Goal: Feedback & Contribution: Contribute content

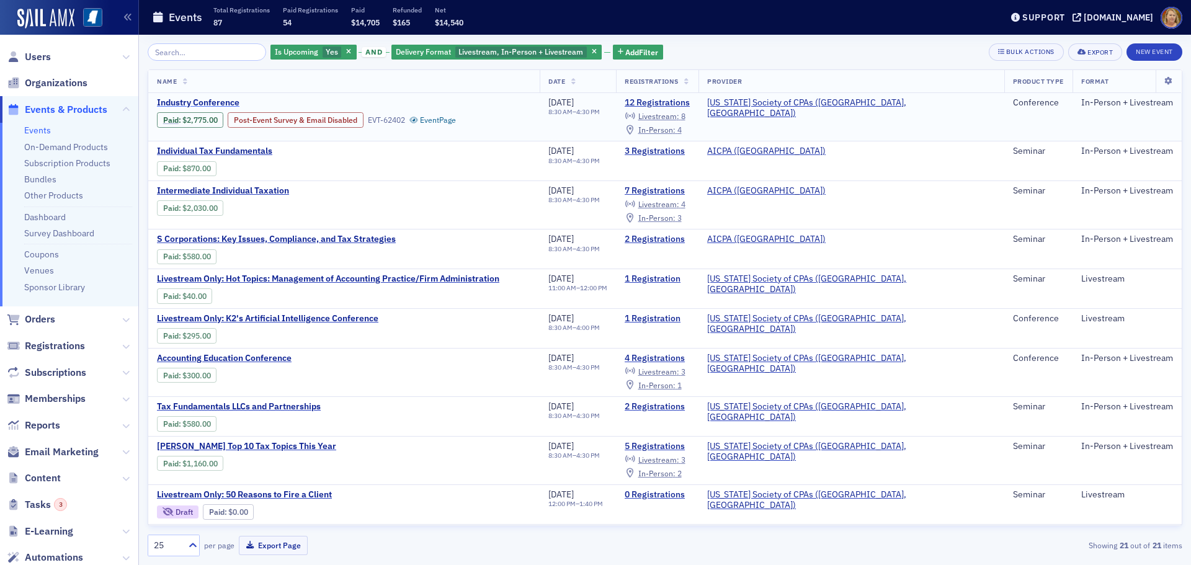
click at [169, 100] on span "Industry Conference" at bounding box center [261, 102] width 208 height 11
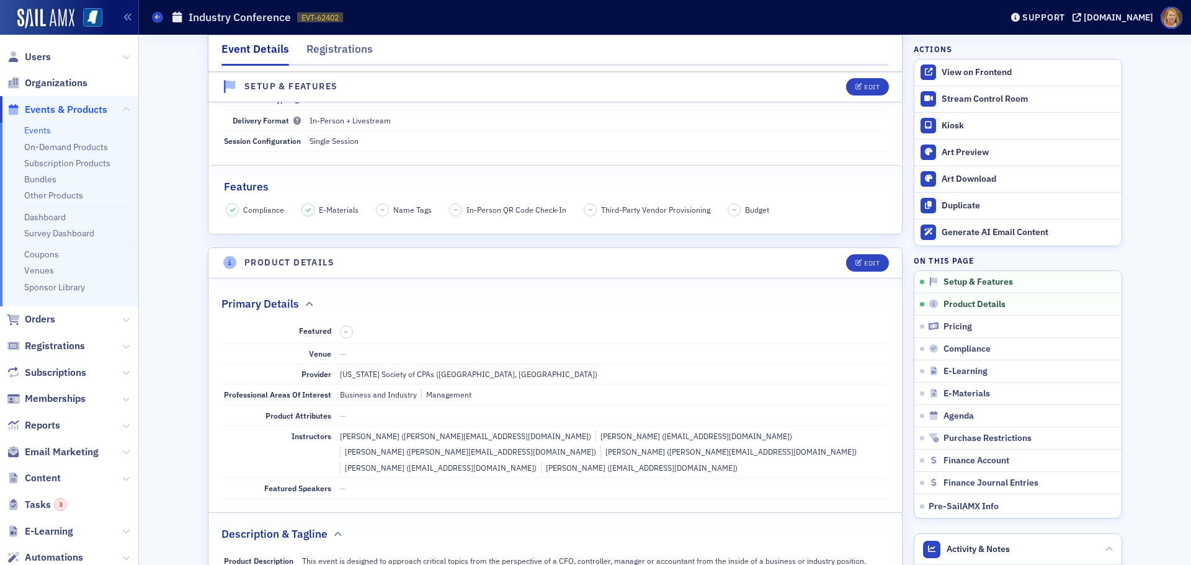
scroll to position [186, 0]
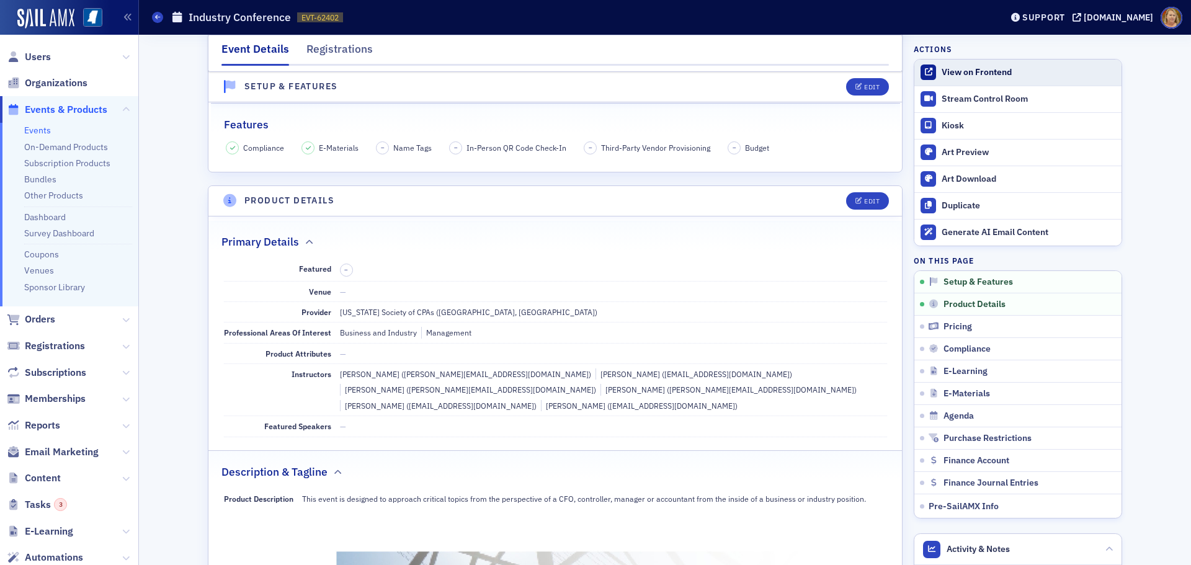
click at [943, 68] on div "View on Frontend" at bounding box center [1028, 72] width 174 height 11
click at [34, 58] on span "Users" at bounding box center [38, 57] width 26 height 14
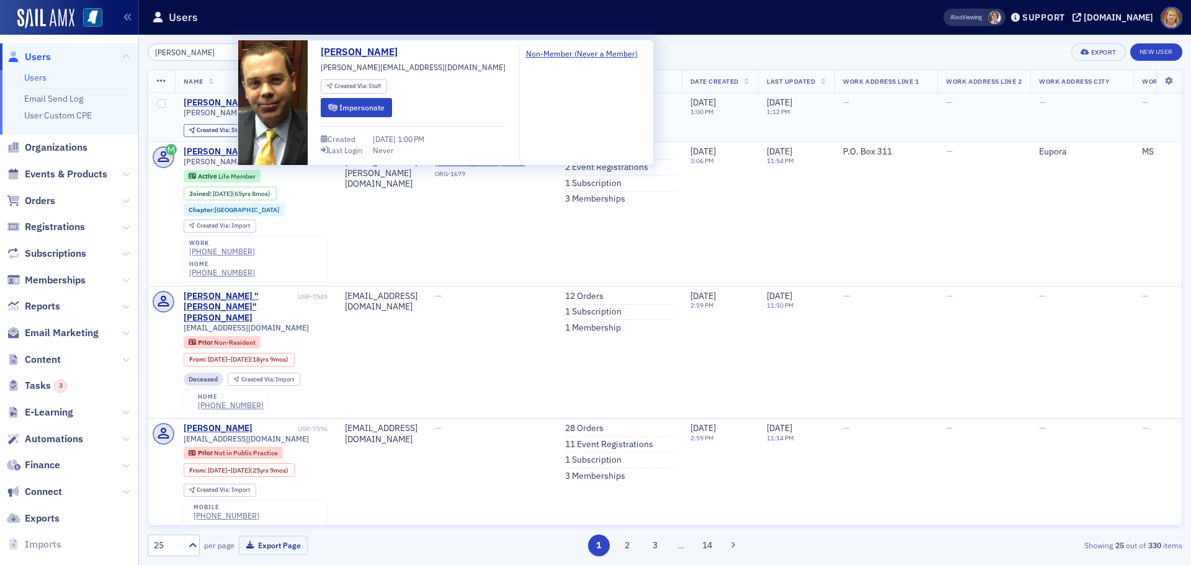
type input "william ward"
click at [197, 106] on div "William Ward" at bounding box center [218, 102] width 69 height 11
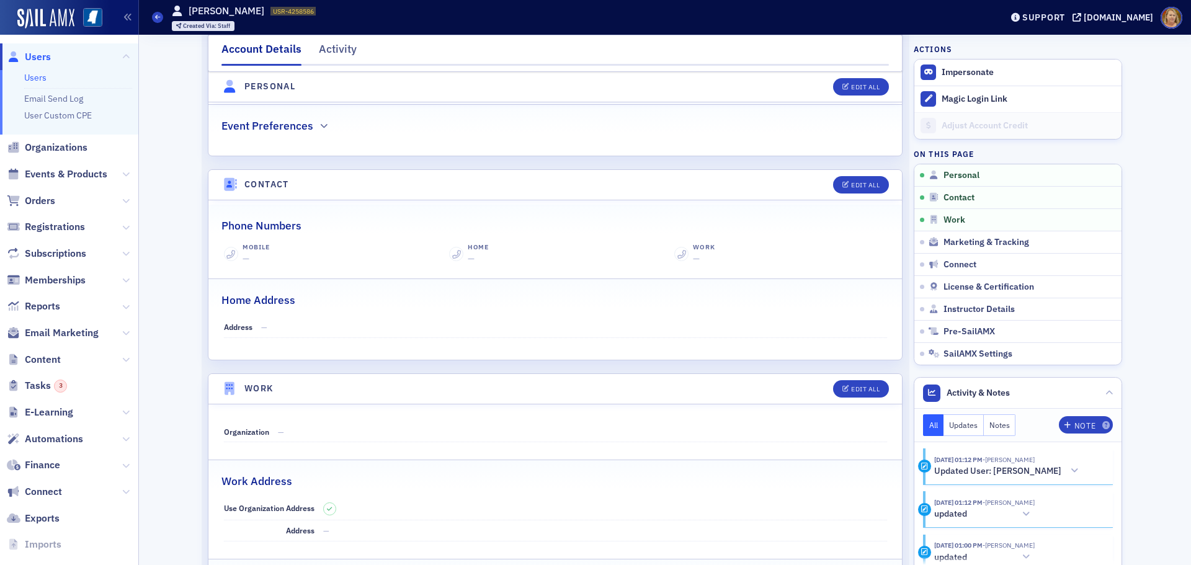
scroll to position [434, 0]
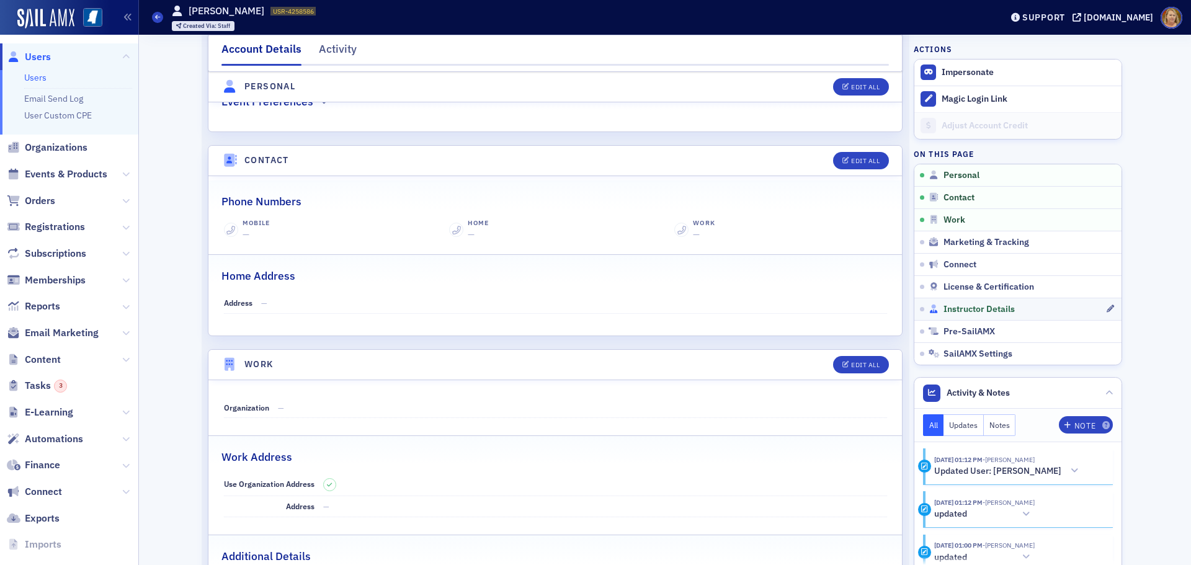
click at [943, 306] on span "Instructor Details" at bounding box center [978, 309] width 71 height 11
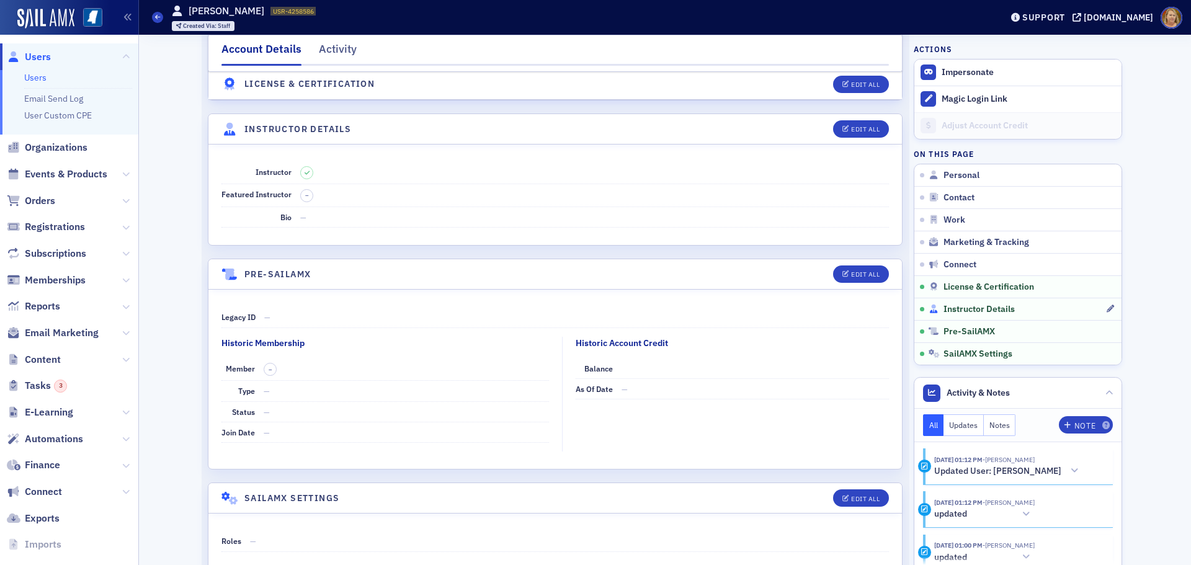
scroll to position [2083, 0]
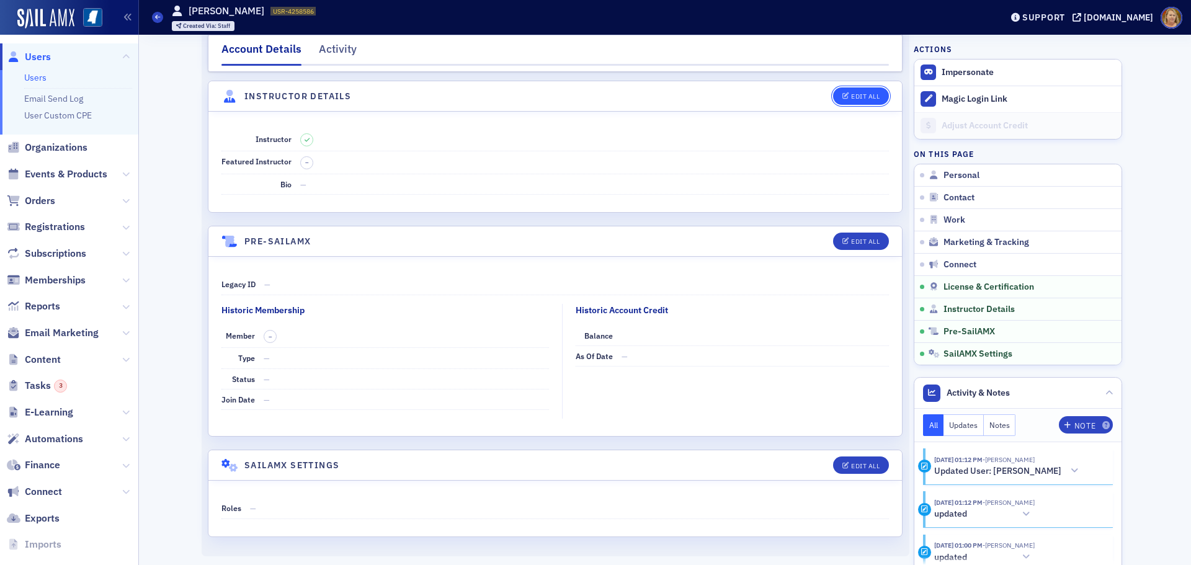
click at [849, 100] on button "Edit All" at bounding box center [861, 95] width 56 height 17
select select "US"
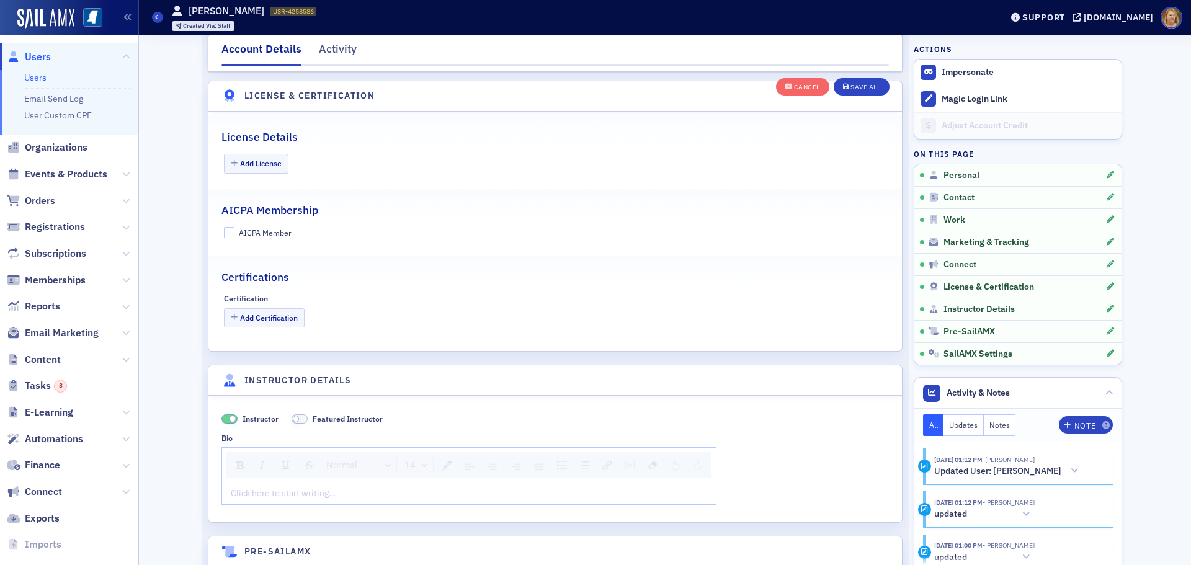
scroll to position [2376, 0]
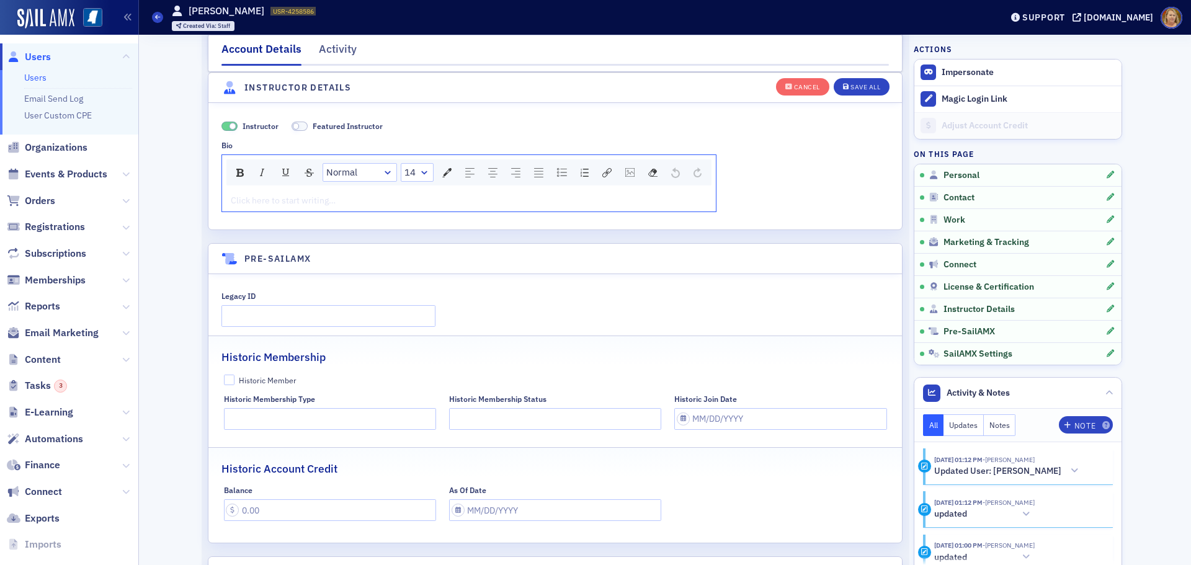
click at [260, 195] on div "rdw-editor" at bounding box center [469, 200] width 476 height 13
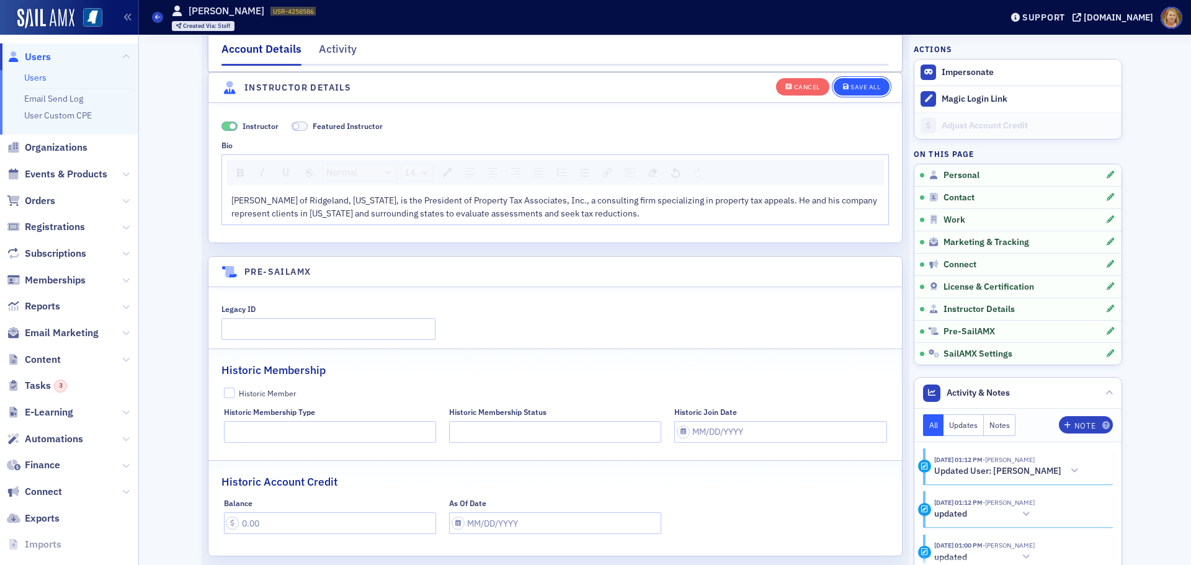
click at [850, 88] on div "Save All" at bounding box center [865, 87] width 30 height 7
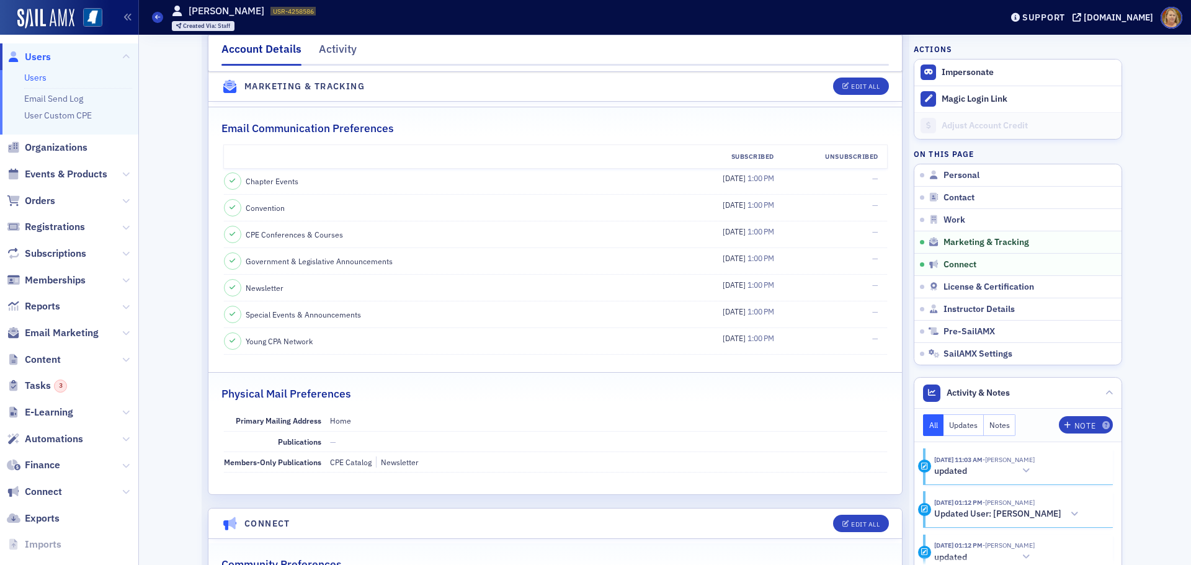
scroll to position [1238, 0]
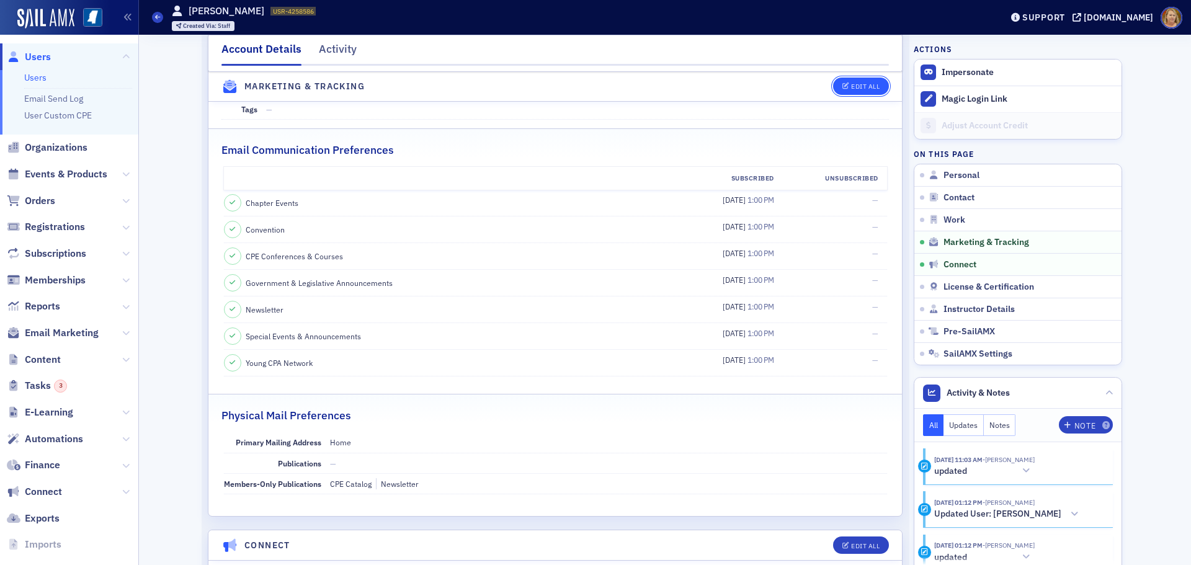
click at [847, 91] on button "Edit All" at bounding box center [861, 86] width 56 height 17
select select "US"
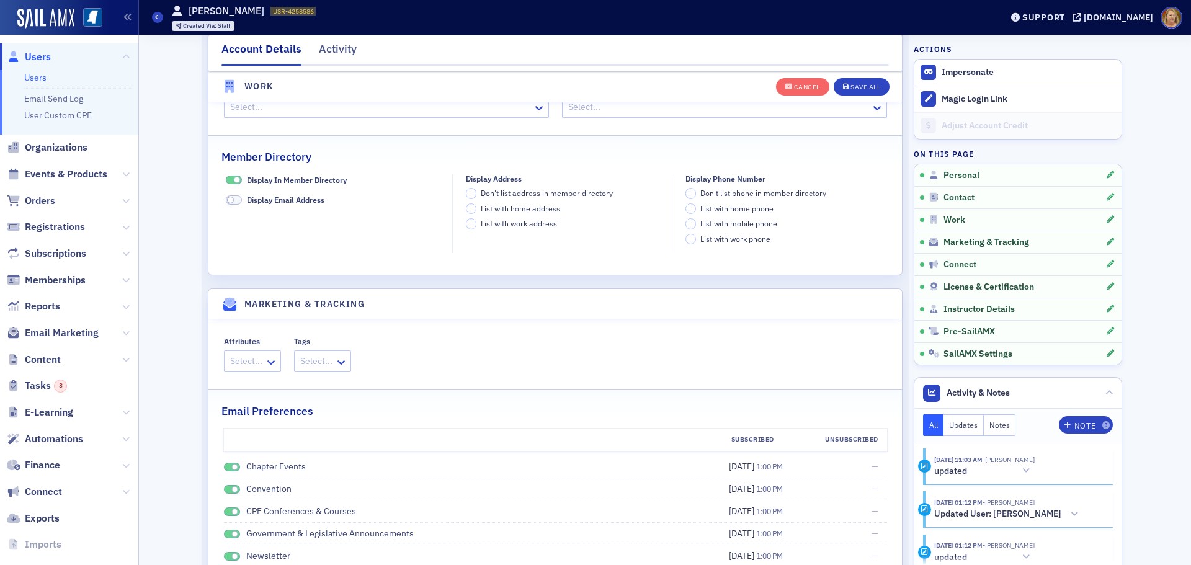
scroll to position [1454, 0]
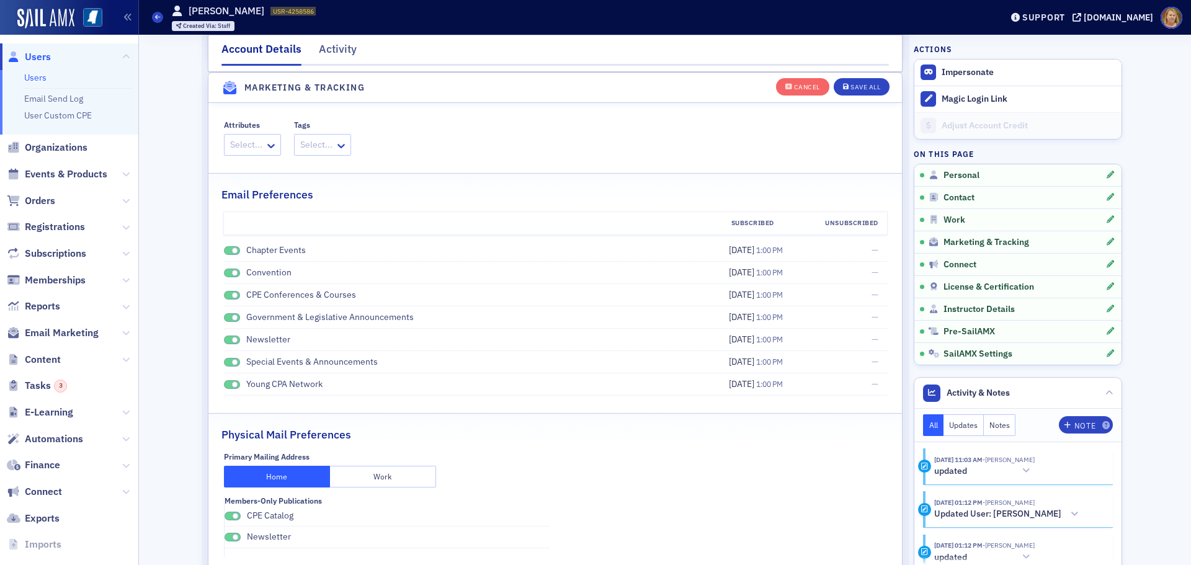
click at [226, 249] on span at bounding box center [232, 250] width 16 height 9
click at [226, 269] on span at bounding box center [232, 273] width 16 height 9
click at [226, 294] on span at bounding box center [232, 295] width 16 height 9
click at [225, 314] on span at bounding box center [232, 317] width 16 height 9
click at [226, 336] on span at bounding box center [232, 340] width 16 height 9
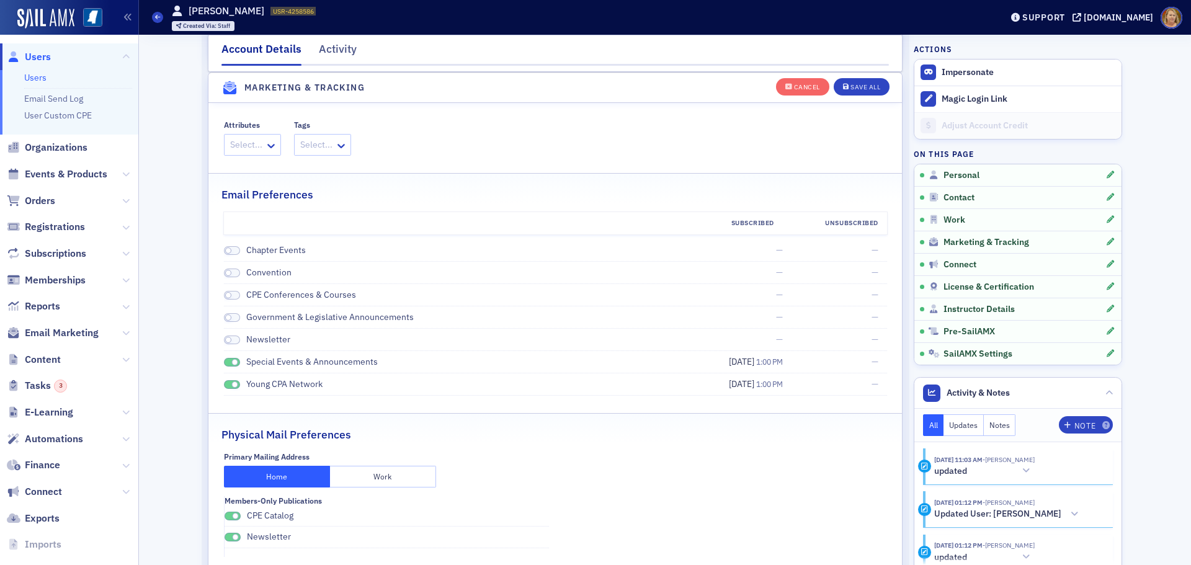
click at [225, 362] on span at bounding box center [232, 362] width 16 height 9
click at [225, 383] on span at bounding box center [232, 384] width 16 height 9
click at [855, 85] on div "Save All" at bounding box center [865, 87] width 30 height 7
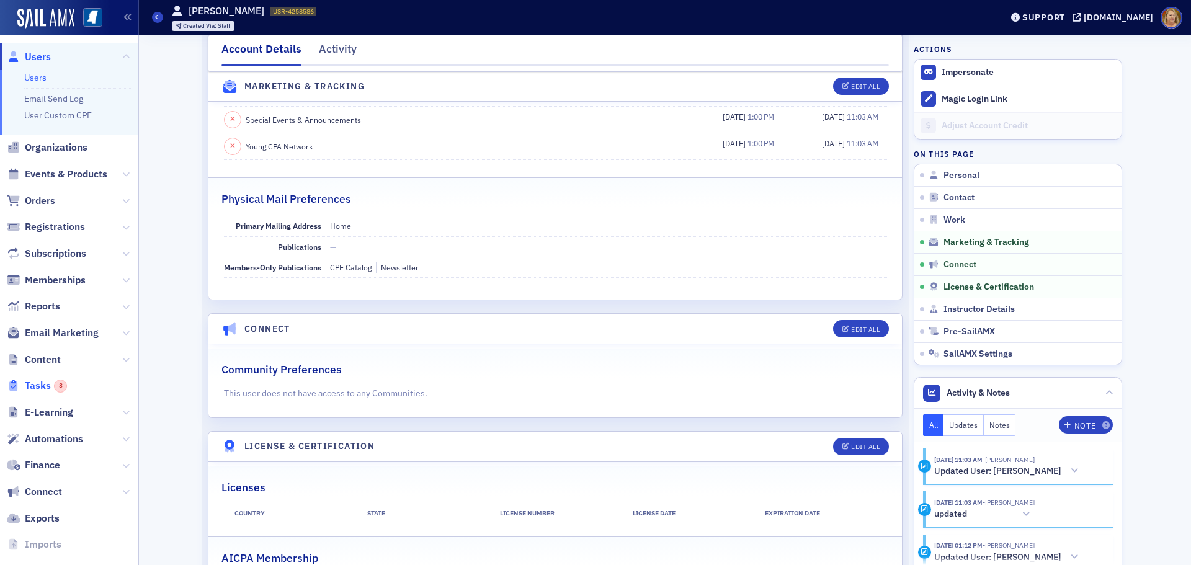
click at [43, 383] on span "Tasks 3" at bounding box center [46, 386] width 42 height 14
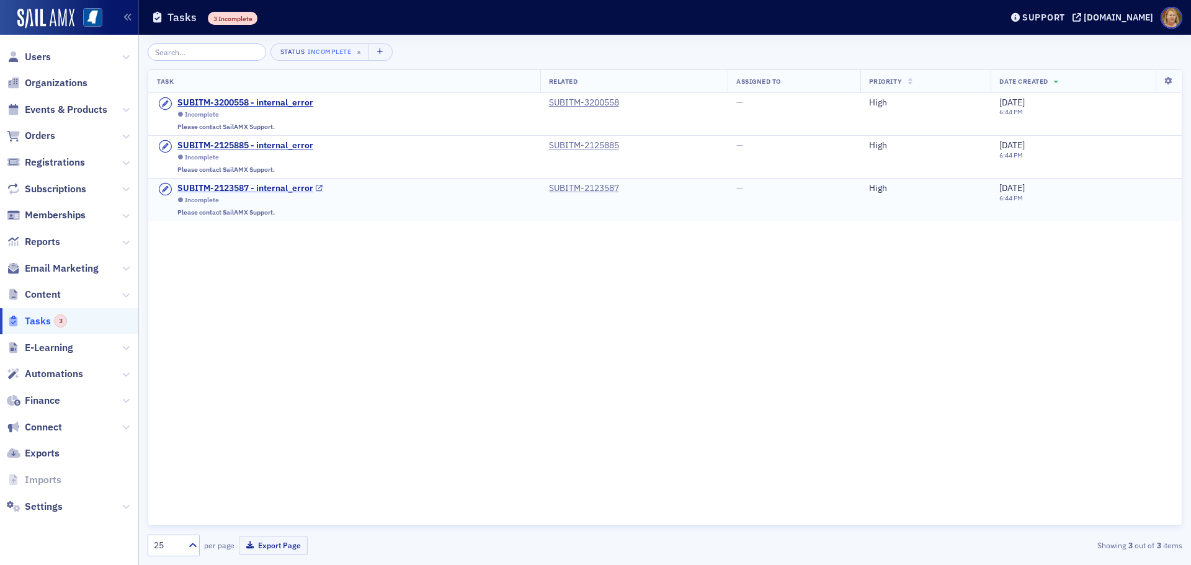
click at [272, 185] on div "SUBITM-2123587 - internal_error" at bounding box center [245, 188] width 136 height 11
click at [231, 107] on div "SUBITM-3200558 - internal_error" at bounding box center [245, 102] width 136 height 11
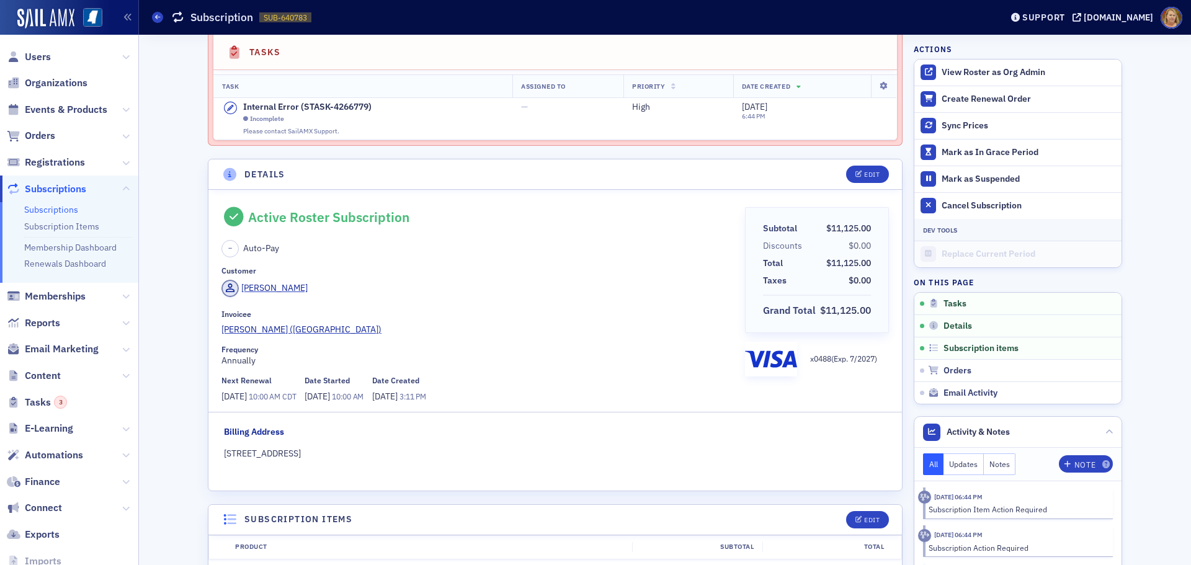
scroll to position [62, 0]
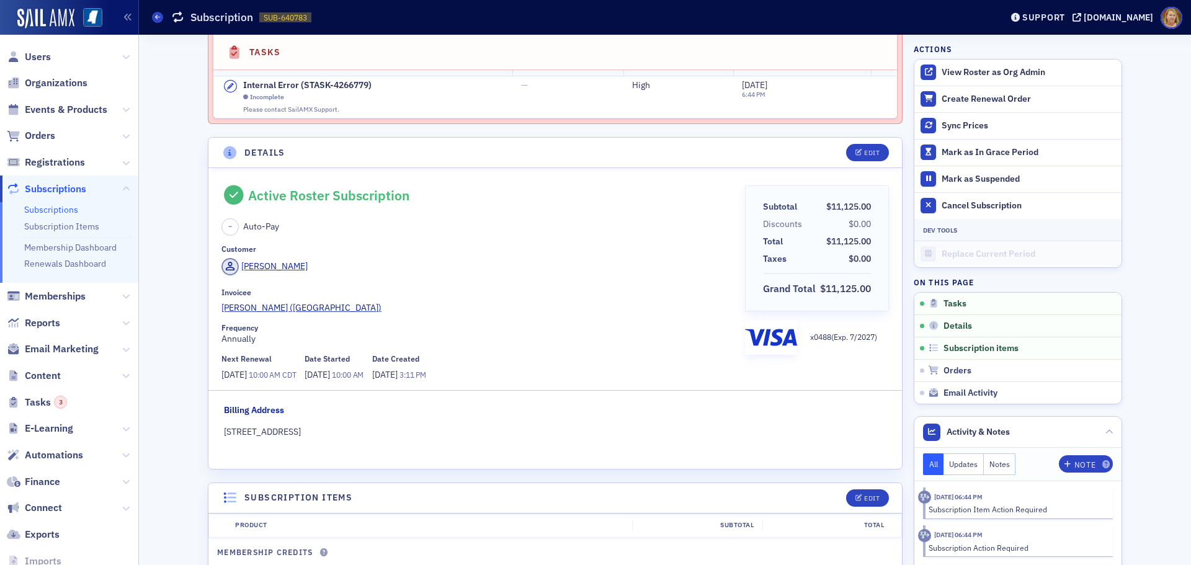
click at [78, 117] on span "Events & Products" at bounding box center [69, 109] width 138 height 27
click at [79, 112] on span "Events & Products" at bounding box center [66, 110] width 82 height 14
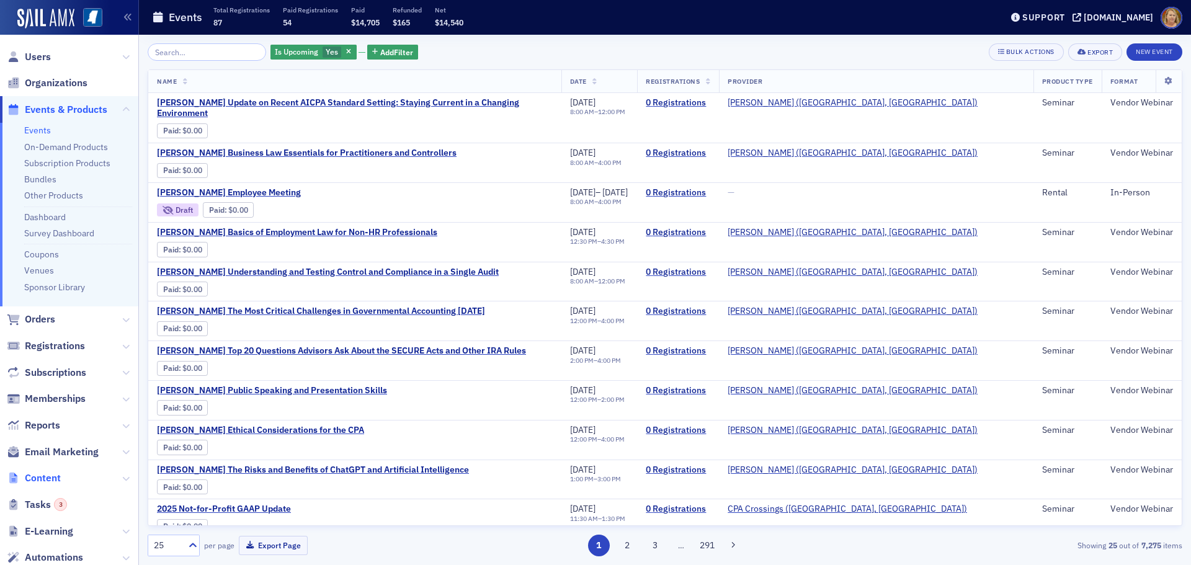
click at [47, 479] on span "Content" at bounding box center [43, 478] width 36 height 14
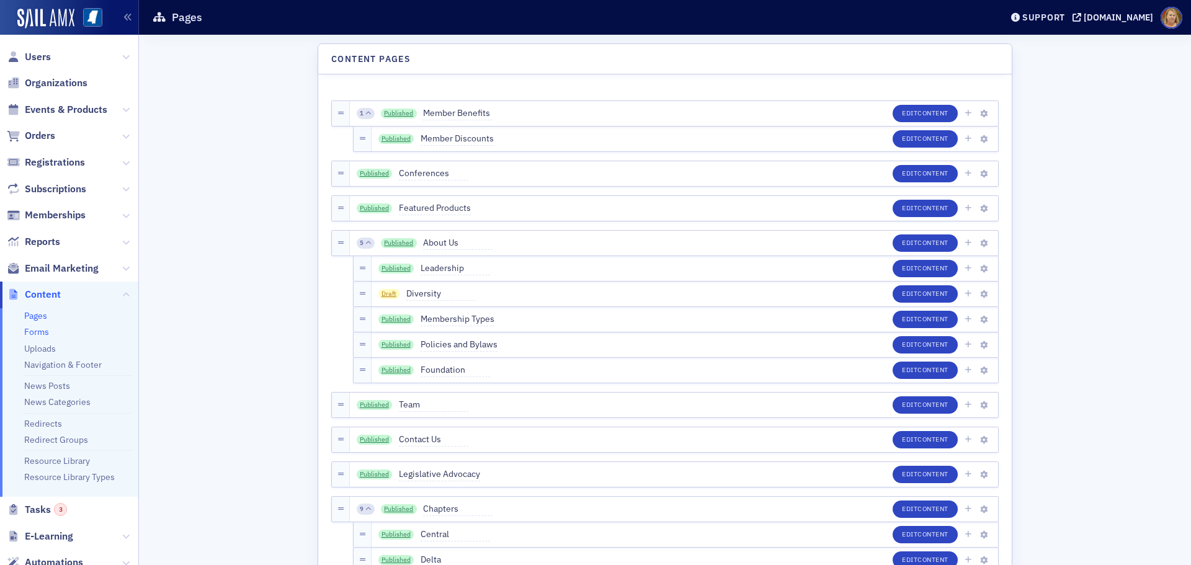
click at [43, 335] on link "Forms" at bounding box center [36, 331] width 25 height 11
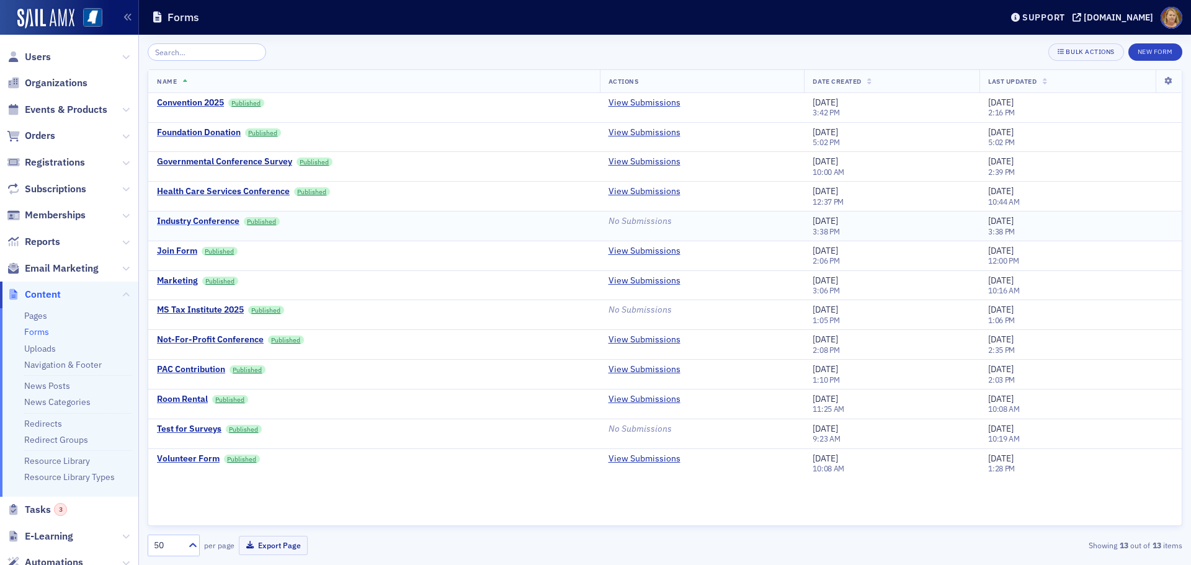
click at [228, 220] on div "Industry Conference" at bounding box center [198, 221] width 82 height 11
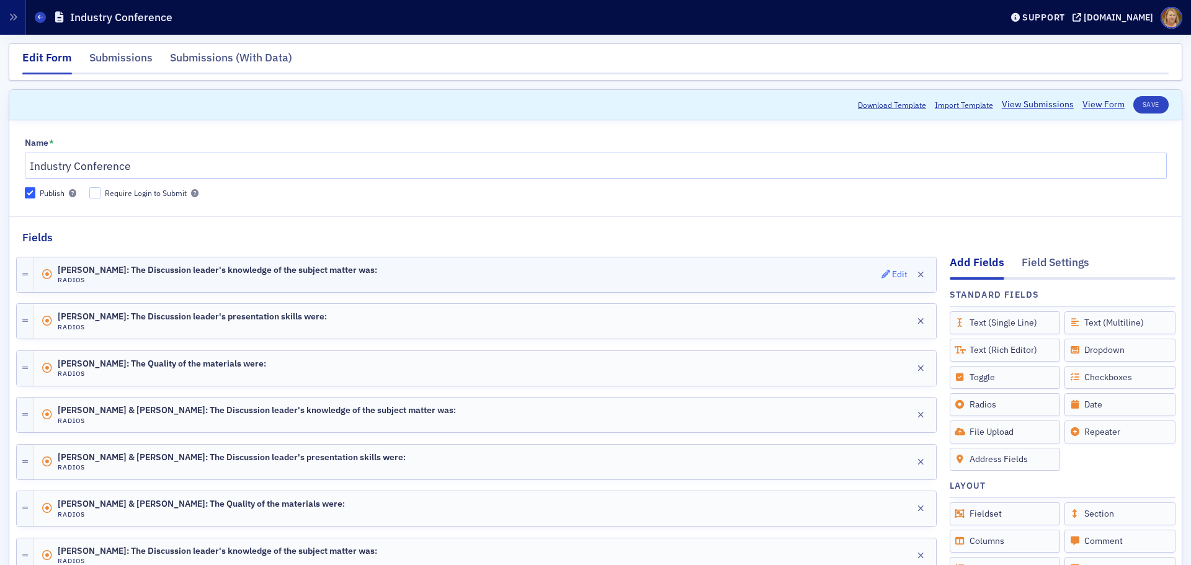
click at [892, 275] on div "Edit" at bounding box center [900, 274] width 16 height 7
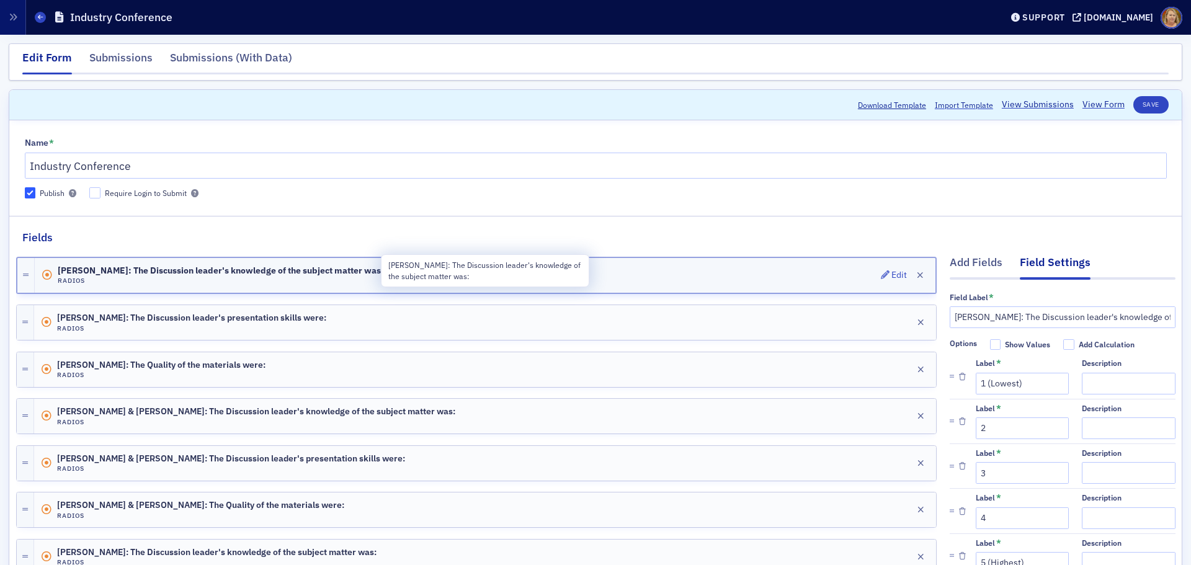
click at [124, 270] on span "Dr. Daniel Edney: The Discussion leader's knowledge of the subject matter was:" at bounding box center [221, 271] width 326 height 10
click at [122, 275] on span "Dr. Daniel Edney: The Discussion leader's knowledge of the subject matter was:" at bounding box center [221, 271] width 326 height 10
click at [892, 272] on div "Edit" at bounding box center [899, 275] width 16 height 7
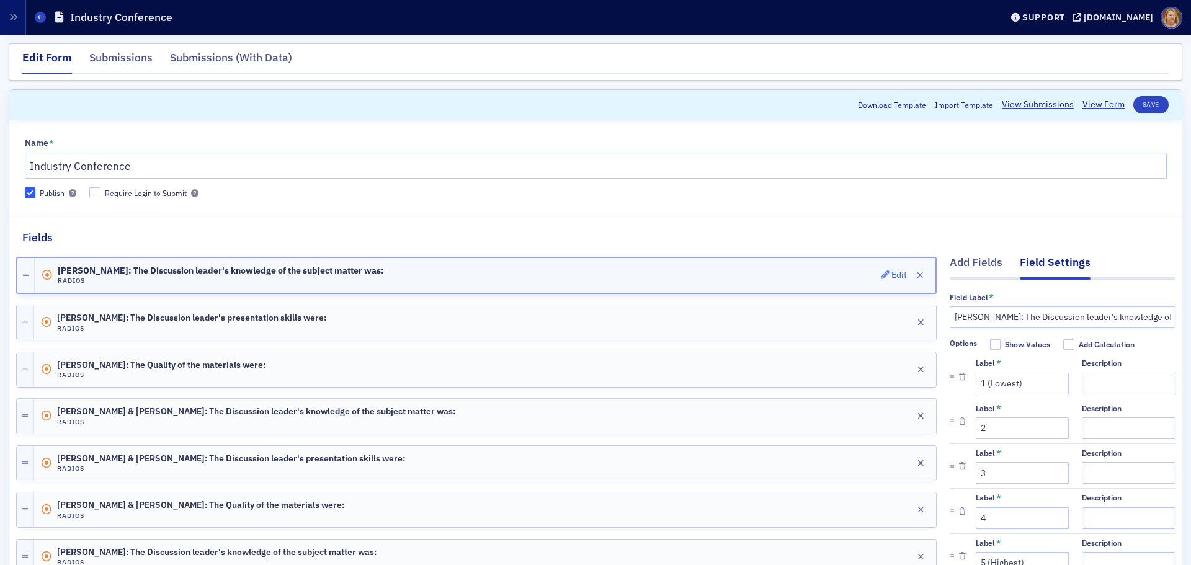
click at [881, 274] on icon "button" at bounding box center [885, 274] width 9 height 9
drag, startPoint x: 1008, startPoint y: 316, endPoint x: 940, endPoint y: 316, distance: 67.6
click at [950, 316] on input "Dr. Daniel Edney: The Discussion leader's knowledge of the subject matter was:" at bounding box center [1063, 317] width 226 height 22
drag, startPoint x: 997, startPoint y: 318, endPoint x: 946, endPoint y: 316, distance: 50.3
click at [950, 316] on input "William Ward: The Discussion leader's knowledge of the subject matter was:" at bounding box center [1063, 317] width 226 height 22
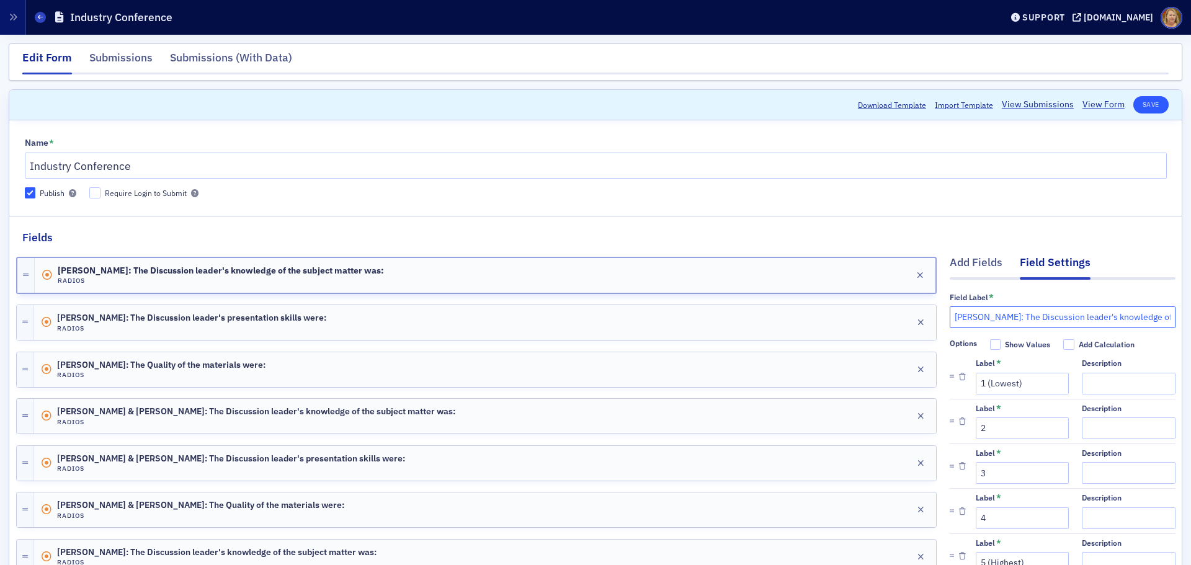
type input "William Ward: The Discussion leader's knowledge of the subject matter was:"
click at [1137, 103] on button "Save" at bounding box center [1150, 104] width 35 height 17
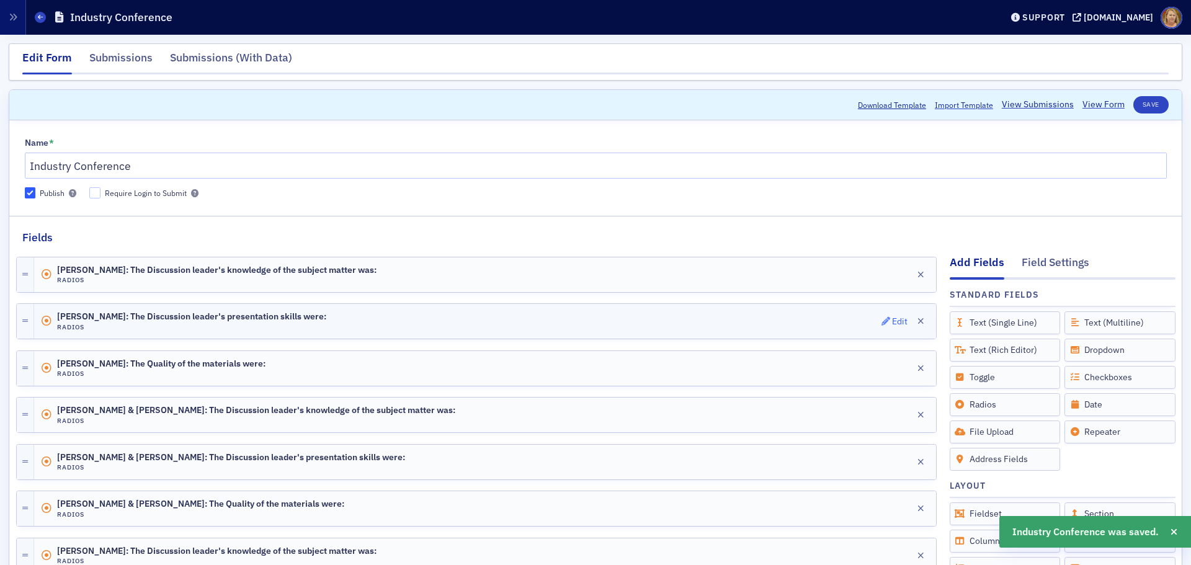
click at [892, 318] on div "Edit" at bounding box center [900, 321] width 16 height 7
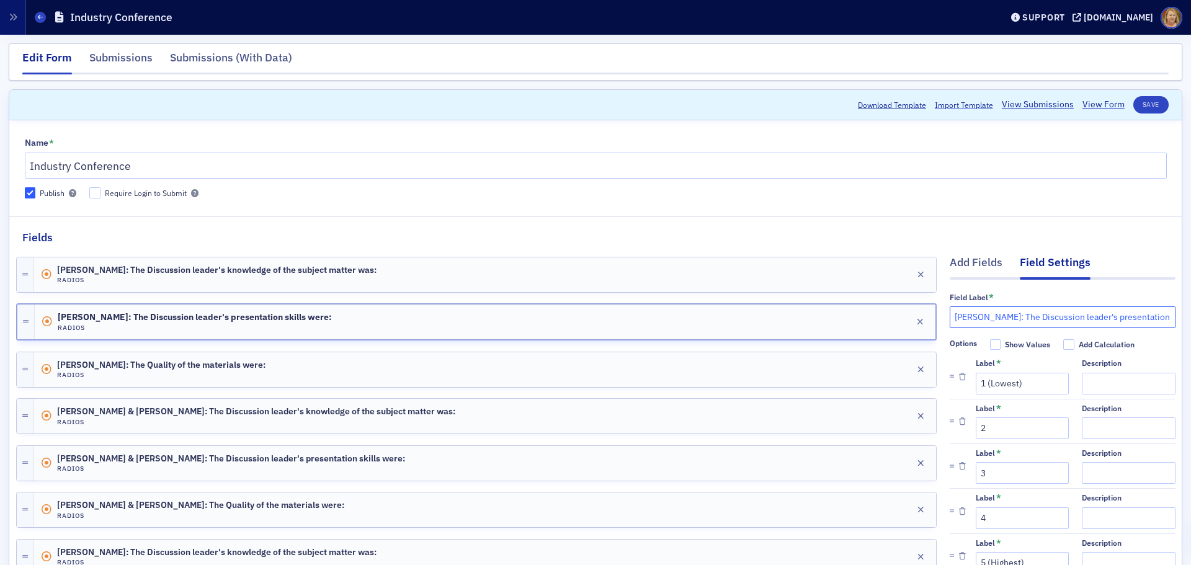
drag, startPoint x: 1008, startPoint y: 316, endPoint x: 946, endPoint y: 315, distance: 62.0
click at [950, 315] on input "Dr. Daniel Edney: The Discussion leader's presentation skills were:" at bounding box center [1063, 317] width 226 height 22
paste input "William Ward"
type input "William Ward: The Discussion leader's presentation skills were:"
click at [1139, 109] on button "Save" at bounding box center [1150, 104] width 35 height 17
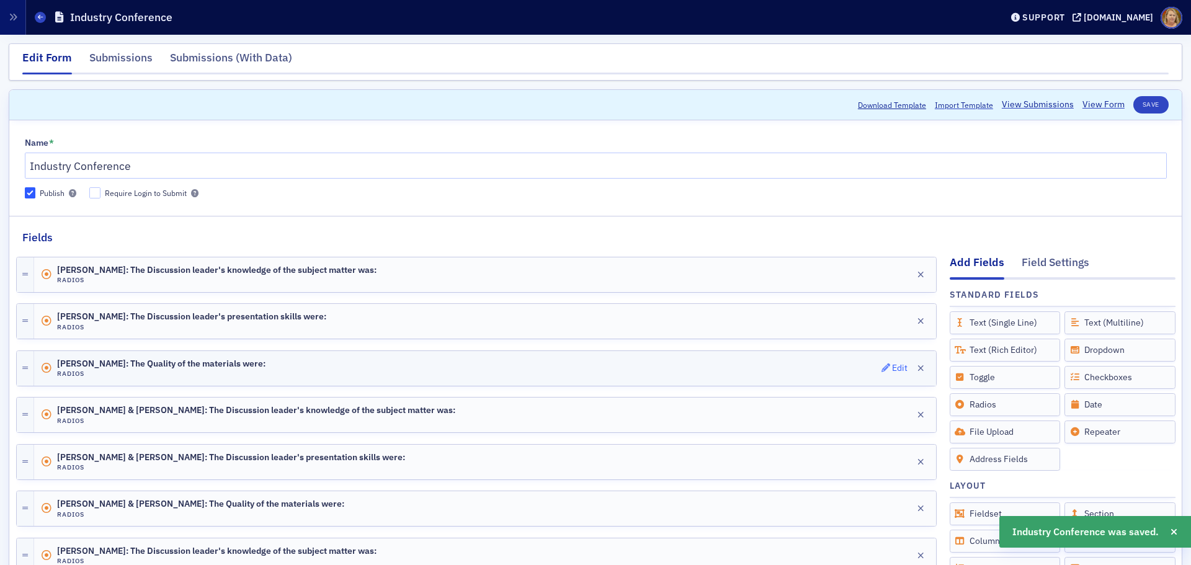
click at [892, 365] on div "Edit" at bounding box center [900, 368] width 16 height 7
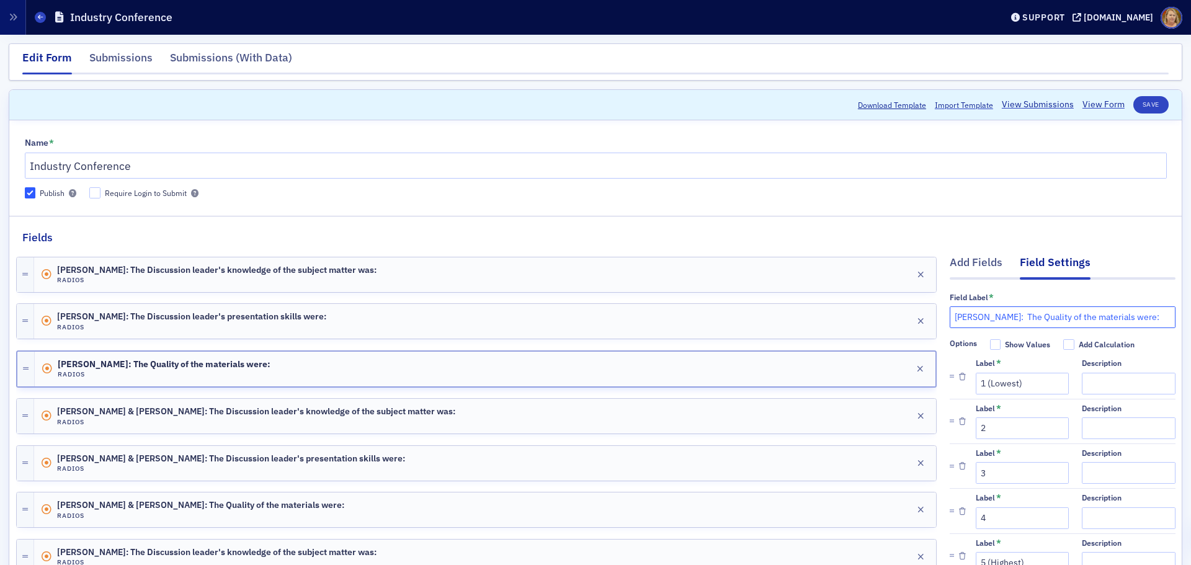
drag, startPoint x: 1007, startPoint y: 315, endPoint x: 947, endPoint y: 316, distance: 60.2
click at [950, 316] on input "Dr. Daniel Edney: The Quality of the materials were:" at bounding box center [1063, 317] width 226 height 22
paste input "William Ward"
type input "William Ward: The Quality of the materials were:"
click at [1140, 105] on button "Save" at bounding box center [1150, 104] width 35 height 17
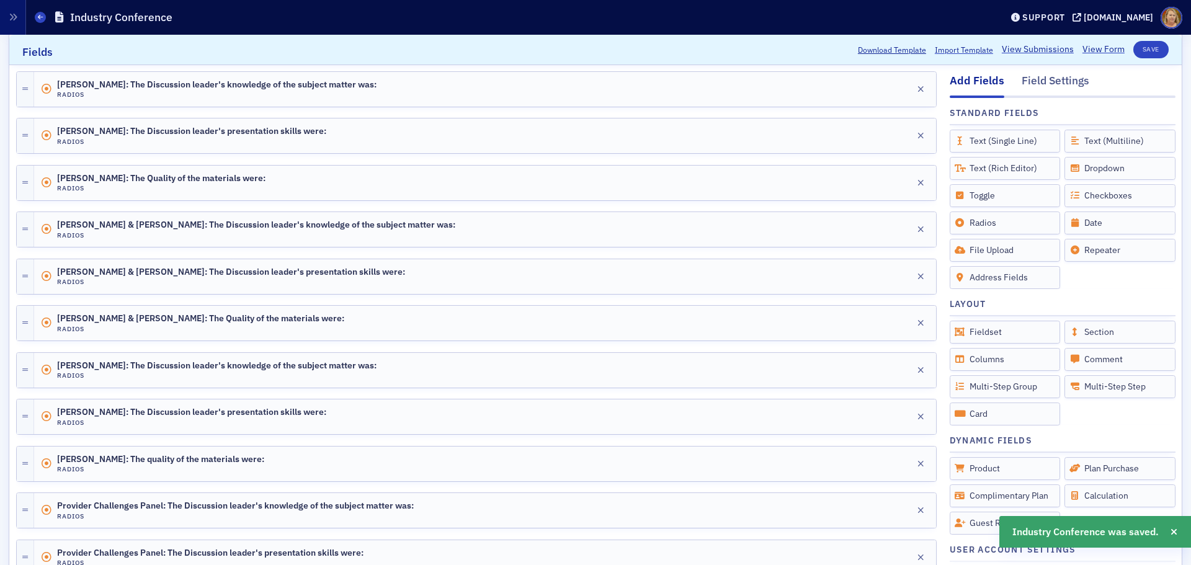
scroll to position [186, 0]
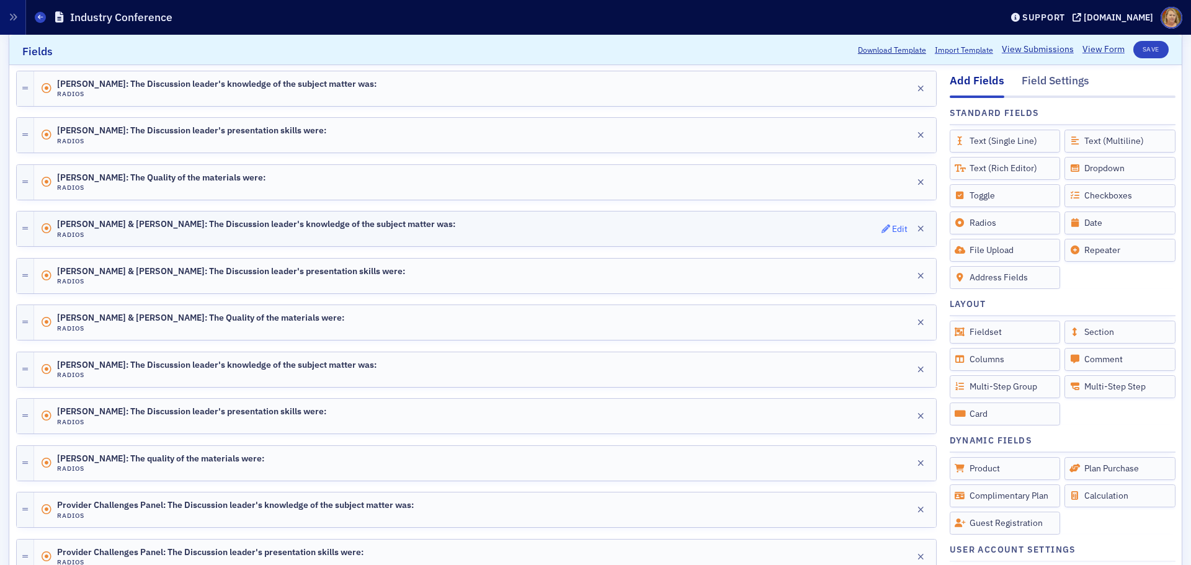
click at [892, 228] on div "Edit" at bounding box center [900, 229] width 16 height 7
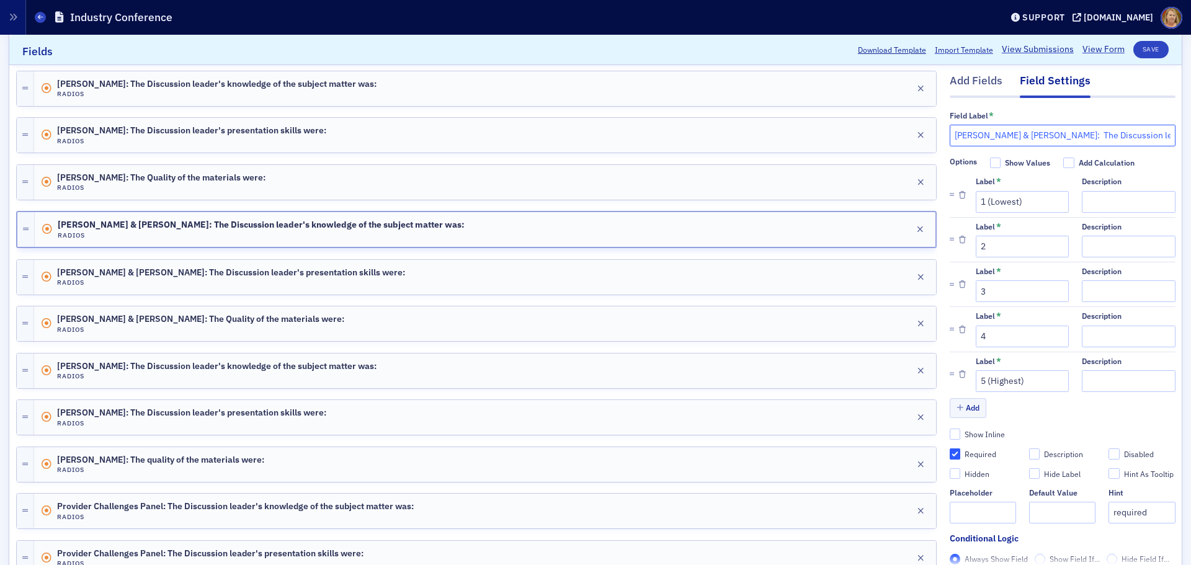
drag, startPoint x: 1044, startPoint y: 134, endPoint x: 945, endPoint y: 133, distance: 99.2
click at [950, 133] on input "Greg Taylor & Julie Martin: The Discussion leader's knowledge of the subject ma…" at bounding box center [1063, 136] width 226 height 22
drag, startPoint x: 984, startPoint y: 135, endPoint x: 943, endPoint y: 130, distance: 40.6
click at [950, 130] on input "Bill Felder: The Discussion leader's knowledge of the subject matter was:" at bounding box center [1063, 136] width 226 height 22
type input "Bill Felder: The Discussion leader's knowledge of the subject matter was:"
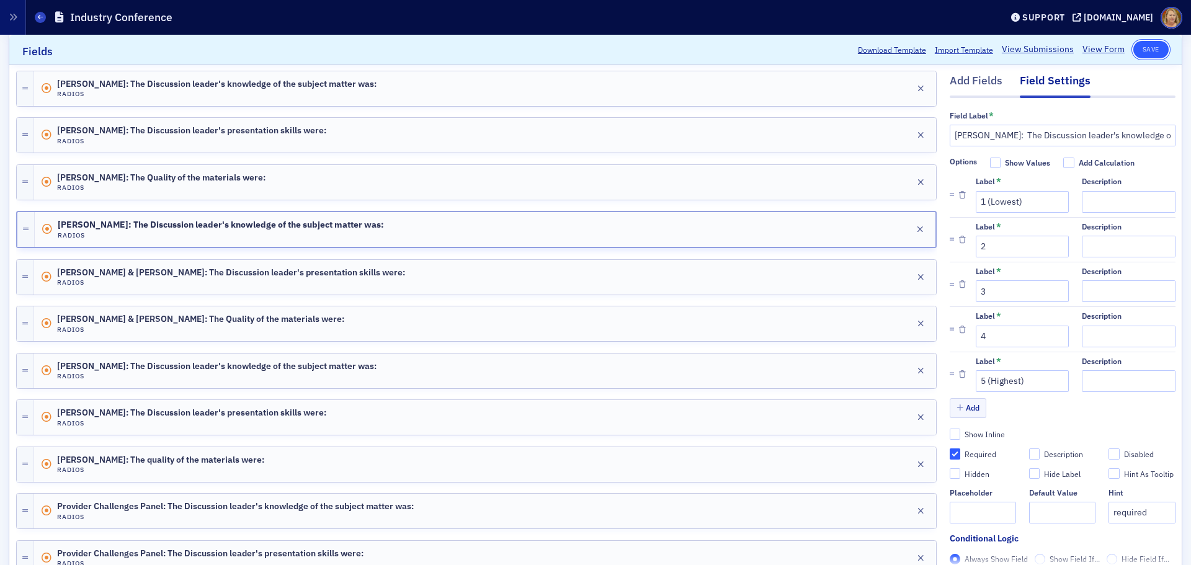
click at [1139, 47] on button "Save" at bounding box center [1150, 49] width 35 height 17
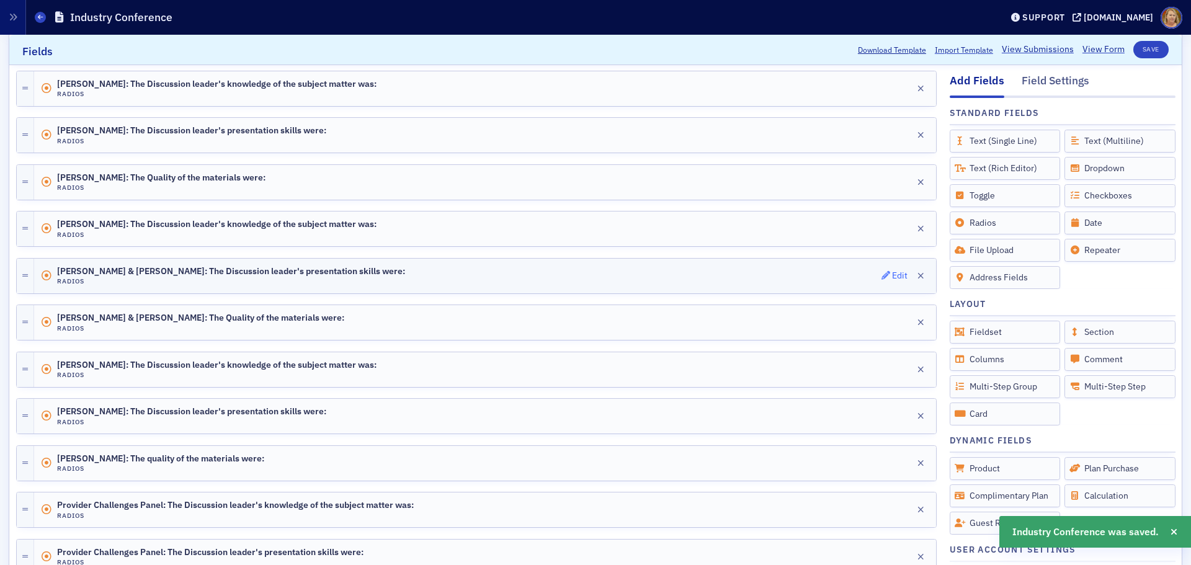
click at [892, 277] on div "Edit" at bounding box center [900, 275] width 16 height 7
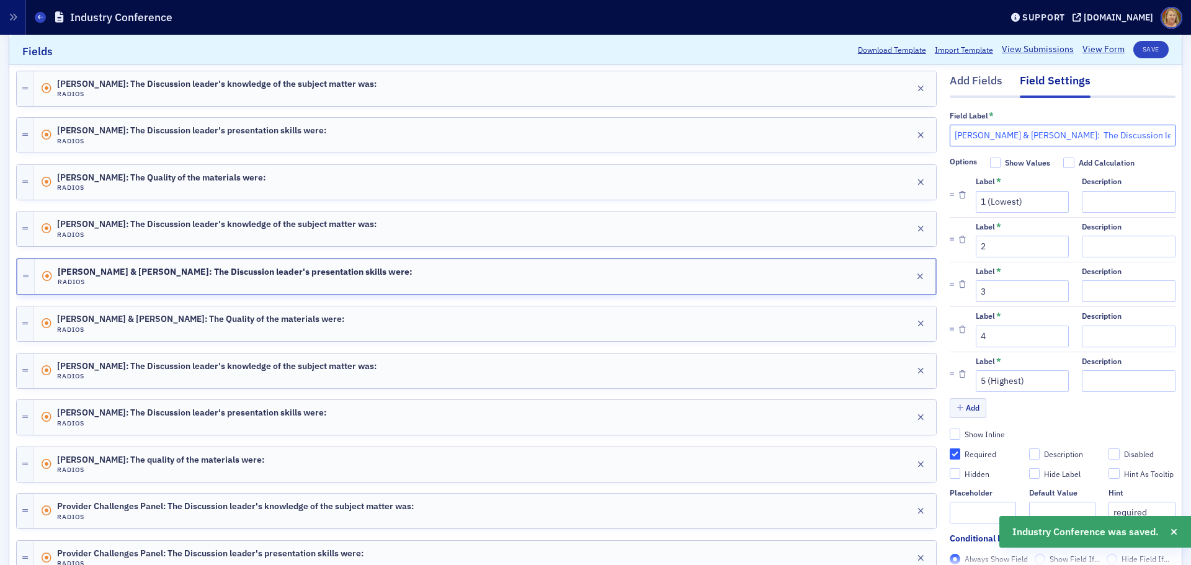
drag, startPoint x: 1045, startPoint y: 136, endPoint x: 936, endPoint y: 136, distance: 108.5
paste input "Bill Felder"
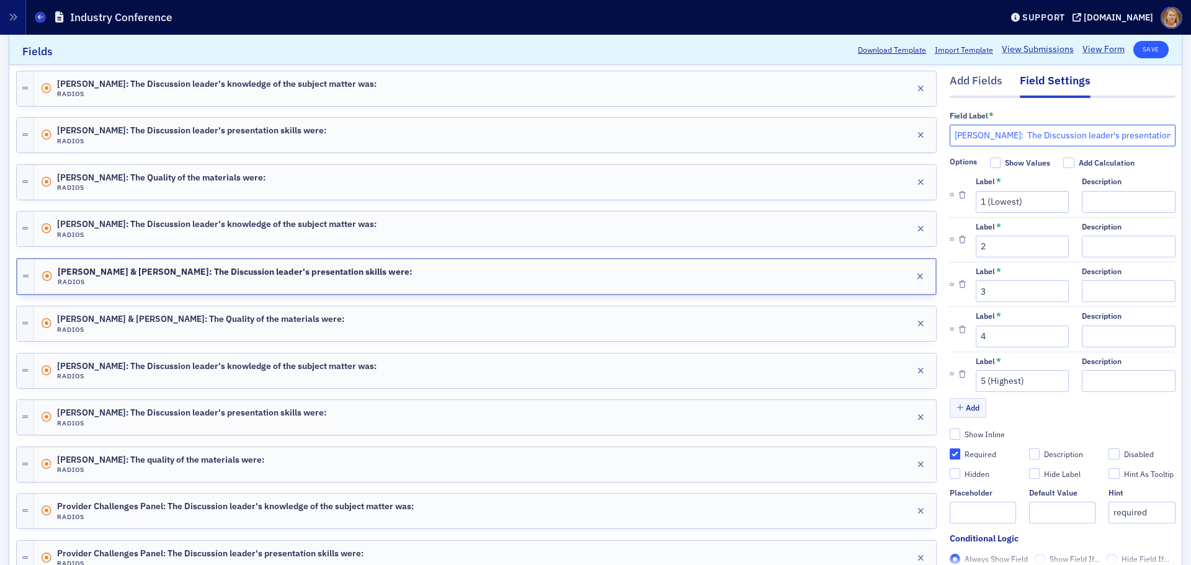
type input "Bill Felder: The Discussion leader's presentation skills were:"
click at [1133, 47] on button "Save" at bounding box center [1150, 49] width 35 height 17
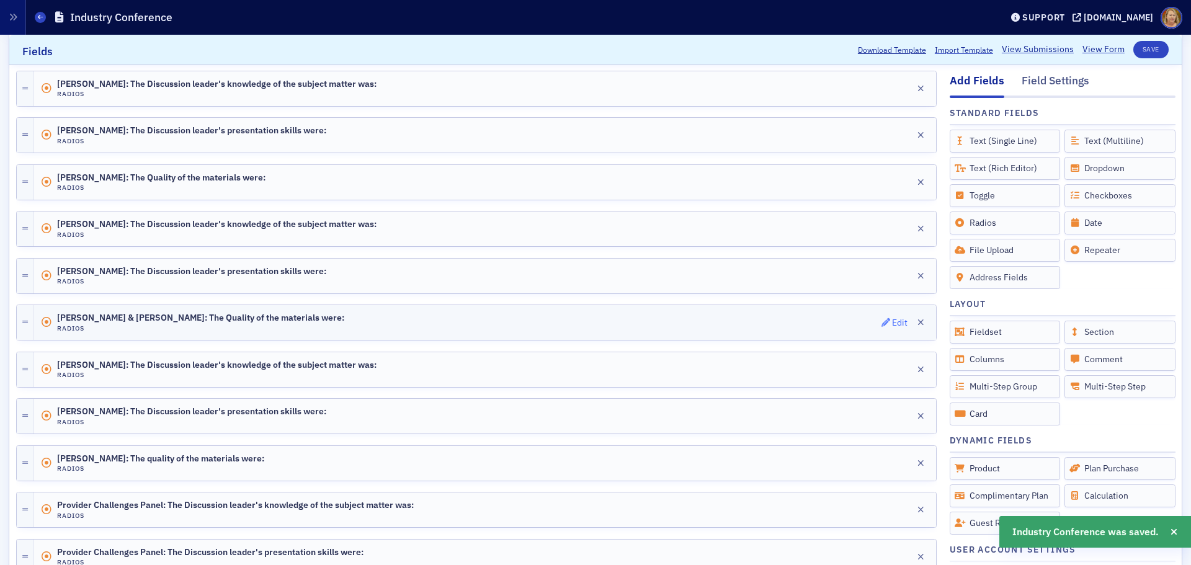
click at [892, 321] on div "Edit" at bounding box center [900, 322] width 16 height 7
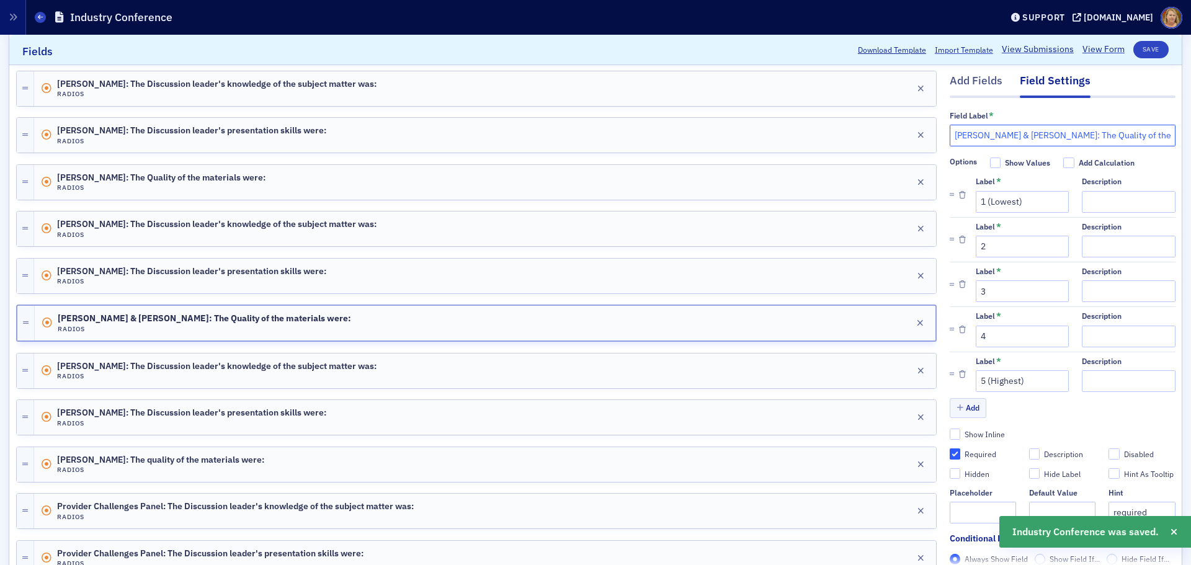
drag, startPoint x: 1044, startPoint y: 137, endPoint x: 946, endPoint y: 141, distance: 98.1
click at [950, 141] on input "Greg Taylor & Julie Martin: The Quality of the materials were:" at bounding box center [1063, 136] width 226 height 22
paste input "Bill Felder"
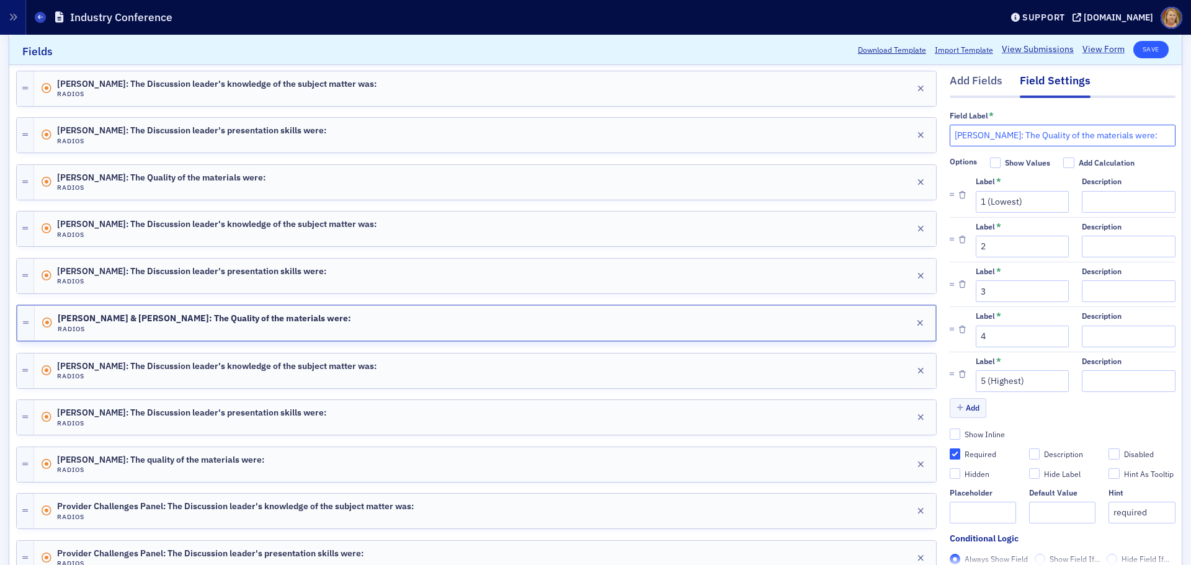
type input "Bill Felder: The Quality of the materials were:"
click at [1137, 45] on button "Save" at bounding box center [1150, 49] width 35 height 17
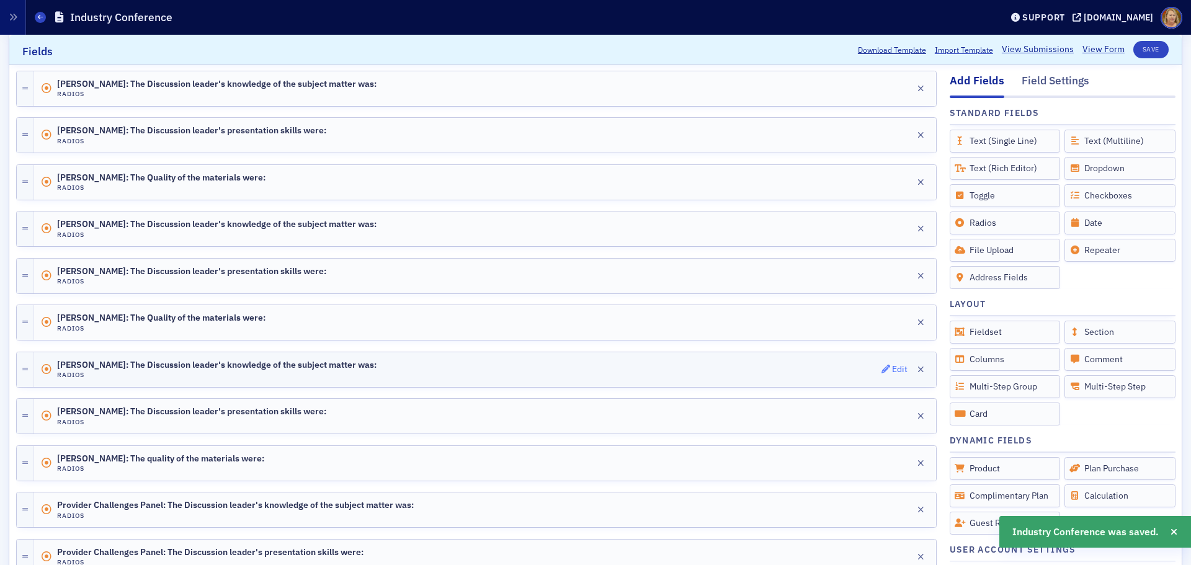
click at [892, 367] on div "Edit" at bounding box center [900, 369] width 16 height 7
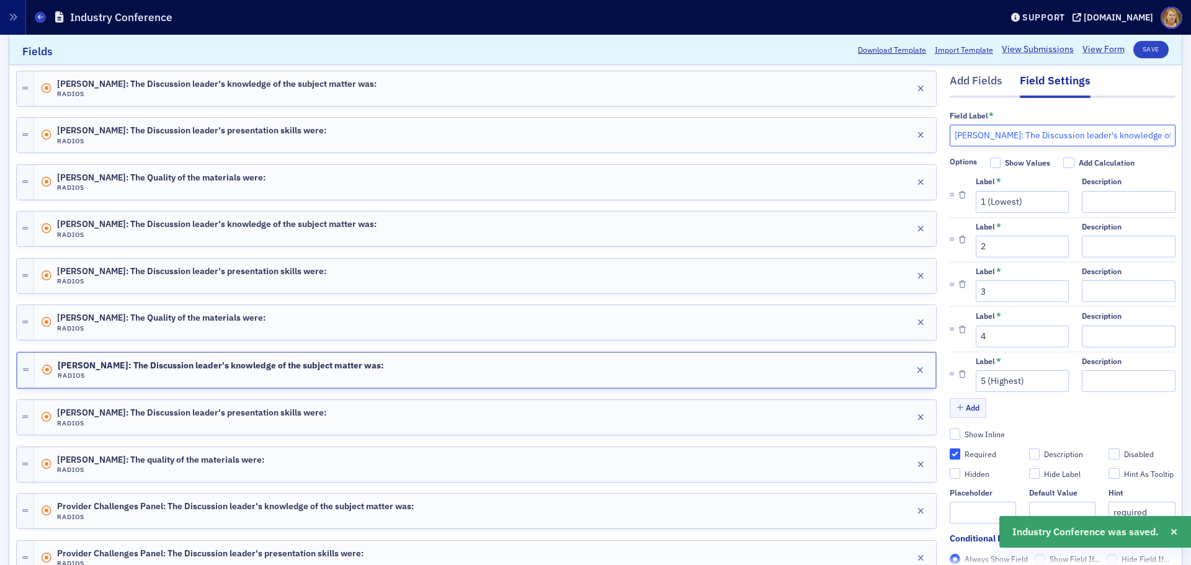
click at [1018, 138] on input "Jennifer Wentworth: The Discussion leader's knowledge of the subject matter was:" at bounding box center [1063, 136] width 226 height 22
click at [1020, 138] on input "Jennifer Wentworth: The Discussion leader's knowledge of the subject matter was:" at bounding box center [1063, 136] width 226 height 22
drag, startPoint x: 1020, startPoint y: 138, endPoint x: 942, endPoint y: 140, distance: 78.2
click at [950, 140] on input "Jennifer Wentworth: The Discussion leader's knowledge of the subject matter was:" at bounding box center [1063, 136] width 226 height 22
paste input "Bill Felder"
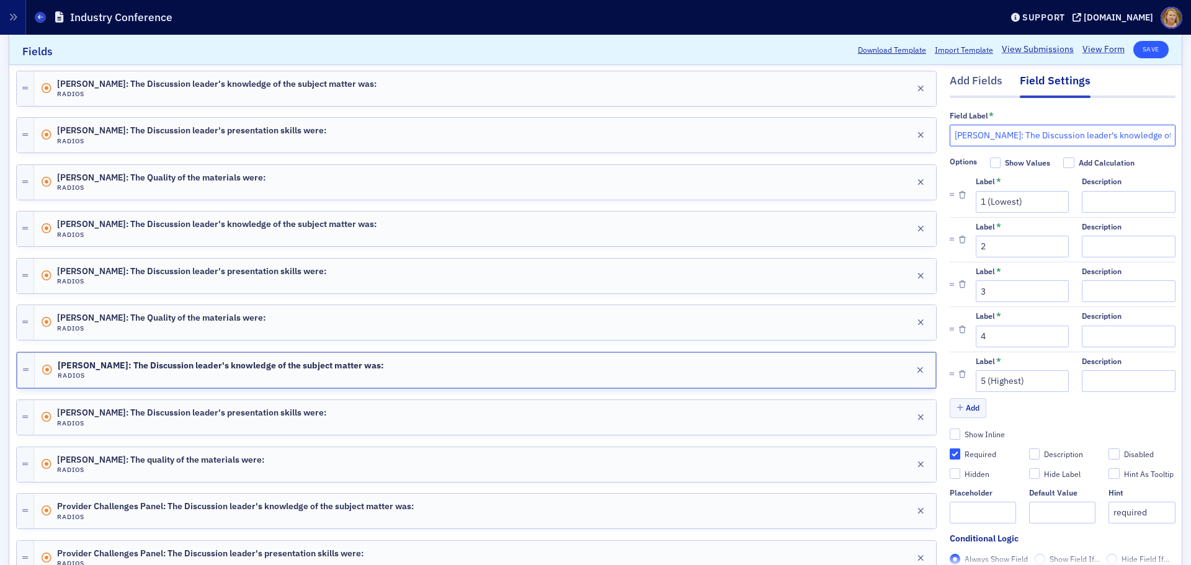
type input "Bill Felder: The Discussion leader's knowledge of the subject matter was:"
click at [1139, 47] on button "Save" at bounding box center [1150, 49] width 35 height 17
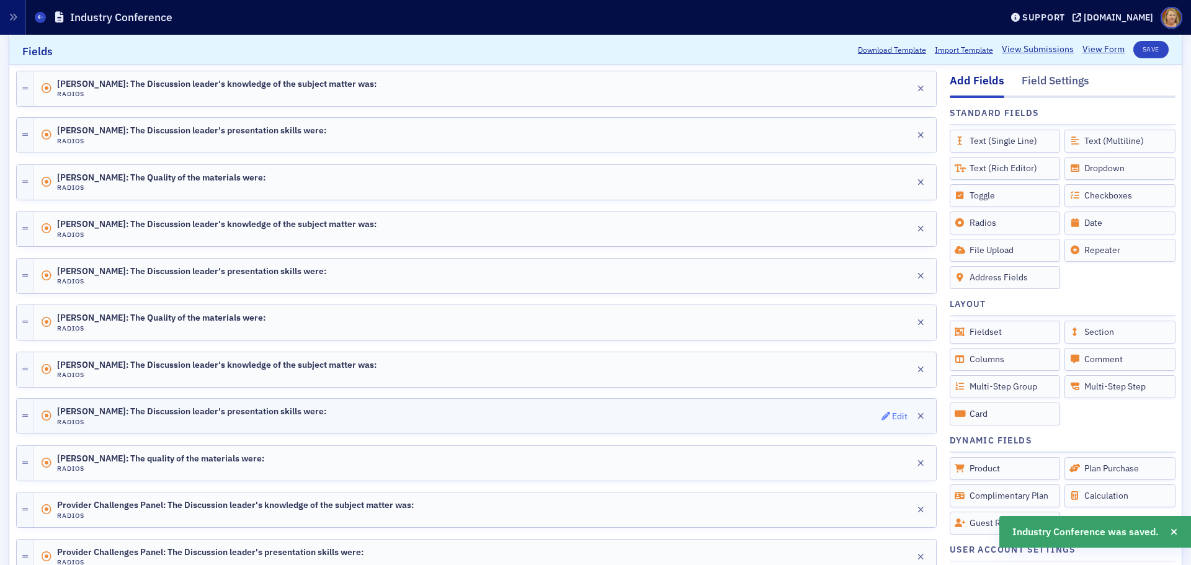
click at [892, 415] on div "Edit" at bounding box center [900, 416] width 16 height 7
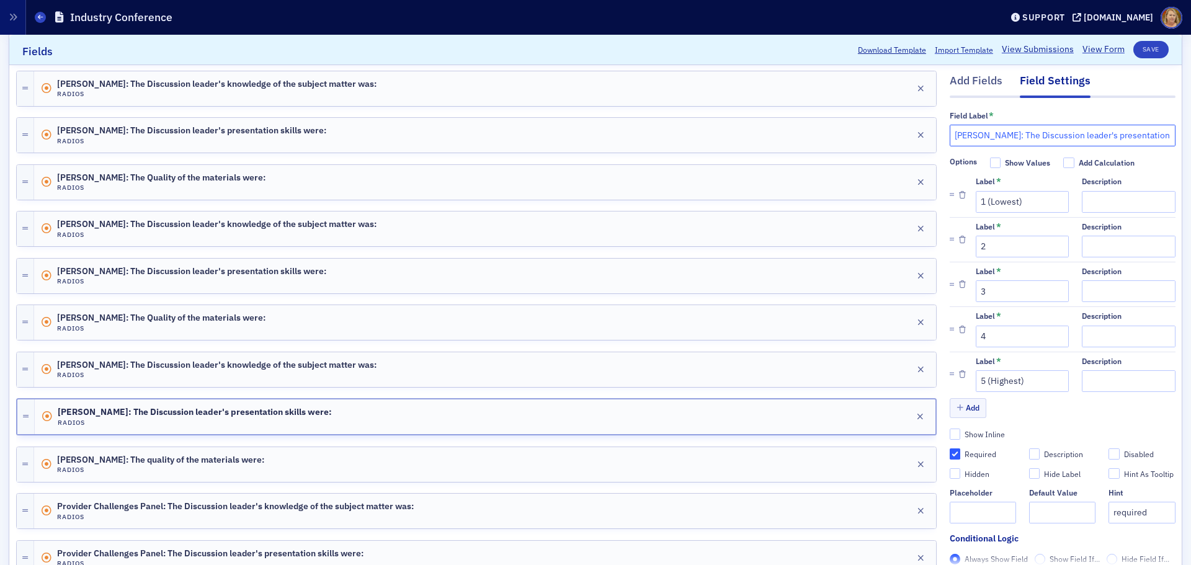
drag, startPoint x: 1020, startPoint y: 136, endPoint x: 943, endPoint y: 133, distance: 77.0
click at [950, 133] on input "Jennifer Wentworth: The Discussion leader's presentation skills were:" at bounding box center [1063, 136] width 226 height 22
paste input "Bill Felder"
type input "Bill Felder: The Discussion leader's presentation skills were:"
click at [1135, 51] on button "Save" at bounding box center [1150, 49] width 35 height 17
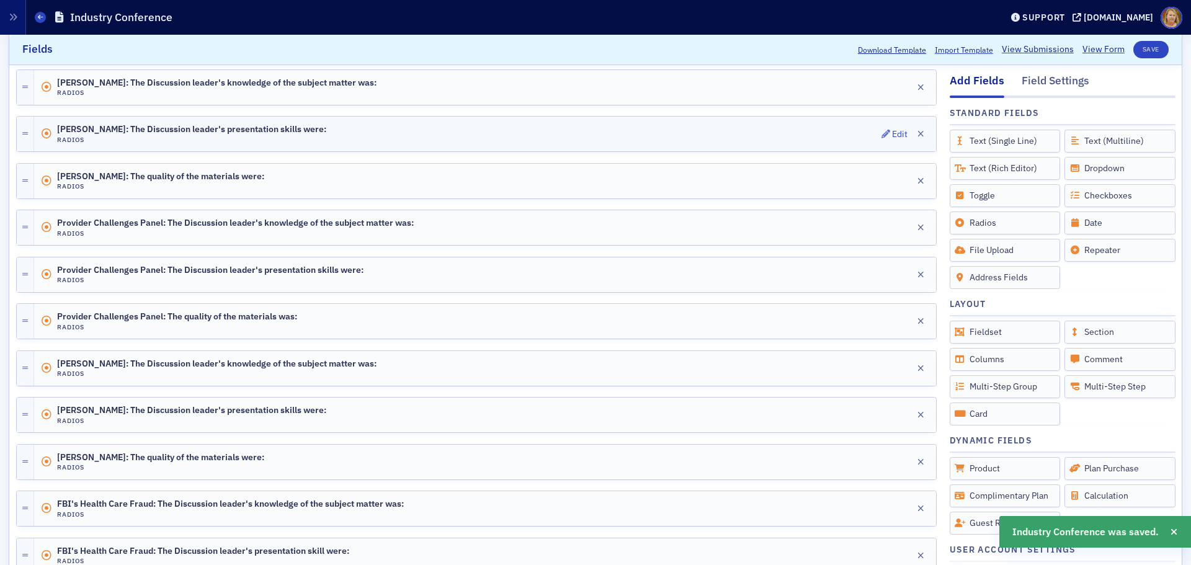
scroll to position [496, 0]
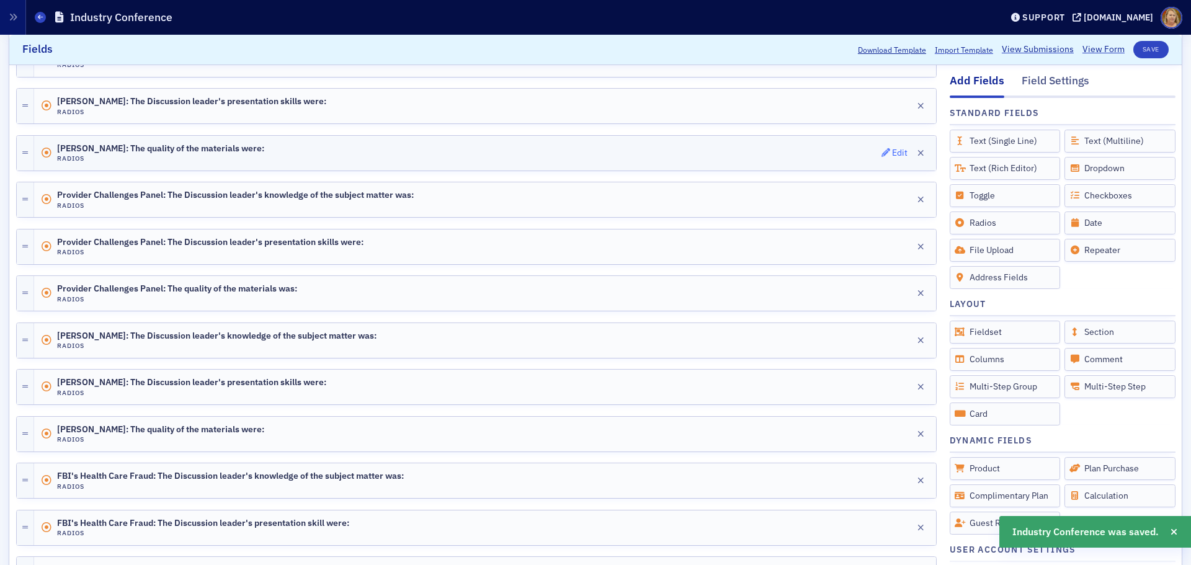
click at [892, 151] on div "Edit" at bounding box center [900, 152] width 16 height 7
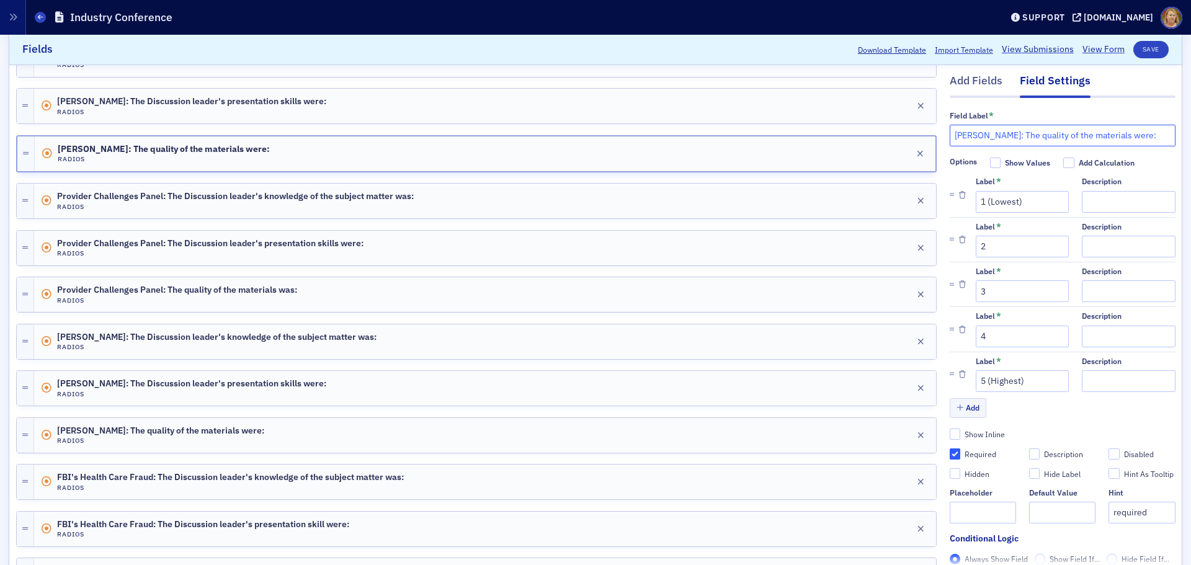
drag, startPoint x: 1020, startPoint y: 133, endPoint x: 946, endPoint y: 138, distance: 74.6
click at [950, 138] on input "Jennifer Wentworth: The quality of the materials were:" at bounding box center [1063, 136] width 226 height 22
paste input "Bill Felder"
type input "Bill Felder: The quality of the materials were:"
click at [1136, 51] on button "Save" at bounding box center [1150, 49] width 35 height 17
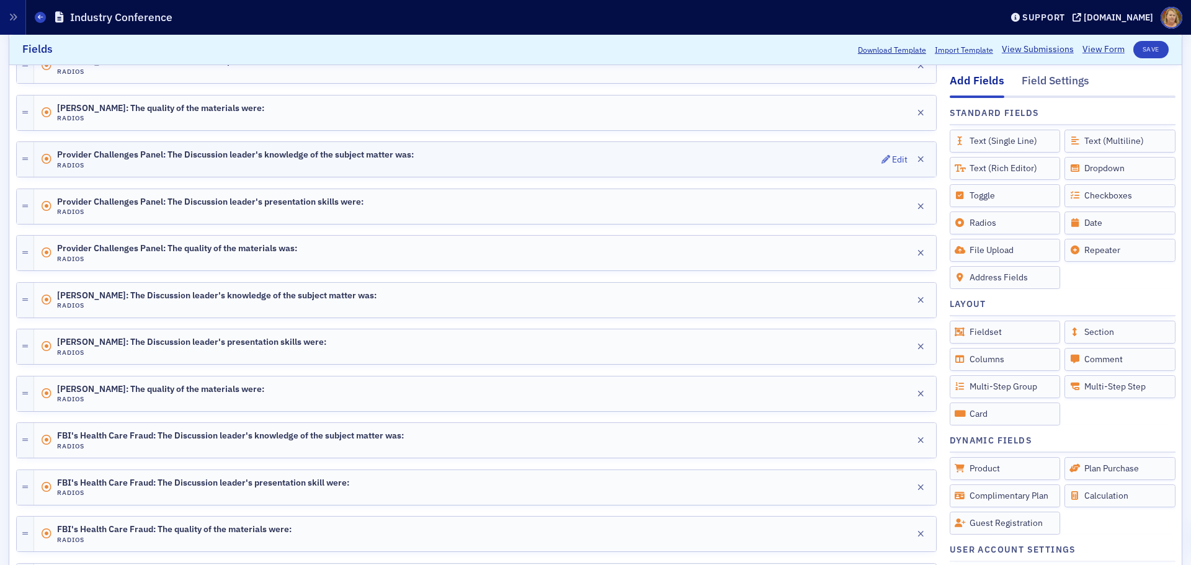
scroll to position [558, 0]
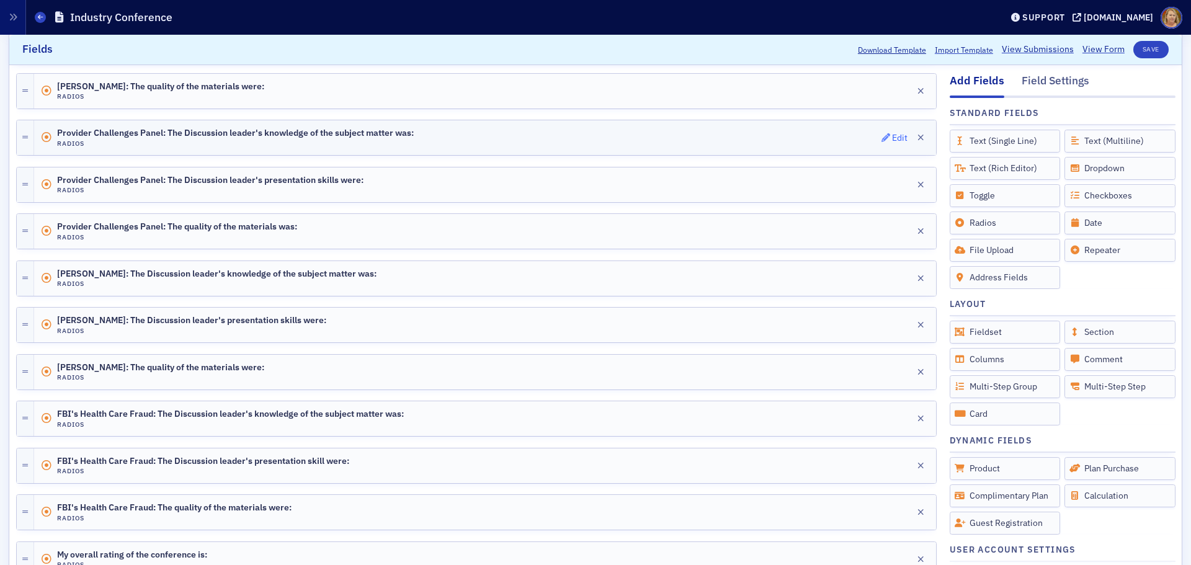
click at [892, 135] on div "Edit" at bounding box center [900, 138] width 16 height 7
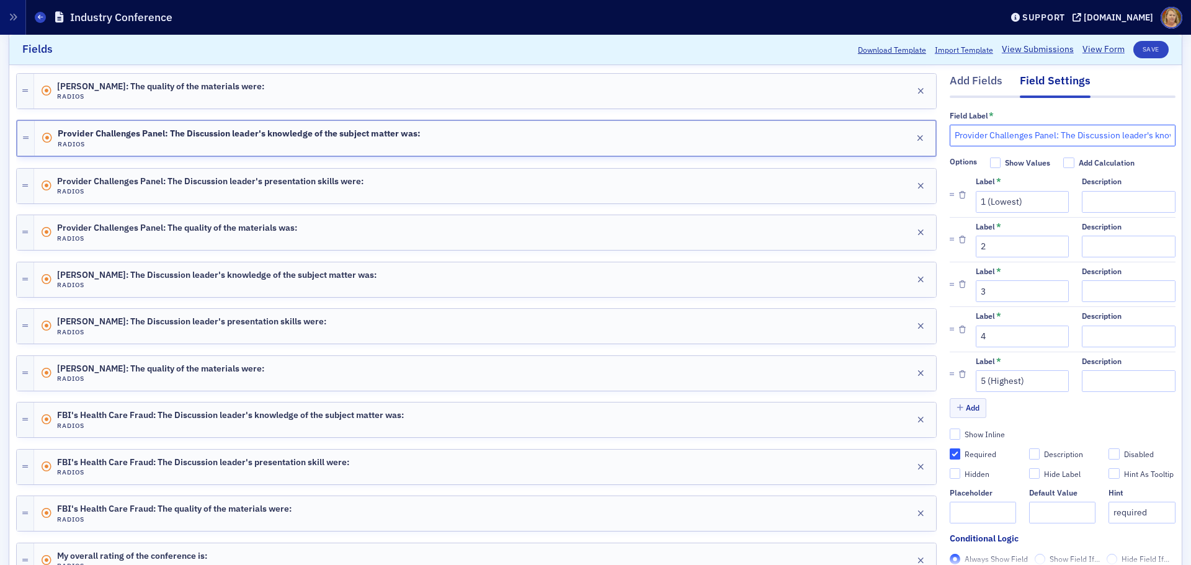
drag, startPoint x: 1046, startPoint y: 135, endPoint x: 942, endPoint y: 129, distance: 104.4
click at [950, 129] on input "Provider Challenges Panel: The Discussion leader's knowledge of the subject mat…" at bounding box center [1063, 136] width 226 height 22
drag, startPoint x: 959, startPoint y: 136, endPoint x: 945, endPoint y: 135, distance: 13.8
click at [950, 135] on input "FBI: The Discussion leader's knowledge of the subject matter was:" at bounding box center [1063, 136] width 226 height 22
type input "FBI: The Discussion leader's knowledge of the subject matter was:"
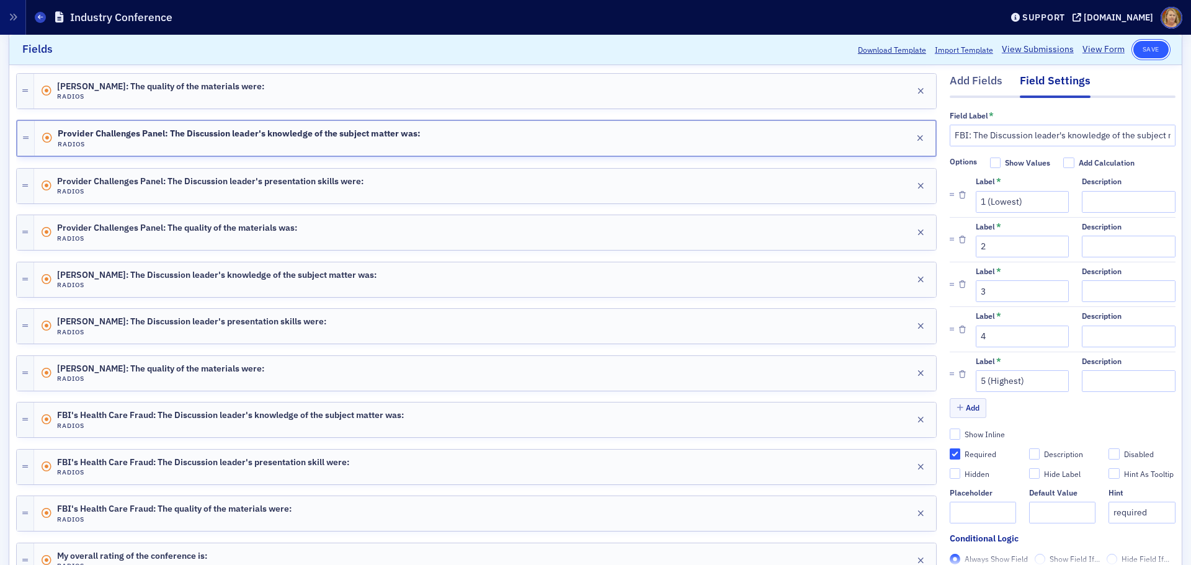
click at [1142, 45] on button "Save" at bounding box center [1150, 49] width 35 height 17
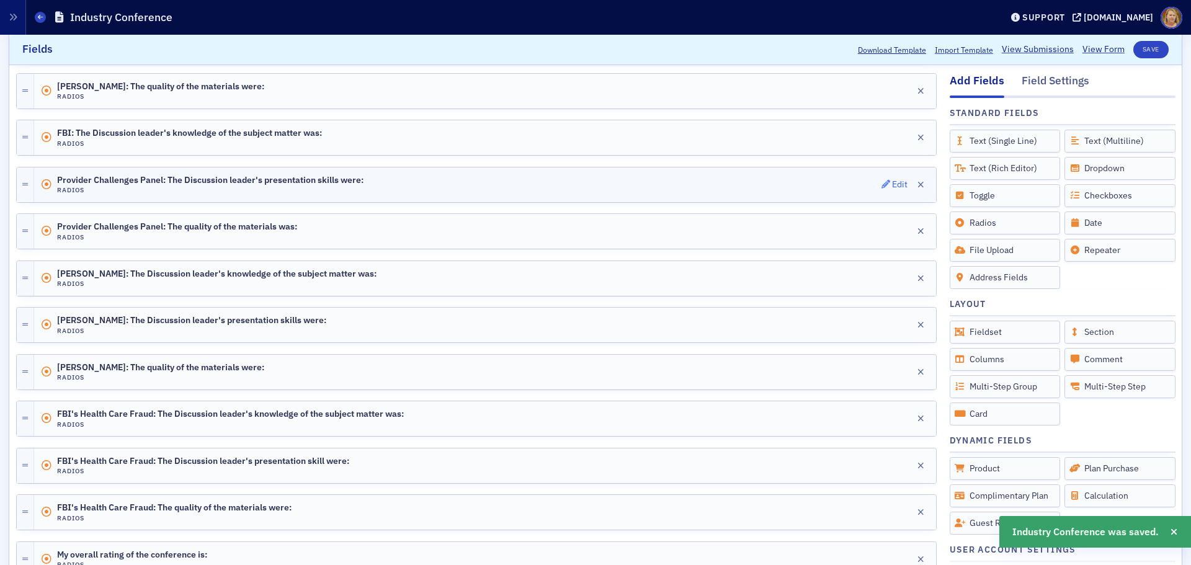
click at [892, 181] on div "Edit" at bounding box center [900, 184] width 16 height 7
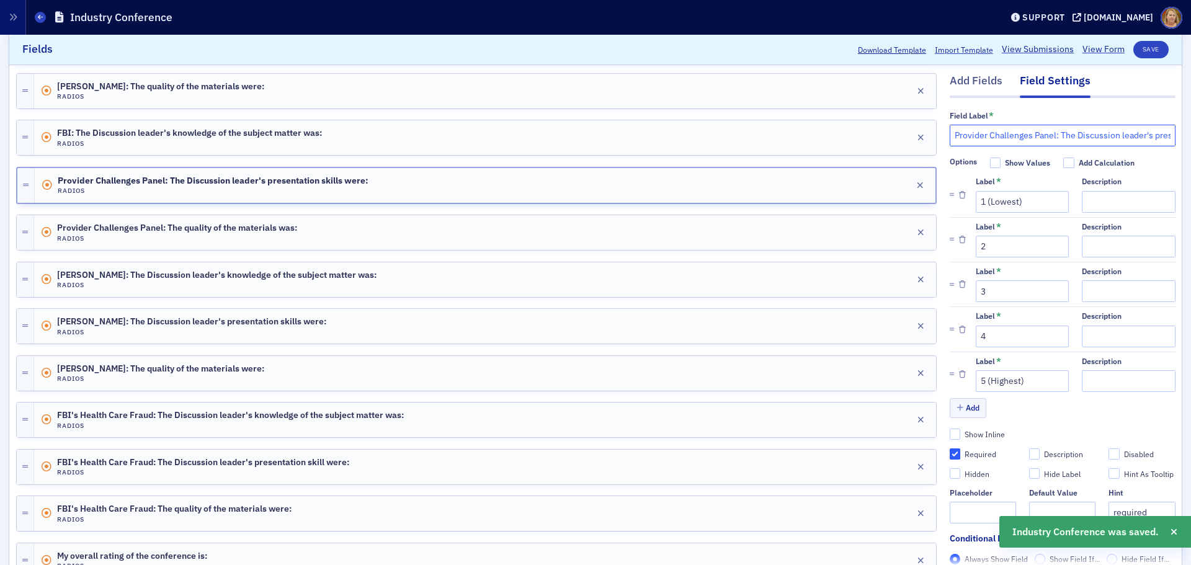
drag, startPoint x: 1046, startPoint y: 133, endPoint x: 939, endPoint y: 134, distance: 107.3
click at [939, 134] on div "Add Fields Field Settings Field Label * Provider Challenges Panel: The Discussi…" at bounding box center [595, 210] width 1159 height 1047
paste input "FBI"
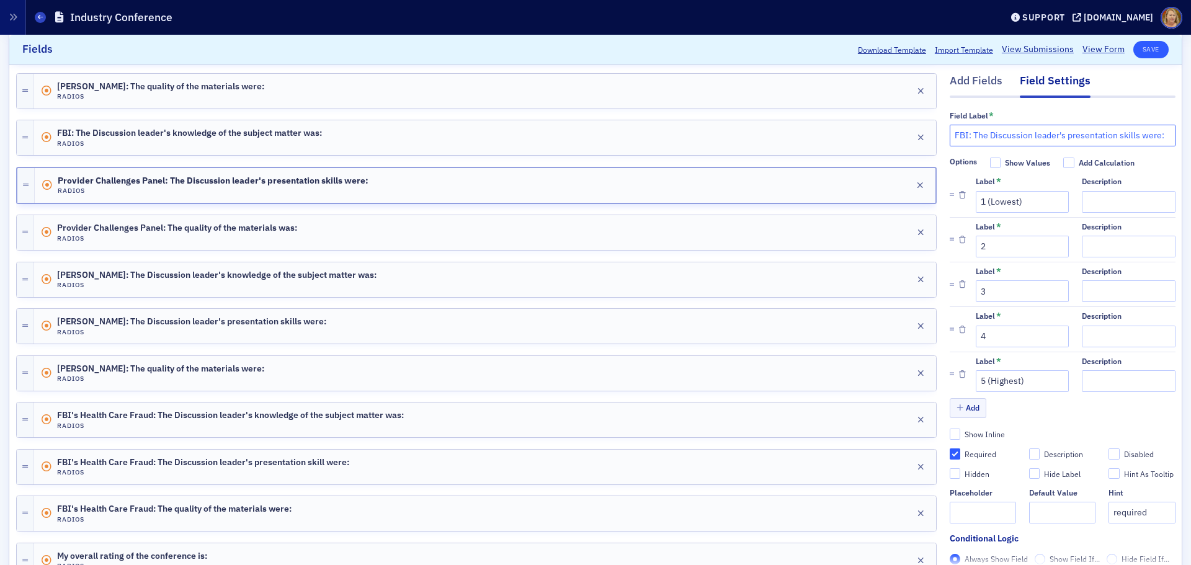
type input "FBI: The Discussion leader's presentation skills were:"
click at [1134, 47] on button "Save" at bounding box center [1150, 49] width 35 height 17
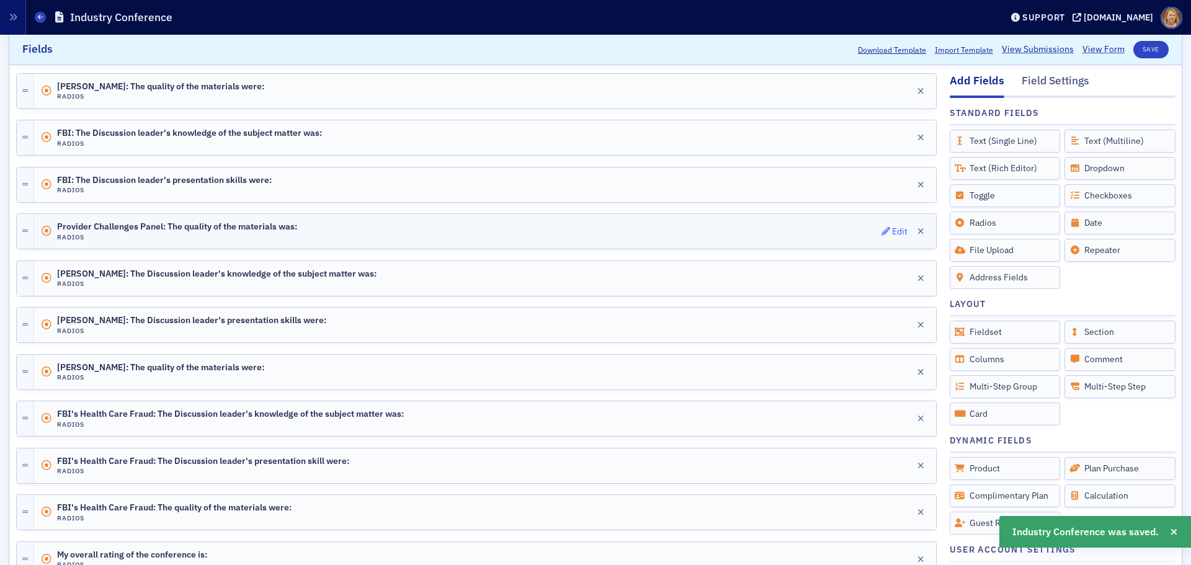
click at [892, 228] on div "Edit" at bounding box center [900, 231] width 16 height 7
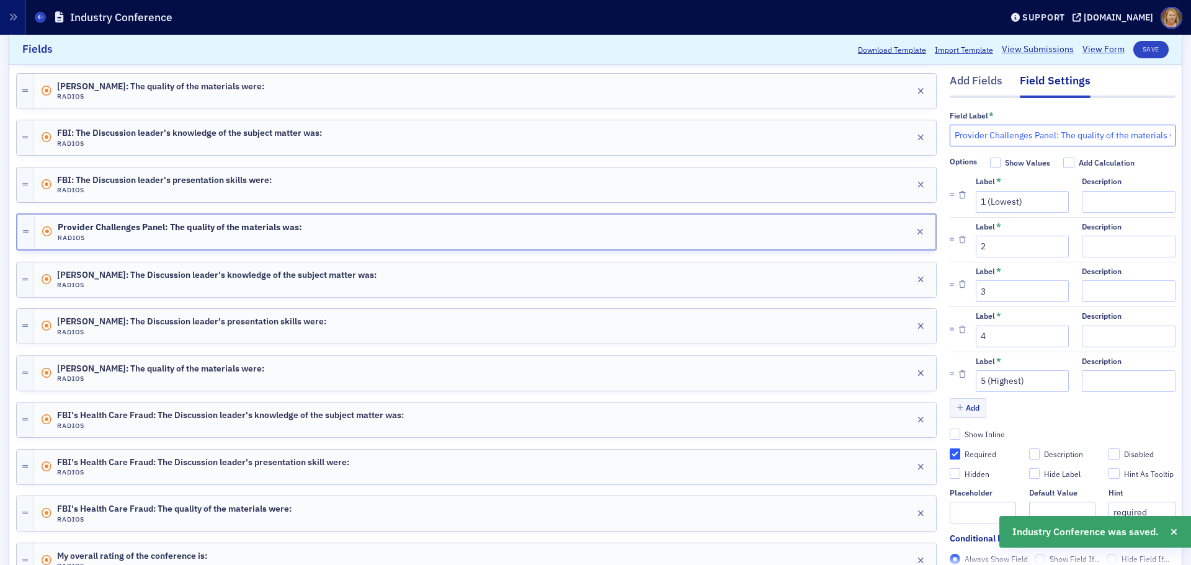
drag, startPoint x: 1046, startPoint y: 133, endPoint x: 944, endPoint y: 142, distance: 102.8
click at [950, 142] on input "Provider Challenges Panel: The quality of the materials was:" at bounding box center [1063, 136] width 226 height 22
paste input "FBI"
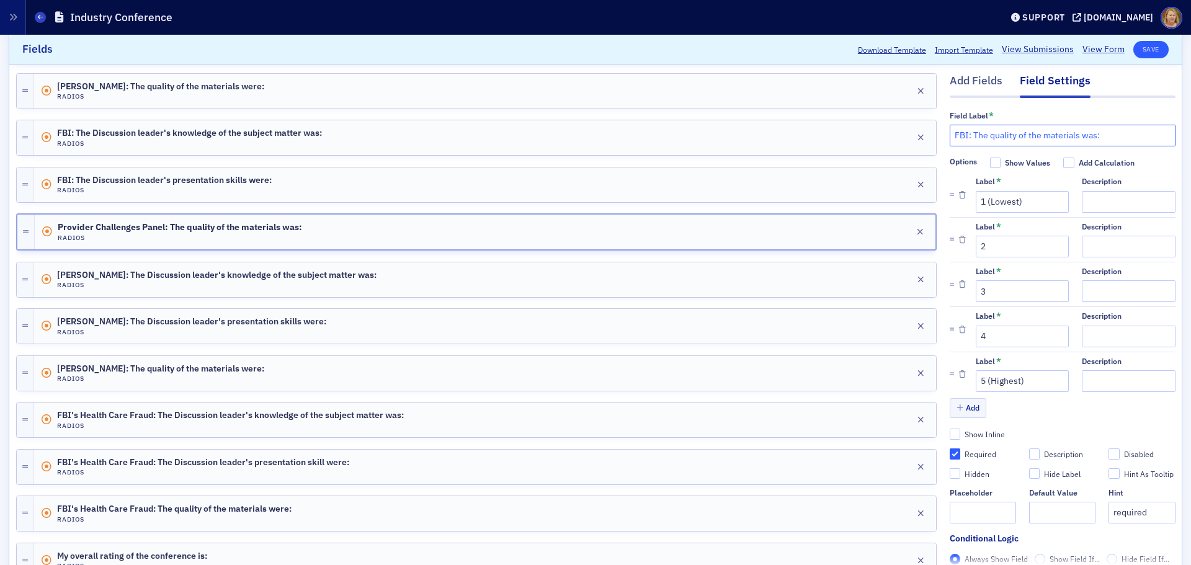
type input "FBI: The quality of the materials was:"
click at [1142, 47] on button "Save" at bounding box center [1150, 49] width 35 height 17
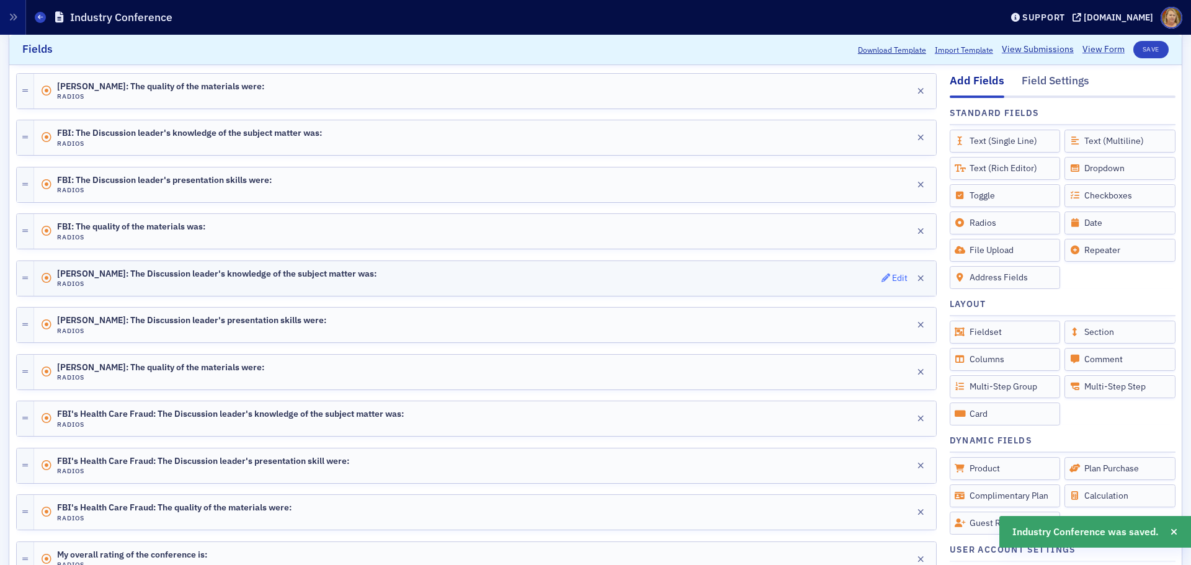
click at [881, 274] on icon "button" at bounding box center [885, 278] width 9 height 9
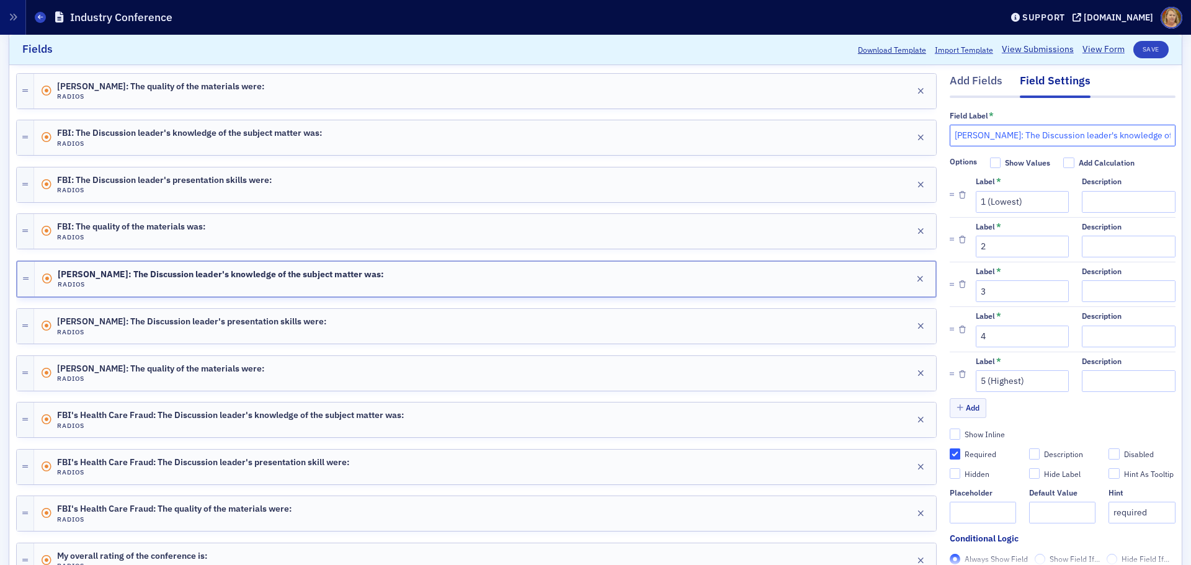
click at [990, 133] on input "Chris Loftin: The Discussion leader's knowledge of the subject matter was:" at bounding box center [1063, 136] width 226 height 22
drag, startPoint x: 988, startPoint y: 135, endPoint x: 940, endPoint y: 137, distance: 48.4
click at [950, 137] on input "Chris Loftin: The Discussion leader's knowledge of the subject matter was:" at bounding box center [1063, 136] width 226 height 22
drag, startPoint x: 994, startPoint y: 136, endPoint x: 946, endPoint y: 135, distance: 47.8
click at [950, 135] on input "Mike Skinner: The Discussion leader's knowledge of the subject matter was:" at bounding box center [1063, 136] width 226 height 22
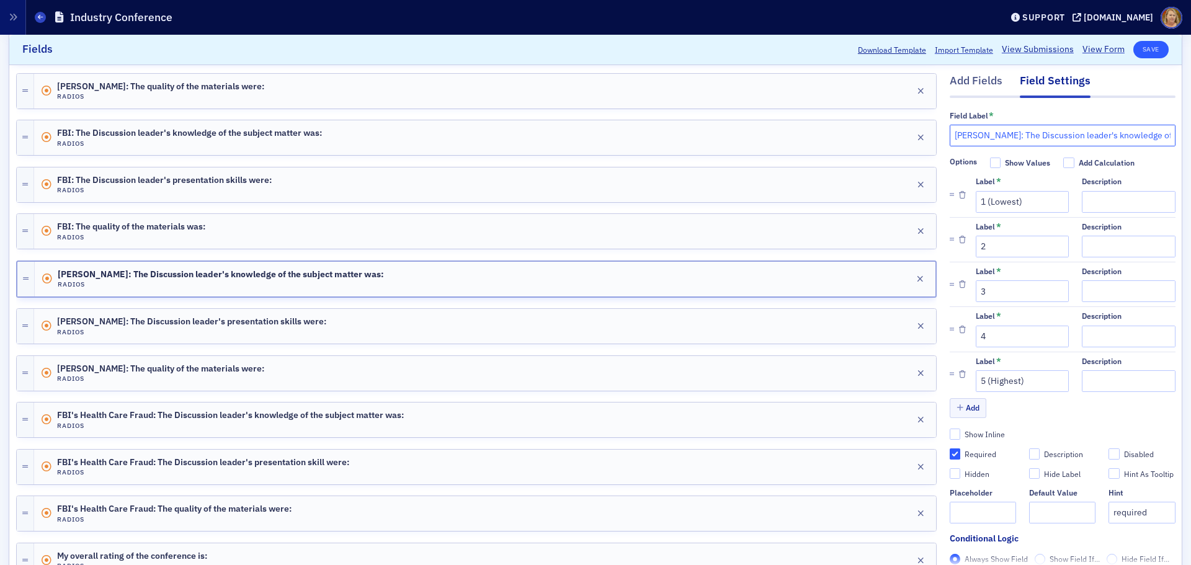
type input "Mike Skinner: The Discussion leader's knowledge of the subject matter was:"
click at [1136, 51] on button "Save" at bounding box center [1150, 49] width 35 height 17
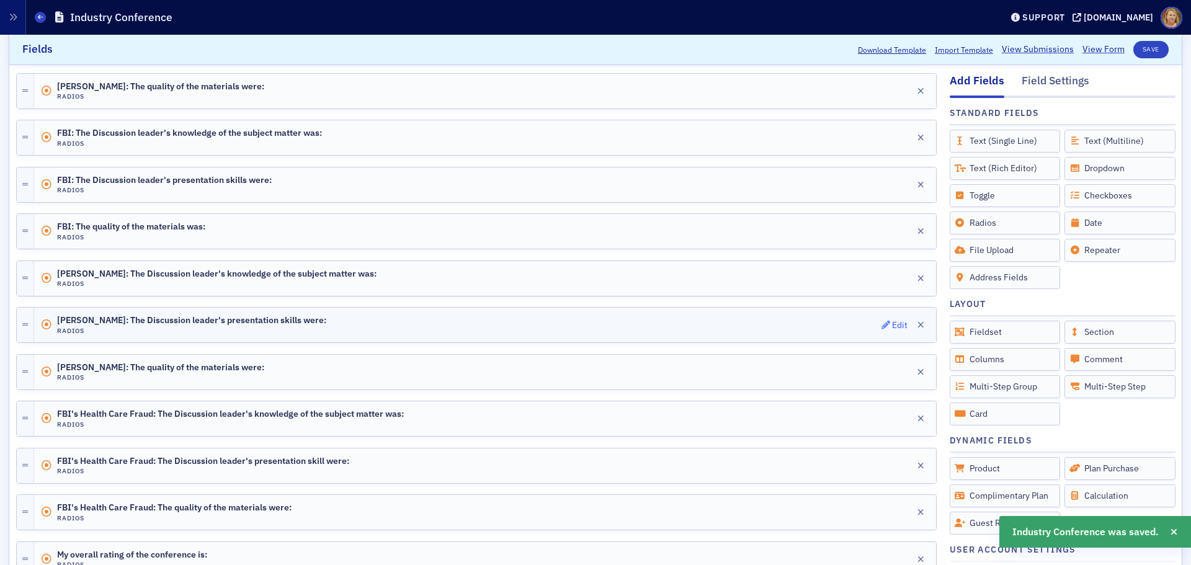
click at [895, 331] on button "Edit" at bounding box center [894, 324] width 27 height 17
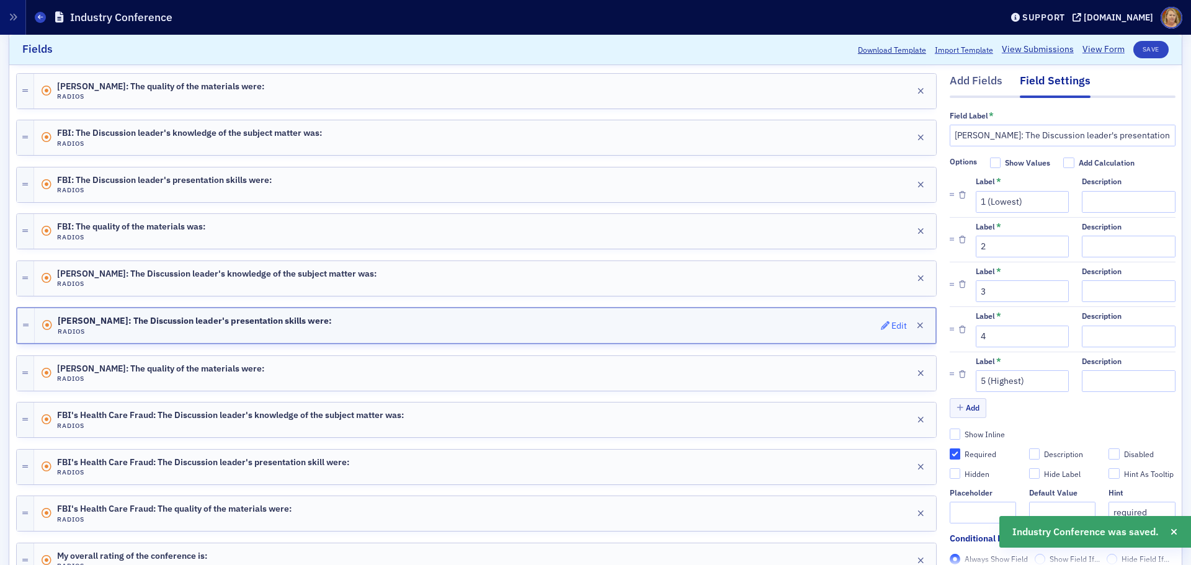
click at [891, 326] on div "Edit" at bounding box center [899, 325] width 16 height 7
drag, startPoint x: 988, startPoint y: 133, endPoint x: 945, endPoint y: 138, distance: 43.0
click at [950, 138] on input "Chris Loftin: The Discussion leader's presentation skills were:" at bounding box center [1063, 136] width 226 height 22
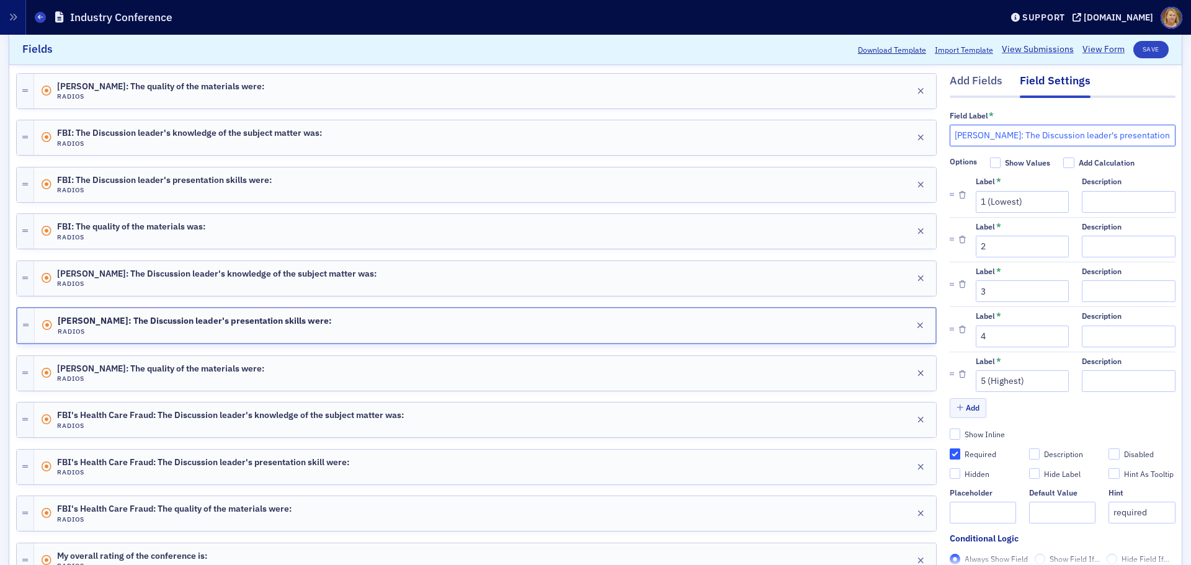
paste input "Mike Skinner"
type input "Mike Skinner: The Discussion leader's presentation skills were:"
click at [1134, 50] on button "Save" at bounding box center [1150, 49] width 35 height 17
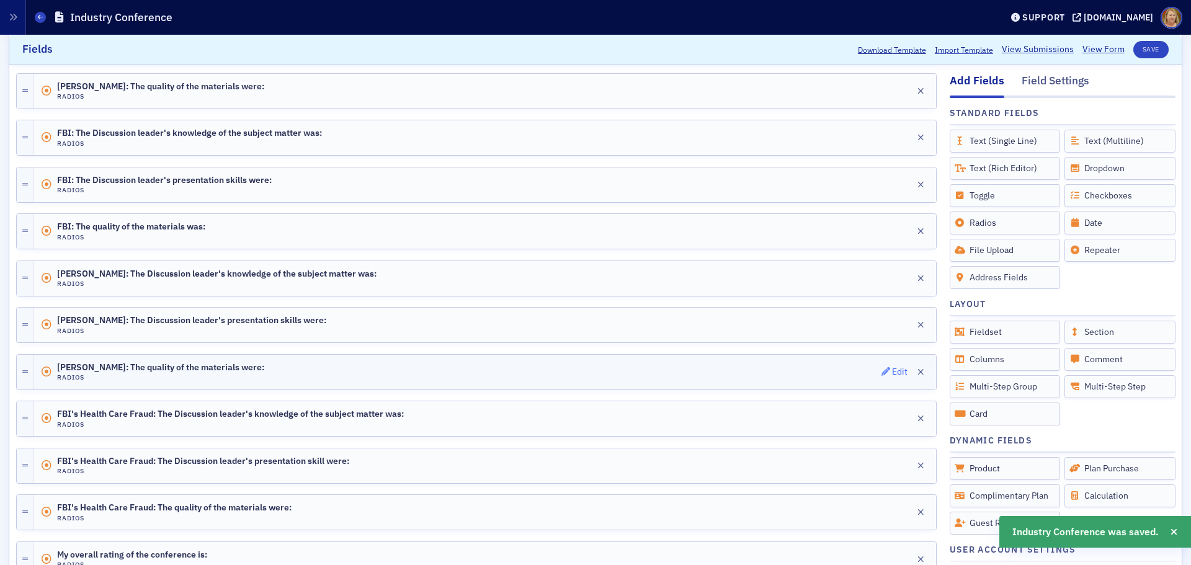
click at [892, 373] on div "Edit" at bounding box center [900, 371] width 16 height 7
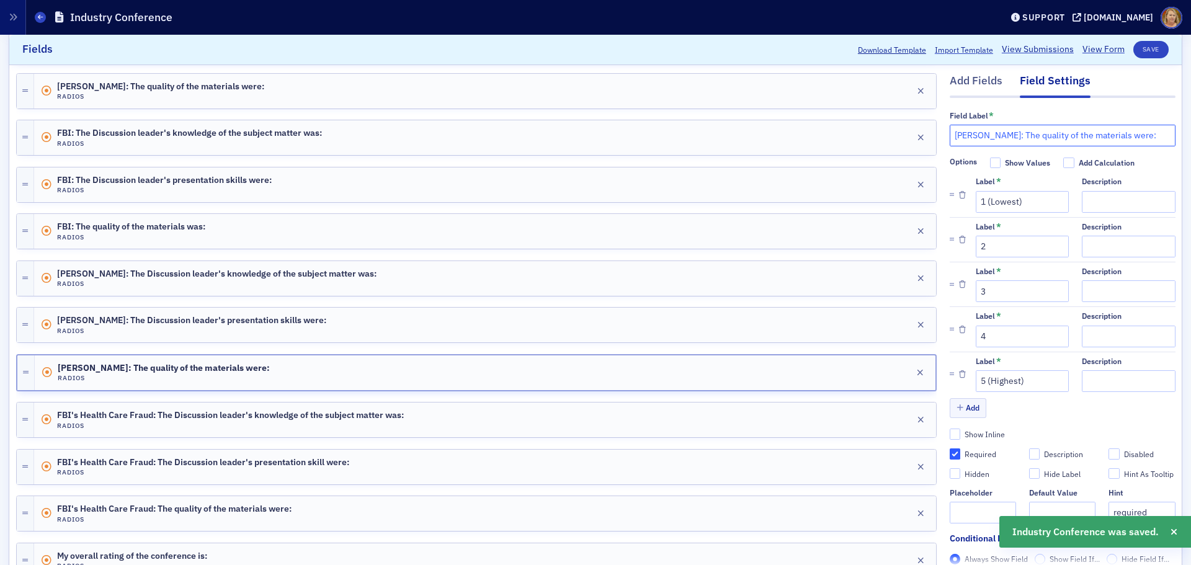
drag, startPoint x: 989, startPoint y: 132, endPoint x: 941, endPoint y: 140, distance: 47.8
click at [950, 140] on input "Chris Loftin: The quality of the materials were:" at bounding box center [1063, 136] width 226 height 22
paste input "Mike Skinner"
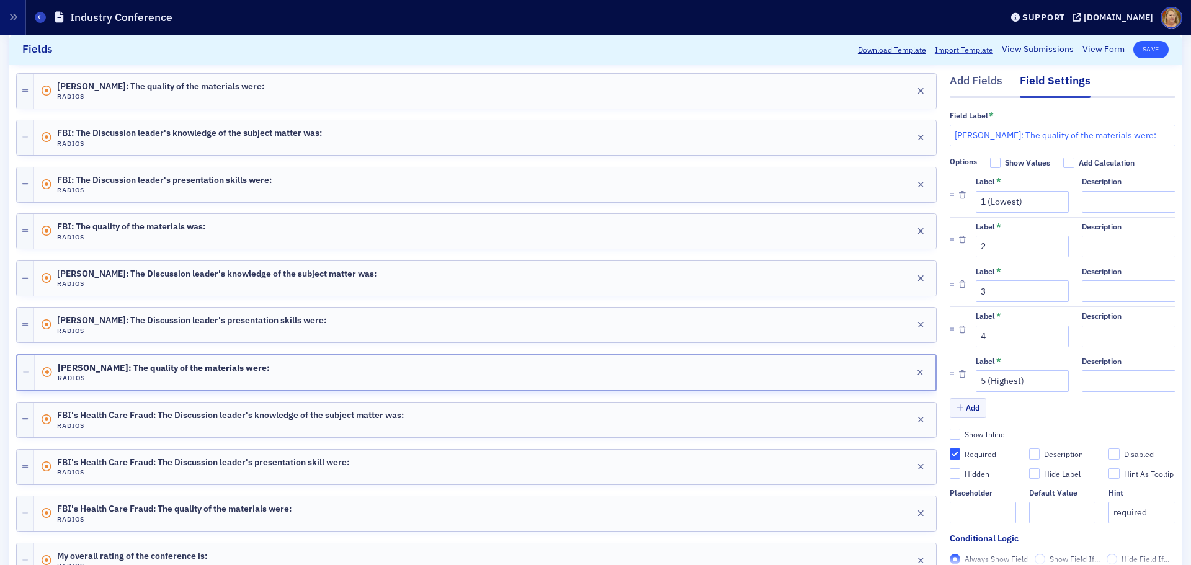
type input "Mike Skinner: The quality of the materials were:"
click at [1133, 50] on button "Save" at bounding box center [1150, 49] width 35 height 17
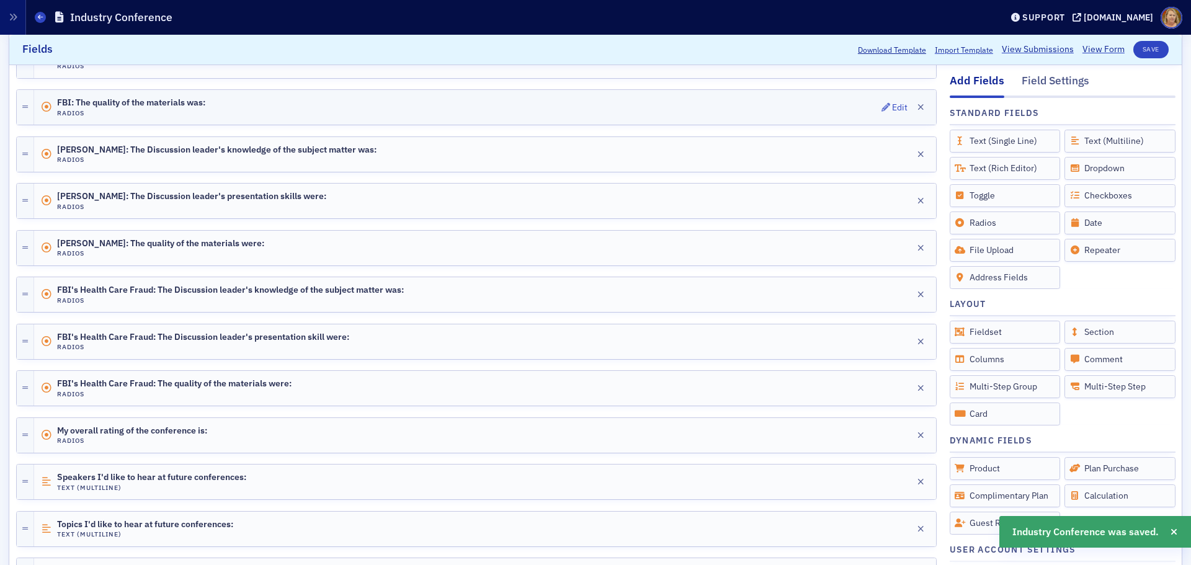
scroll to position [744, 0]
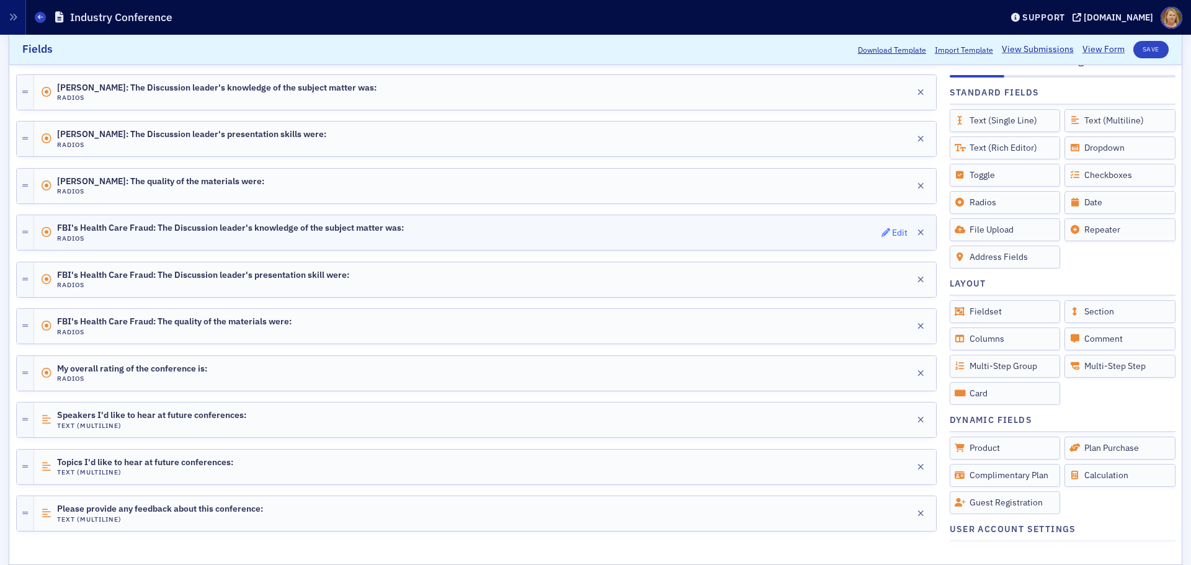
click at [892, 234] on div "Edit" at bounding box center [900, 232] width 16 height 7
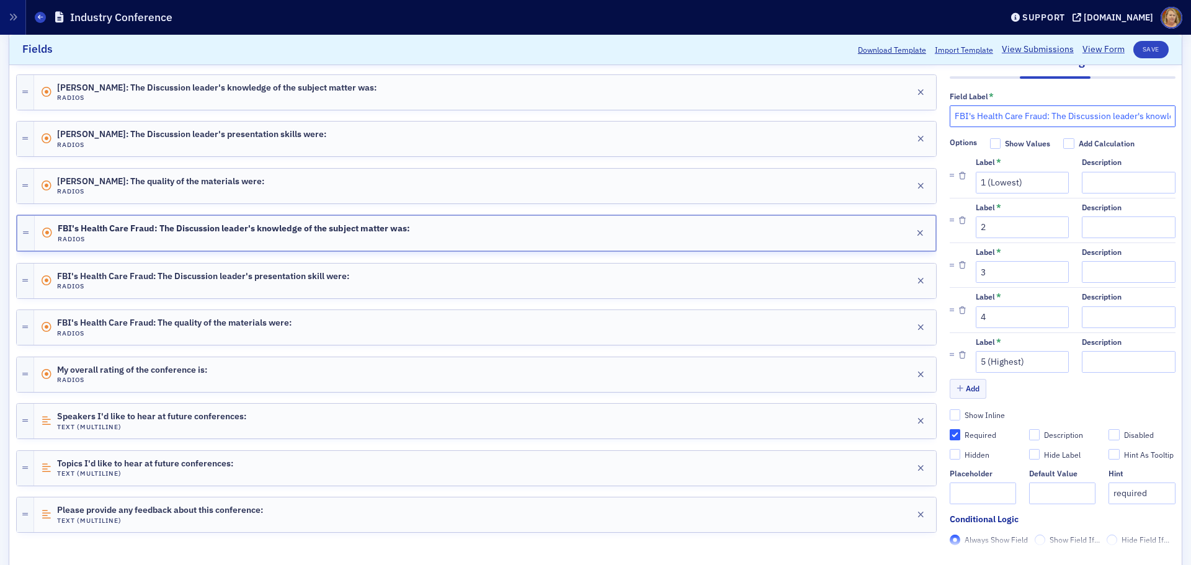
drag, startPoint x: 1038, startPoint y: 116, endPoint x: 944, endPoint y: 115, distance: 94.3
click at [950, 115] on input "FBI's Health Care Fraud: The Discussion leader's knowledge of the subject matte…" at bounding box center [1063, 116] width 226 height 22
drag, startPoint x: 1004, startPoint y: 114, endPoint x: 942, endPoint y: 116, distance: 62.0
click at [950, 116] on input "Andy Copeland: The Discussion leader's knowledge of the subject matter was:" at bounding box center [1063, 116] width 226 height 22
type input "Andy Copeland: The Discussion leader's knowledge of the subject matter was:"
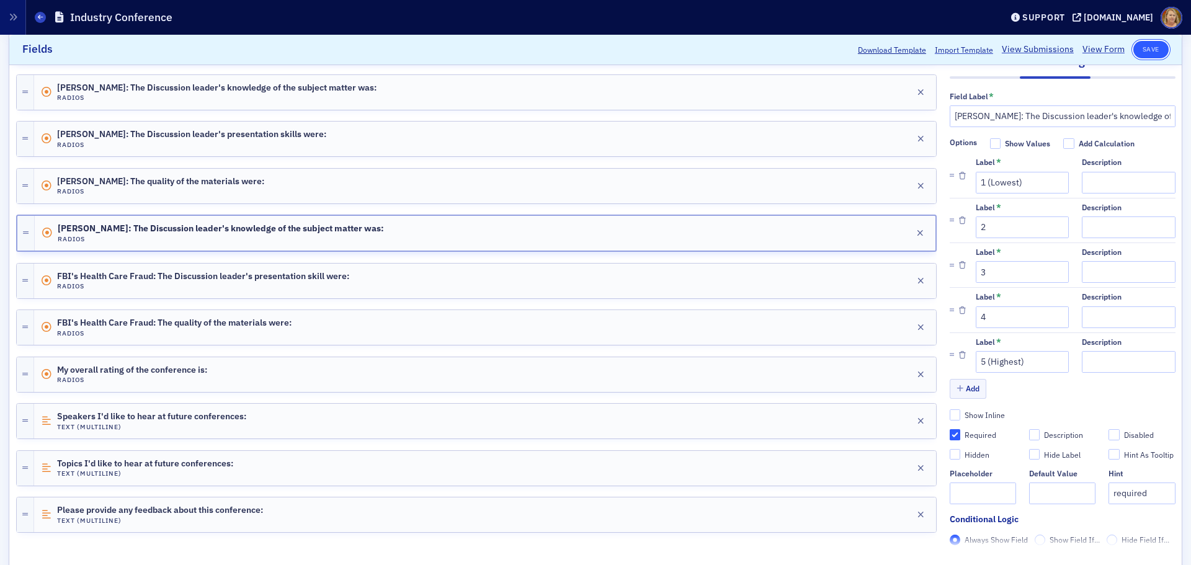
click at [1136, 45] on button "Save" at bounding box center [1150, 49] width 35 height 17
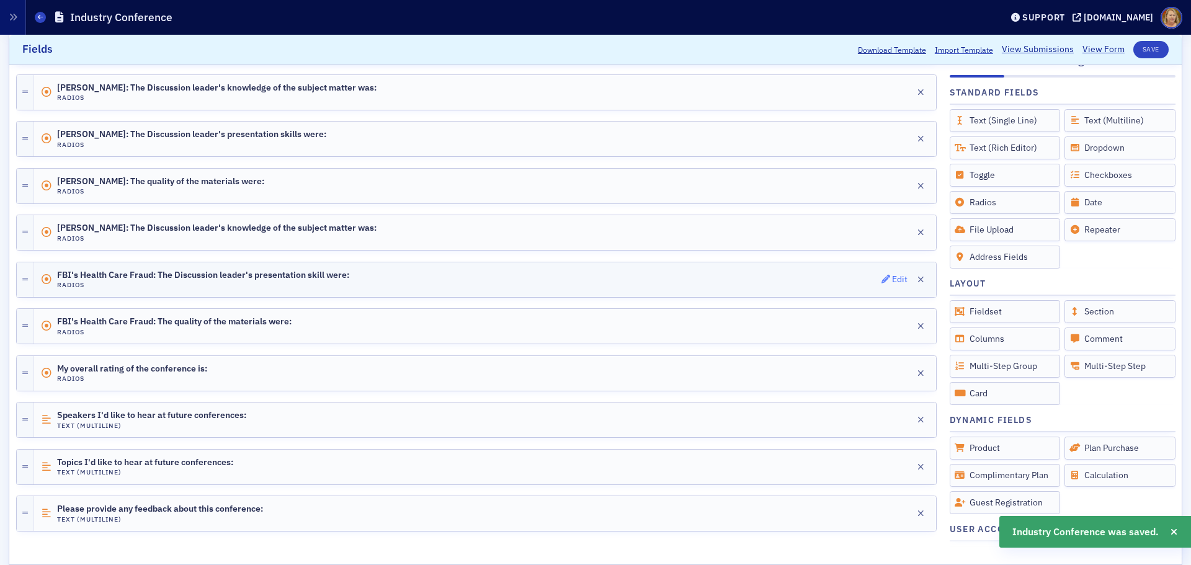
click at [892, 276] on div "Edit" at bounding box center [900, 279] width 16 height 7
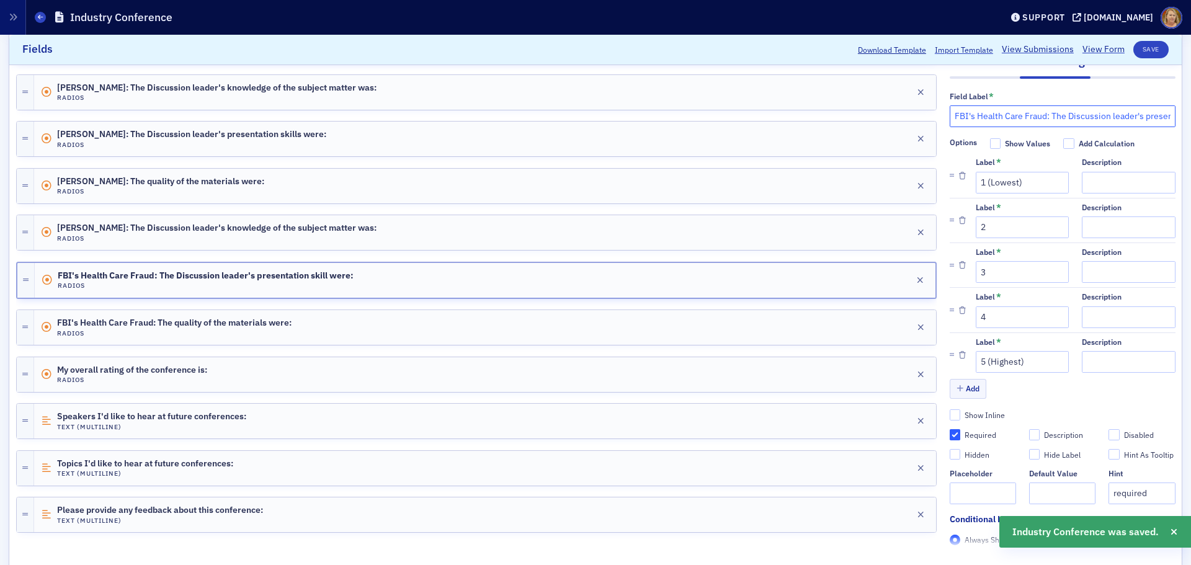
drag, startPoint x: 1038, startPoint y: 115, endPoint x: 945, endPoint y: 121, distance: 93.2
click at [950, 121] on input "FBI's Health Care Fraud: The Discussion leader's presentation skill were:" at bounding box center [1063, 116] width 226 height 22
paste input "Andy Copelan"
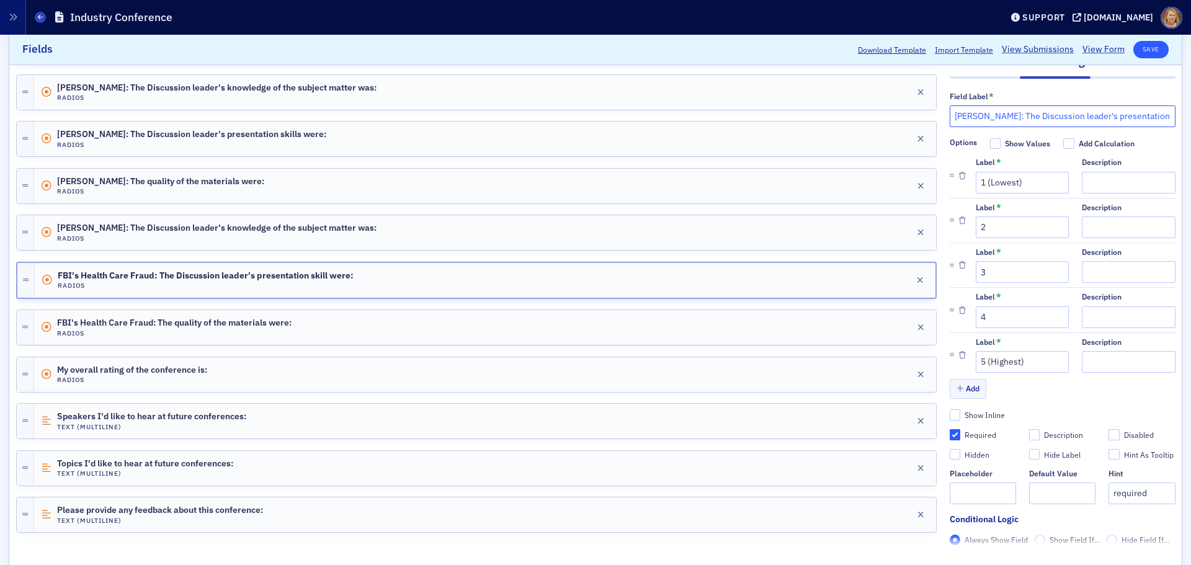
type input "Andy Copeland: The Discussion leader's presentation skill were:"
click at [1141, 49] on button "Save" at bounding box center [1150, 49] width 35 height 17
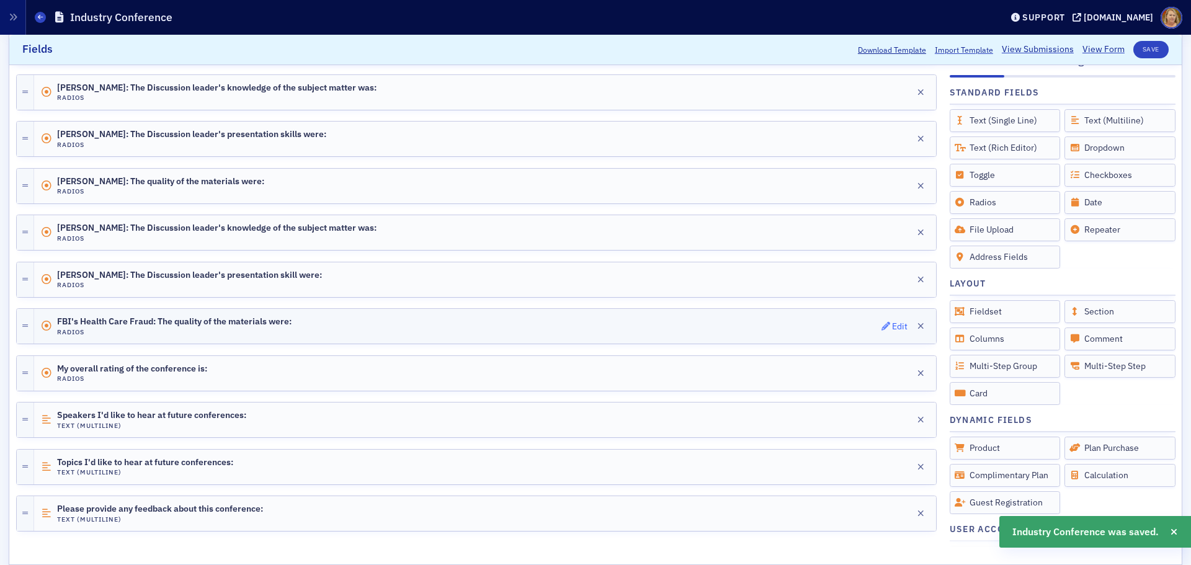
click at [892, 325] on div "Edit" at bounding box center [900, 326] width 16 height 7
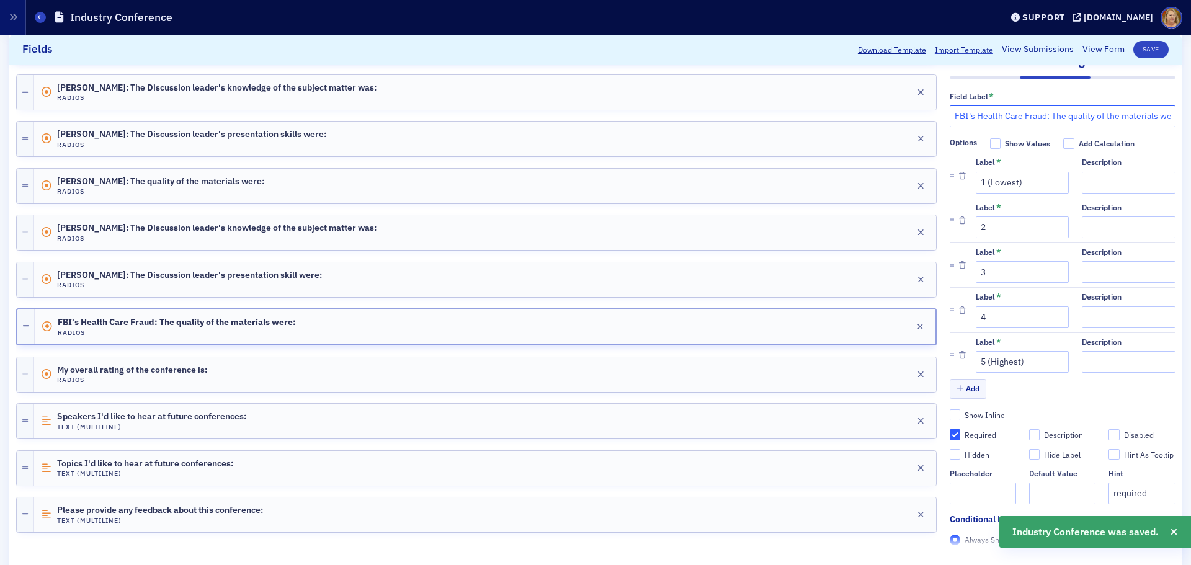
drag, startPoint x: 1037, startPoint y: 115, endPoint x: 940, endPoint y: 118, distance: 96.8
click at [950, 118] on input "FBI's Health Care Fraud: The quality of the materials were:" at bounding box center [1063, 116] width 226 height 22
paste input "Andy Copelan"
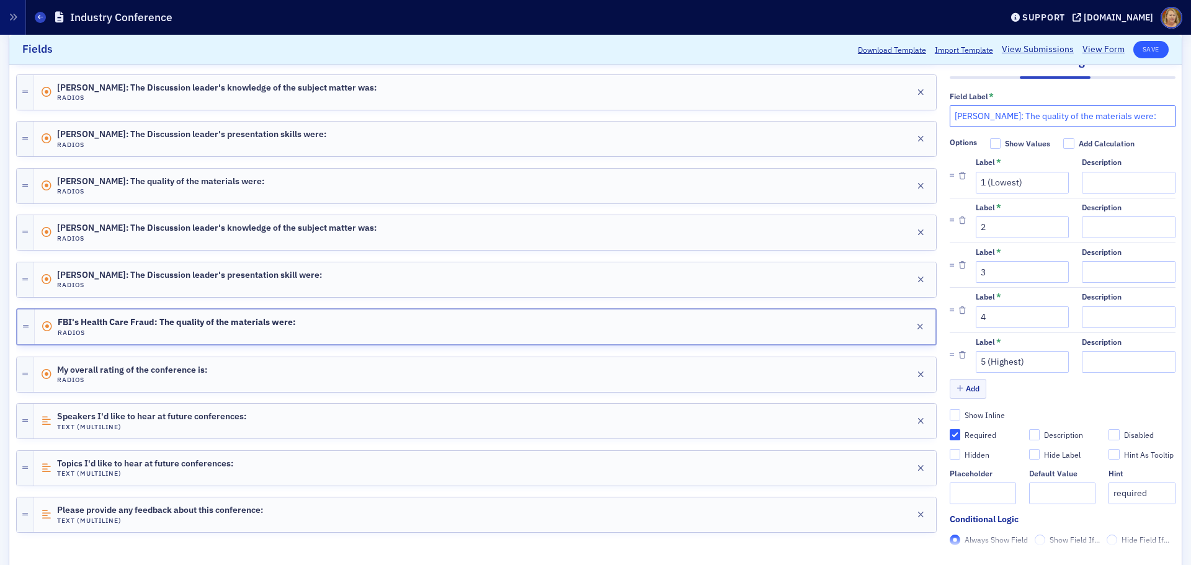
type input "Andy Copeland: The quality of the materials were:"
click at [1140, 45] on button "Save" at bounding box center [1150, 49] width 35 height 17
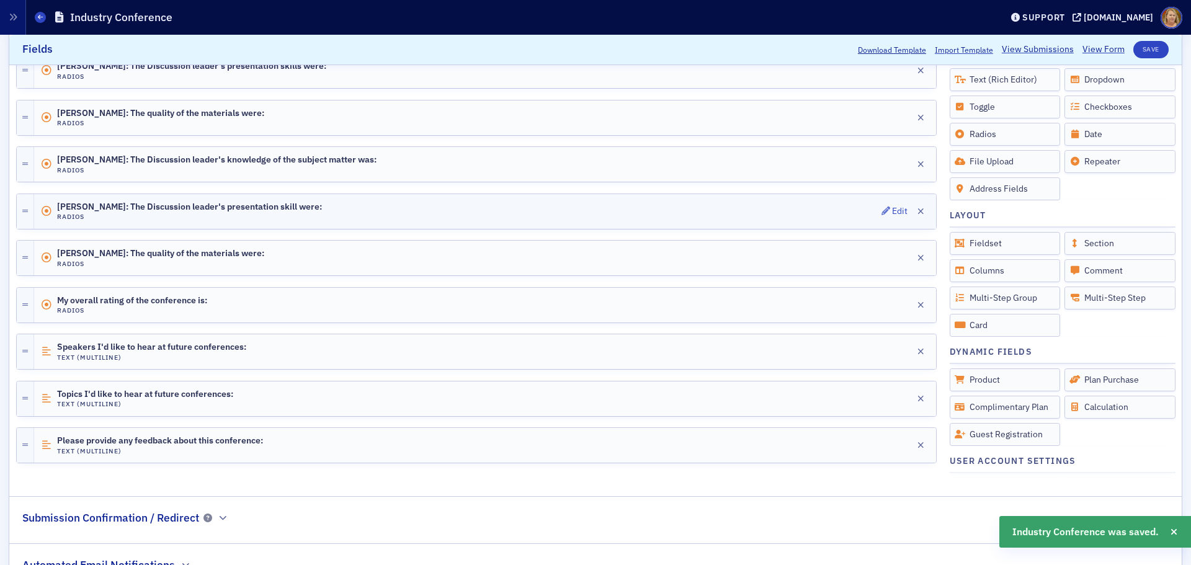
scroll to position [865, 0]
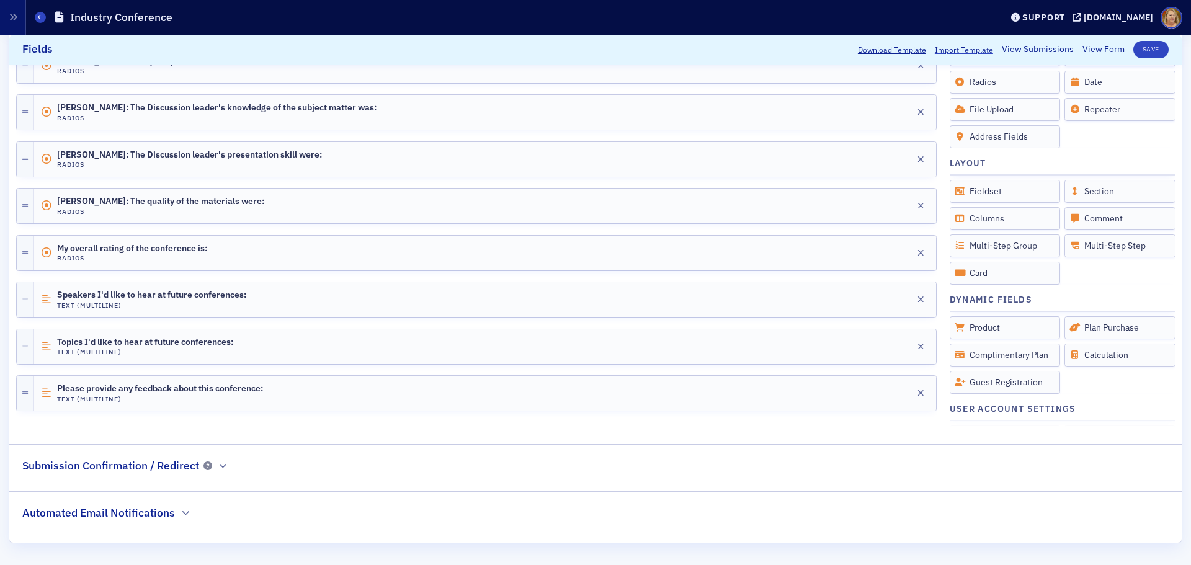
click at [43, 179] on div at bounding box center [476, 182] width 920 height 11
click at [430, 228] on div at bounding box center [476, 229] width 920 height 11
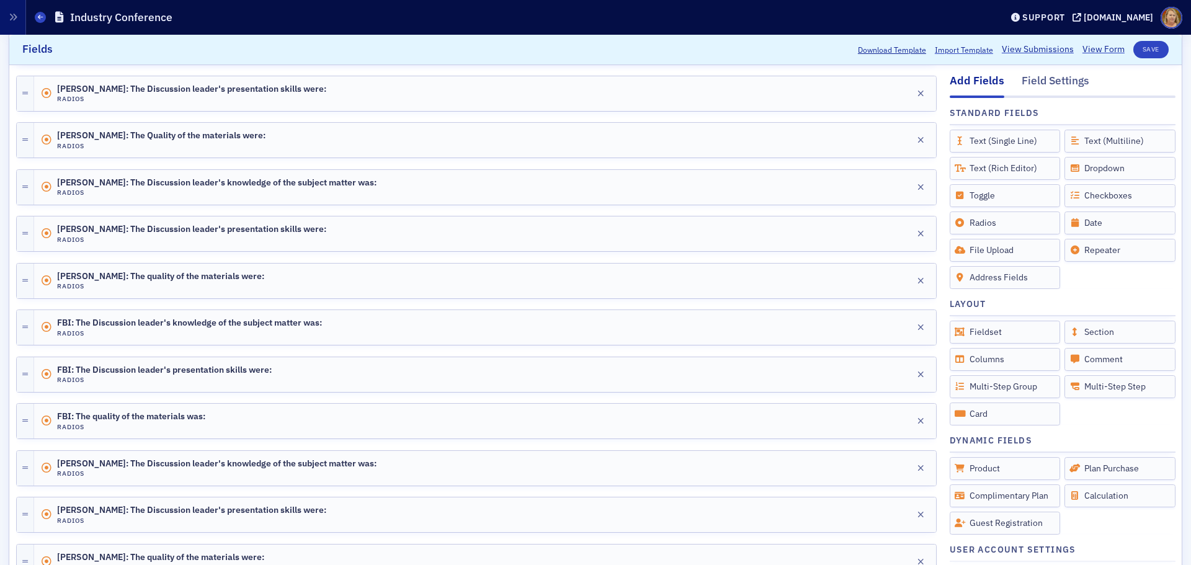
scroll to position [182, 0]
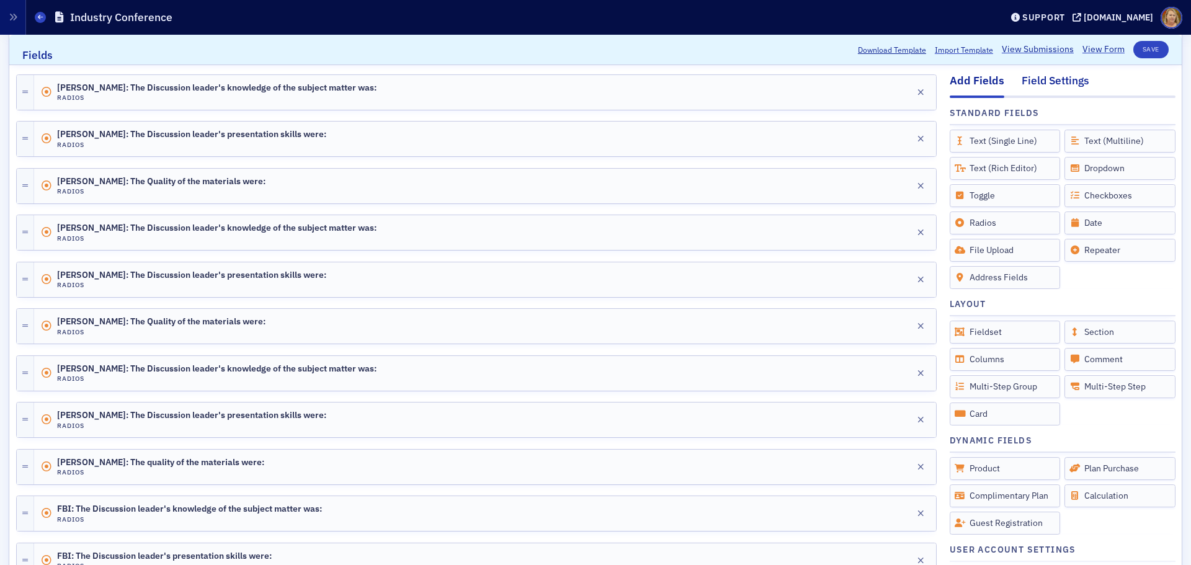
click at [1050, 81] on div "Field Settings" at bounding box center [1055, 84] width 68 height 23
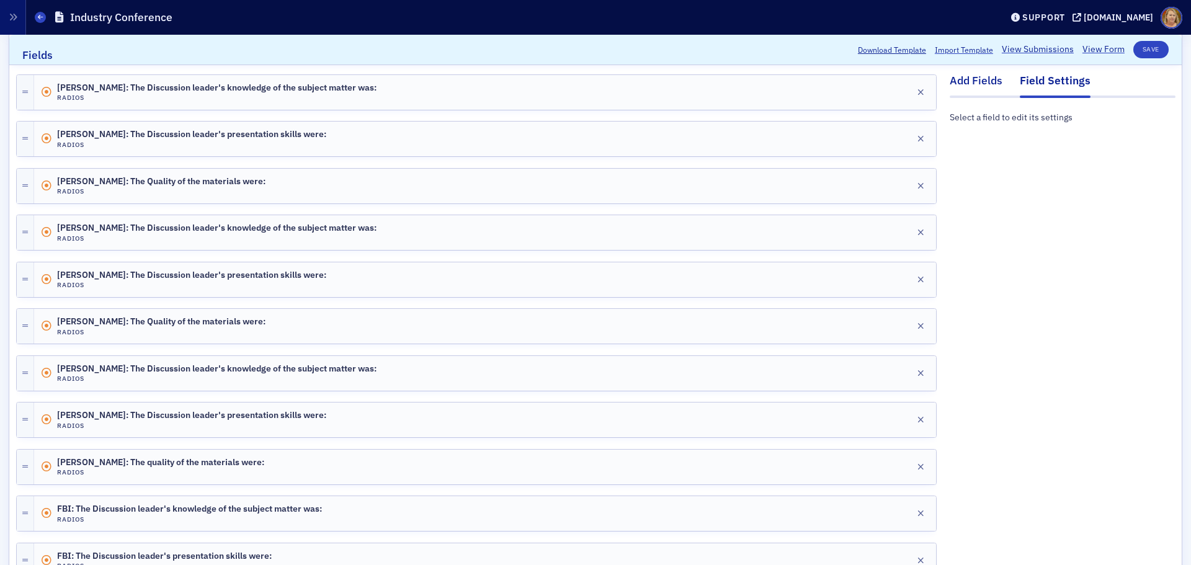
click at [983, 77] on div "Add Fields" at bounding box center [976, 84] width 53 height 23
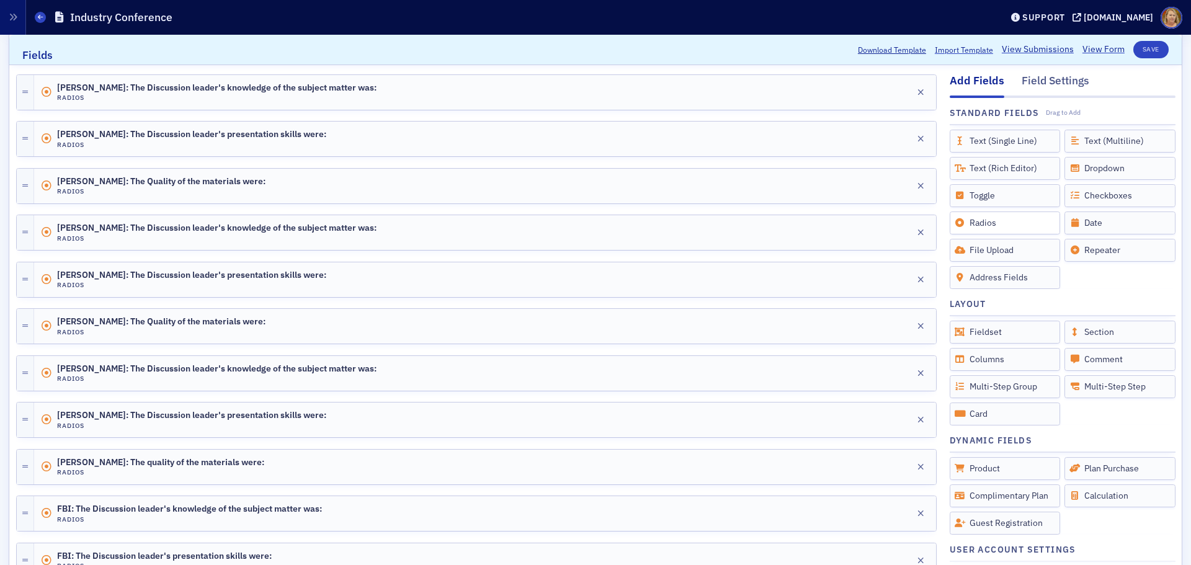
click at [989, 228] on div "Radios" at bounding box center [1005, 222] width 111 height 23
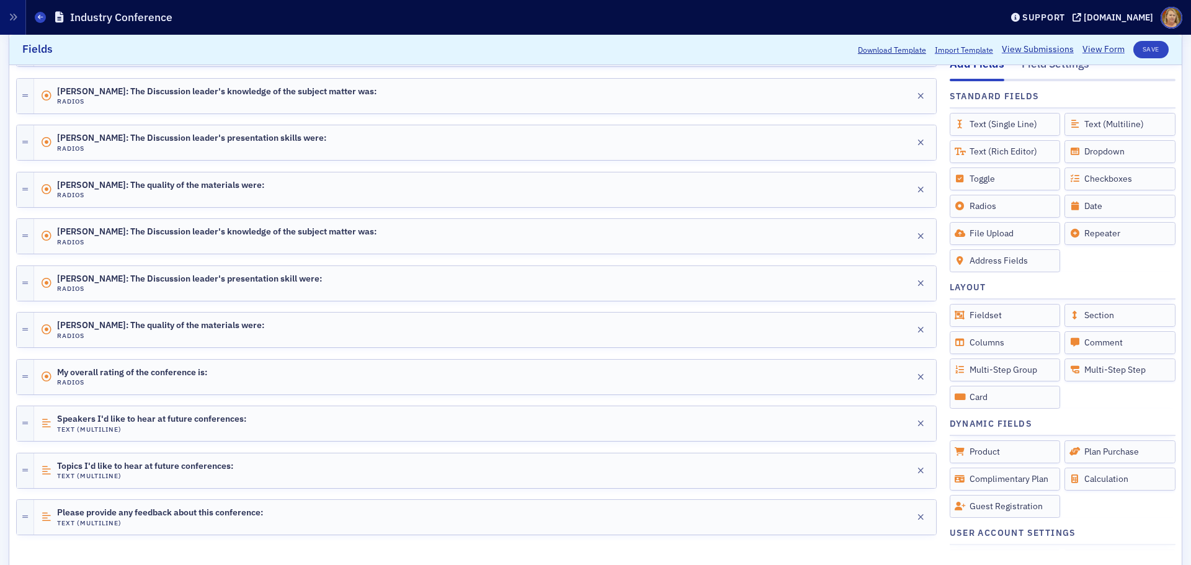
scroll to position [803, 0]
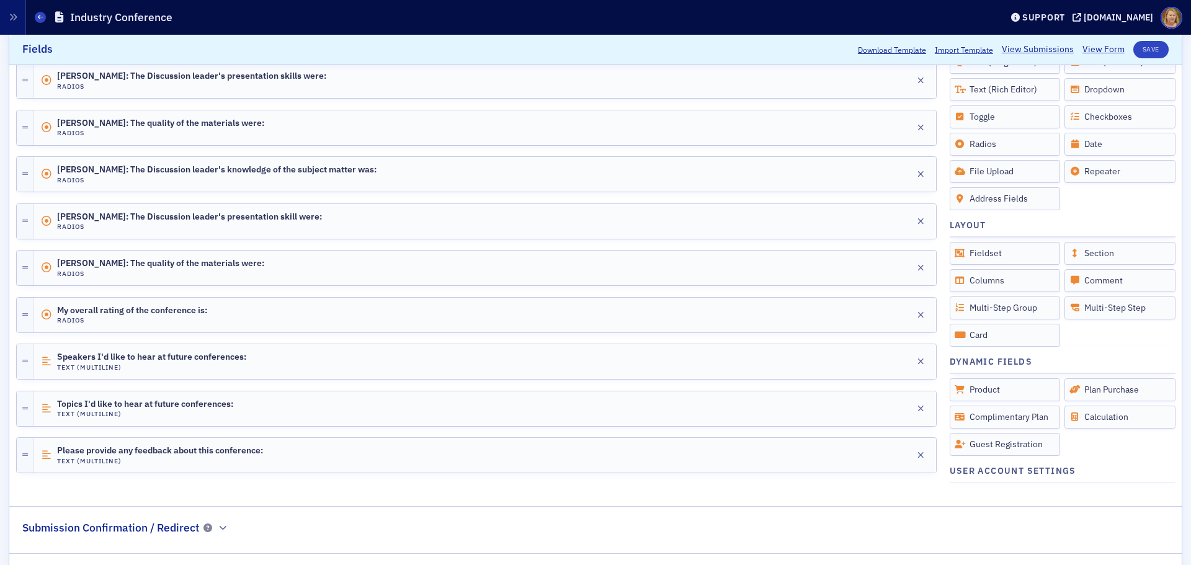
click at [886, 290] on div at bounding box center [476, 291] width 920 height 11
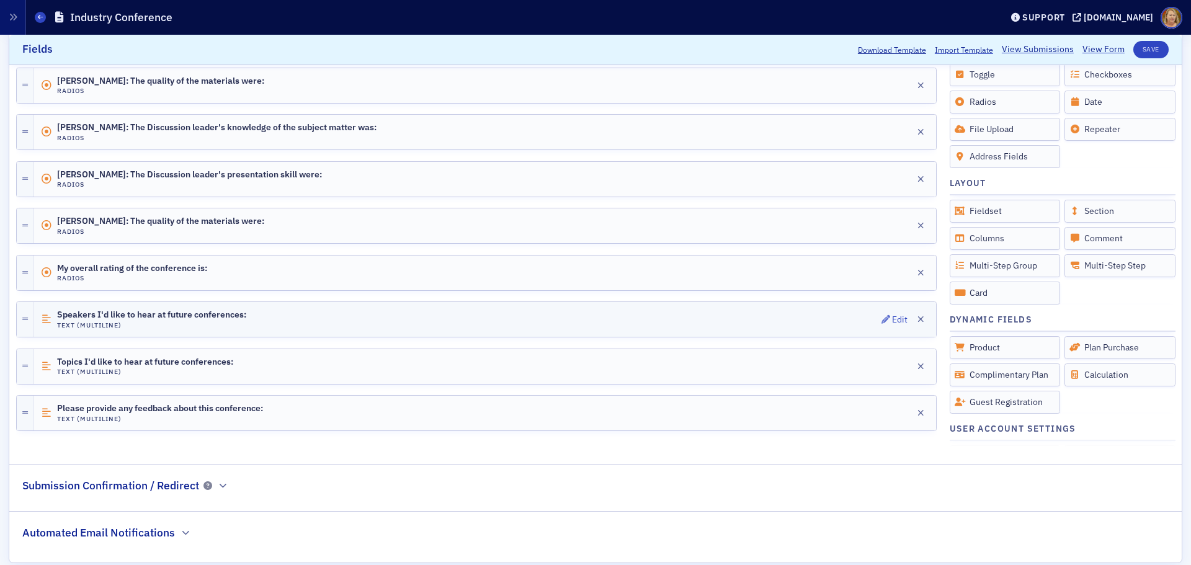
scroll to position [865, 0]
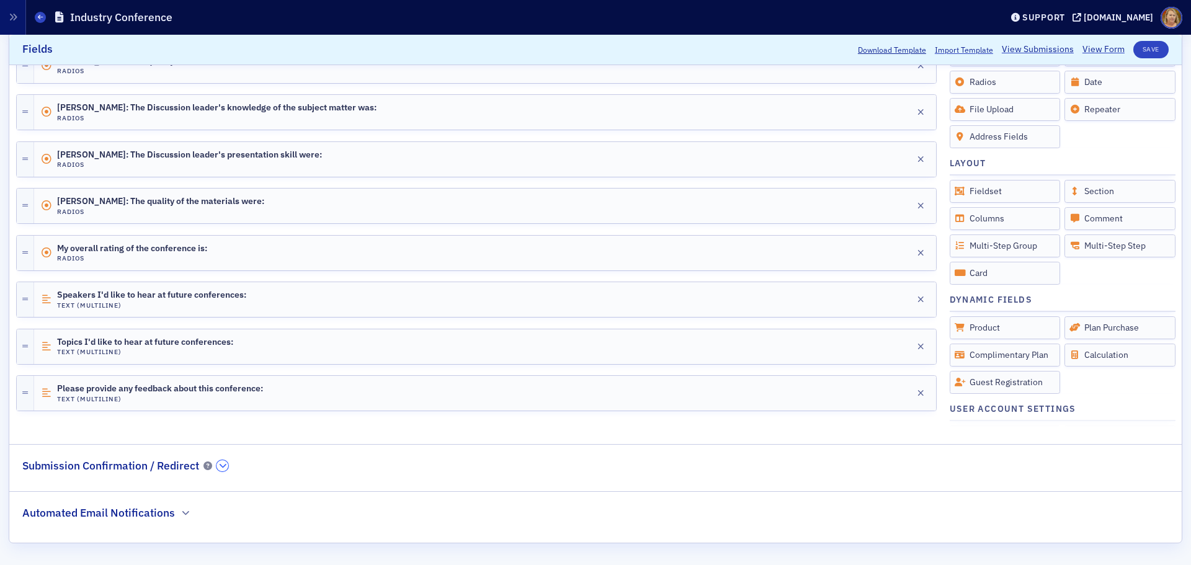
click at [225, 465] on icon "button" at bounding box center [222, 465] width 7 height 7
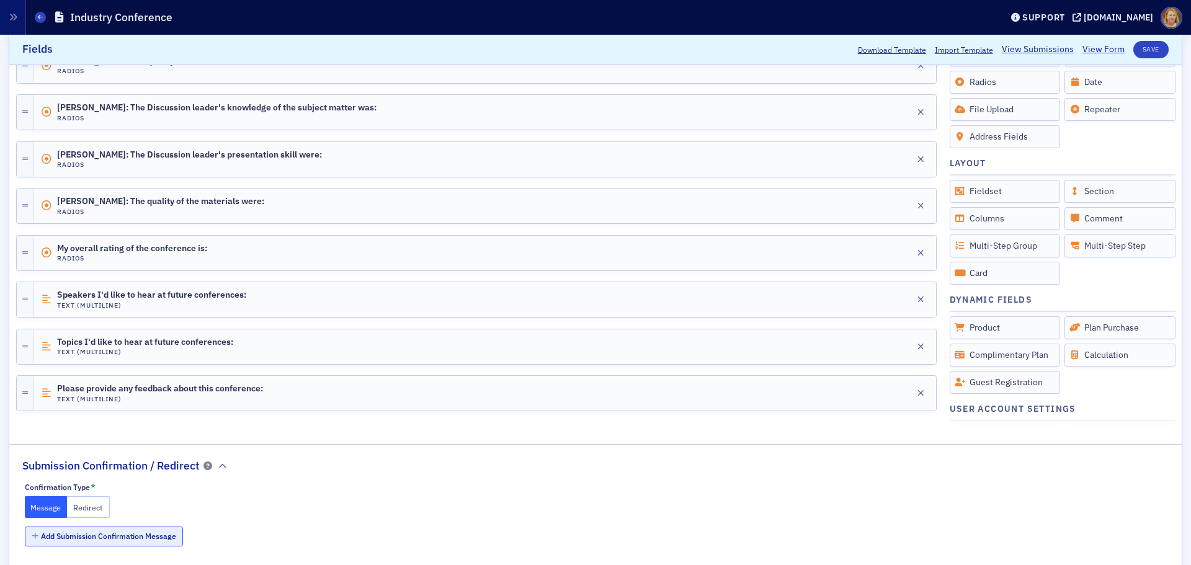
click at [102, 536] on button "Add Submission Confirmation Message" at bounding box center [104, 536] width 159 height 19
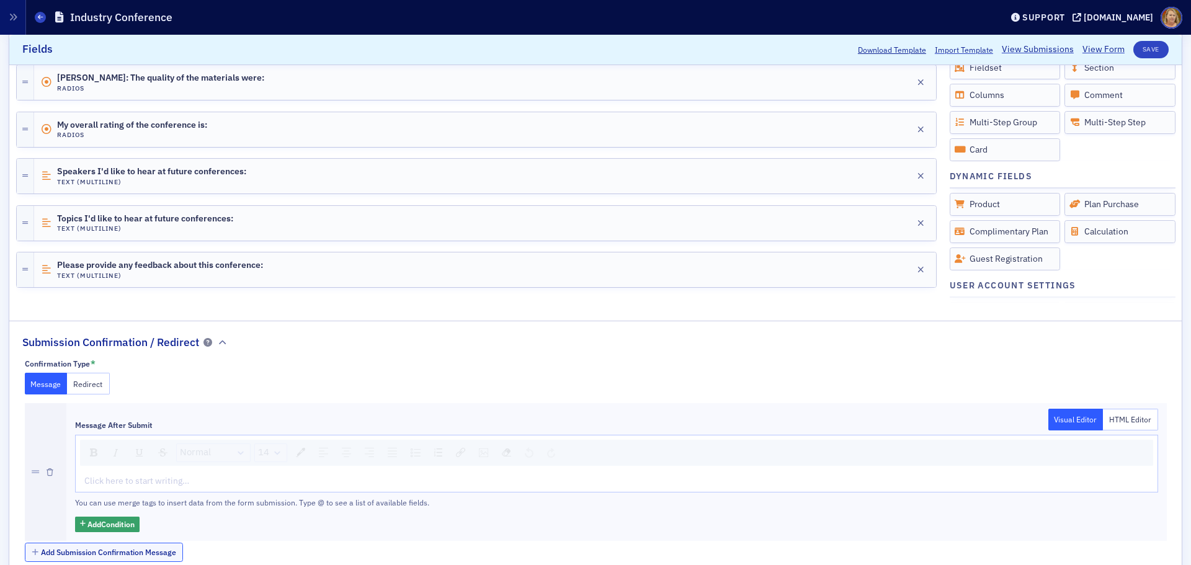
scroll to position [989, 0]
click at [47, 381] on button "Message" at bounding box center [46, 383] width 43 height 22
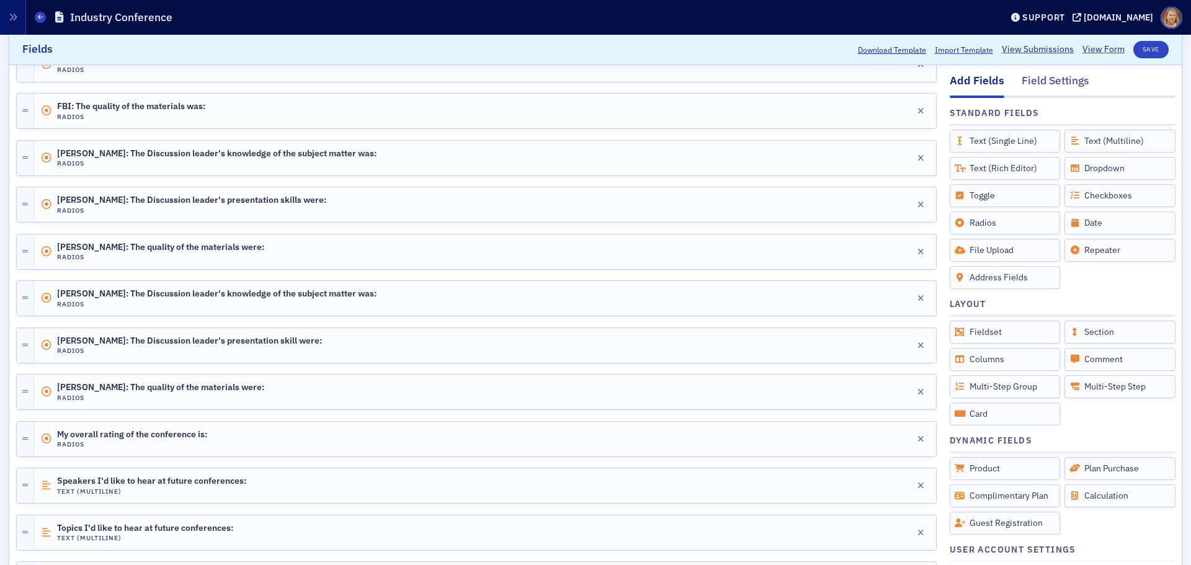
scroll to position [741, 0]
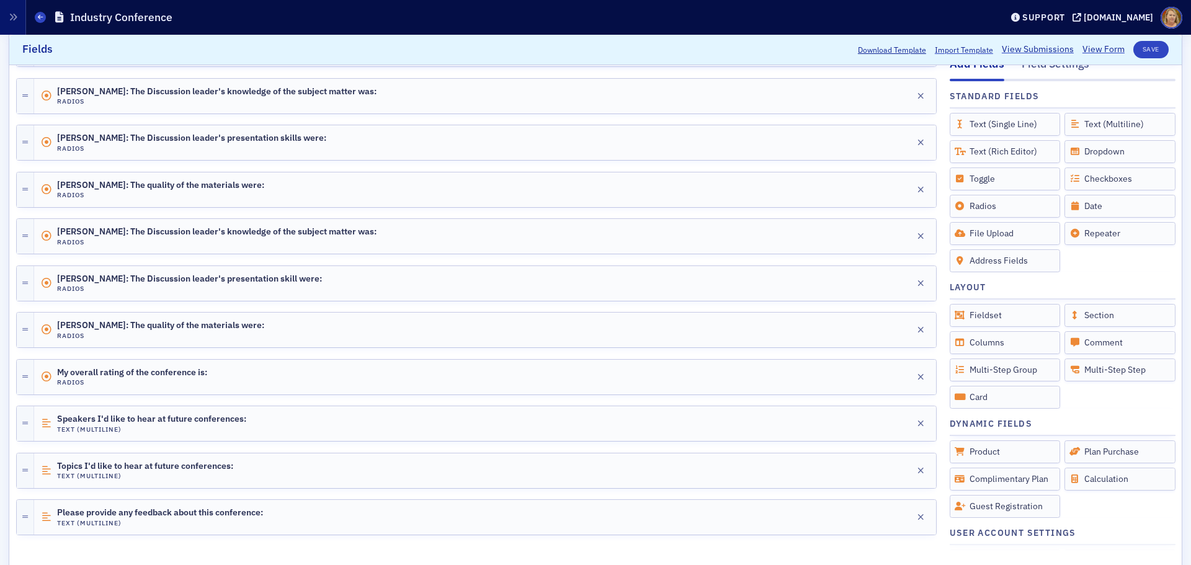
click at [350, 353] on div at bounding box center [476, 353] width 920 height 11
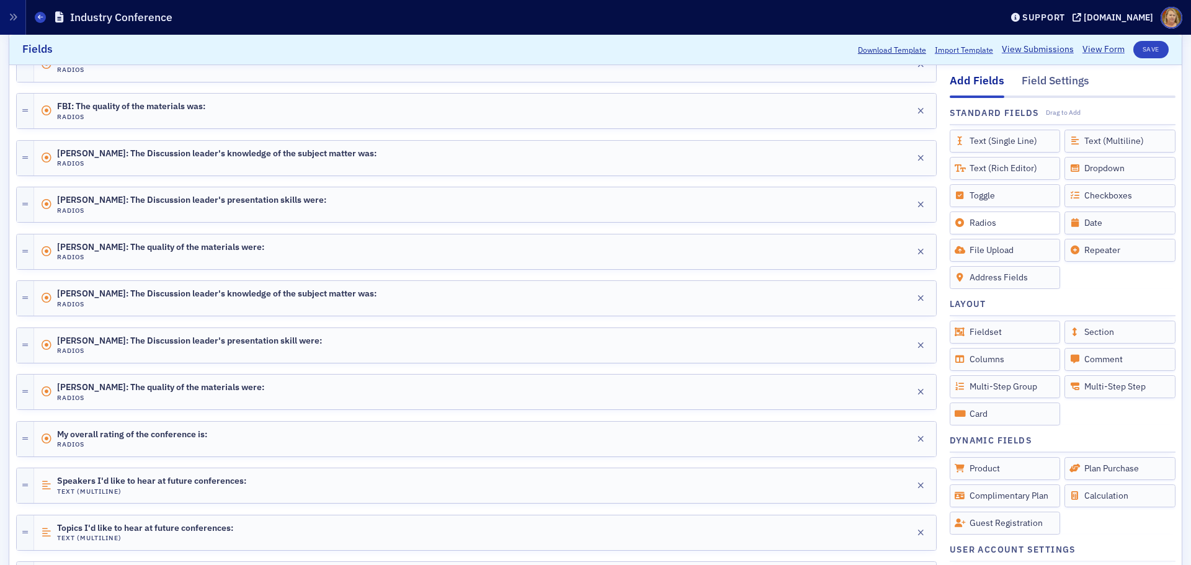
click at [958, 224] on div "Radios" at bounding box center [1005, 222] width 111 height 23
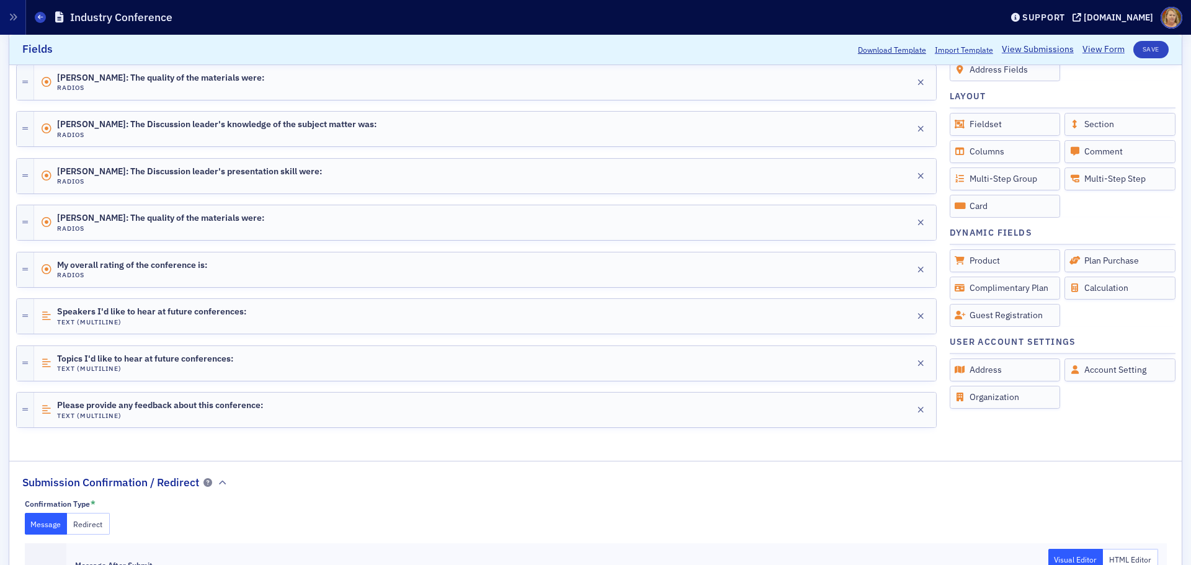
scroll to position [930, 0]
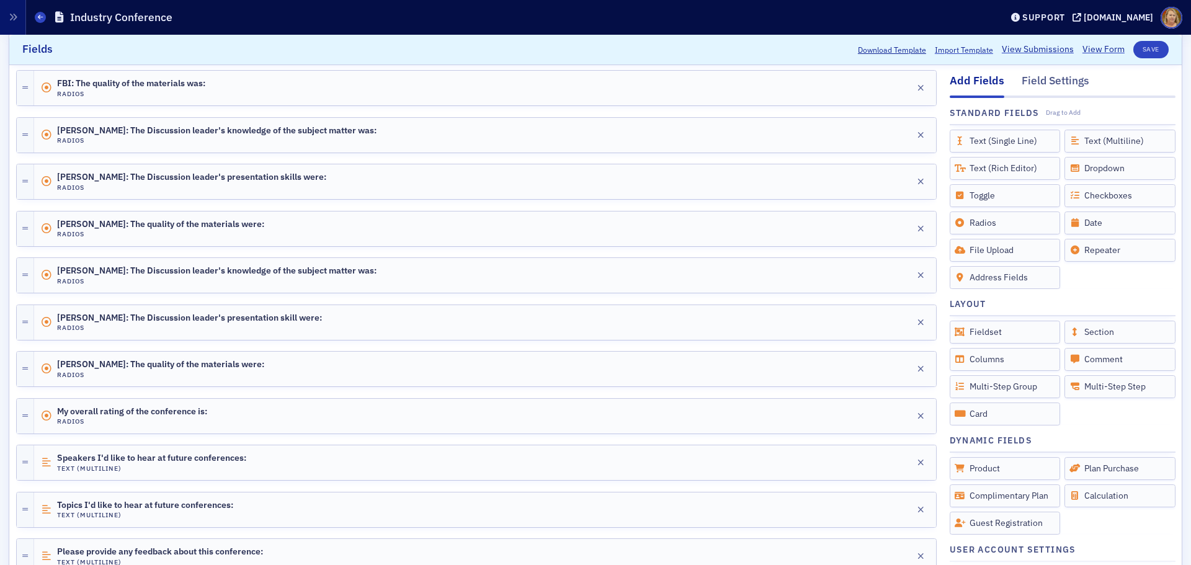
scroll to position [682, 0]
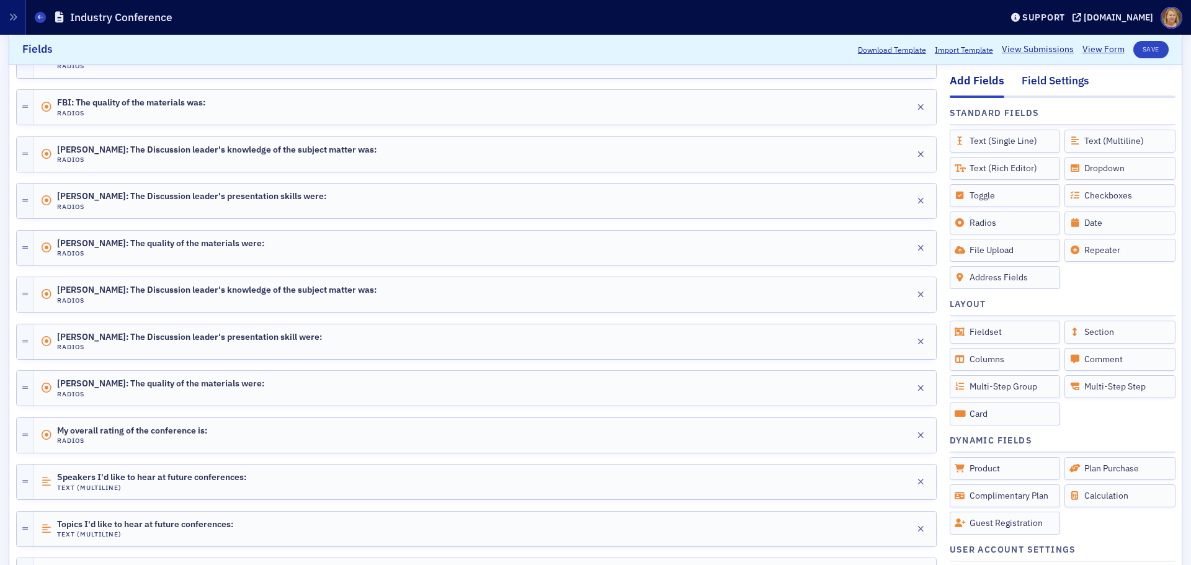
click at [1033, 82] on div "Field Settings" at bounding box center [1055, 84] width 68 height 23
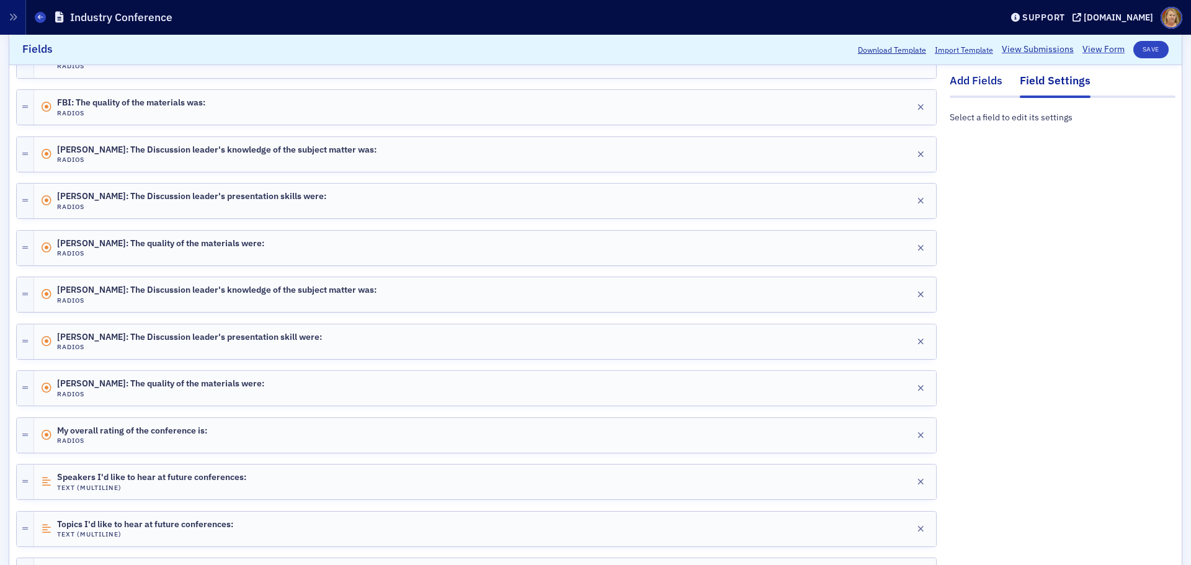
click at [974, 82] on div "Add Fields" at bounding box center [976, 84] width 53 height 23
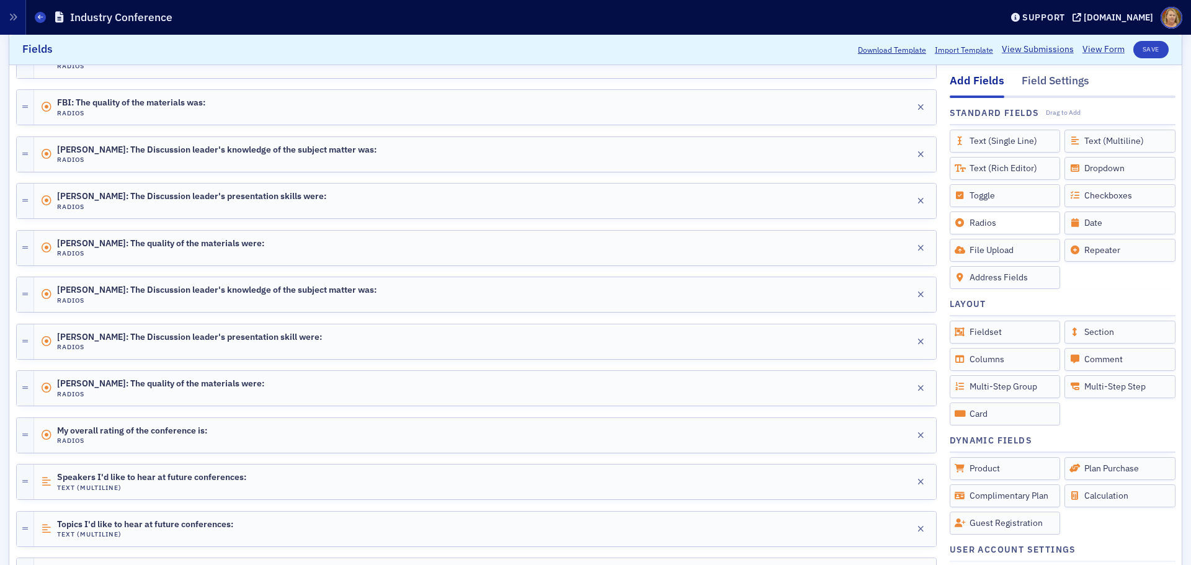
click at [971, 220] on div "Radios" at bounding box center [1005, 222] width 111 height 23
click at [954, 220] on icon at bounding box center [959, 222] width 11 height 9
click at [954, 218] on icon at bounding box center [959, 222] width 11 height 9
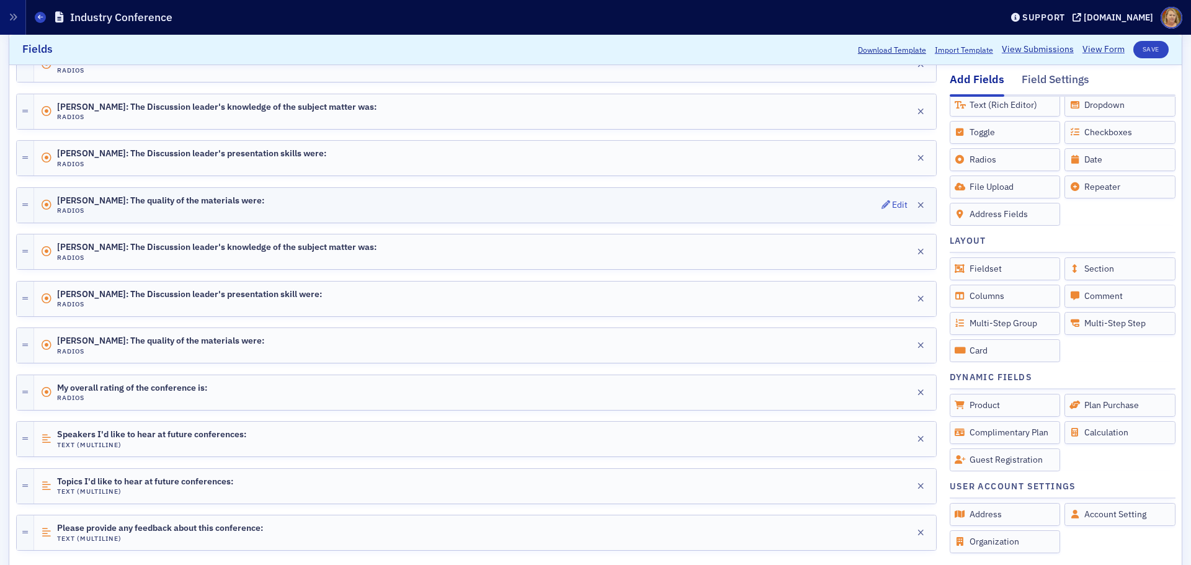
scroll to position [744, 0]
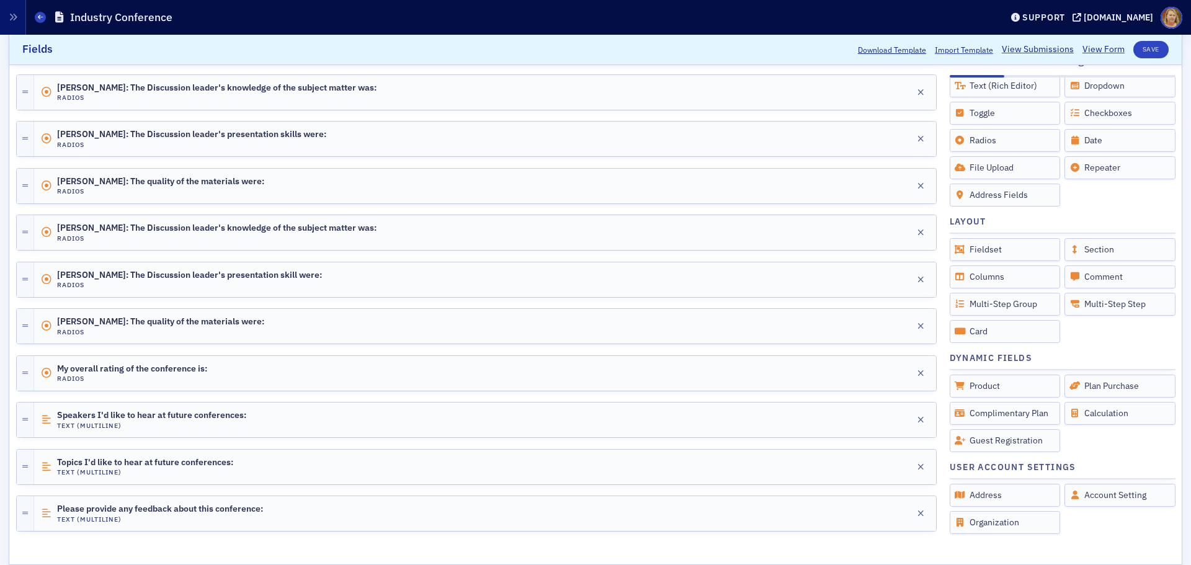
click at [450, 347] on div at bounding box center [476, 349] width 920 height 11
click at [25, 323] on icon at bounding box center [25, 326] width 6 height 7
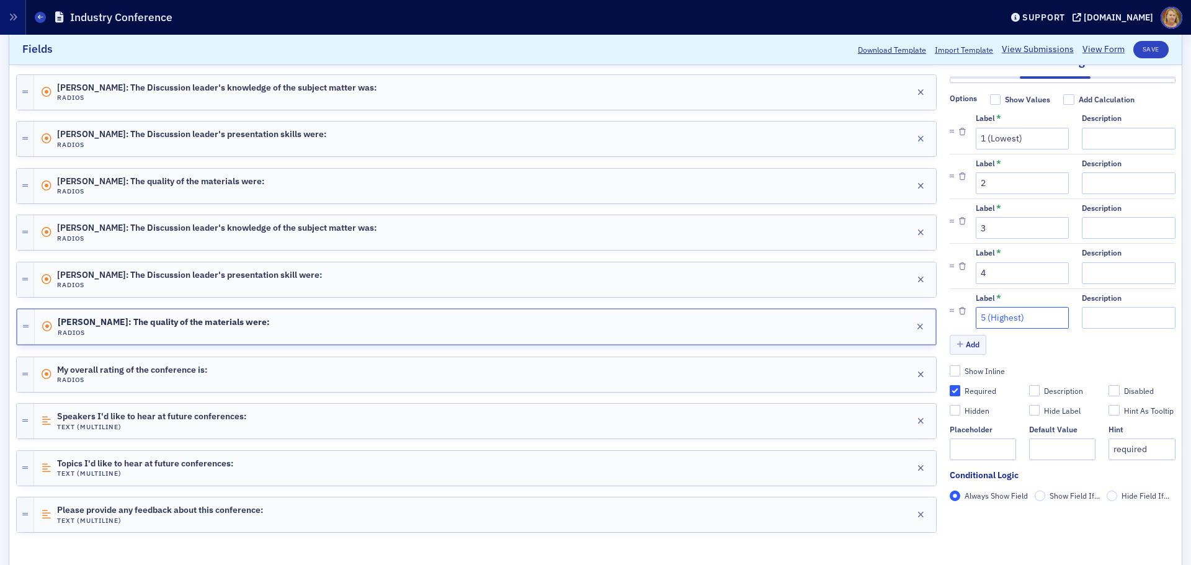
drag, startPoint x: 1021, startPoint y: 302, endPoint x: 978, endPoint y: 302, distance: 42.8
click at [978, 307] on input "5 (Highest)" at bounding box center [1022, 318] width 93 height 22
type input "5"
drag, startPoint x: 1019, startPoint y: 120, endPoint x: 978, endPoint y: 121, distance: 40.9
click at [978, 128] on input "1 (Lowest)" at bounding box center [1022, 139] width 93 height 22
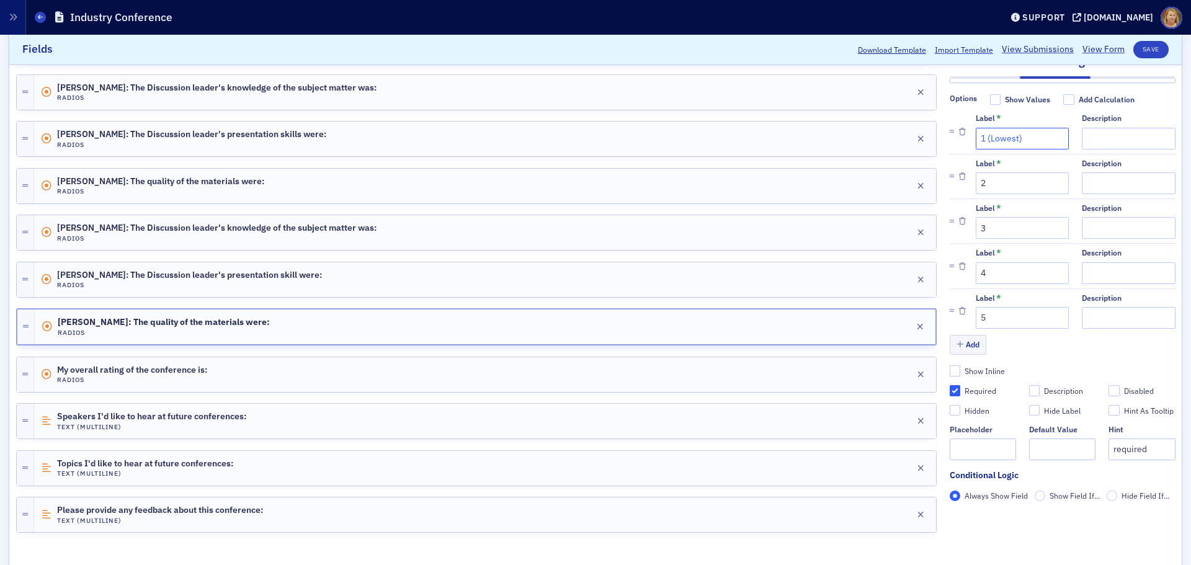
click at [1016, 128] on input "1 (Lowest)" at bounding box center [1022, 139] width 93 height 22
click at [1137, 47] on button "Save" at bounding box center [1150, 49] width 35 height 17
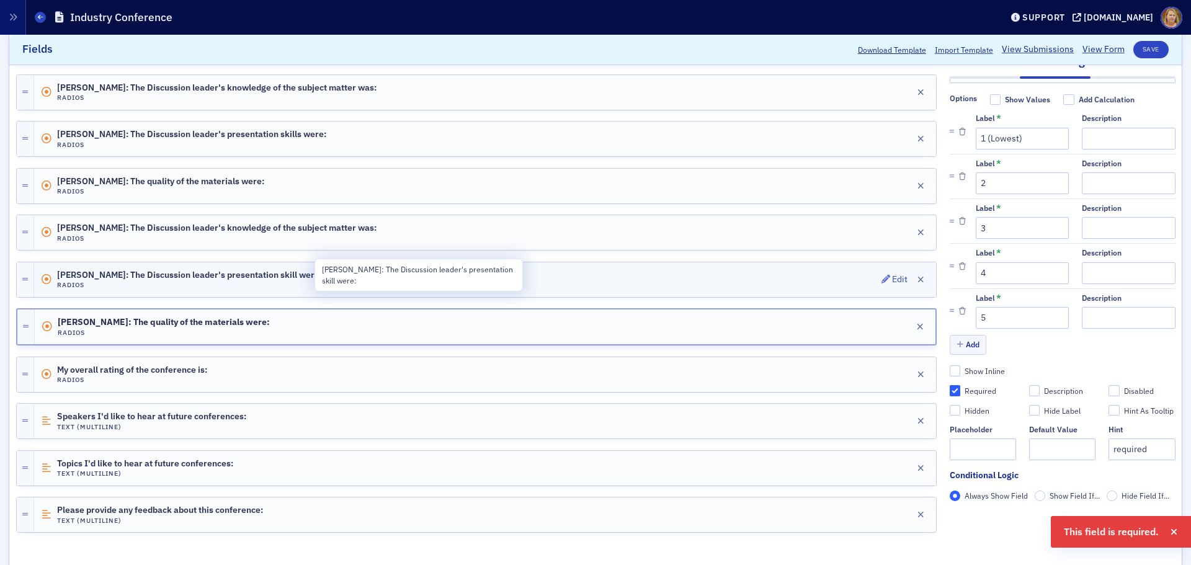
click at [78, 277] on span "Andy Copeland: The Discussion leader's presentation skill were:" at bounding box center [189, 275] width 265 height 10
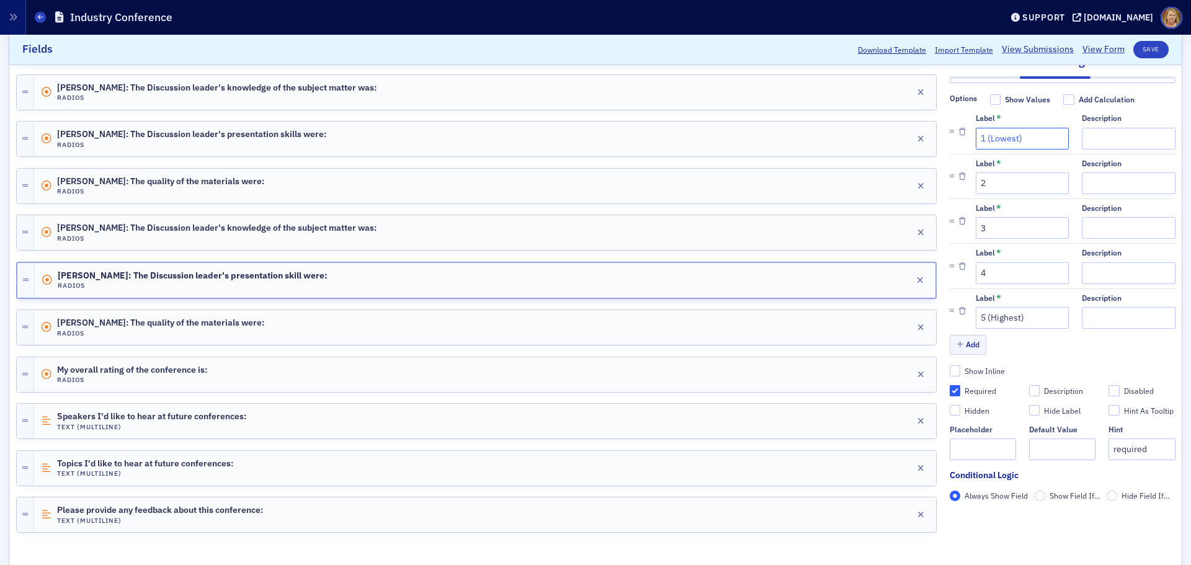
drag, startPoint x: 1017, startPoint y: 115, endPoint x: 977, endPoint y: 121, distance: 40.1
click at [977, 128] on input "1 (Lowest)" at bounding box center [1022, 139] width 93 height 22
type input "1"
drag, startPoint x: 1019, startPoint y: 294, endPoint x: 979, endPoint y: 301, distance: 40.4
click at [979, 307] on input "5 (Highest)" at bounding box center [1022, 318] width 93 height 22
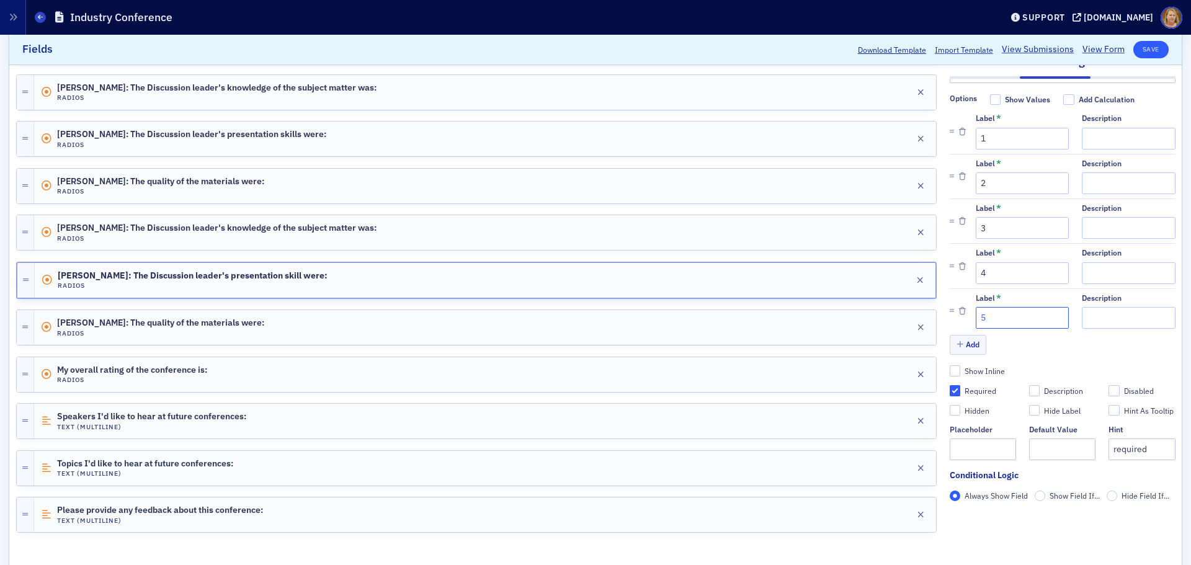
type input "5"
click at [1136, 51] on button "Save" at bounding box center [1150, 49] width 35 height 17
click at [892, 231] on div "Edit" at bounding box center [900, 232] width 16 height 7
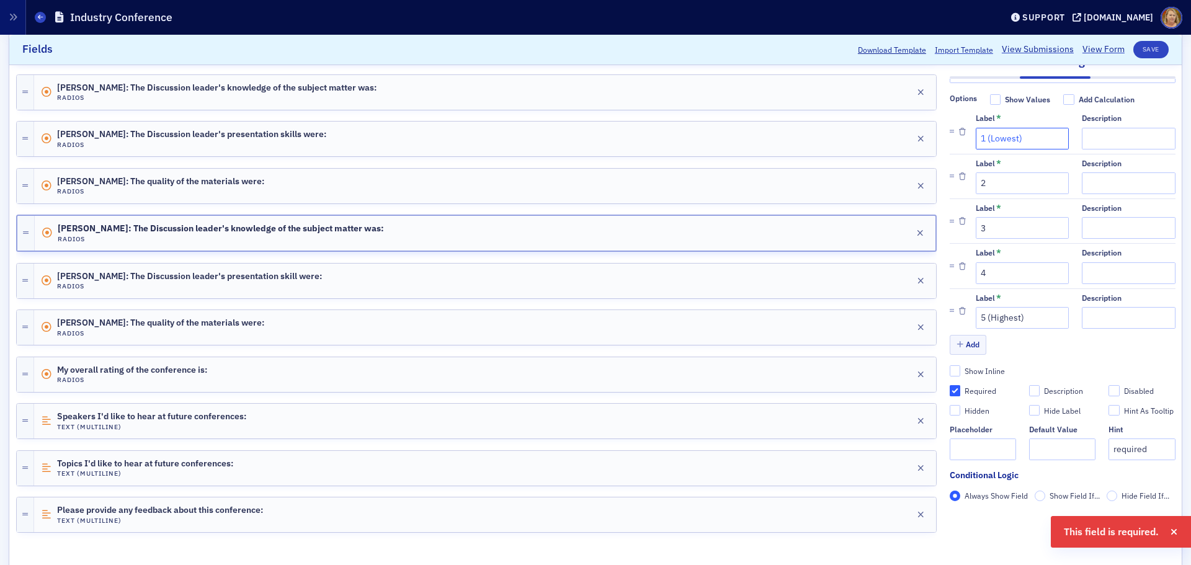
drag, startPoint x: 1016, startPoint y: 122, endPoint x: 977, endPoint y: 122, distance: 39.7
click at [977, 128] on input "1 (Lowest)" at bounding box center [1022, 139] width 93 height 22
type input "1"
drag, startPoint x: 1018, startPoint y: 300, endPoint x: 979, endPoint y: 303, distance: 39.8
click at [979, 307] on input "5 (Highest)" at bounding box center [1022, 318] width 93 height 22
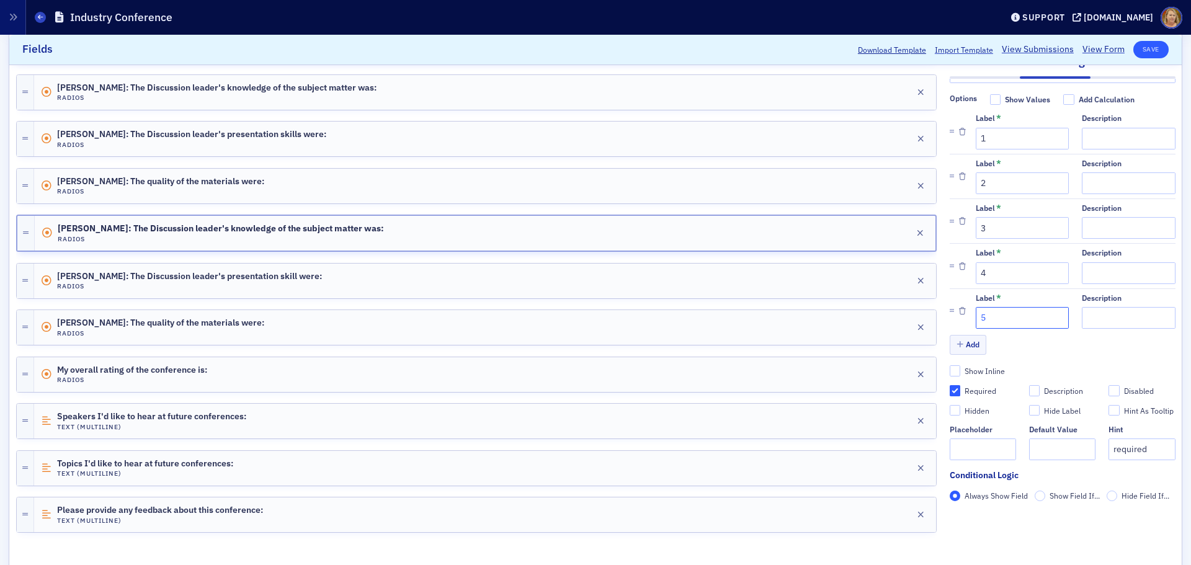
type input "5"
click at [1139, 47] on button "Save" at bounding box center [1150, 49] width 35 height 17
click at [892, 182] on div "Edit" at bounding box center [900, 185] width 16 height 7
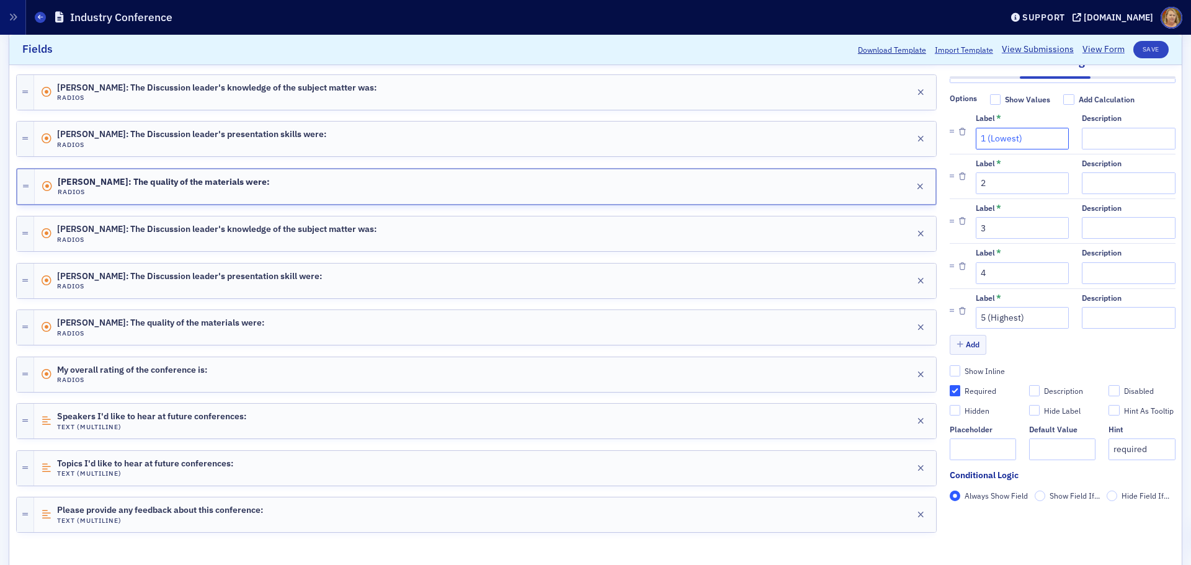
drag, startPoint x: 1015, startPoint y: 117, endPoint x: 977, endPoint y: 120, distance: 38.6
click at [977, 128] on input "1 (Lowest)" at bounding box center [1022, 139] width 93 height 22
type input "1"
drag, startPoint x: 1018, startPoint y: 299, endPoint x: 979, endPoint y: 301, distance: 39.1
click at [979, 307] on input "5 (Highest)" at bounding box center [1022, 318] width 93 height 22
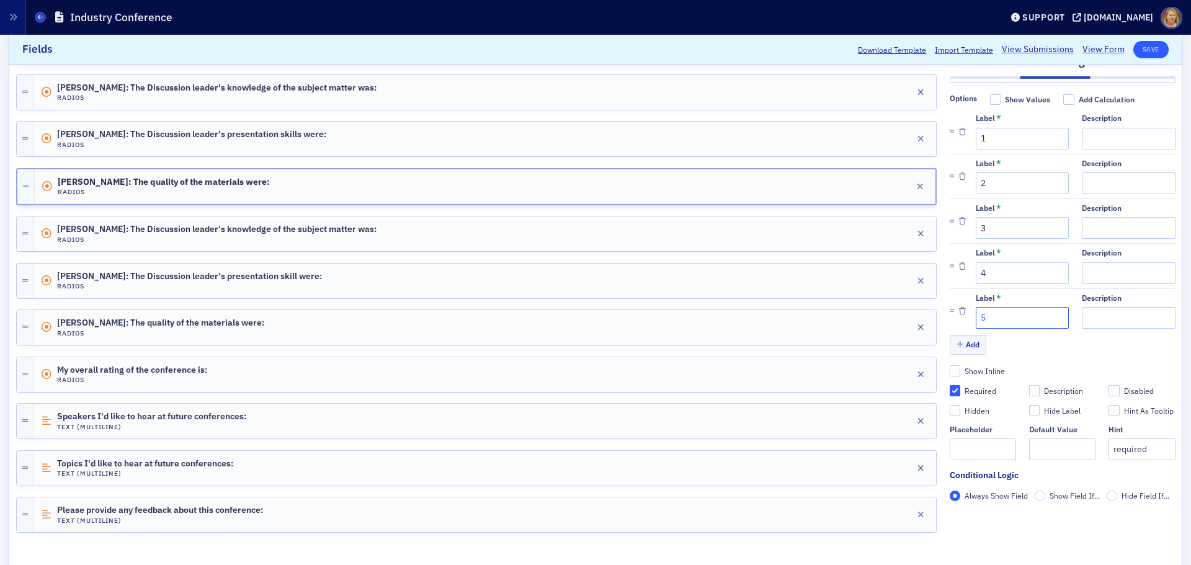
type input "5"
click at [1137, 51] on button "Save" at bounding box center [1150, 49] width 35 height 17
click at [749, 138] on div "Mike Skinner: The Discussion leader's presentation skills were: Radios Edit" at bounding box center [485, 139] width 902 height 35
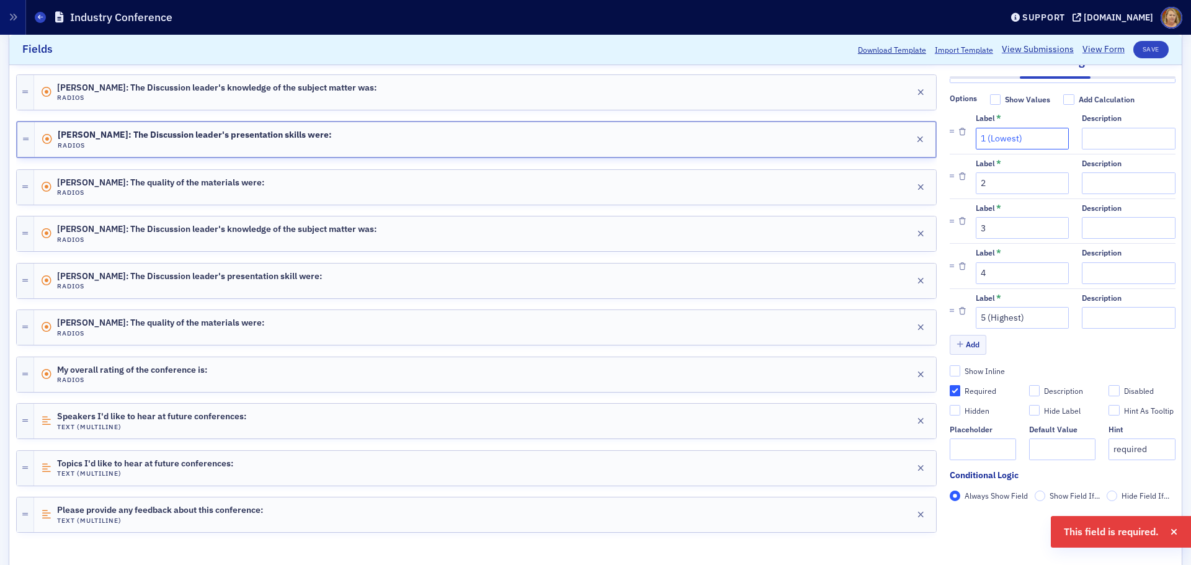
drag, startPoint x: 1015, startPoint y: 118, endPoint x: 979, endPoint y: 122, distance: 36.2
click at [979, 128] on input "1 (Lowest)" at bounding box center [1022, 139] width 93 height 22
type input "1"
drag, startPoint x: 1018, startPoint y: 300, endPoint x: 979, endPoint y: 302, distance: 39.1
click at [979, 307] on input "5 (Highest)" at bounding box center [1022, 318] width 93 height 22
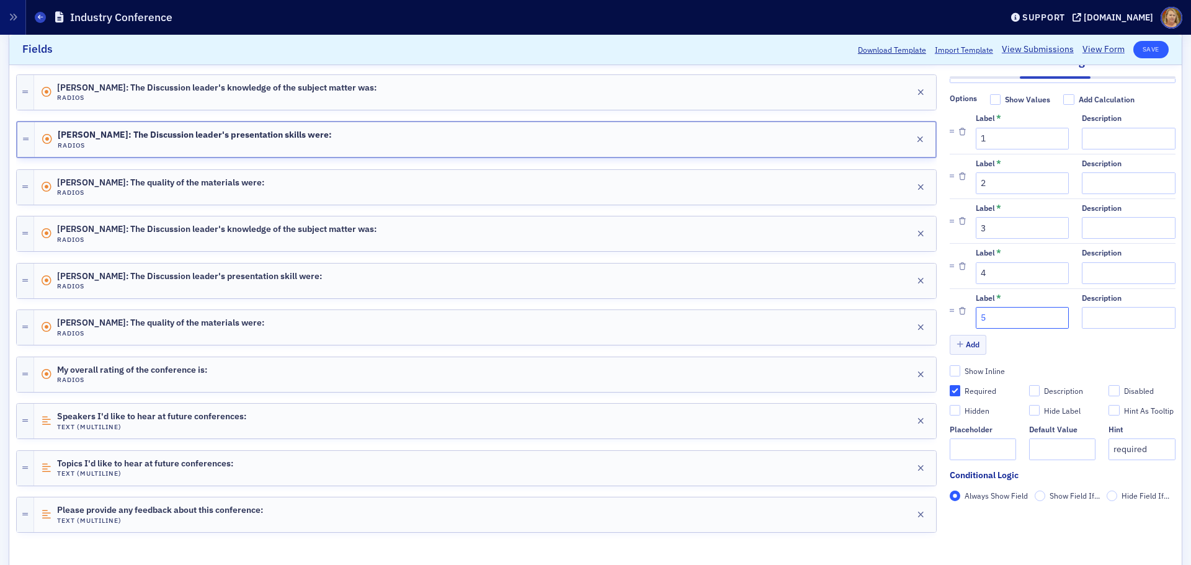
type input "5"
click at [1133, 49] on button "Save" at bounding box center [1150, 49] width 35 height 17
click at [816, 93] on div "Mike Skinner: The Discussion leader's knowledge of the subject matter was: Radi…" at bounding box center [485, 92] width 902 height 35
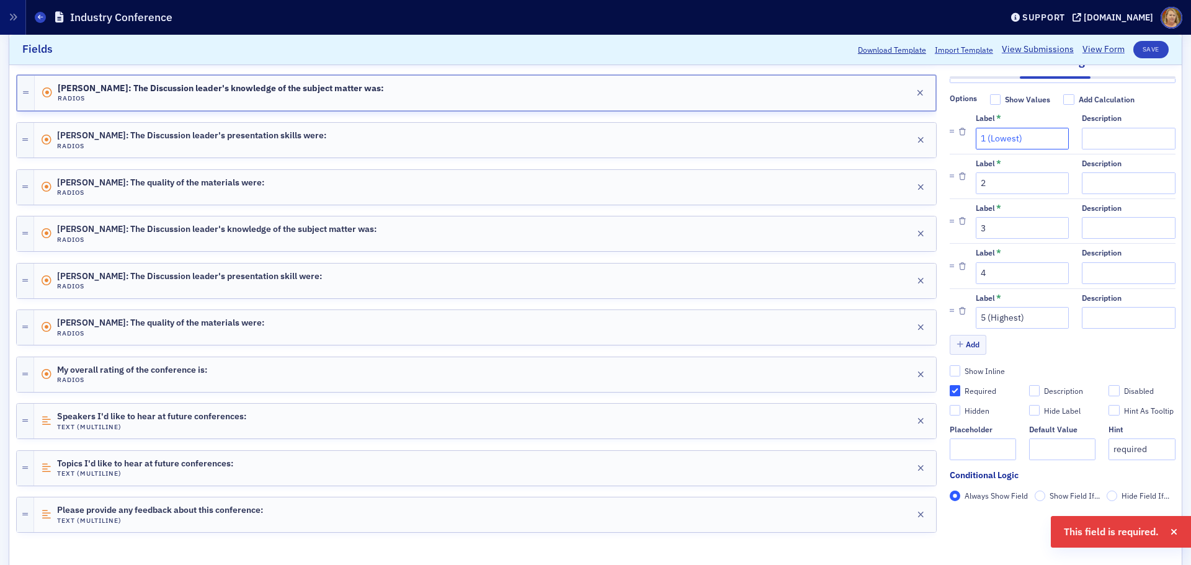
drag, startPoint x: 1016, startPoint y: 117, endPoint x: 979, endPoint y: 118, distance: 37.8
click at [979, 128] on input "1 (Lowest)" at bounding box center [1022, 139] width 93 height 22
type input "1"
drag, startPoint x: 1018, startPoint y: 300, endPoint x: 980, endPoint y: 303, distance: 38.6
click at [979, 307] on input "5 (Highest)" at bounding box center [1022, 318] width 93 height 22
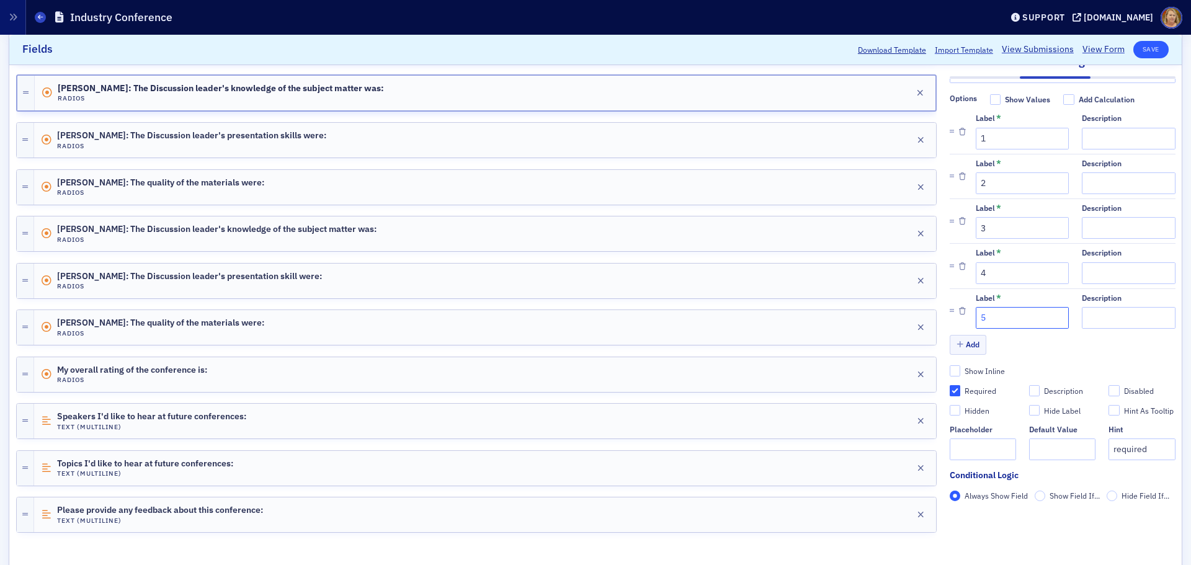
type input "5"
click at [1133, 45] on button "Save" at bounding box center [1150, 49] width 35 height 17
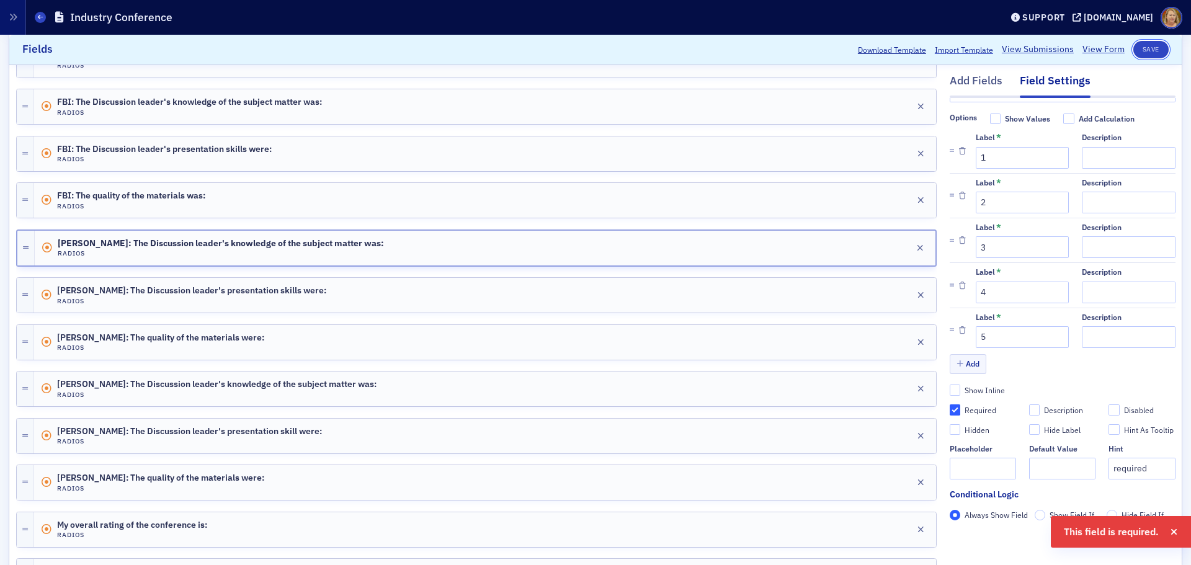
scroll to position [558, 0]
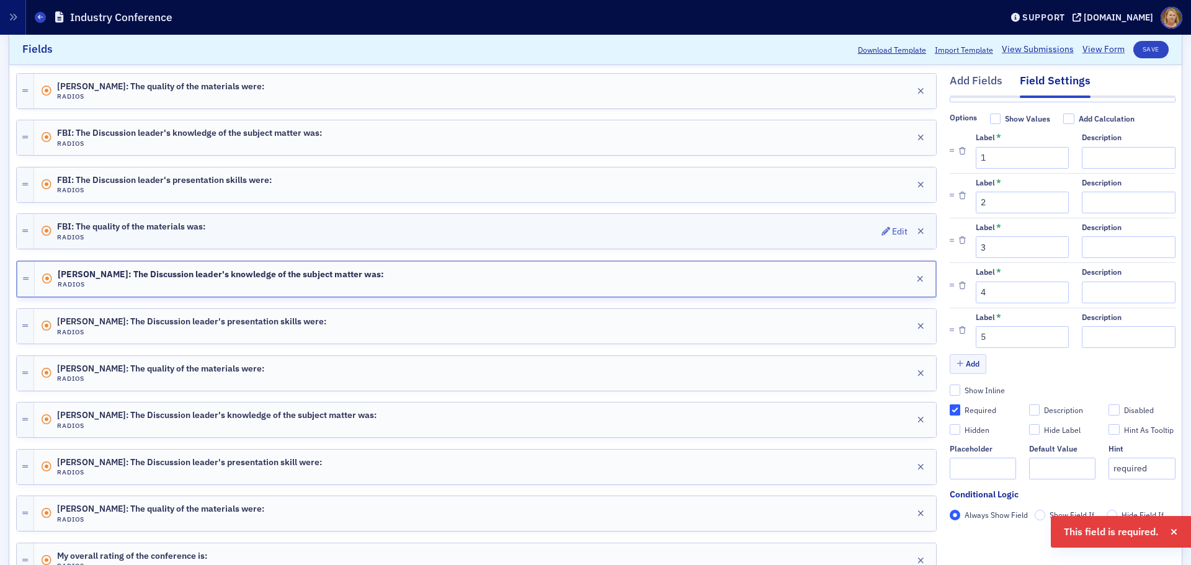
click at [772, 225] on div "FBI: The quality of the materials was: Radios Edit" at bounding box center [485, 231] width 902 height 35
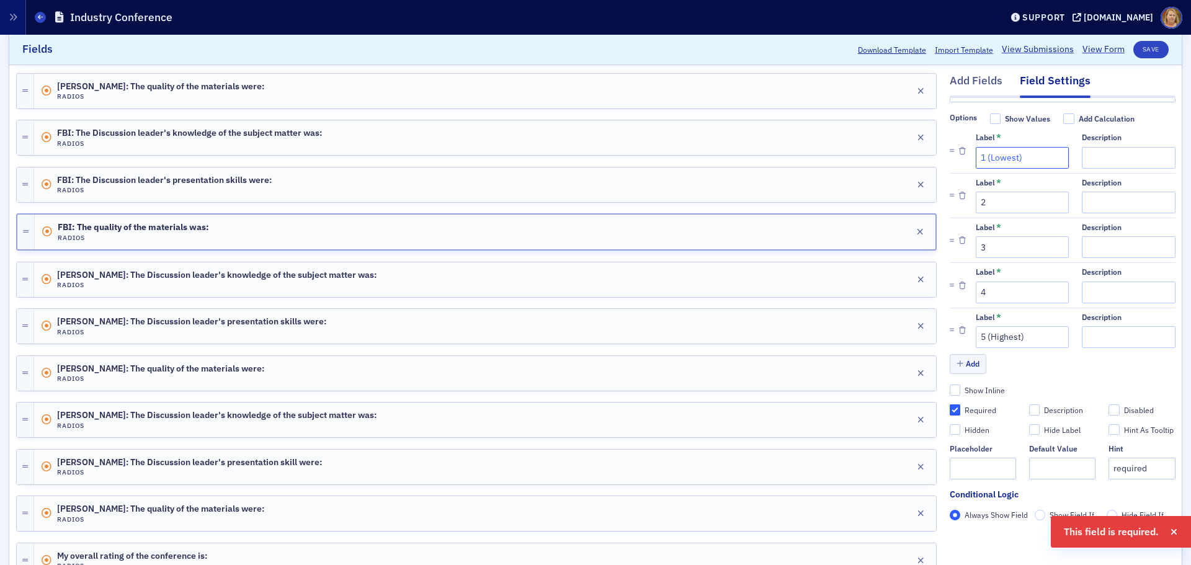
drag, startPoint x: 1022, startPoint y: 133, endPoint x: 979, endPoint y: 141, distance: 44.2
click at [979, 147] on input "1 (Lowest)" at bounding box center [1022, 158] width 93 height 22
type input "1"
drag, startPoint x: 1018, startPoint y: 318, endPoint x: 979, endPoint y: 321, distance: 39.2
click at [979, 326] on input "5 (Highest)" at bounding box center [1022, 337] width 93 height 22
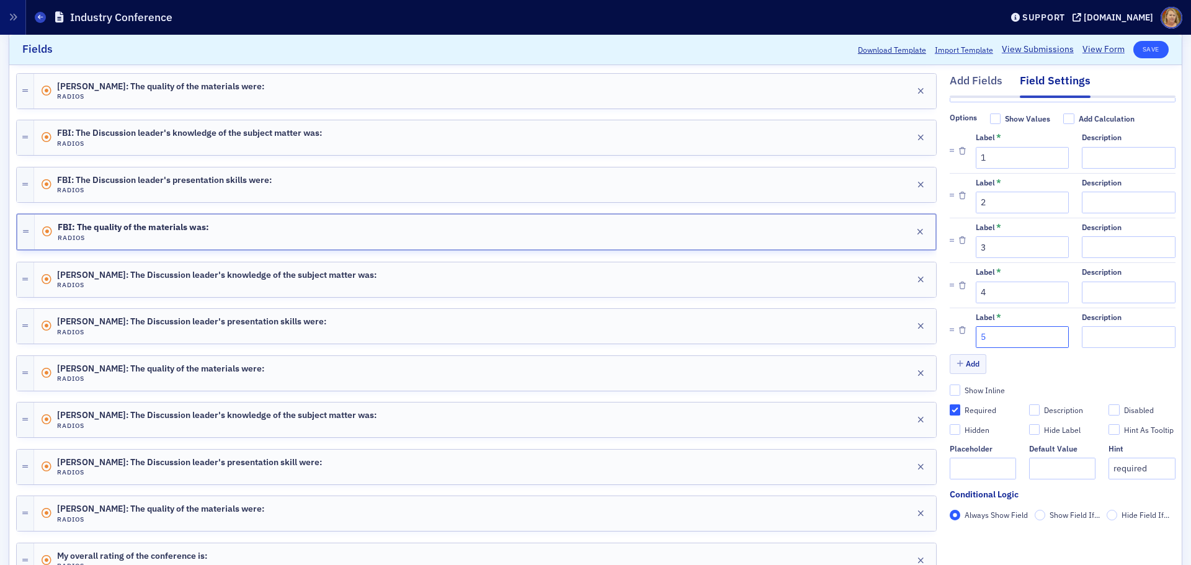
type input "5"
click at [1133, 48] on button "Save" at bounding box center [1150, 49] width 35 height 17
click at [806, 180] on div "FBI: The Discussion leader's presentation skills were: Radios Edit" at bounding box center [485, 184] width 902 height 35
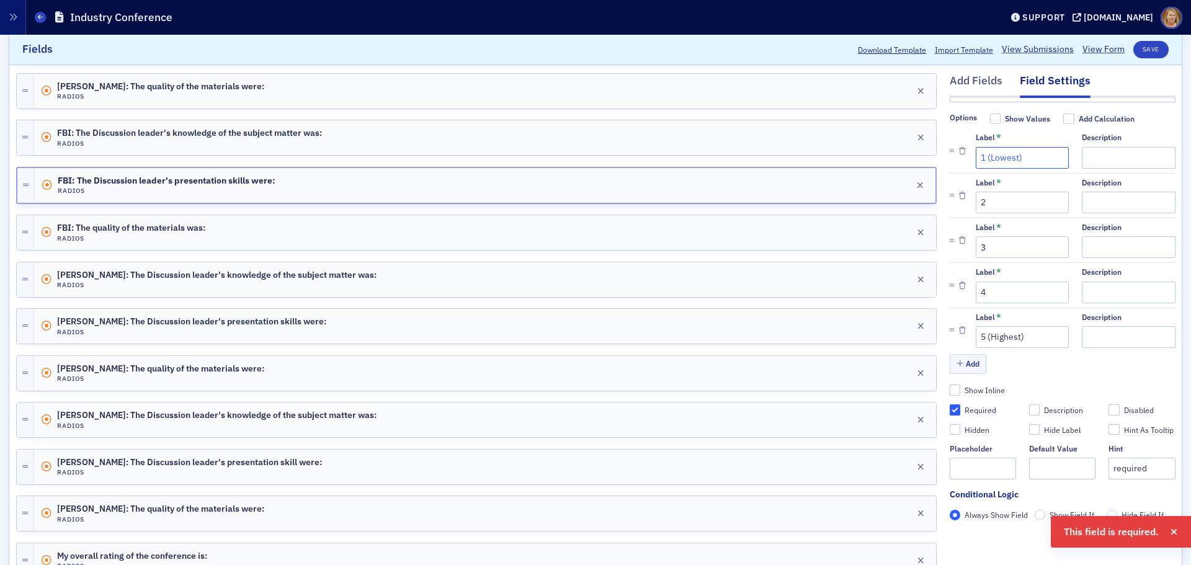
drag, startPoint x: 1020, startPoint y: 138, endPoint x: 979, endPoint y: 138, distance: 41.6
click at [979, 147] on input "1 (Lowest)" at bounding box center [1022, 158] width 93 height 22
type input "1"
drag, startPoint x: 1017, startPoint y: 316, endPoint x: 979, endPoint y: 324, distance: 38.8
click at [979, 326] on input "5 (Highest)" at bounding box center [1022, 337] width 93 height 22
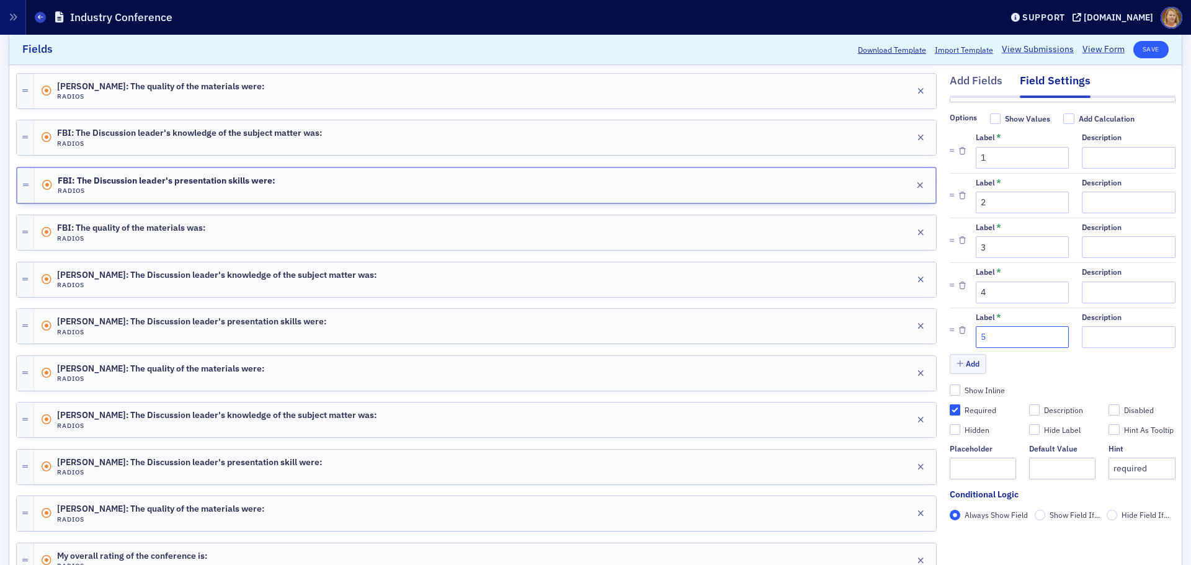
type input "5"
click at [1135, 51] on button "Save" at bounding box center [1150, 49] width 35 height 17
click at [806, 133] on div "FBI: The Discussion leader's knowledge of the subject matter was: Radios Edit" at bounding box center [485, 137] width 902 height 35
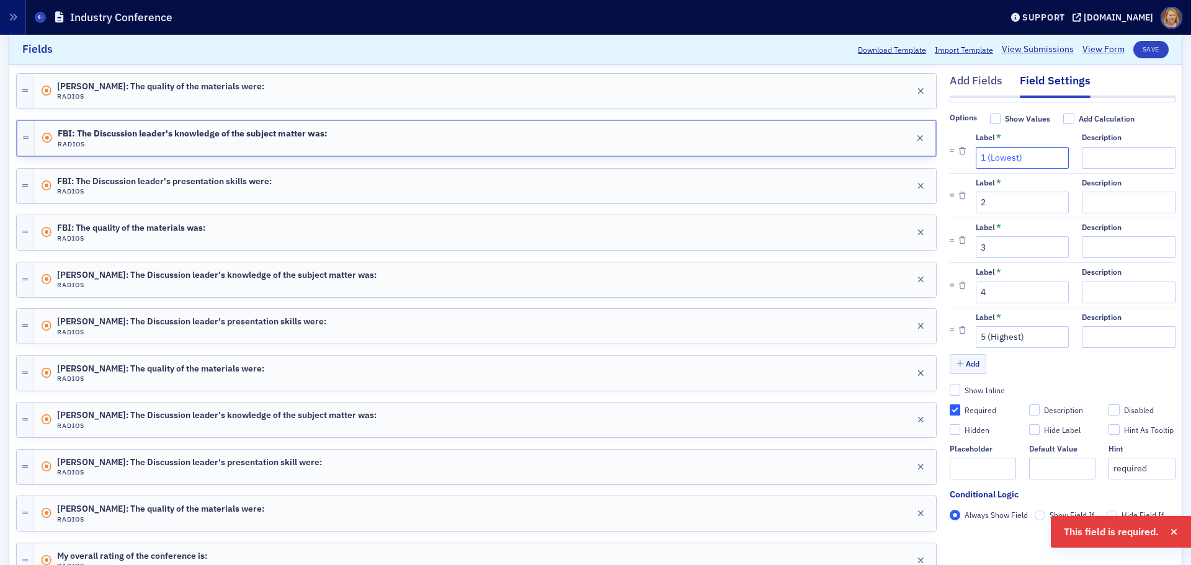
drag, startPoint x: 1026, startPoint y: 140, endPoint x: 979, endPoint y: 141, distance: 47.1
click at [979, 147] on input "1 (Lowest)" at bounding box center [1022, 158] width 93 height 22
type input "1"
drag, startPoint x: 1017, startPoint y: 316, endPoint x: 979, endPoint y: 322, distance: 38.9
click at [979, 326] on input "5 (Highest)" at bounding box center [1022, 337] width 93 height 22
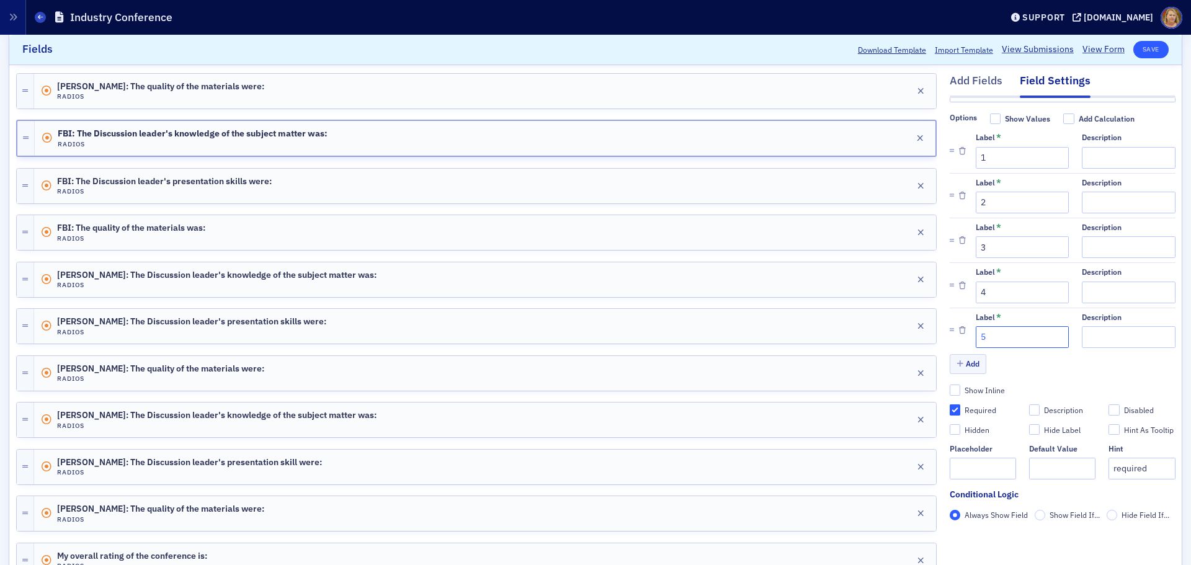
type input "5"
click at [1134, 51] on button "Save" at bounding box center [1150, 49] width 35 height 17
click at [758, 87] on div "Bill Felder: The quality of the materials were: Radios Edit" at bounding box center [485, 91] width 902 height 35
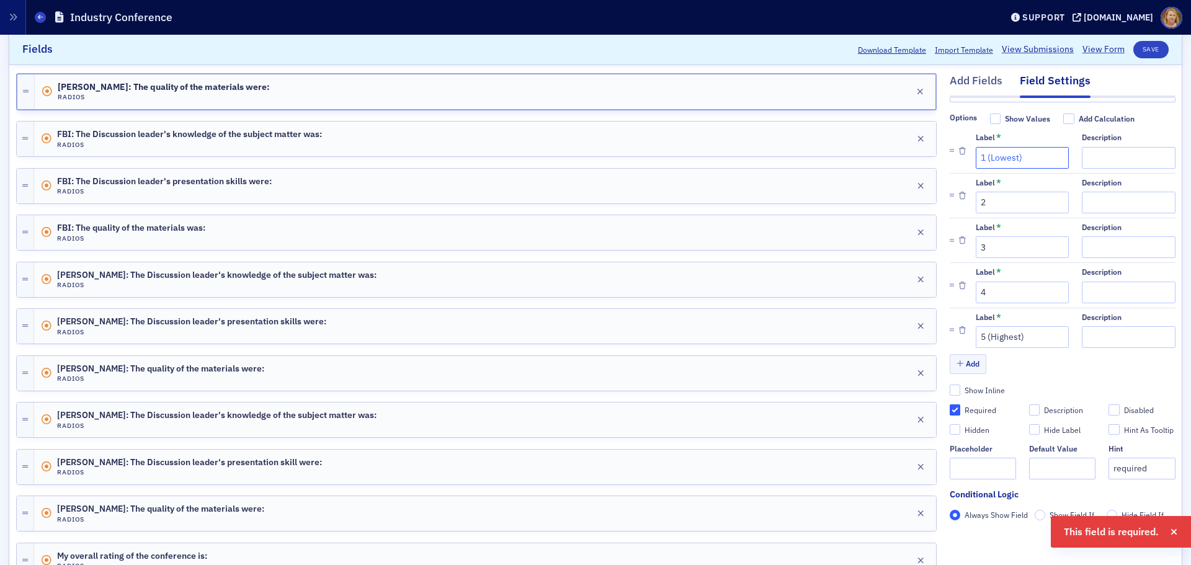
drag, startPoint x: 1023, startPoint y: 136, endPoint x: 978, endPoint y: 139, distance: 45.3
click at [978, 147] on input "1 (Lowest)" at bounding box center [1022, 158] width 93 height 22
type input "1"
drag, startPoint x: 1022, startPoint y: 322, endPoint x: 979, endPoint y: 320, distance: 42.8
click at [979, 326] on input "5 (Highest)" at bounding box center [1022, 337] width 93 height 22
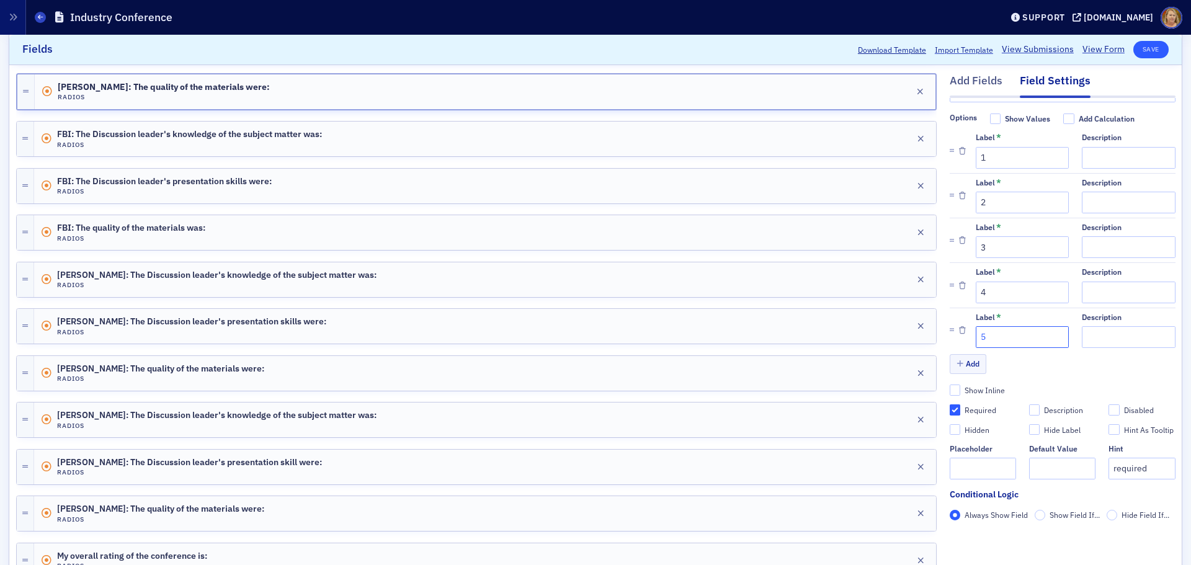
type input "5"
click at [1145, 48] on button "Save" at bounding box center [1150, 49] width 35 height 17
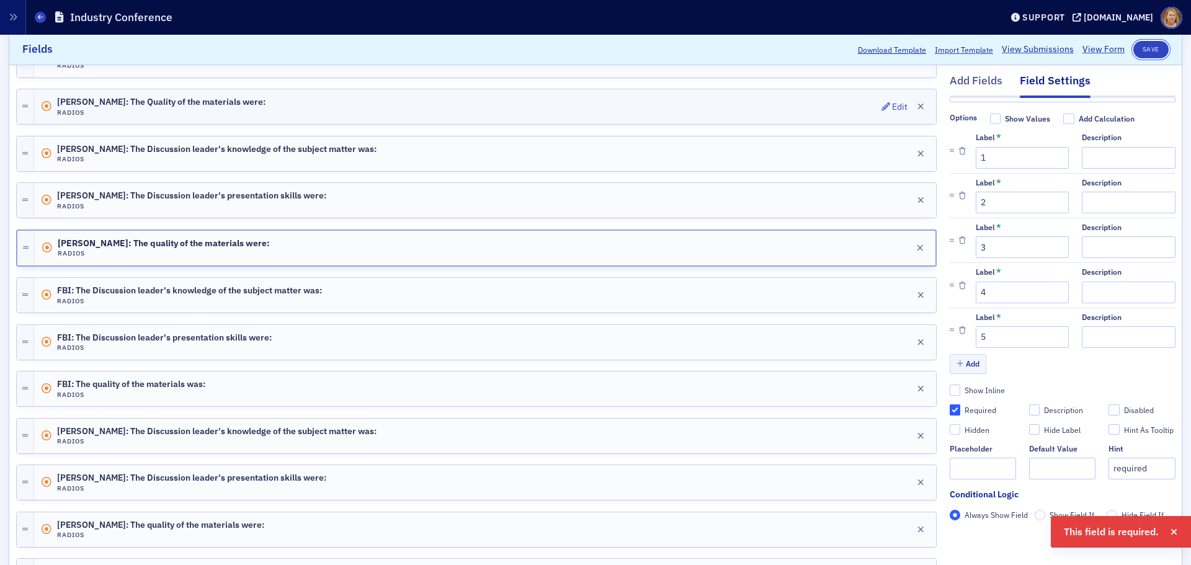
scroll to position [372, 0]
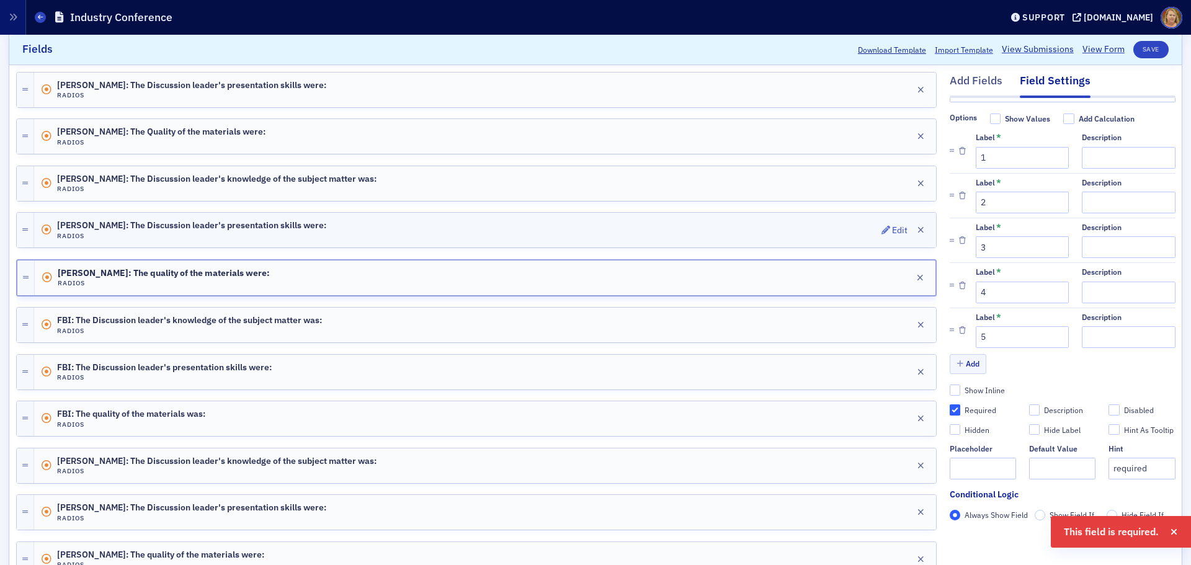
click at [781, 221] on div "Bill Felder: The Discussion leader's presentation skills were: Radios Edit" at bounding box center [485, 230] width 902 height 35
drag, startPoint x: 1018, startPoint y: 143, endPoint x: 977, endPoint y: 141, distance: 41.0
click at [977, 147] on input "1 (Lowest)" at bounding box center [1022, 158] width 93 height 22
type input "1"
drag, startPoint x: 1016, startPoint y: 319, endPoint x: 979, endPoint y: 321, distance: 37.3
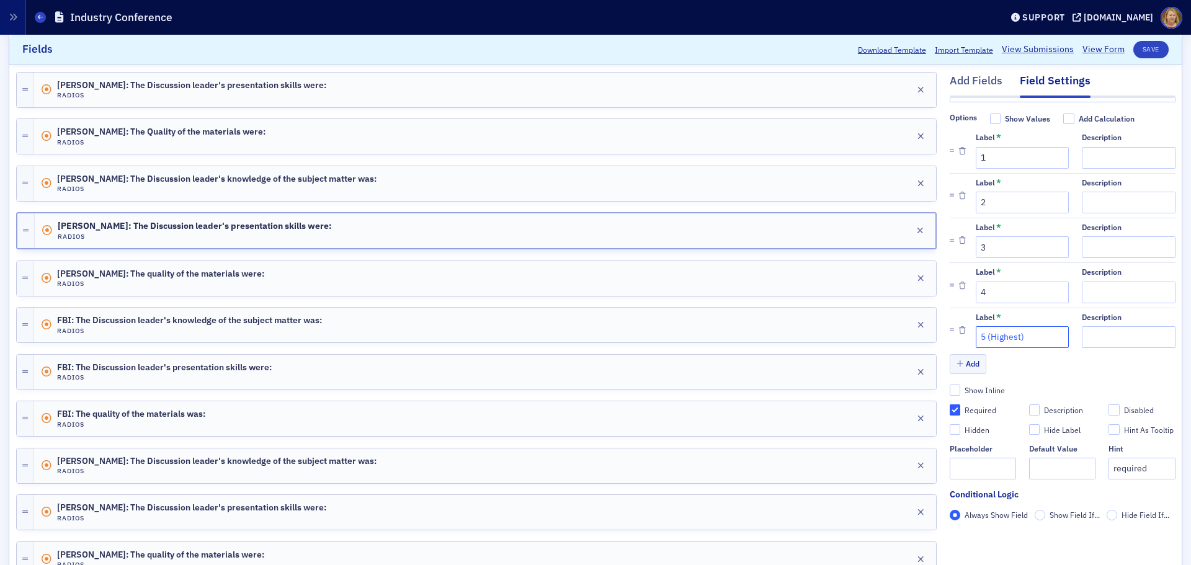
click at [979, 326] on input "5 (Highest)" at bounding box center [1022, 337] width 93 height 22
type input "5"
click at [1144, 52] on button "Save" at bounding box center [1150, 49] width 35 height 17
click at [695, 188] on div "Bill Felder: The Discussion leader's knowledge of the subject matter was: Radio…" at bounding box center [485, 183] width 902 height 35
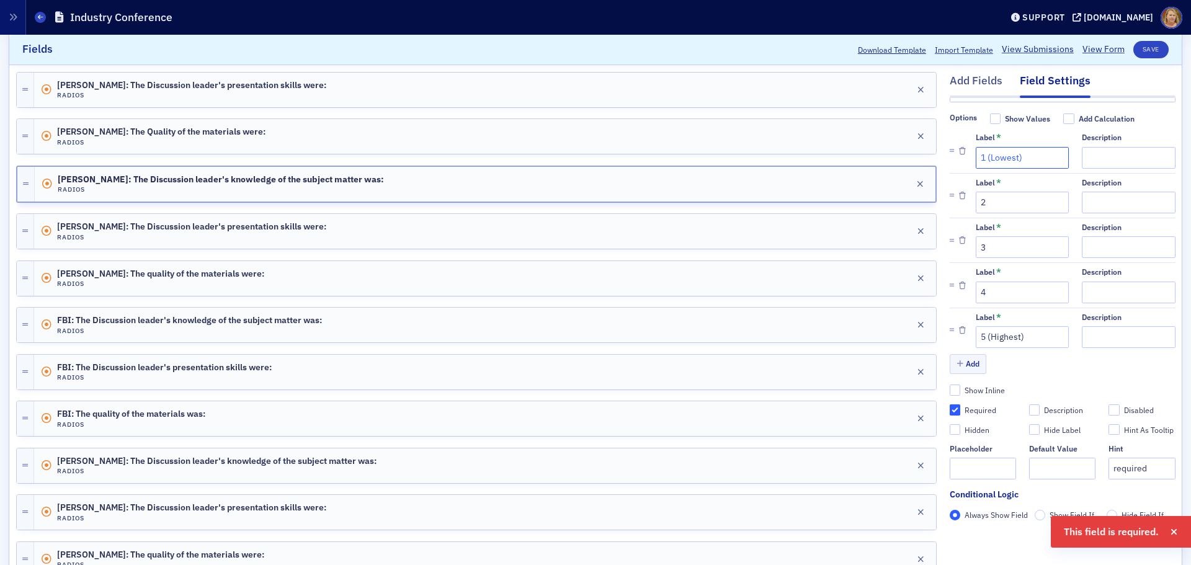
drag, startPoint x: 1013, startPoint y: 141, endPoint x: 977, endPoint y: 143, distance: 36.0
click at [977, 147] on input "1 (Lowest)" at bounding box center [1022, 158] width 93 height 22
type input "1"
drag, startPoint x: 1020, startPoint y: 316, endPoint x: 979, endPoint y: 320, distance: 41.2
click at [979, 326] on input "5 (Highest)" at bounding box center [1022, 337] width 93 height 22
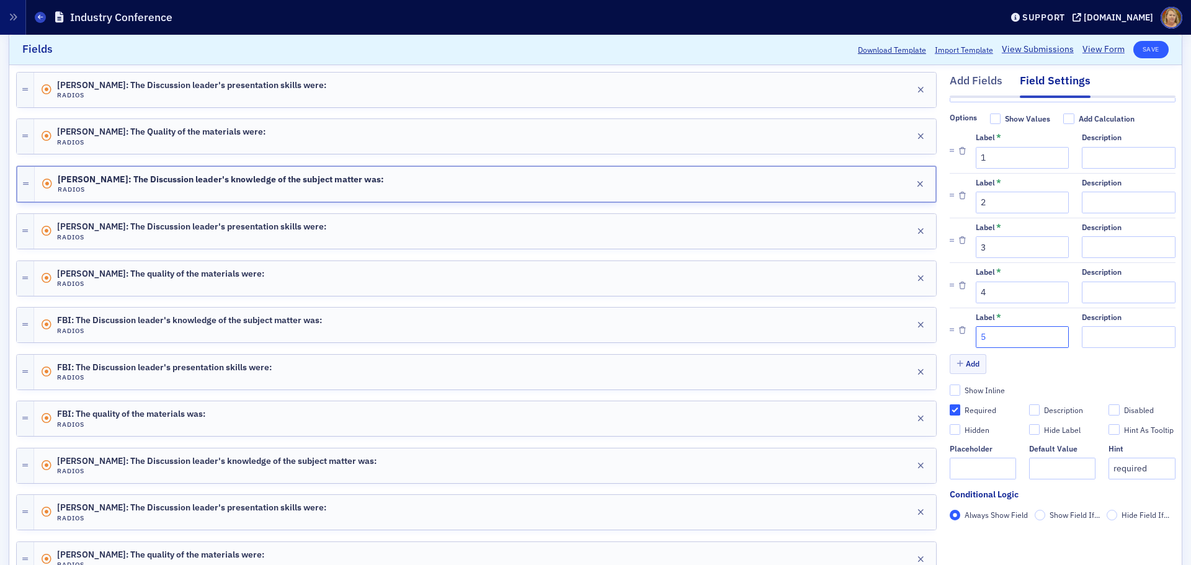
type input "5"
click at [1144, 48] on button "Save" at bounding box center [1150, 49] width 35 height 17
click at [798, 125] on div "Bill Felder: The Quality of the materials were: Radios Edit" at bounding box center [485, 136] width 902 height 35
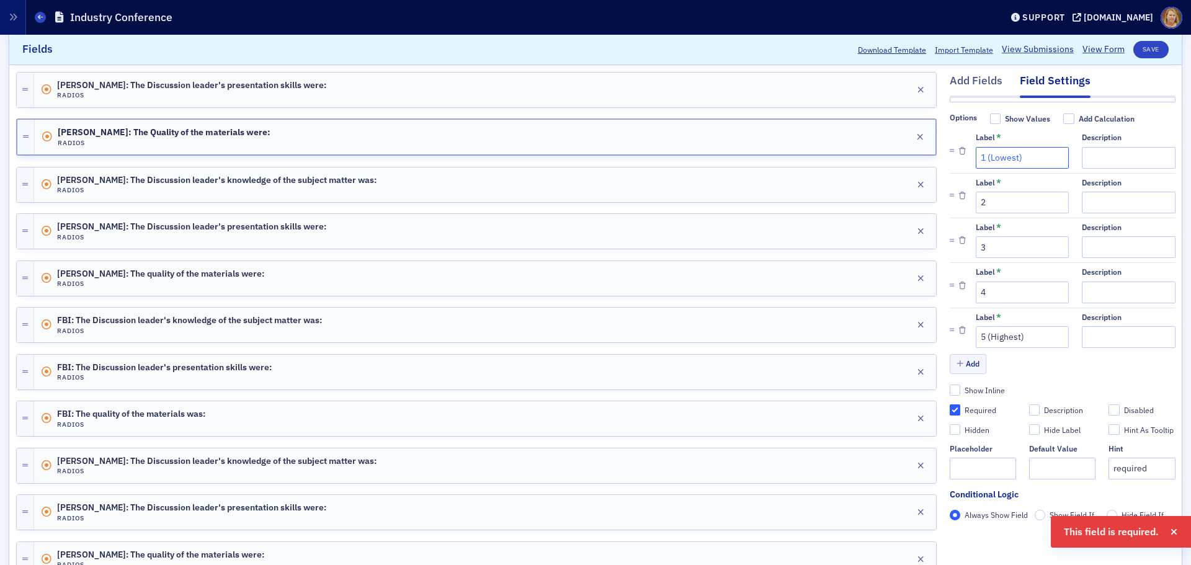
drag, startPoint x: 1012, startPoint y: 137, endPoint x: 979, endPoint y: 136, distance: 33.5
click at [979, 147] on input "1 (Lowest)" at bounding box center [1022, 158] width 93 height 22
type input "1"
drag, startPoint x: 1023, startPoint y: 323, endPoint x: 977, endPoint y: 321, distance: 45.3
click at [977, 326] on input "5 (Highest)" at bounding box center [1022, 337] width 93 height 22
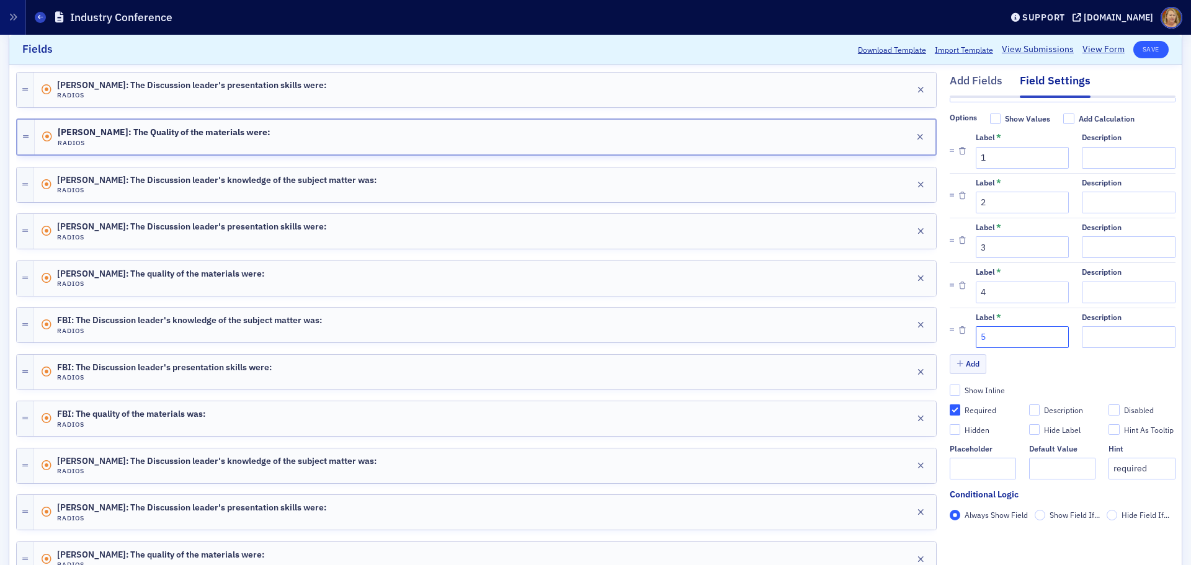
type input "5"
click at [1141, 45] on button "Save" at bounding box center [1150, 49] width 35 height 17
click at [816, 94] on div "Bill Felder: The Discussion leader's presentation skills were: Radios Edit" at bounding box center [485, 90] width 902 height 35
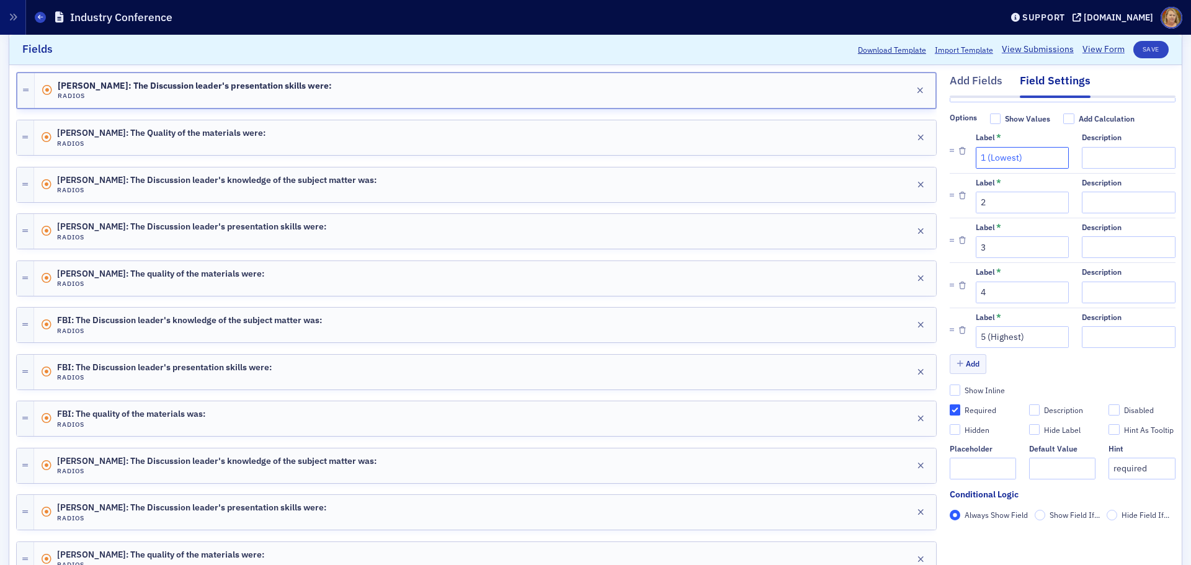
drag, startPoint x: 1026, startPoint y: 138, endPoint x: 978, endPoint y: 141, distance: 47.9
click at [978, 147] on input "1 (Lowest)" at bounding box center [1022, 158] width 93 height 22
type input "1"
drag, startPoint x: 1016, startPoint y: 319, endPoint x: 979, endPoint y: 321, distance: 37.2
click at [979, 326] on input "5 (Highest)" at bounding box center [1022, 337] width 93 height 22
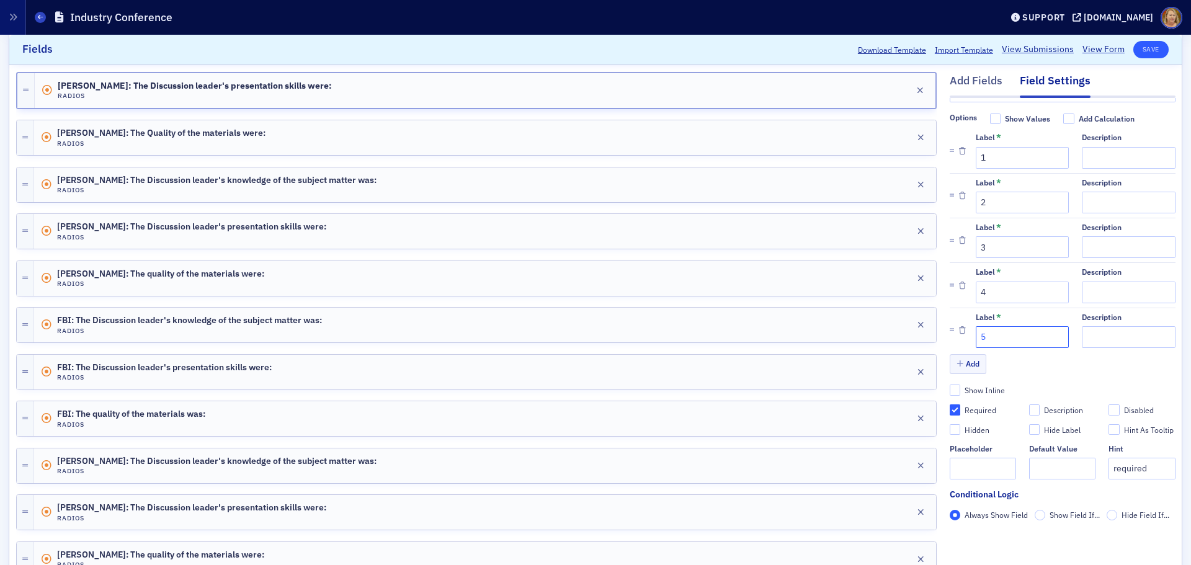
type input "5"
click at [1145, 47] on button "Save" at bounding box center [1150, 49] width 35 height 17
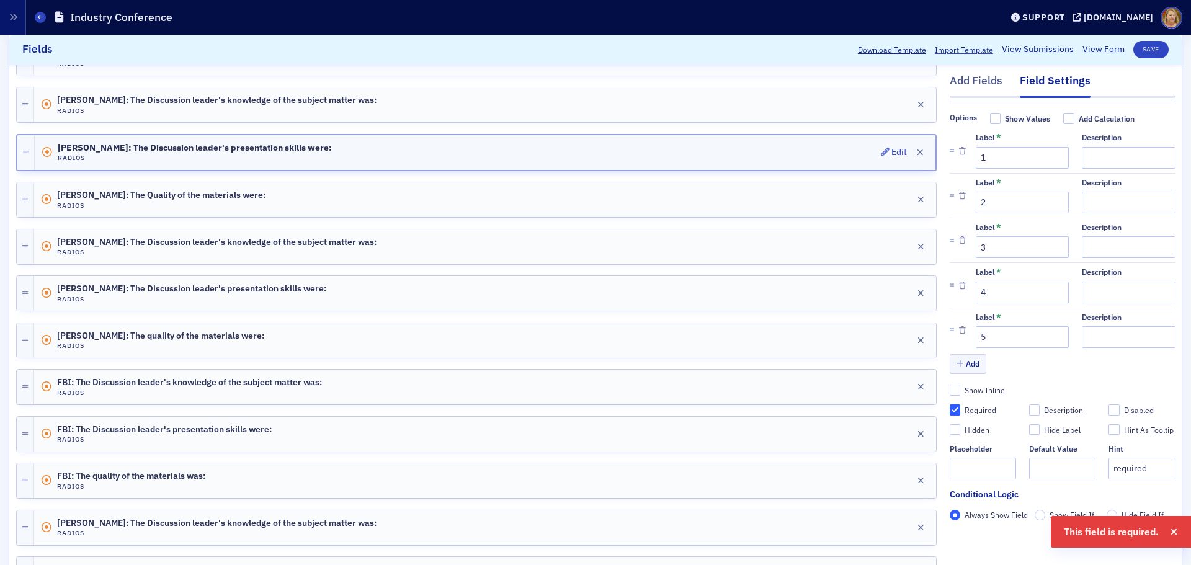
click at [690, 153] on div "Bill Felder: The Discussion leader's presentation skills were: Radios Edit" at bounding box center [485, 152] width 901 height 35
click at [690, 106] on div "Bill Felder: The Discussion leader's knowledge of the subject matter was: Radio…" at bounding box center [485, 104] width 902 height 35
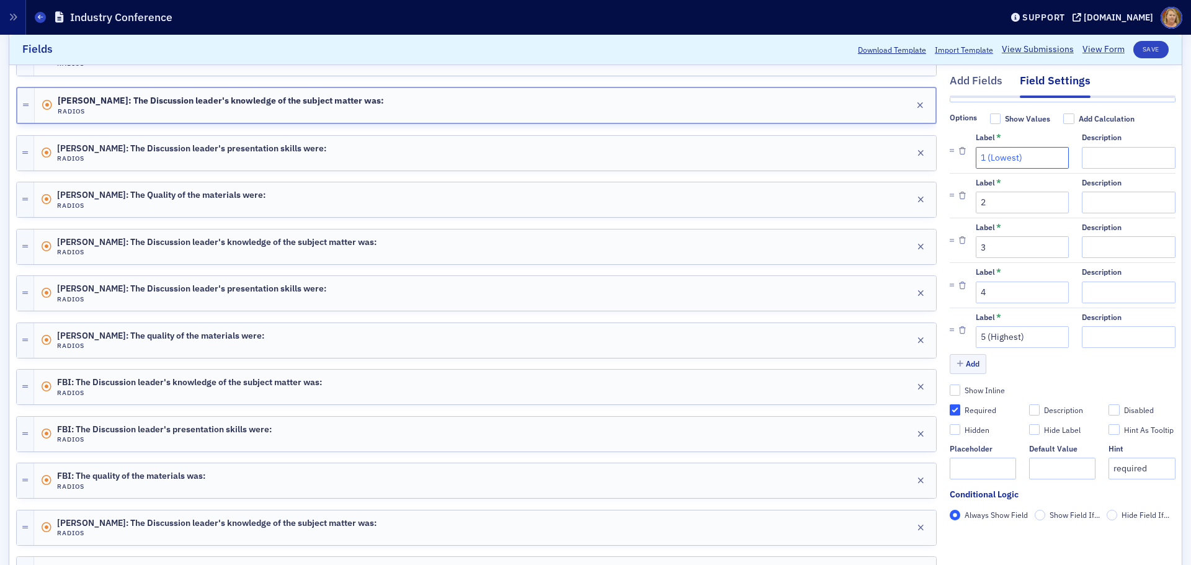
drag, startPoint x: 1018, startPoint y: 143, endPoint x: 978, endPoint y: 140, distance: 39.8
click at [978, 147] on input "1 (Lowest)" at bounding box center [1022, 158] width 93 height 22
type input "1"
drag, startPoint x: 1016, startPoint y: 319, endPoint x: 979, endPoint y: 319, distance: 37.2
click at [979, 326] on input "5 (Highest)" at bounding box center [1022, 337] width 93 height 22
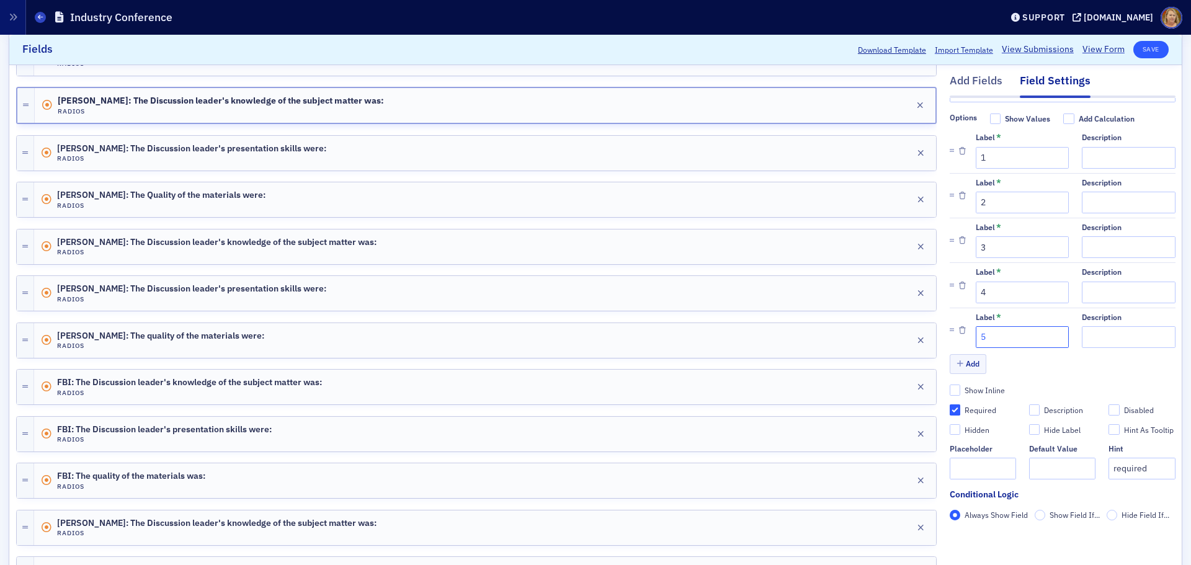
type input "5"
click at [1142, 50] on button "Save" at bounding box center [1150, 49] width 35 height 17
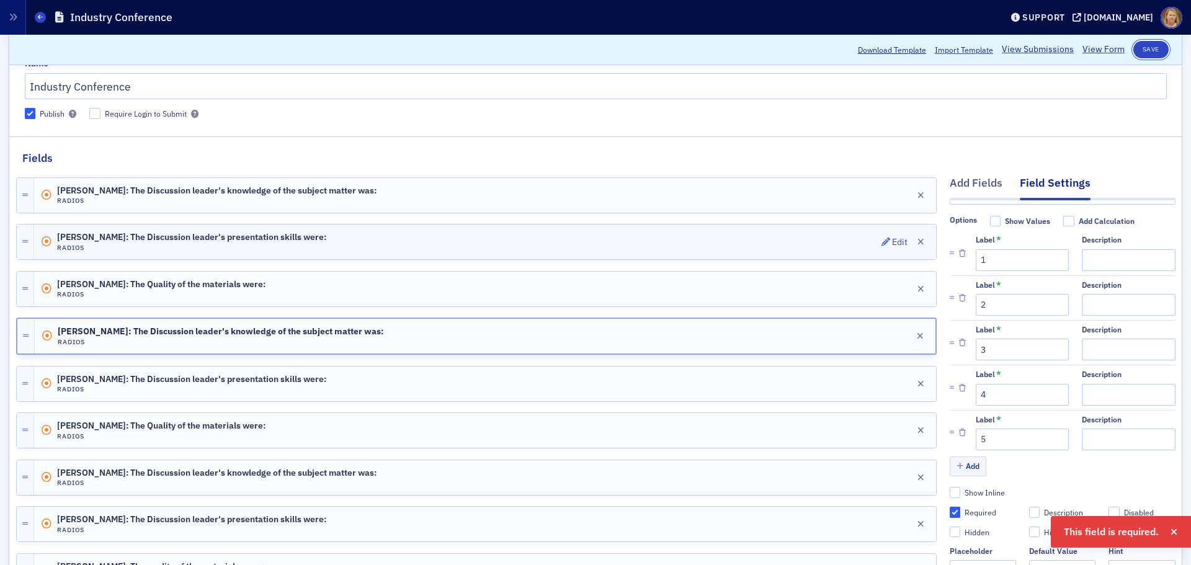
scroll to position [62, 0]
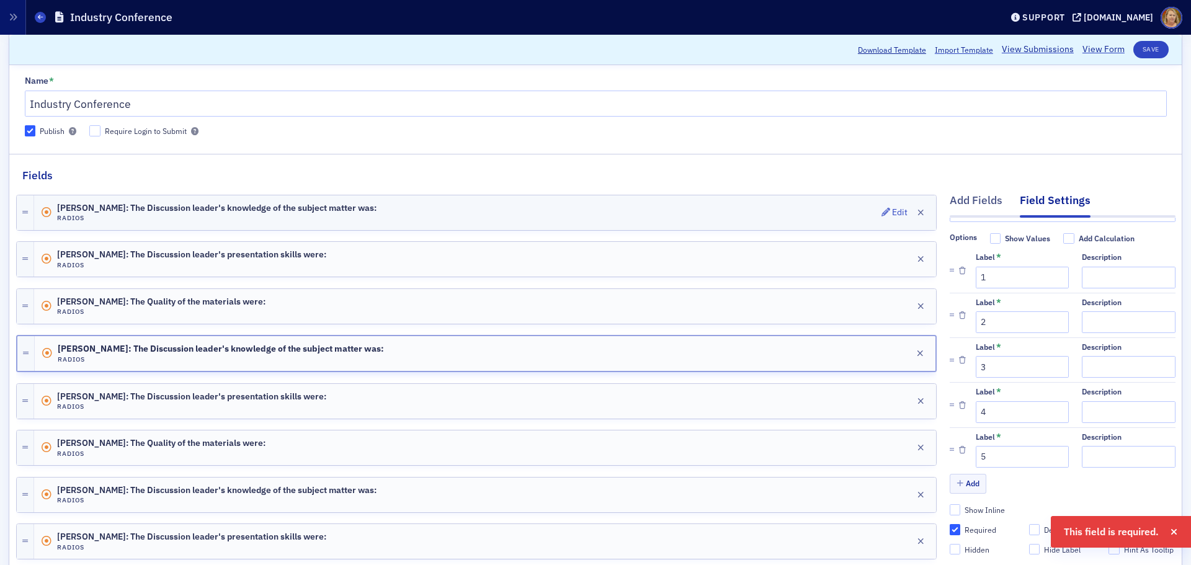
click at [798, 212] on div "William Ward: The Discussion leader's knowledge of the subject matter was: Radi…" at bounding box center [485, 212] width 902 height 35
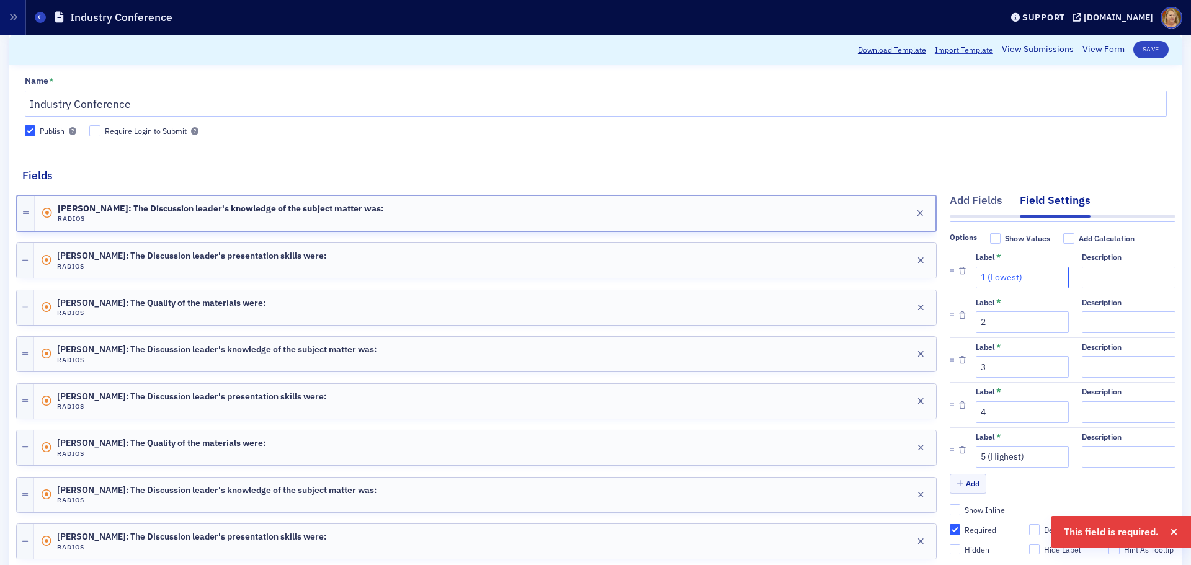
drag, startPoint x: 1021, startPoint y: 262, endPoint x: 979, endPoint y: 262, distance: 42.2
click at [979, 267] on input "1 (Lowest)" at bounding box center [1022, 278] width 93 height 22
type input "1"
drag, startPoint x: 1023, startPoint y: 444, endPoint x: 977, endPoint y: 442, distance: 45.9
click at [977, 446] on input "5 (Highest)" at bounding box center [1022, 457] width 93 height 22
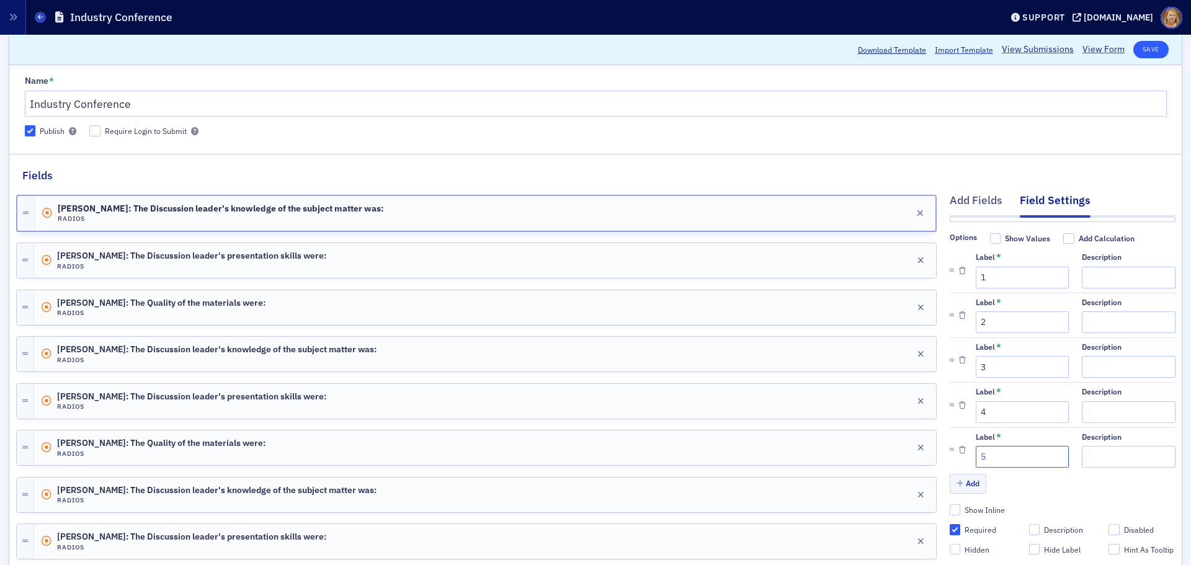
type input "5"
click at [1147, 50] on button "Save" at bounding box center [1150, 49] width 35 height 17
click at [788, 262] on div "William Ward: The Discussion leader's presentation skills were: Radios Edit" at bounding box center [485, 260] width 902 height 35
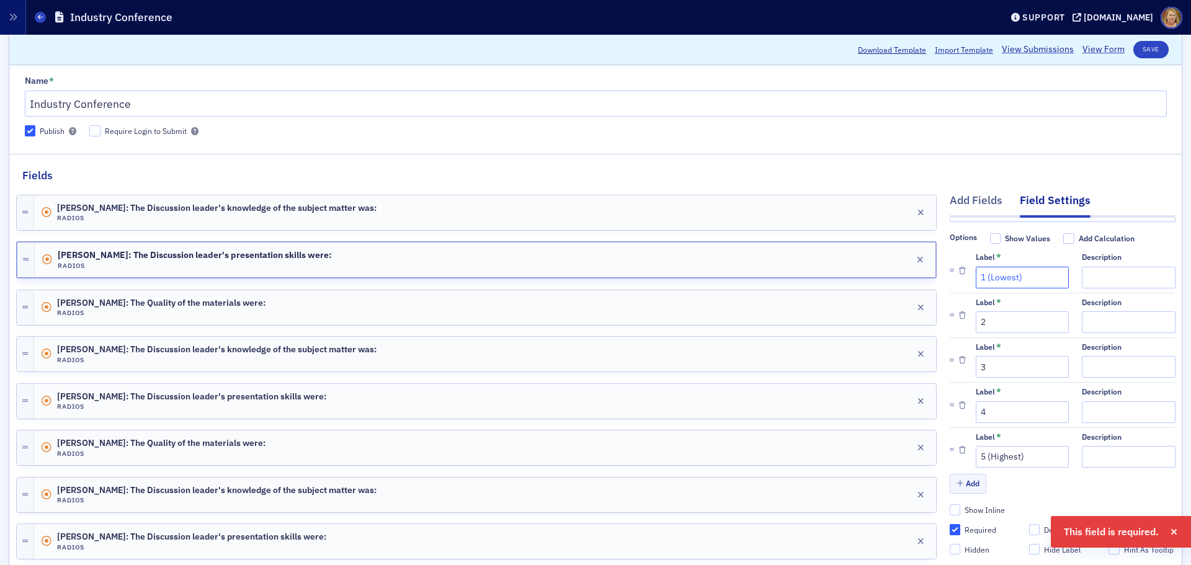
drag, startPoint x: 1016, startPoint y: 259, endPoint x: 977, endPoint y: 260, distance: 39.1
click at [977, 267] on input "1 (Lowest)" at bounding box center [1022, 278] width 93 height 22
type input "1"
drag, startPoint x: 1015, startPoint y: 440, endPoint x: 977, endPoint y: 442, distance: 37.9
click at [977, 446] on input "5 (Highest)" at bounding box center [1022, 457] width 93 height 22
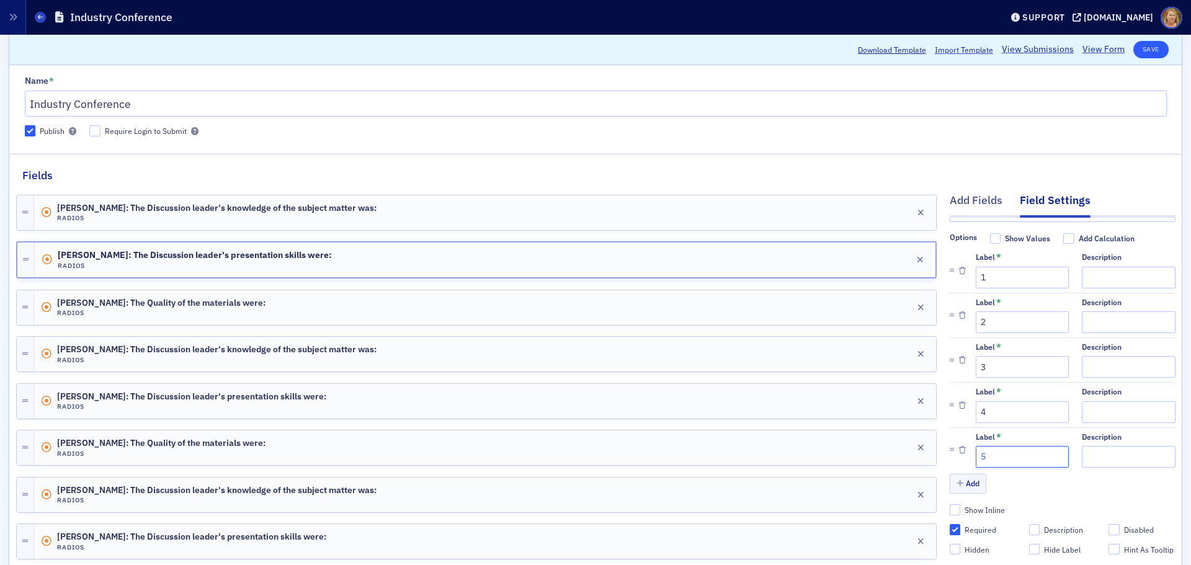
type input "5"
click at [1137, 49] on button "Save" at bounding box center [1150, 49] width 35 height 17
click at [775, 209] on div "William Ward: The Discussion leader's knowledge of the subject matter was: Radi…" at bounding box center [485, 212] width 902 height 35
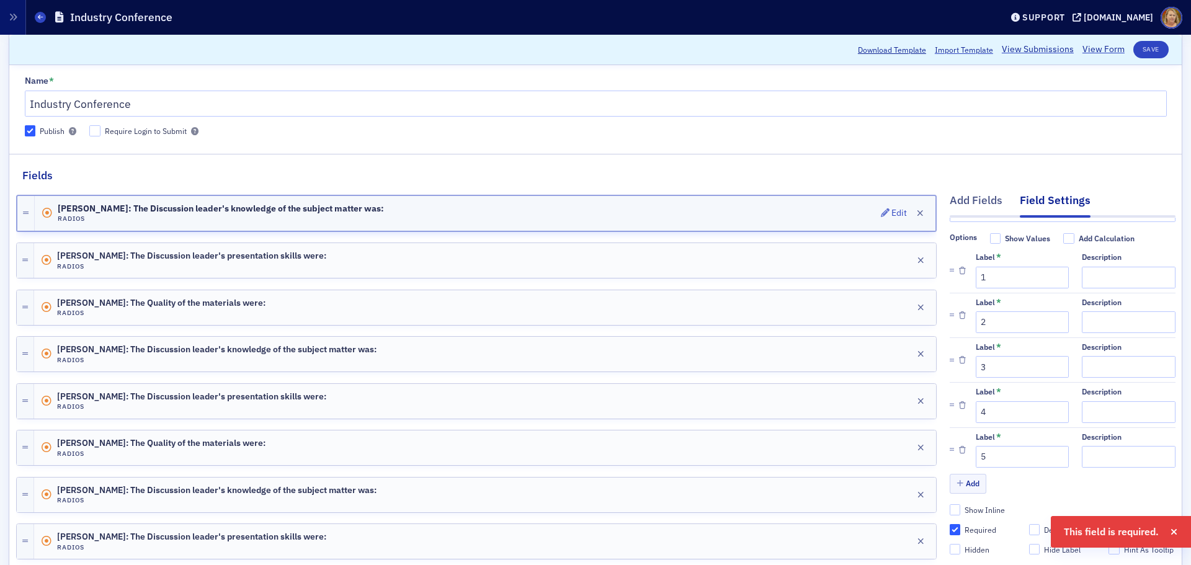
click at [791, 216] on div "William Ward: The Discussion leader's knowledge of the subject matter was: Radi…" at bounding box center [485, 213] width 901 height 35
click at [803, 261] on div "William Ward: The Discussion leader's presentation skills were: Radios Edit" at bounding box center [485, 260] width 902 height 35
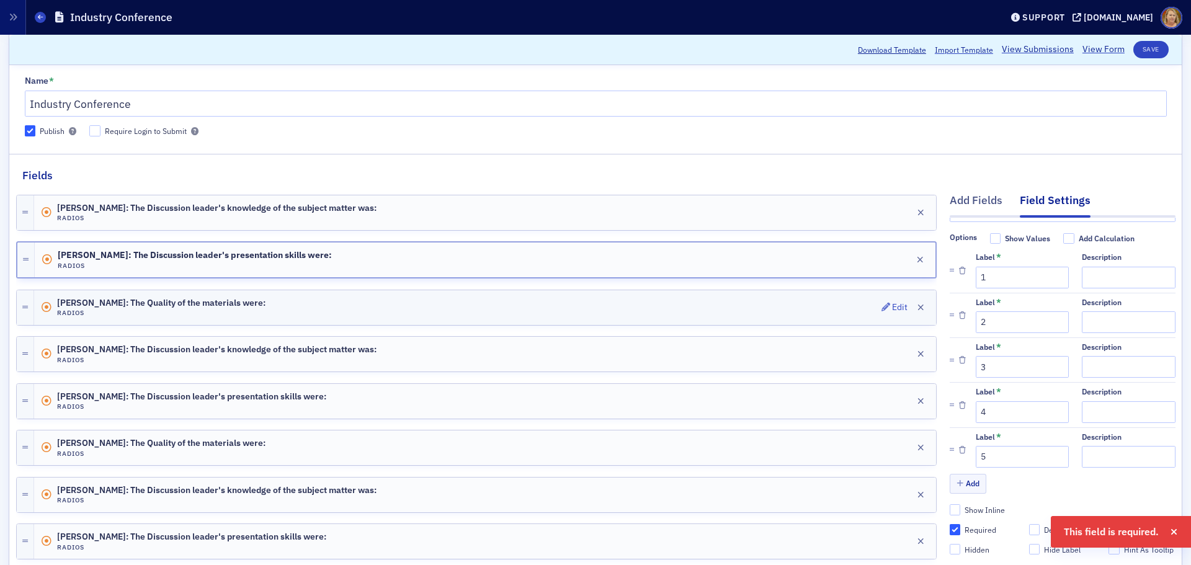
click at [852, 298] on div "William Ward: The Quality of the materials were: Radios Edit" at bounding box center [485, 307] width 902 height 35
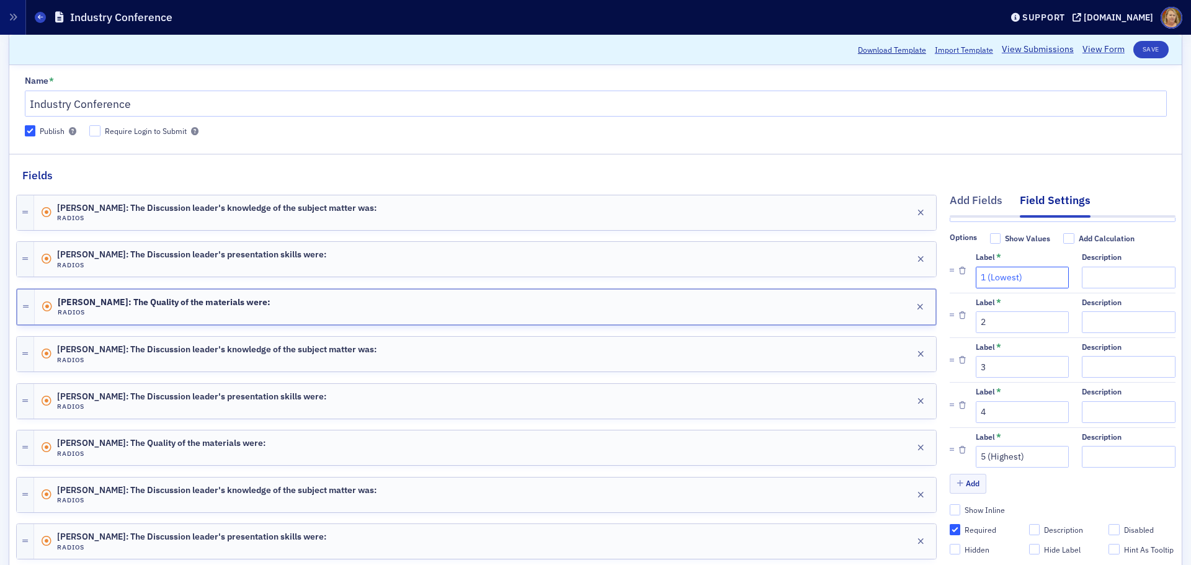
drag, startPoint x: 1018, startPoint y: 260, endPoint x: 977, endPoint y: 256, distance: 41.1
click at [977, 267] on input "1 (Lowest)" at bounding box center [1022, 278] width 93 height 22
type input "1"
drag, startPoint x: 1018, startPoint y: 434, endPoint x: 979, endPoint y: 436, distance: 39.1
click at [979, 446] on input "5 (Highest)" at bounding box center [1022, 457] width 93 height 22
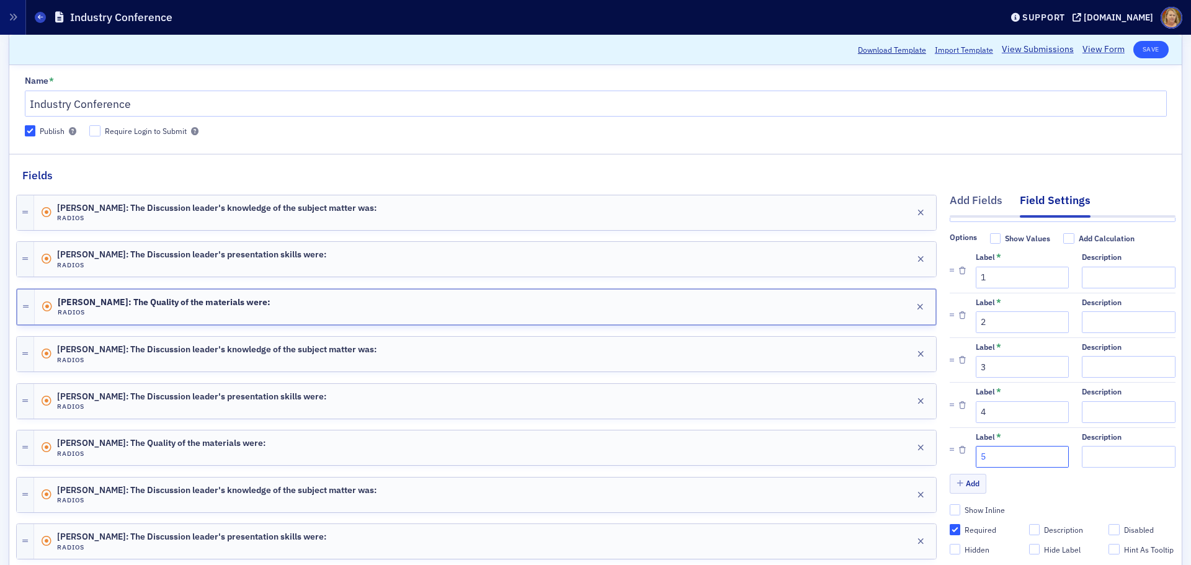
type input "5"
click at [1144, 48] on button "Save" at bounding box center [1150, 49] width 35 height 17
click at [816, 357] on div "Bill Felder: The Discussion leader's knowledge of the subject matter was: Radio…" at bounding box center [485, 354] width 902 height 35
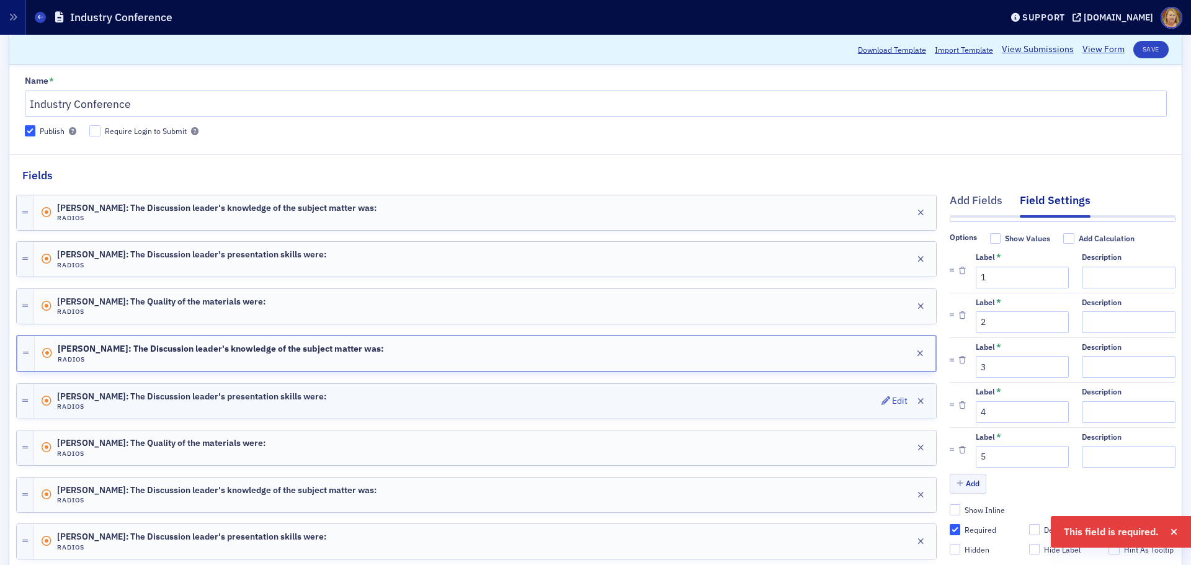
click at [811, 397] on div "Bill Felder: The Discussion leader's presentation skills were: Radios Edit" at bounding box center [485, 401] width 902 height 35
click at [811, 455] on div "Bill Felder: The Quality of the materials were: Radios Edit" at bounding box center [485, 447] width 902 height 35
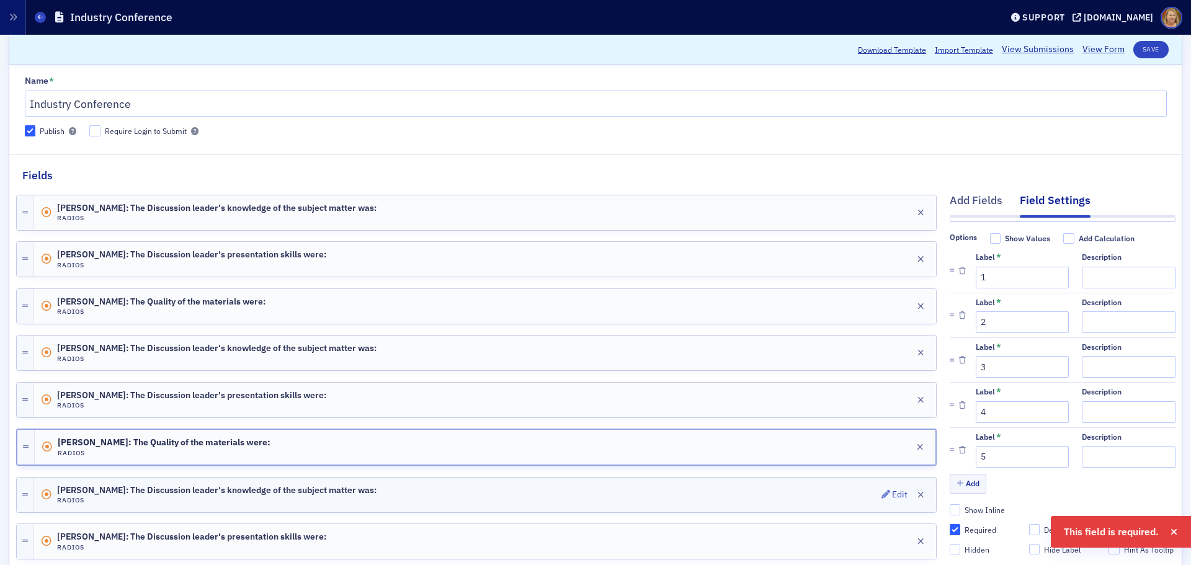
click at [811, 492] on div "Bill Felder: The Discussion leader's knowledge of the subject matter was: Radio…" at bounding box center [485, 495] width 902 height 35
click at [824, 538] on div "Bill Felder: The Discussion leader's presentation skills were: Radios Edit" at bounding box center [485, 541] width 902 height 35
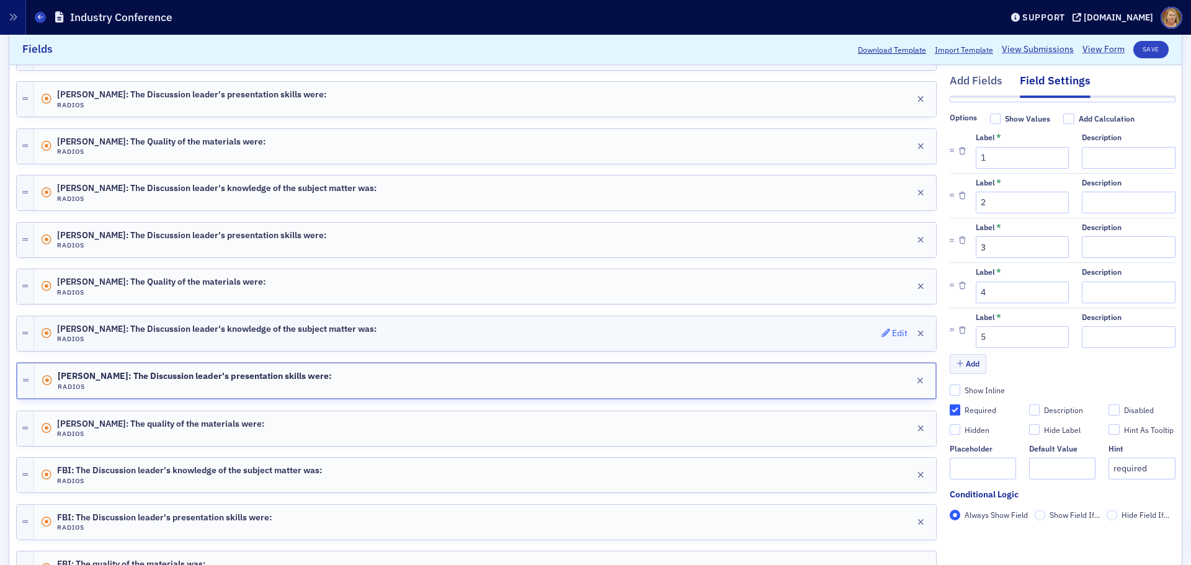
scroll to position [248, 0]
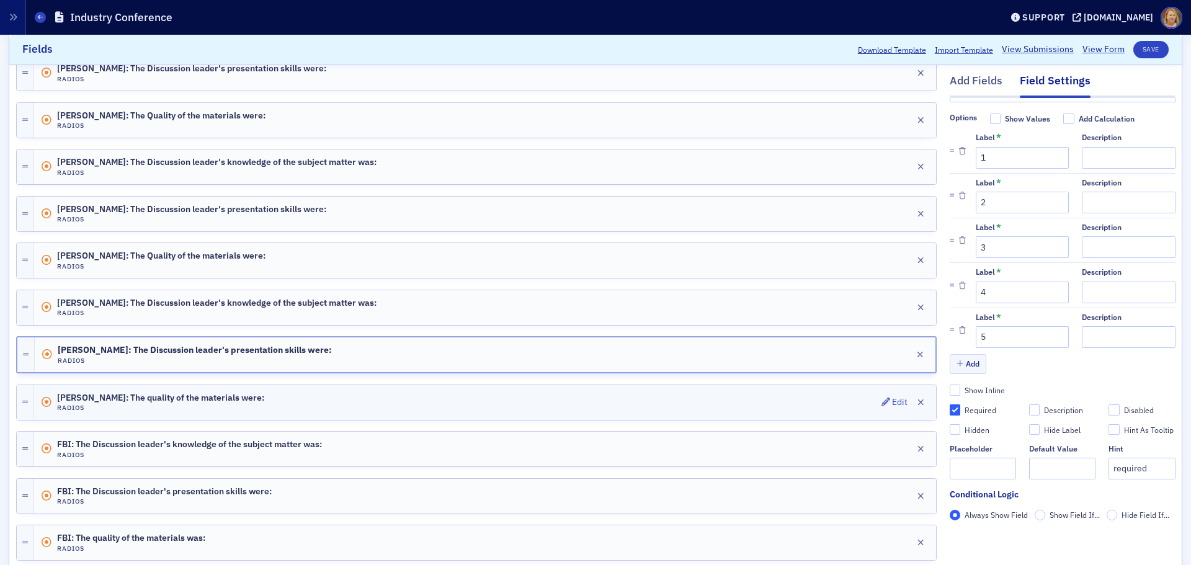
click at [786, 401] on div "Bill Felder: The quality of the materials were: Radios Edit" at bounding box center [485, 402] width 902 height 35
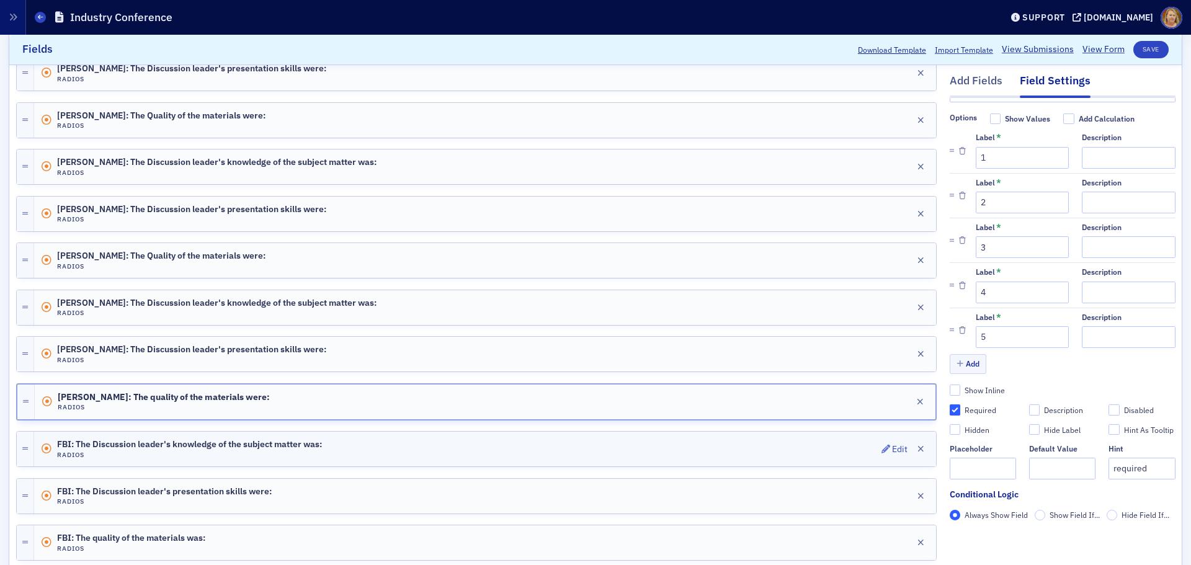
click at [787, 442] on div "FBI: The Discussion leader's knowledge of the subject matter was: Radios Edit" at bounding box center [485, 449] width 902 height 35
click at [791, 494] on div "FBI: The Discussion leader's presentation skills were: Radios Edit" at bounding box center [485, 496] width 902 height 35
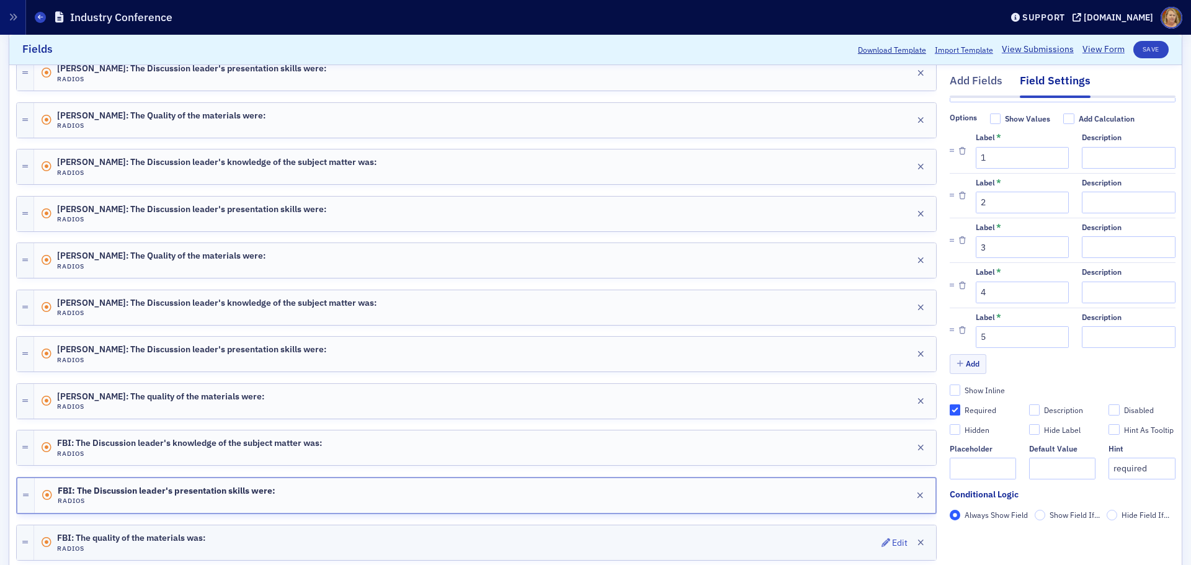
click at [794, 534] on div "FBI: The quality of the materials was: Radios Edit" at bounding box center [485, 542] width 902 height 35
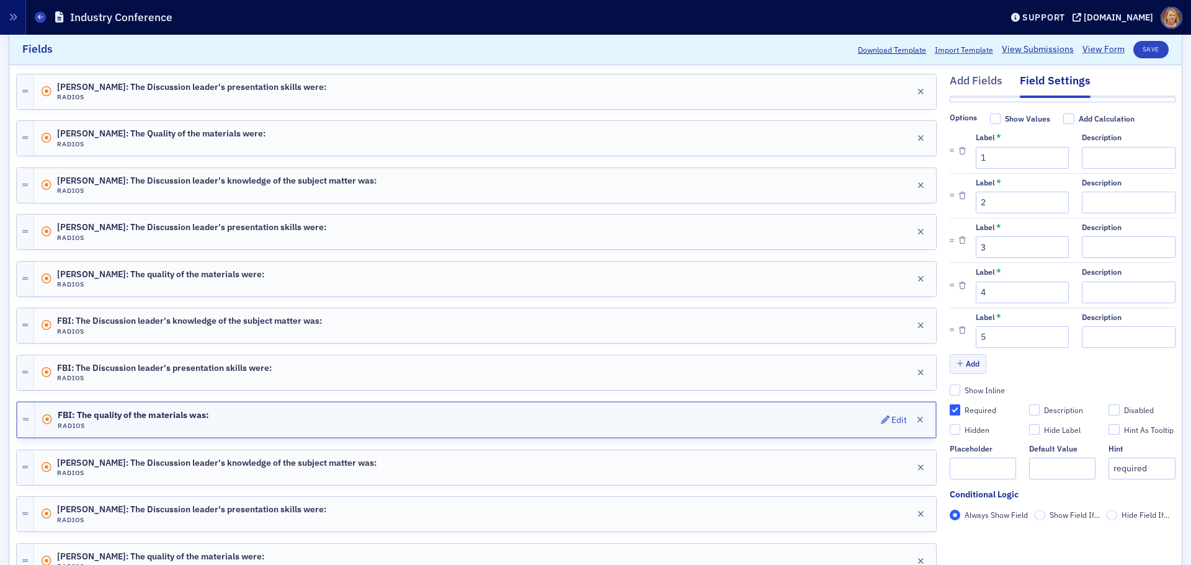
scroll to position [496, 0]
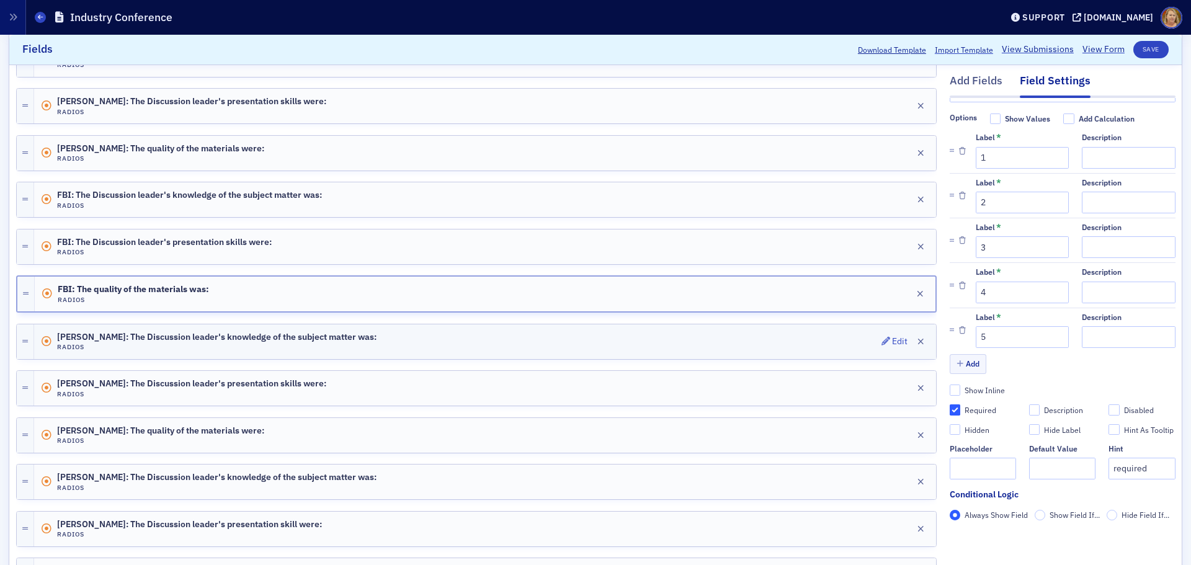
click at [816, 338] on div "Mike Skinner: The Discussion leader's knowledge of the subject matter was: Radi…" at bounding box center [485, 341] width 902 height 35
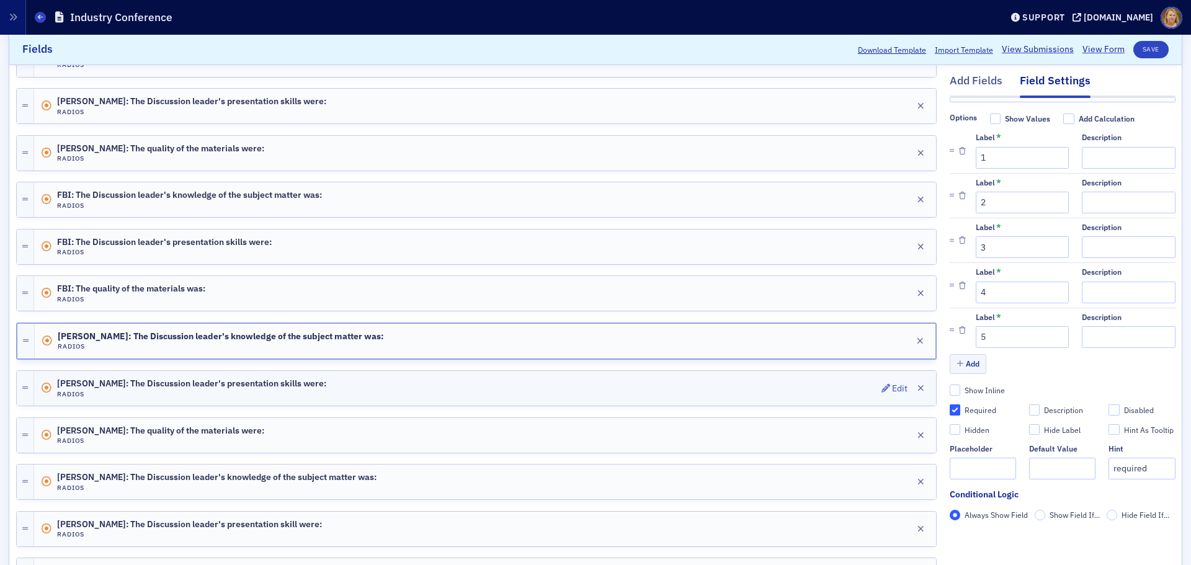
click at [791, 381] on div "Mike Skinner: The Discussion leader's presentation skills were: Radios Edit" at bounding box center [485, 388] width 902 height 35
click at [789, 434] on div "Mike Skinner: The quality of the materials were: Radios Edit" at bounding box center [485, 435] width 902 height 35
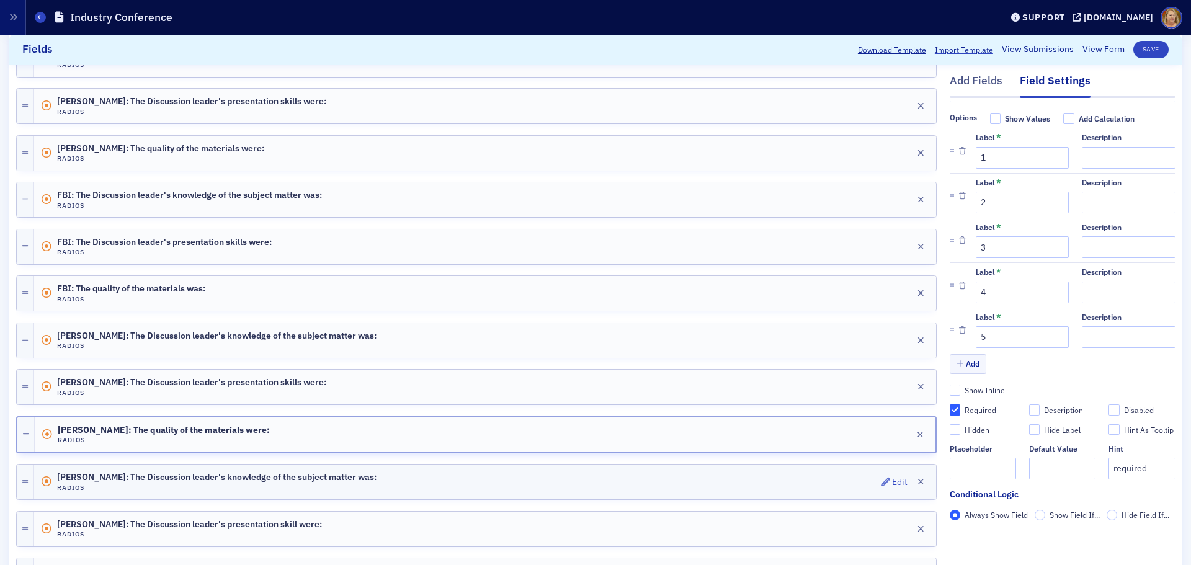
click at [790, 483] on div "Andy Copeland: The Discussion leader's knowledge of the subject matter was: Rad…" at bounding box center [485, 482] width 902 height 35
click at [794, 514] on div "Andy Copeland: The Discussion leader's presentation skill were: Radios Edit" at bounding box center [485, 529] width 902 height 35
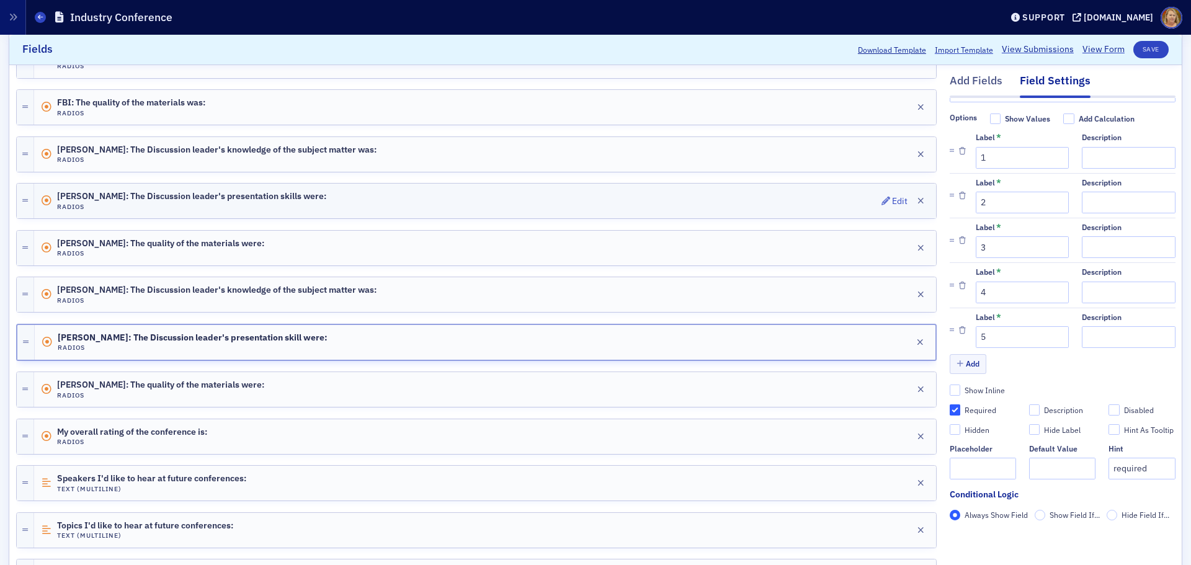
scroll to position [744, 0]
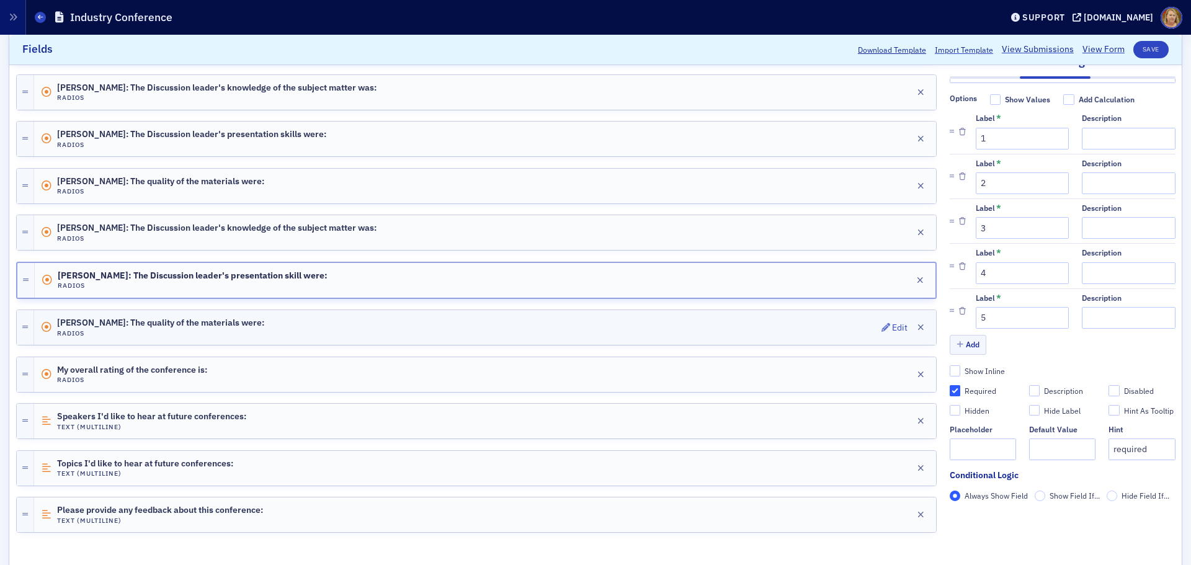
click at [763, 325] on div "Andy Copeland: The quality of the materials were: Radios Edit" at bounding box center [485, 327] width 902 height 35
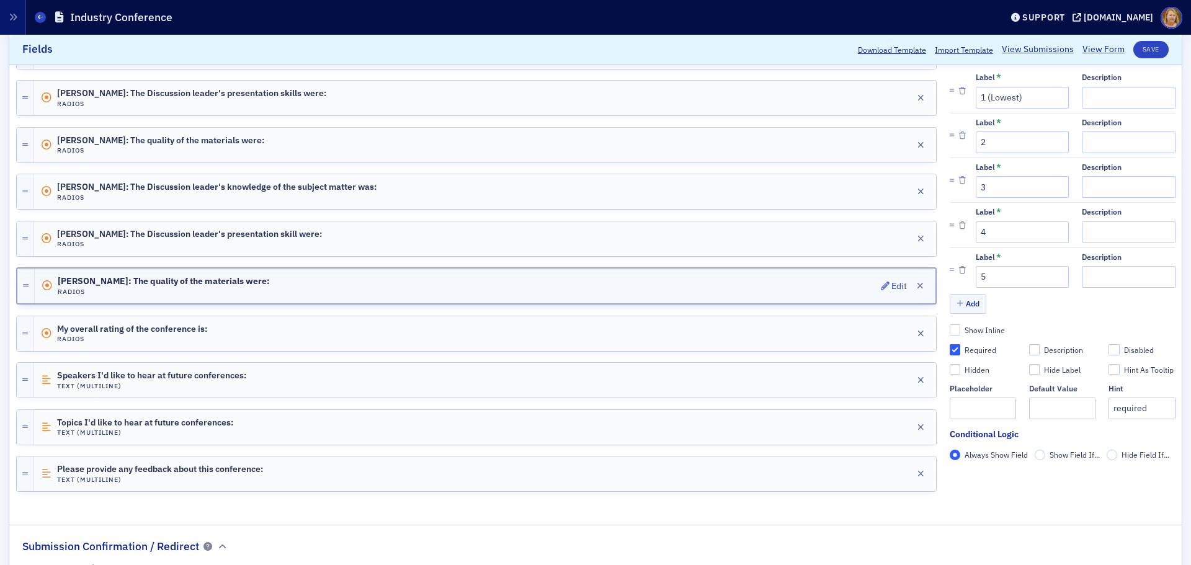
scroll to position [806, 0]
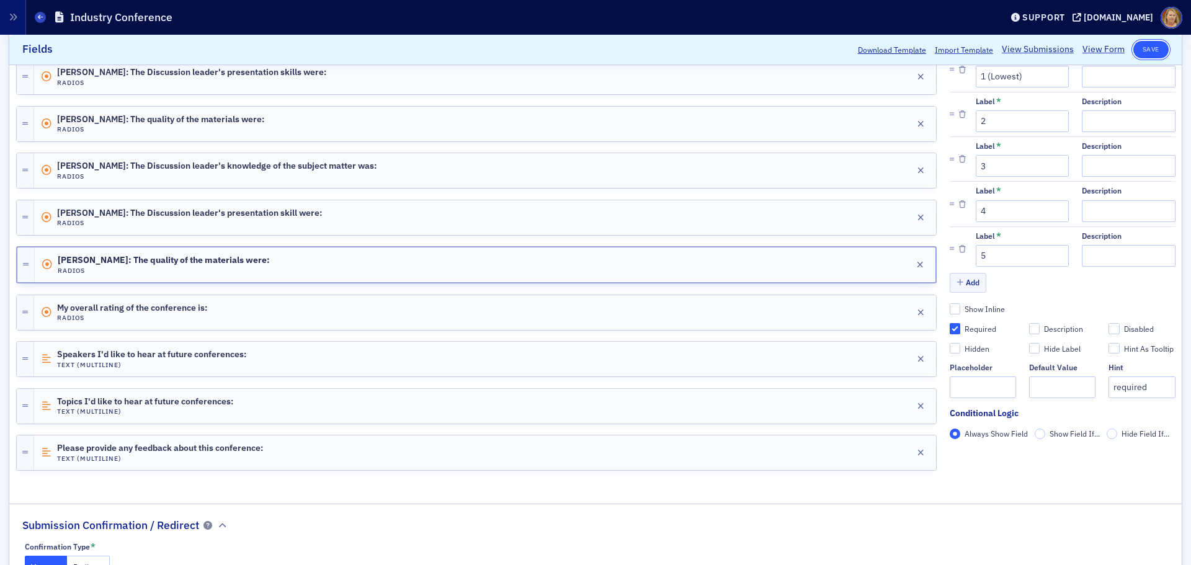
click at [1140, 44] on button "Save" at bounding box center [1150, 49] width 35 height 17
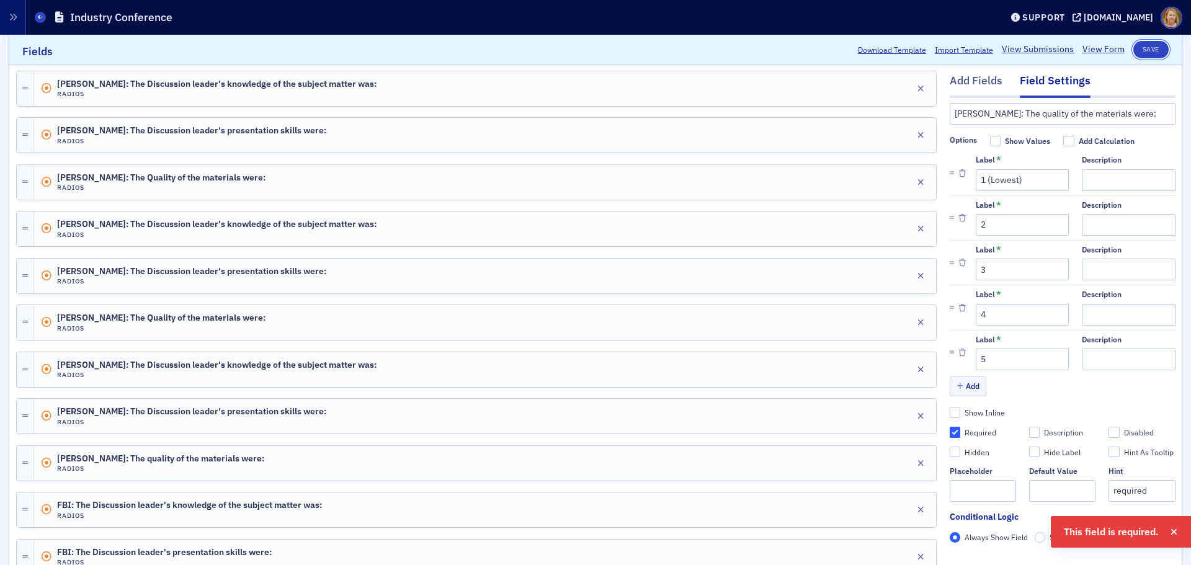
scroll to position [0, 0]
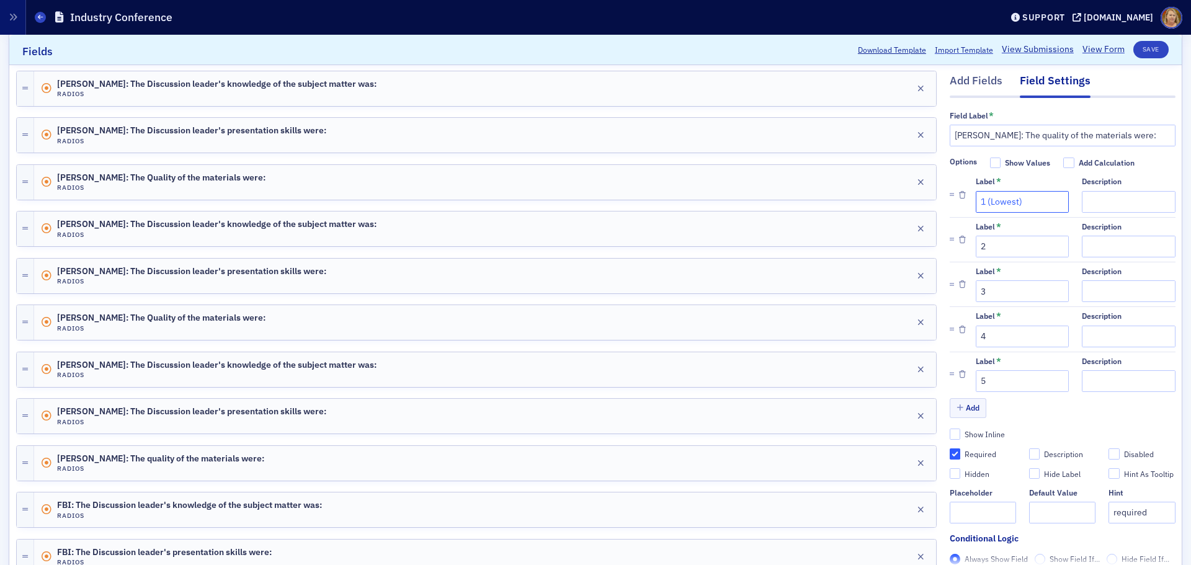
drag, startPoint x: 1018, startPoint y: 204, endPoint x: 979, endPoint y: 205, distance: 39.7
click at [979, 205] on input "1 (Lowest)" at bounding box center [1022, 202] width 93 height 22
type input "1"
click at [1144, 44] on button "Save" at bounding box center [1150, 49] width 35 height 17
click at [984, 81] on div "Add Fields" at bounding box center [976, 84] width 53 height 23
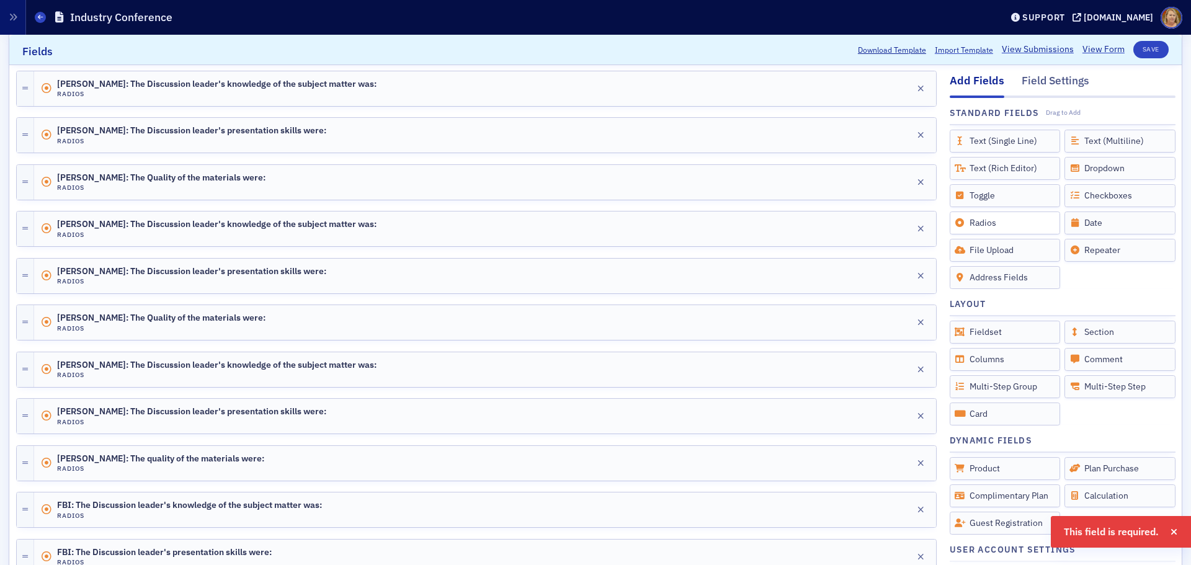
click at [974, 227] on div "Radios" at bounding box center [1005, 222] width 111 height 23
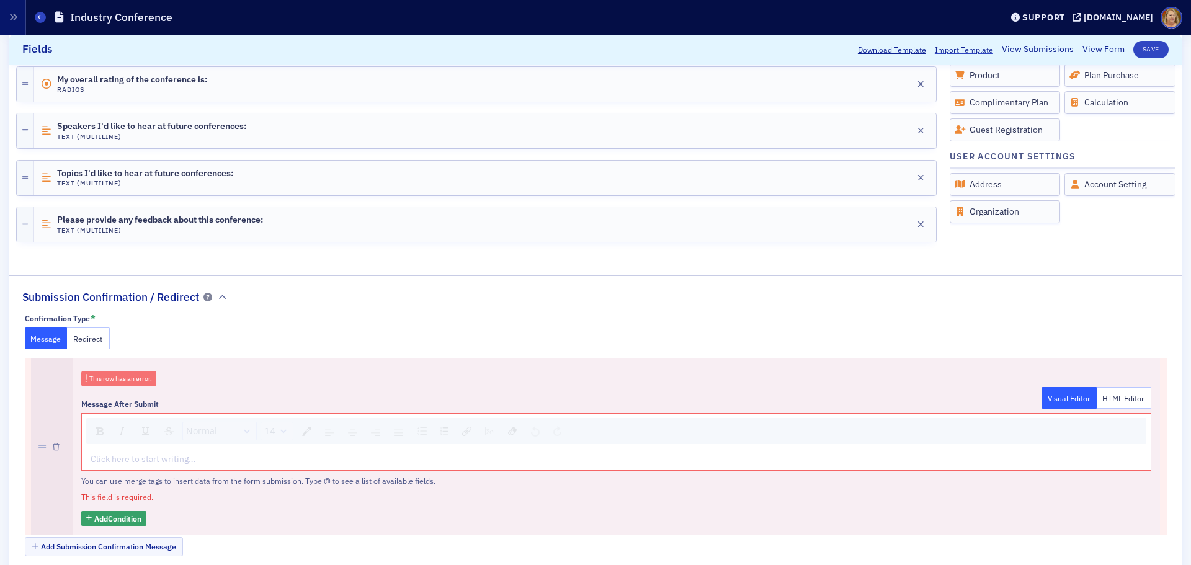
scroll to position [1054, 0]
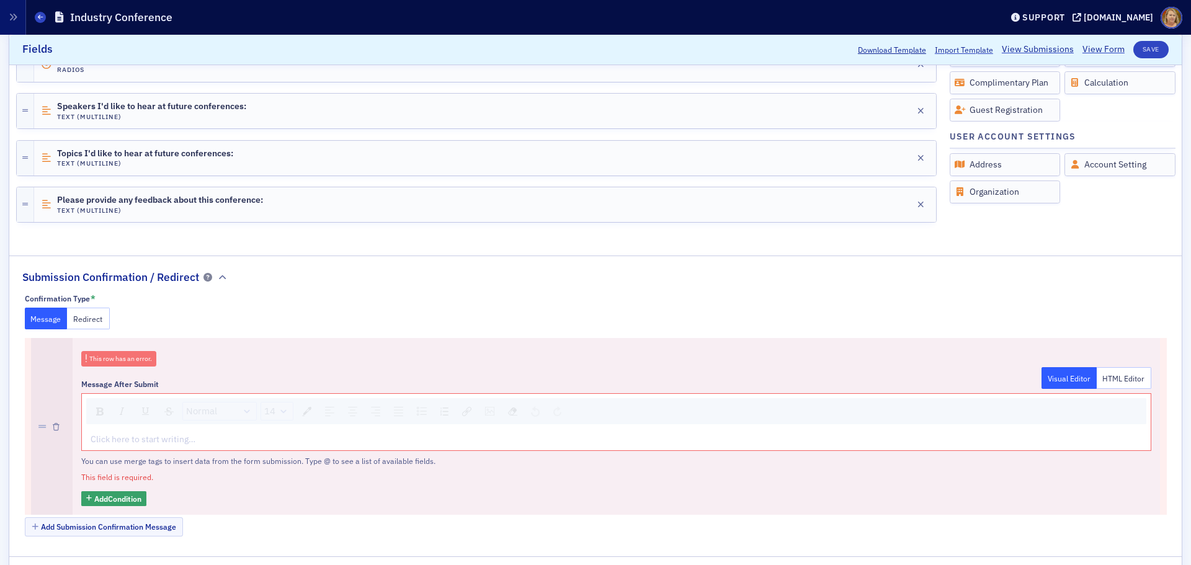
click at [52, 426] on div at bounding box center [52, 426] width 42 height 177
click at [54, 426] on icon "button" at bounding box center [56, 427] width 7 height 7
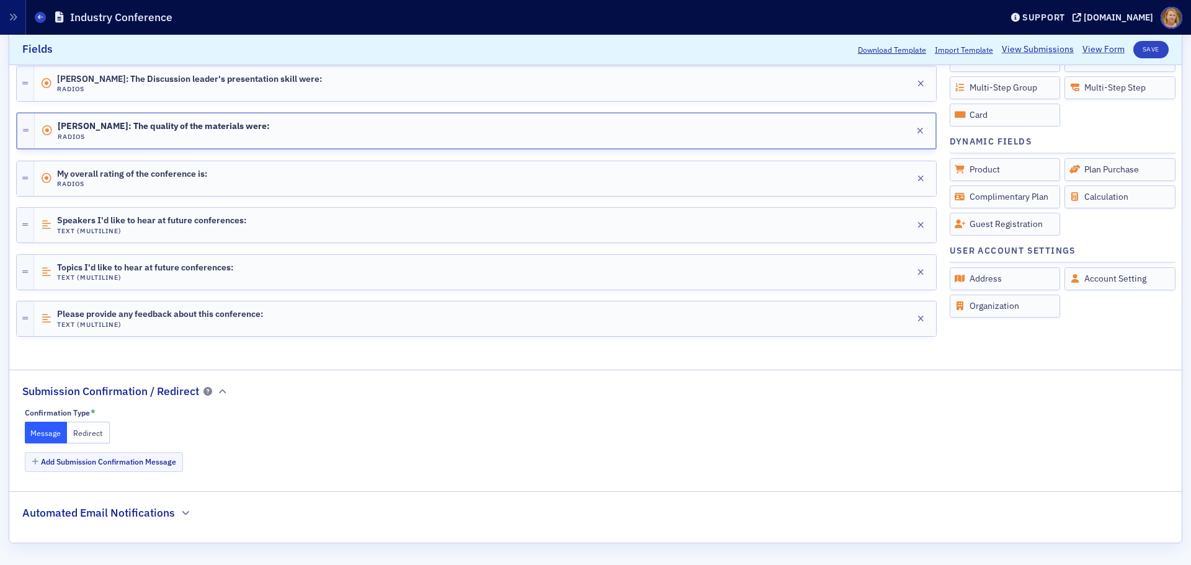
scroll to position [940, 0]
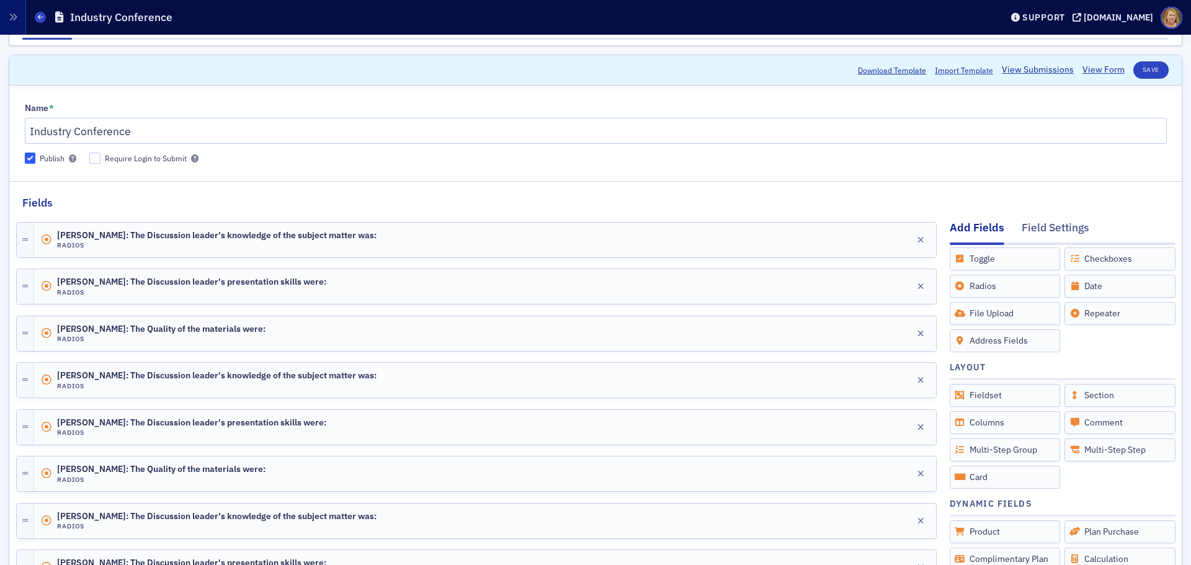
scroll to position [10, 0]
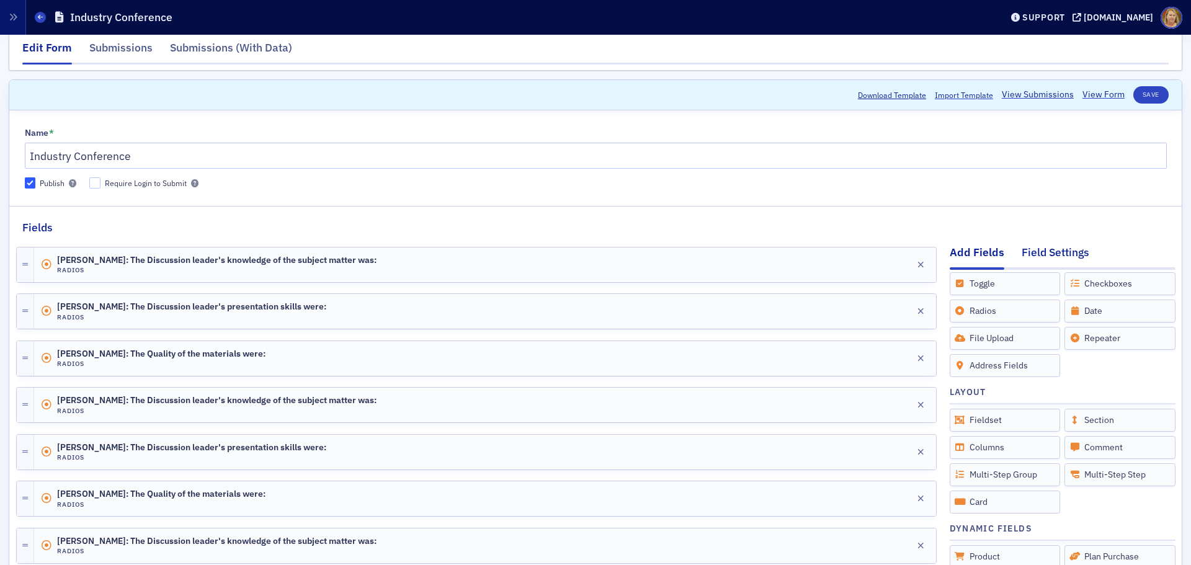
click at [1051, 255] on div "Field Settings" at bounding box center [1055, 255] width 68 height 23
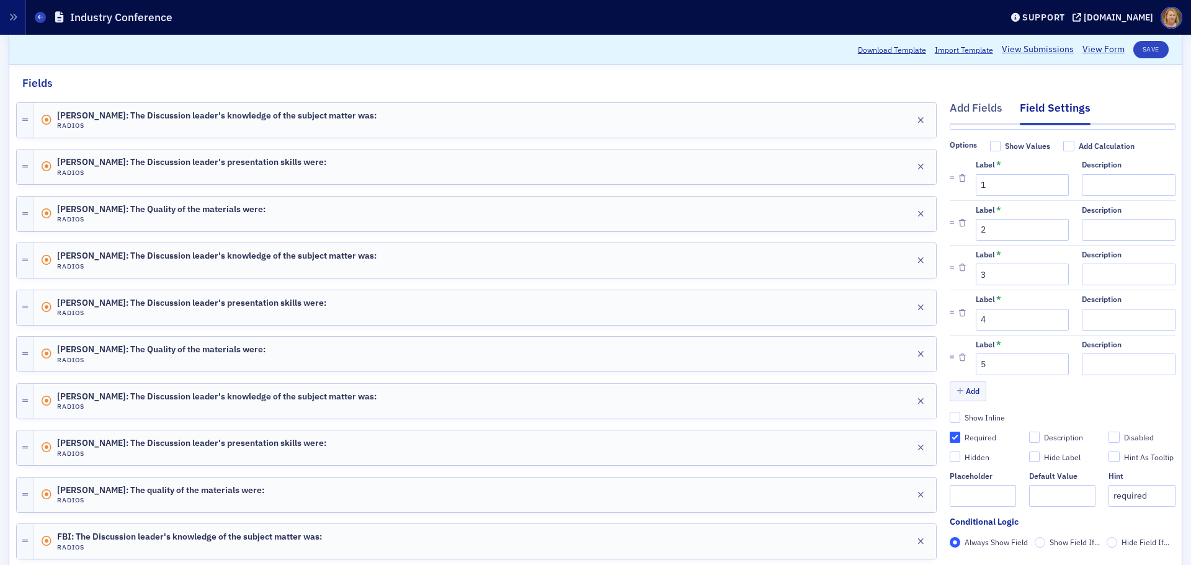
scroll to position [196, 0]
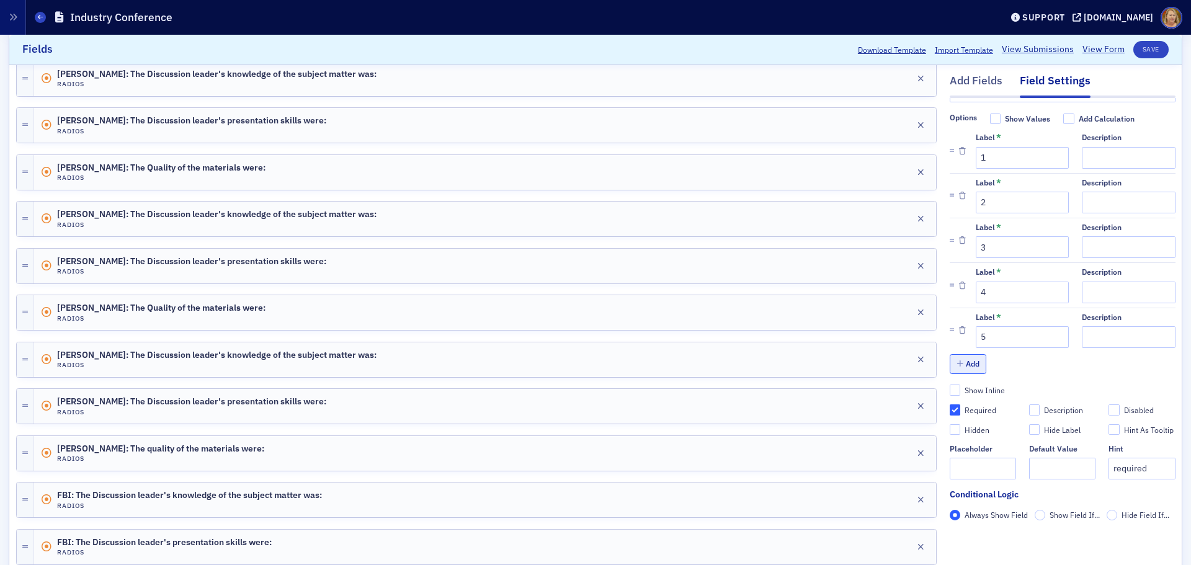
click at [969, 355] on button "Add" at bounding box center [968, 364] width 37 height 19
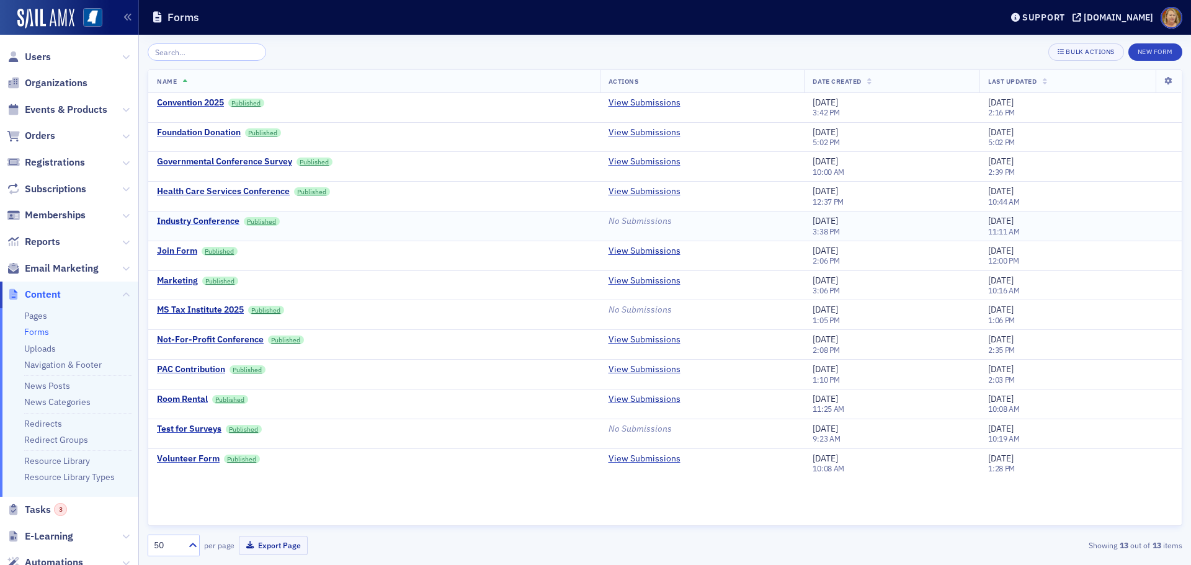
click at [216, 221] on div "Industry Conference" at bounding box center [198, 221] width 82 height 11
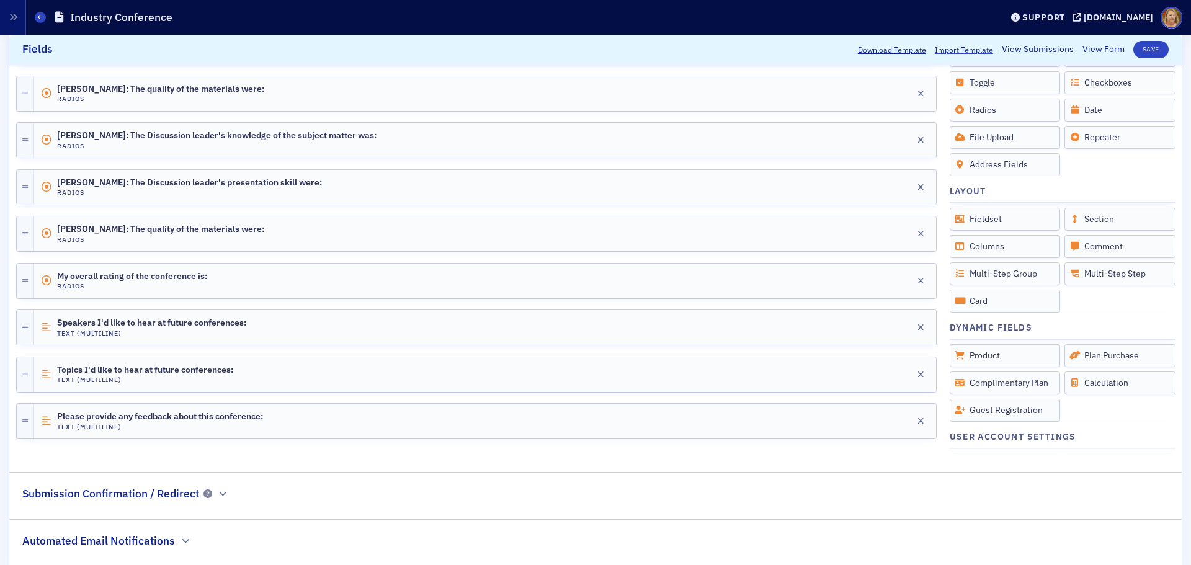
scroll to position [865, 0]
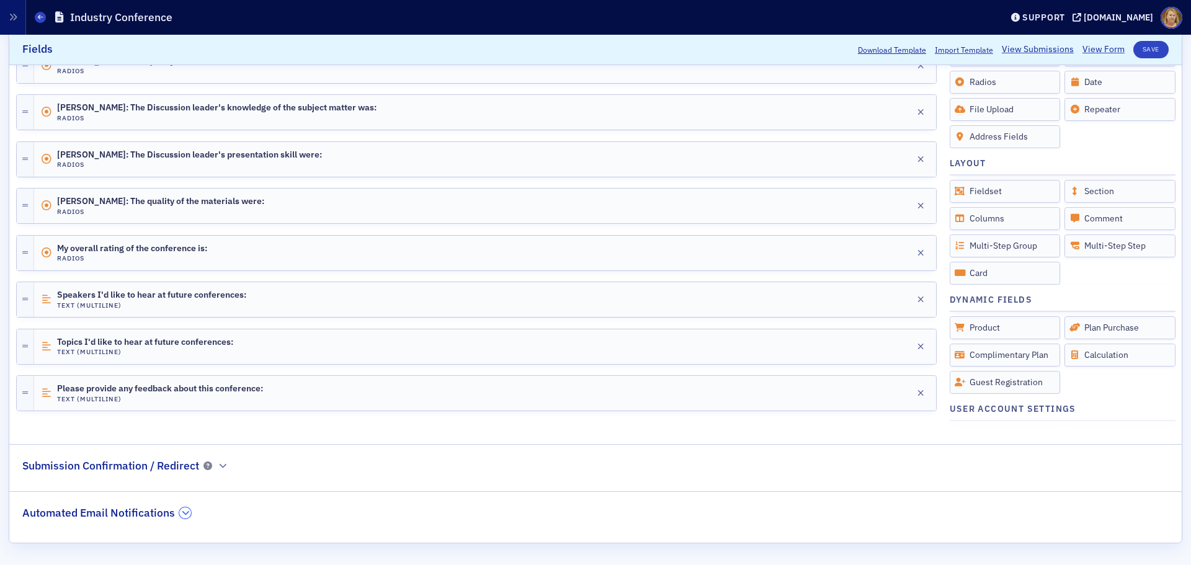
click at [182, 510] on icon "button" at bounding box center [185, 512] width 7 height 7
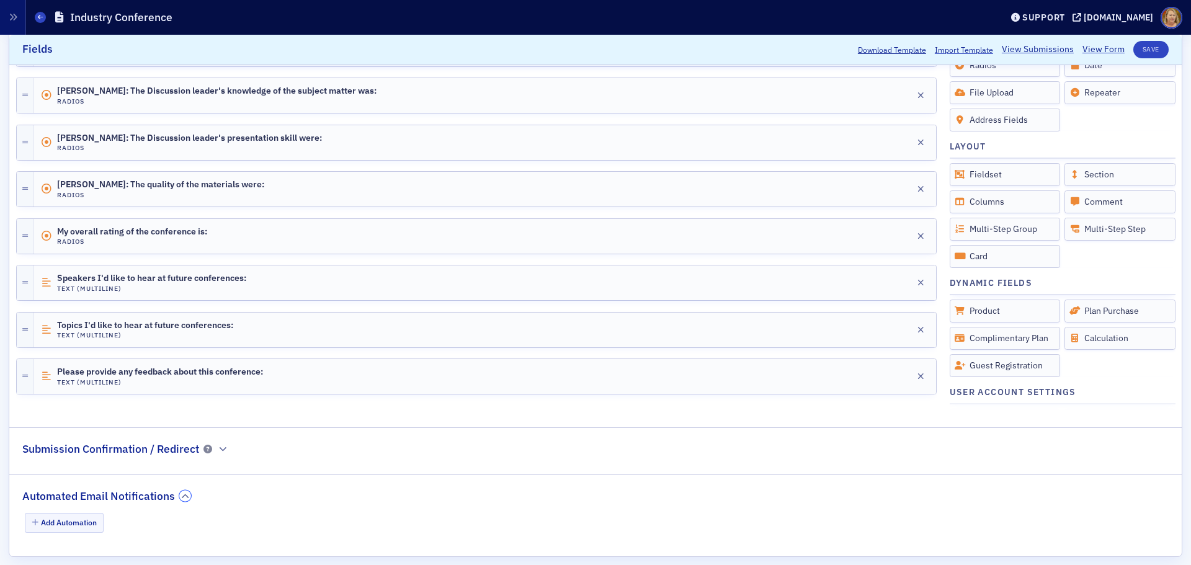
scroll to position [895, 0]
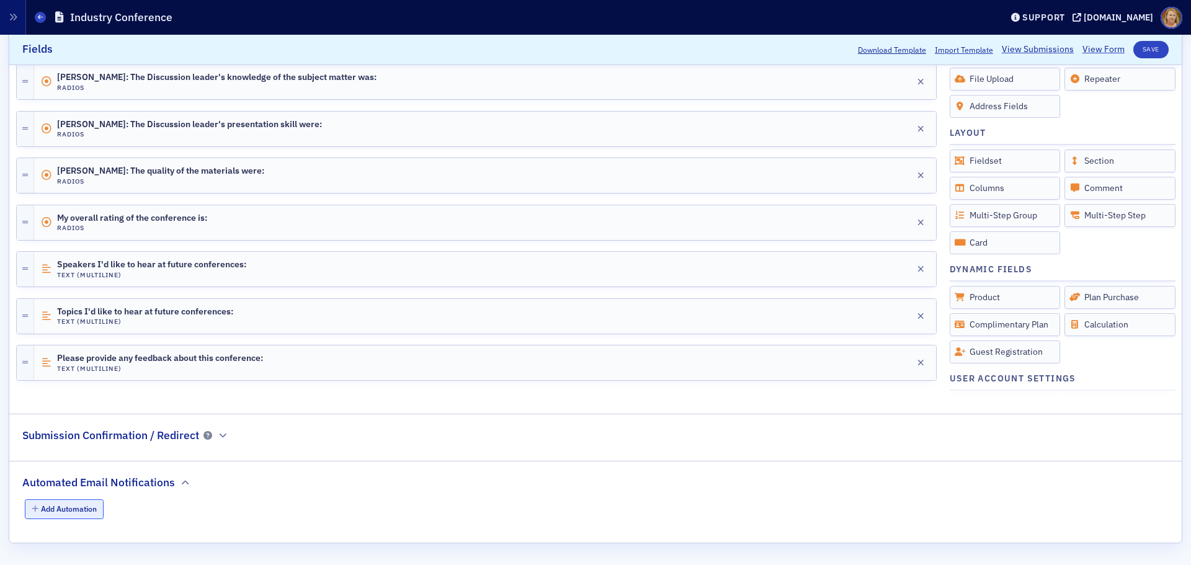
click at [87, 507] on button "Add Automation" at bounding box center [64, 508] width 79 height 19
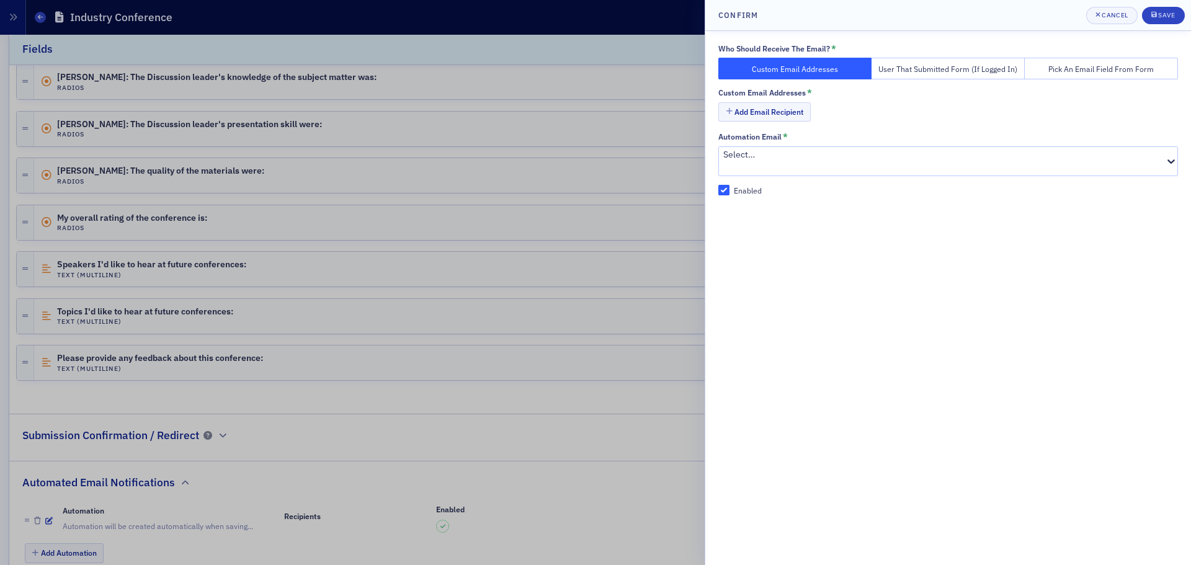
click at [775, 161] on div at bounding box center [943, 167] width 440 height 13
click at [787, 113] on button "Add Email Recipient" at bounding box center [764, 111] width 92 height 19
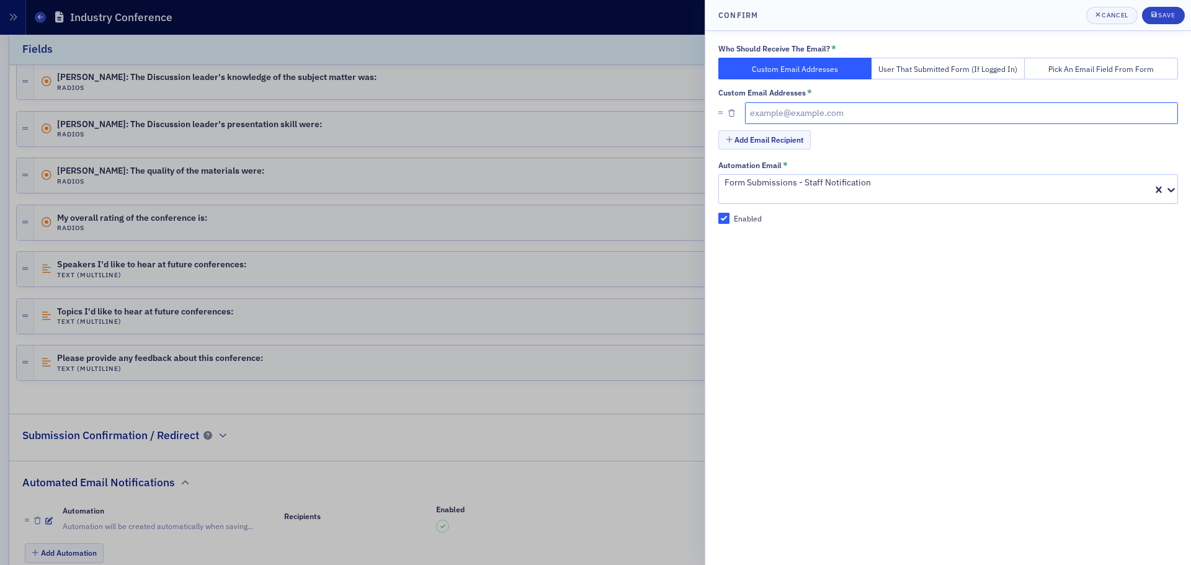
click at [787, 113] on input "text" at bounding box center [962, 113] width 434 height 22
type input "evaughn@ms-cpa.org"
click at [795, 138] on button "Add Email Recipient" at bounding box center [764, 139] width 92 height 19
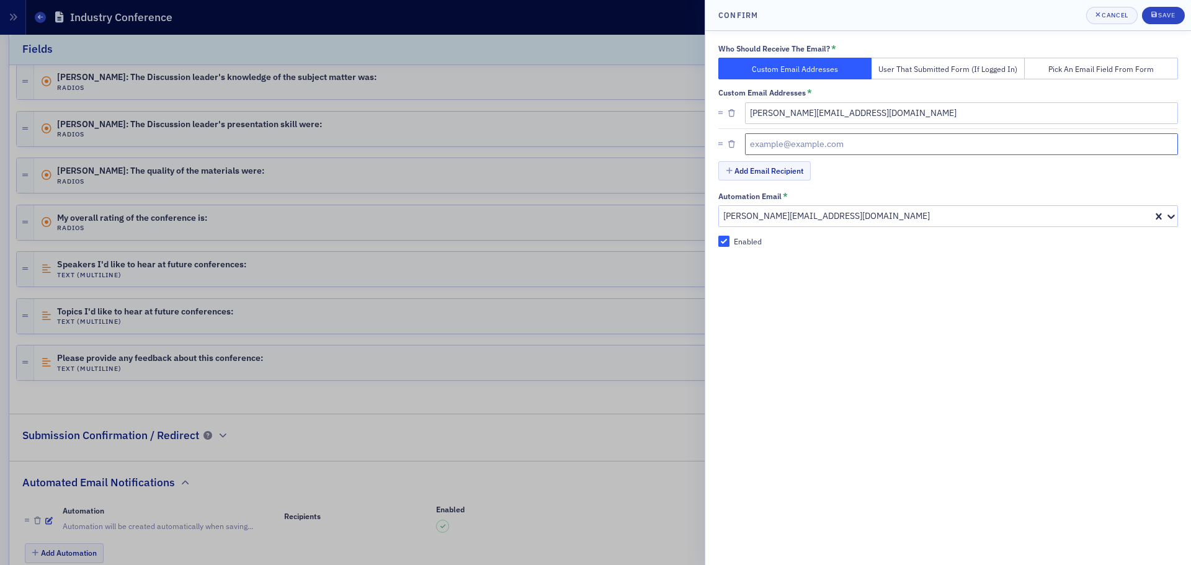
click at [794, 148] on input "text" at bounding box center [962, 144] width 434 height 22
type input "[EMAIL_ADDRESS][DOMAIN_NAME]"
click at [1165, 16] on div "Save" at bounding box center [1166, 15] width 17 height 7
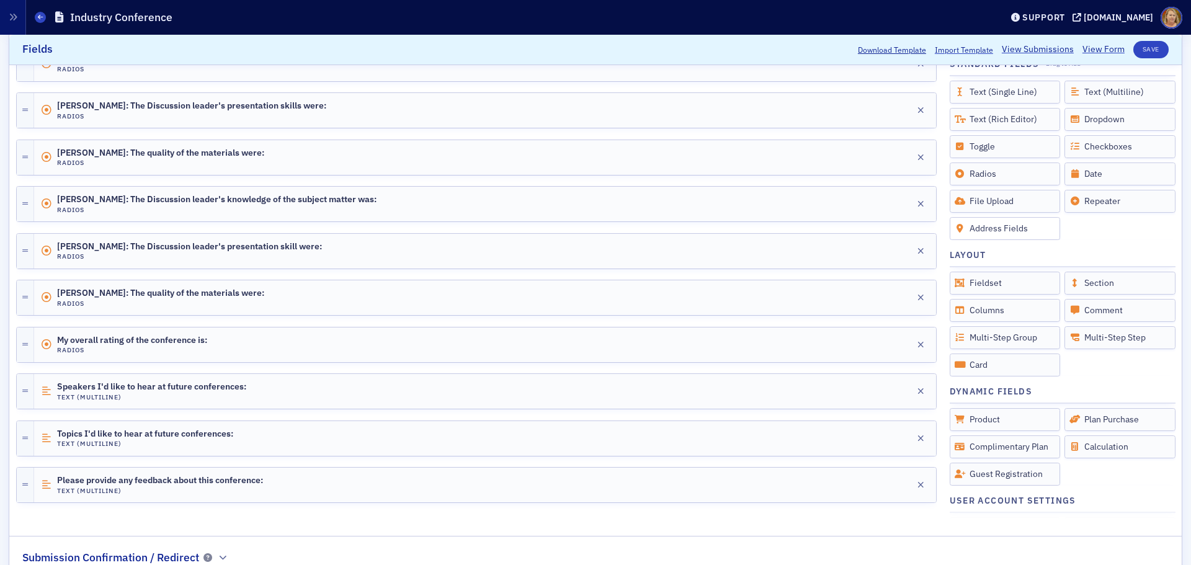
scroll to position [771, 0]
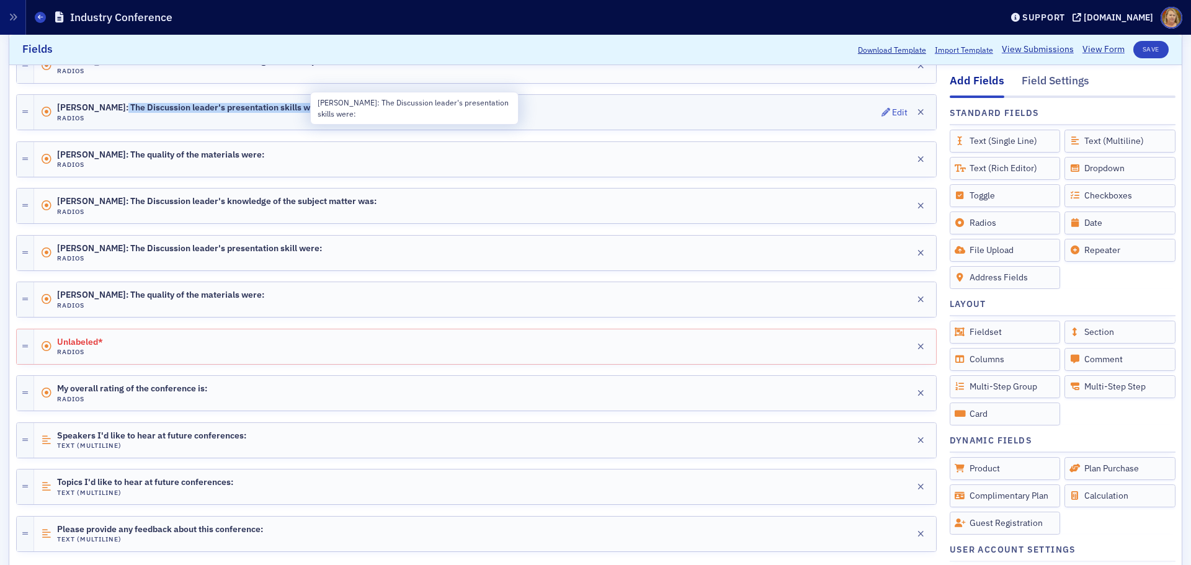
drag, startPoint x: 321, startPoint y: 104, endPoint x: 115, endPoint y: 103, distance: 205.9
click at [115, 103] on div "Mike Skinner: The Discussion leader's presentation skills were: Radios Edit" at bounding box center [485, 112] width 902 height 35
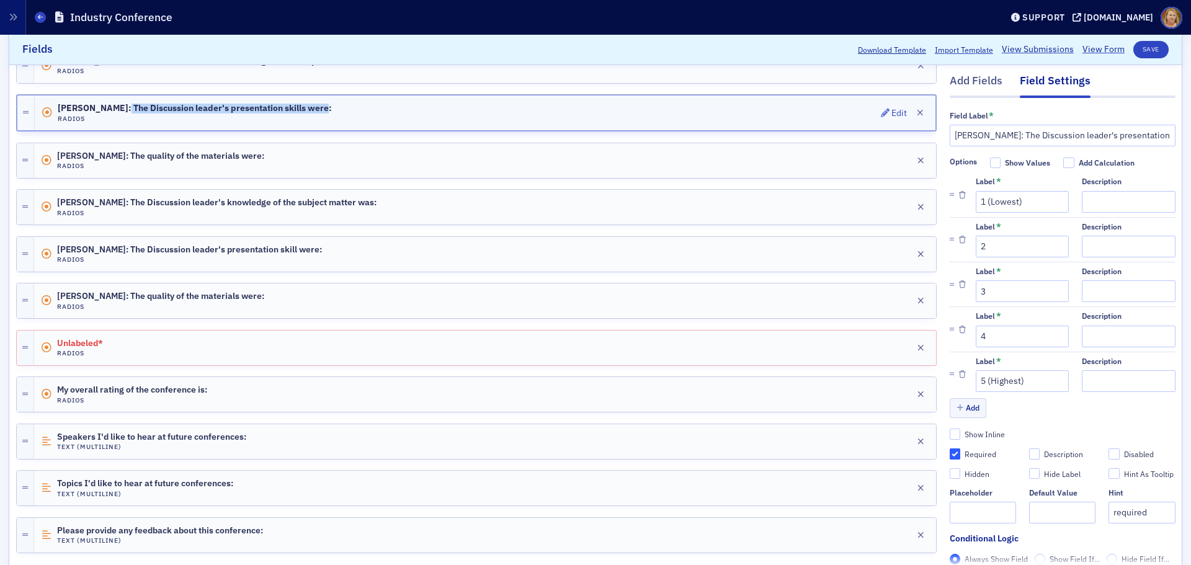
copy span "The Discussion leader's presentation skills were:"
click at [112, 319] on div at bounding box center [476, 324] width 920 height 11
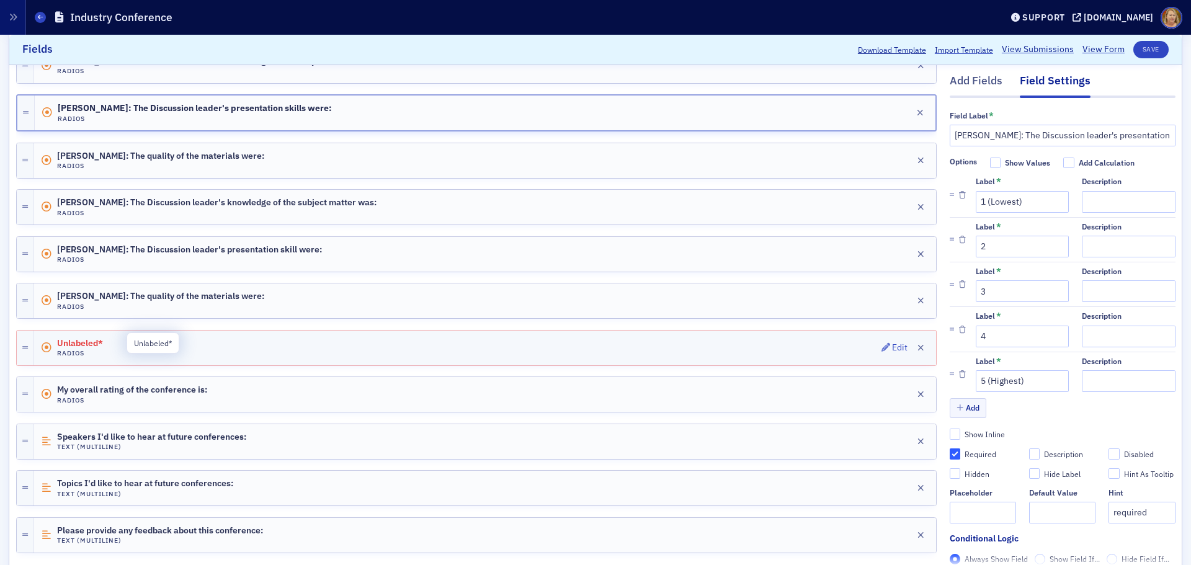
click at [122, 344] on span "Unlabeled*" at bounding box center [91, 344] width 69 height 10
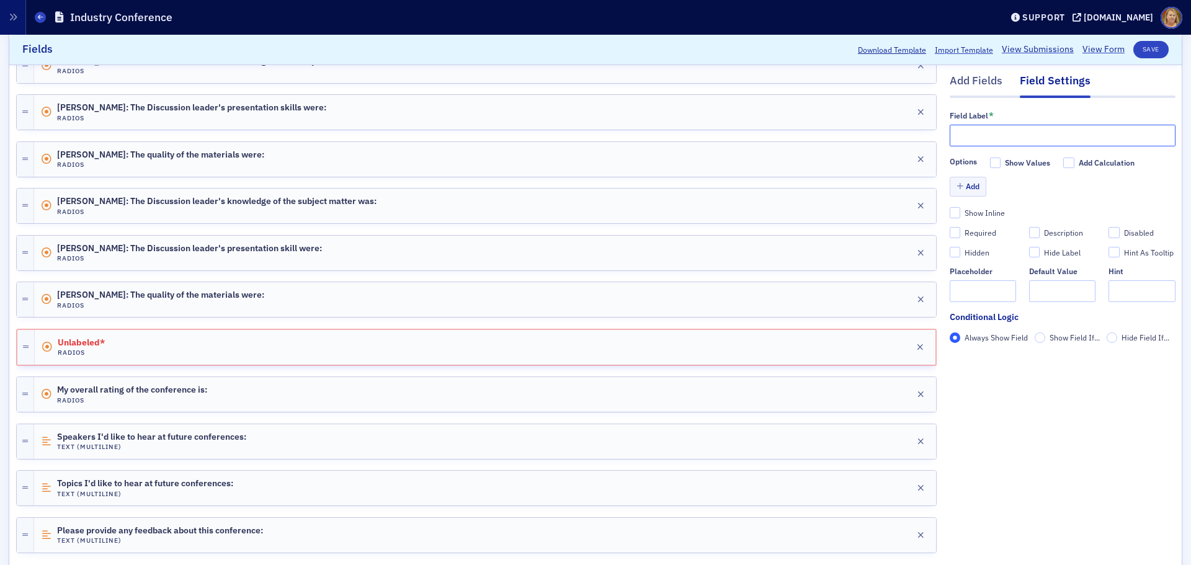
click at [963, 129] on input "text" at bounding box center [1063, 136] width 226 height 22
paste input "The Discussion leader's presentation skills were:"
type input "The Discussion leader's presentation skills were:"
click at [959, 185] on button "Add" at bounding box center [968, 186] width 37 height 19
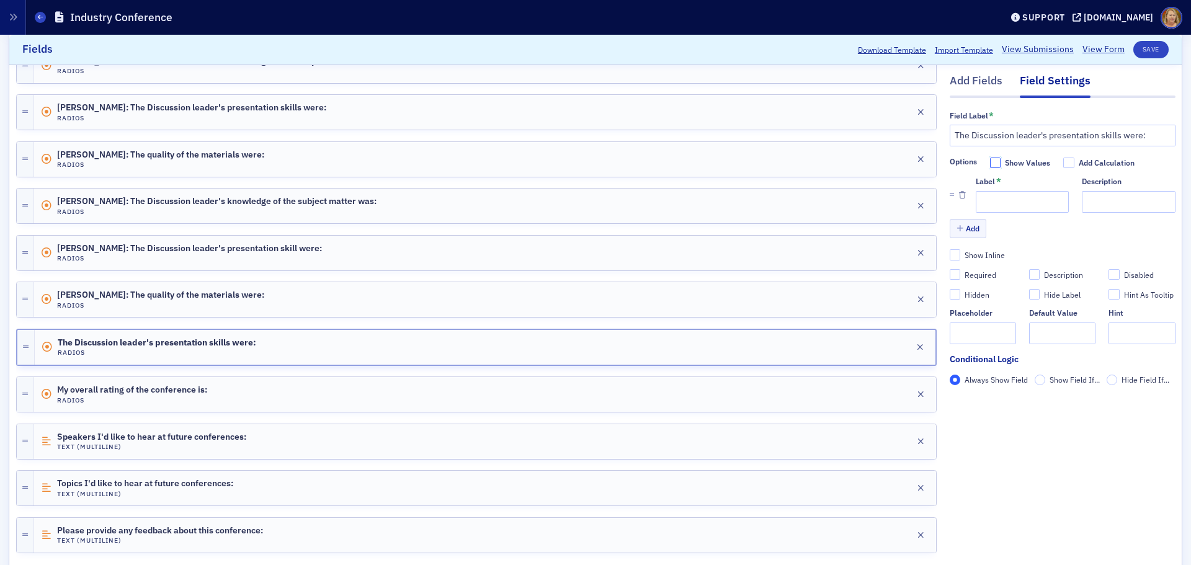
click at [990, 162] on input "Show Values" at bounding box center [995, 163] width 11 height 11
checkbox input "false"
click at [1063, 162] on input "Add Calculation" at bounding box center [1068, 163] width 11 height 11
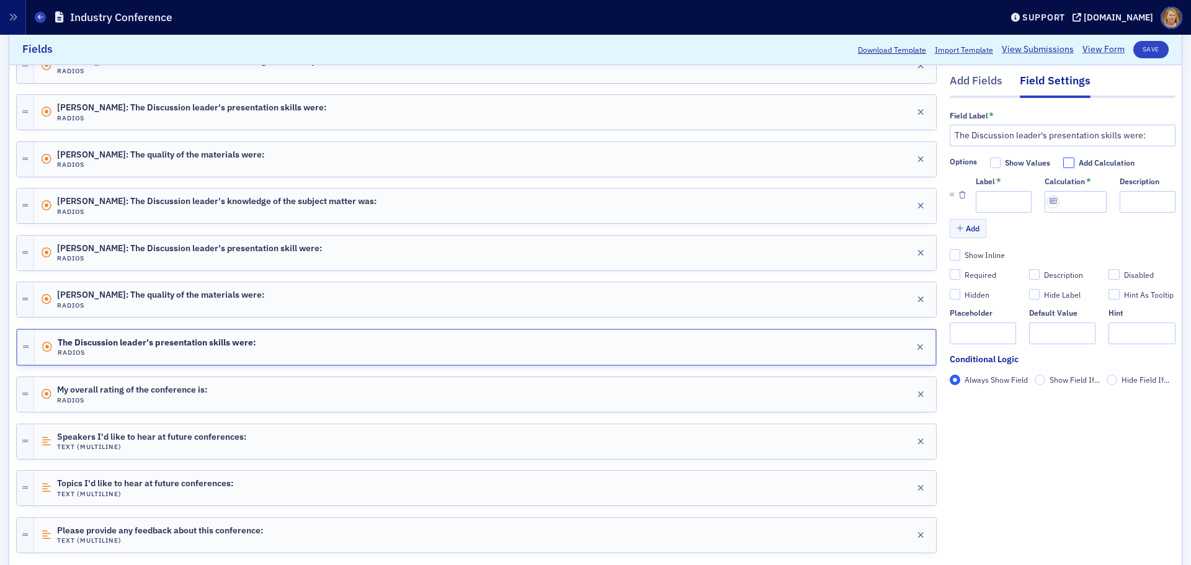
checkbox input "false"
click at [950, 138] on input "The Discussion leader's presentation skills were:" at bounding box center [1063, 136] width 226 height 22
type input "Donna Ingram: The Discussion leader's presentation skills were:"
click at [1139, 48] on button "Save" at bounding box center [1150, 49] width 35 height 17
click at [979, 202] on input "Label *" at bounding box center [1022, 202] width 93 height 22
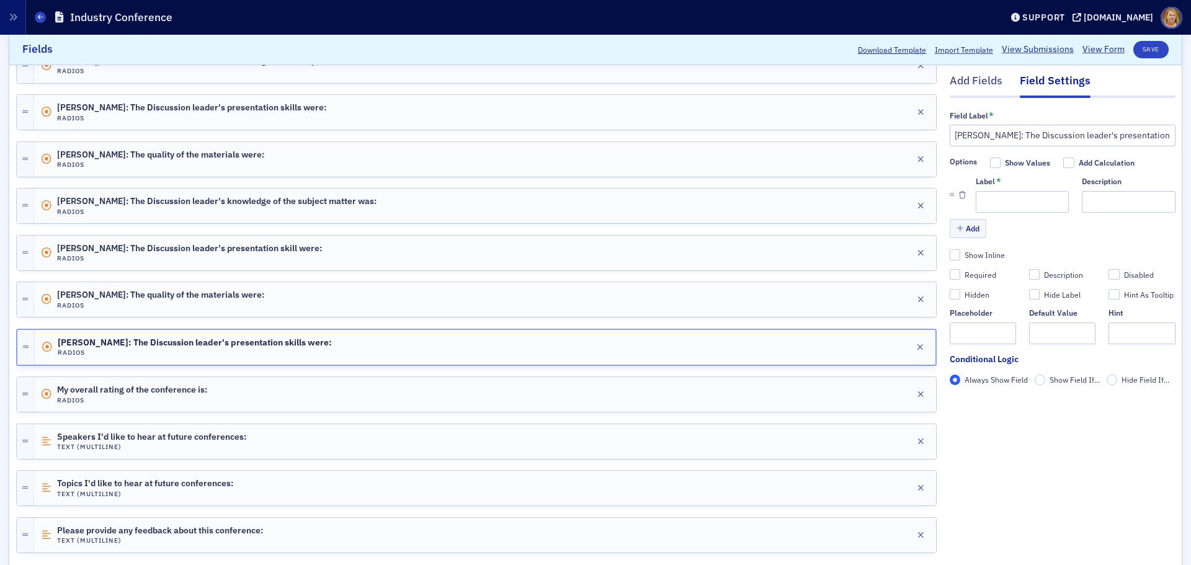
click at [989, 231] on div "Add" at bounding box center [1063, 230] width 226 height 22
click at [963, 233] on button "Add" at bounding box center [968, 228] width 37 height 19
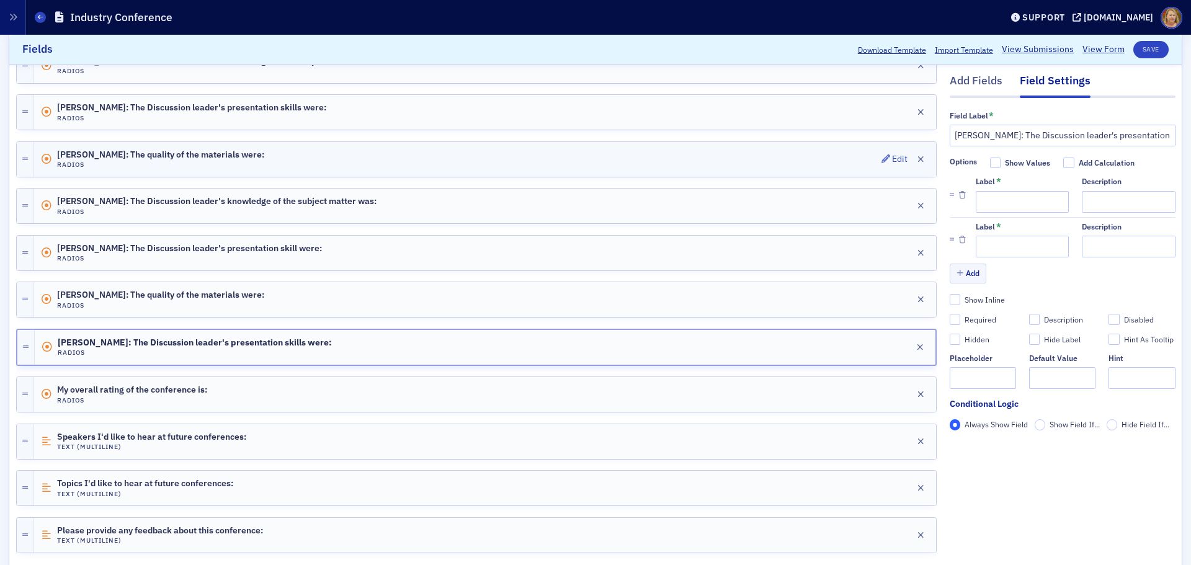
click at [658, 164] on div "Mike Skinner: The quality of the materials were: Radios Edit" at bounding box center [485, 159] width 902 height 35
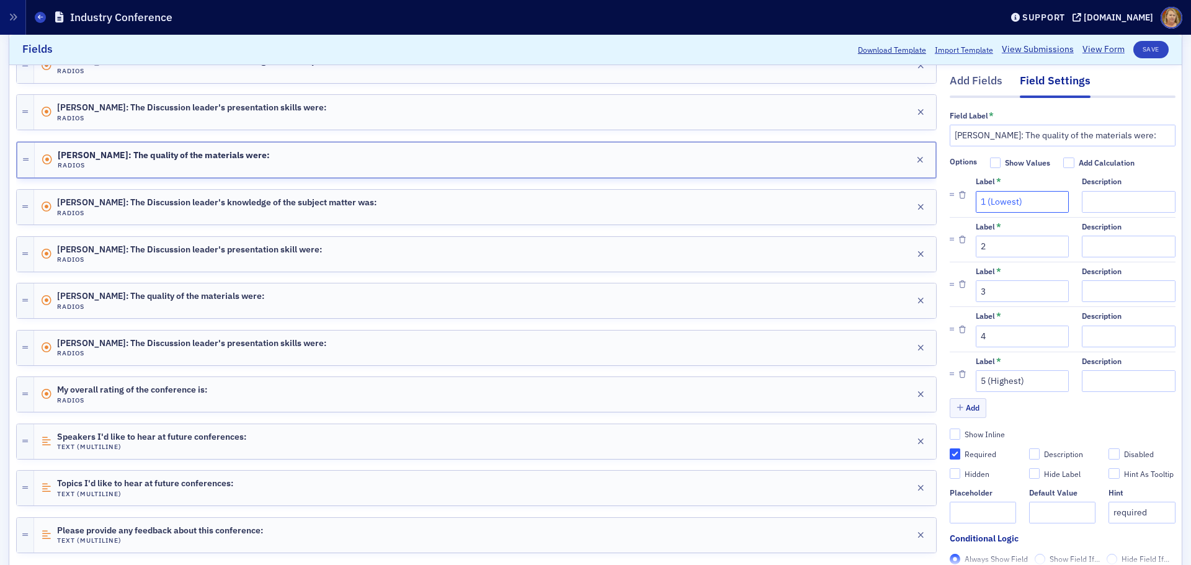
drag, startPoint x: 1014, startPoint y: 202, endPoint x: 979, endPoint y: 204, distance: 35.4
click at [979, 204] on input "1 (Lowest)" at bounding box center [1022, 202] width 93 height 22
type input "1"
drag, startPoint x: 1016, startPoint y: 381, endPoint x: 978, endPoint y: 384, distance: 38.6
click at [978, 384] on input "5 (Highest)" at bounding box center [1022, 381] width 93 height 22
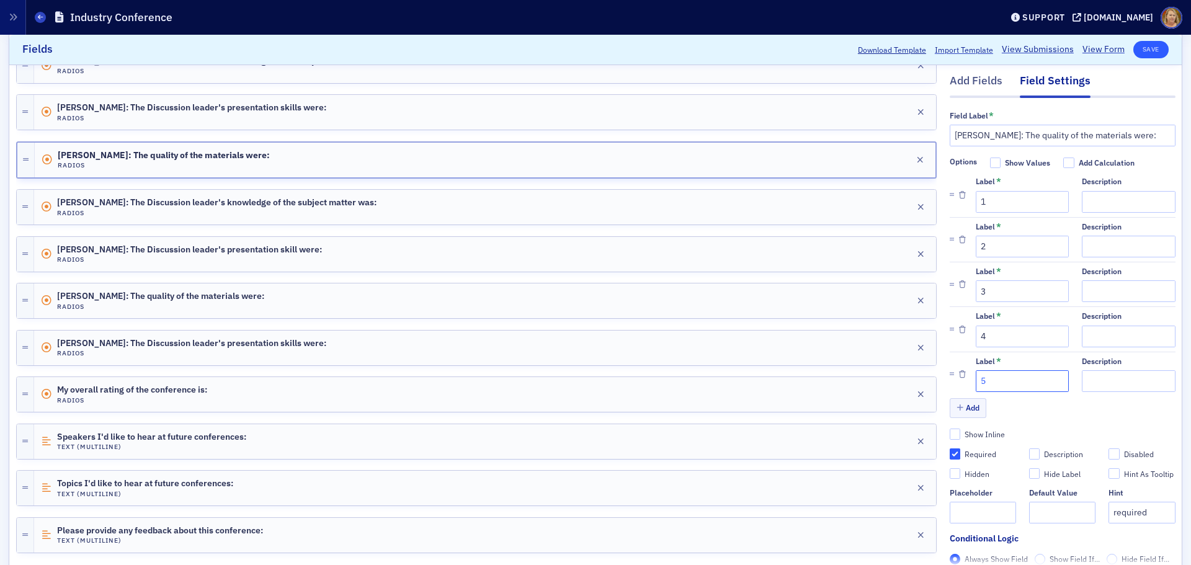
type input "5"
click at [1137, 51] on button "Save" at bounding box center [1150, 49] width 35 height 17
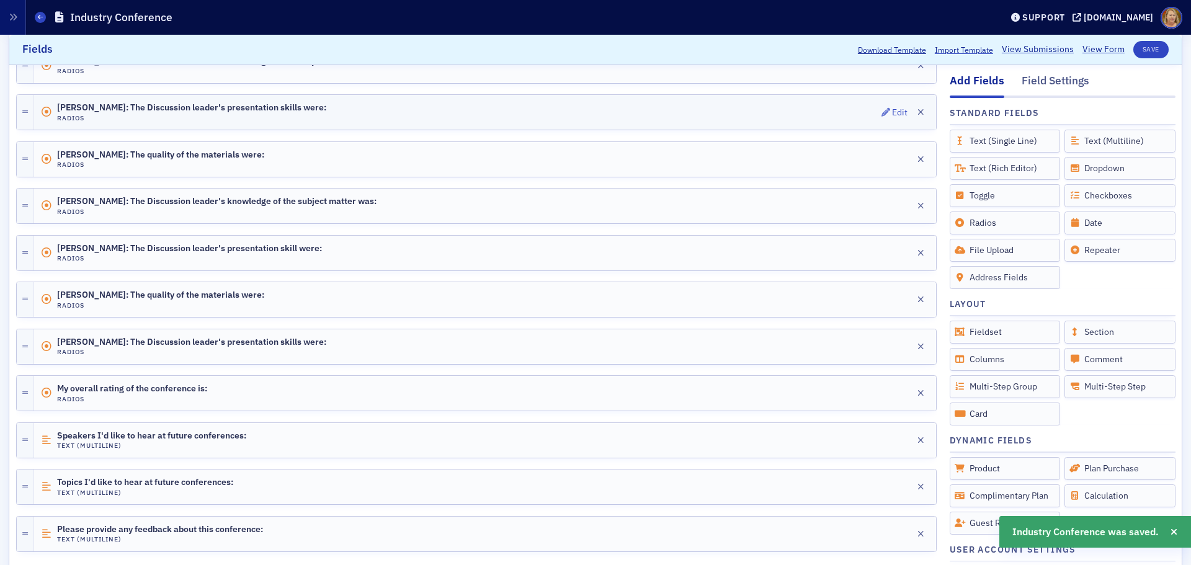
click at [648, 109] on div "Mike Skinner: The Discussion leader's presentation skills were: Radios Edit" at bounding box center [485, 112] width 902 height 35
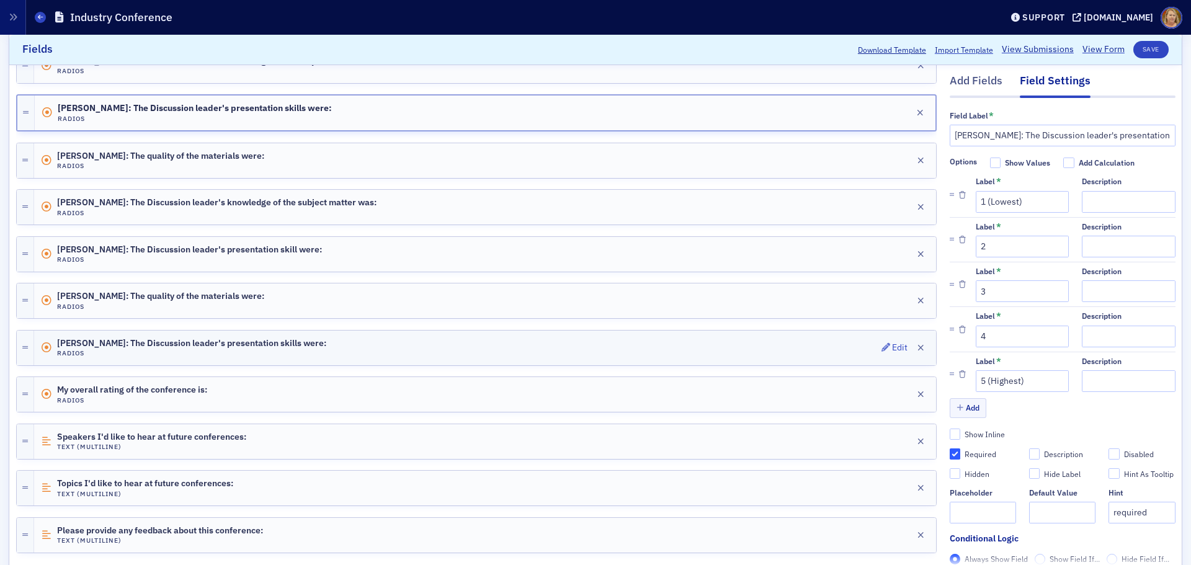
click at [618, 351] on div "Donna Ingram: The Discussion leader's presentation skills were: Radios Edit" at bounding box center [485, 348] width 902 height 35
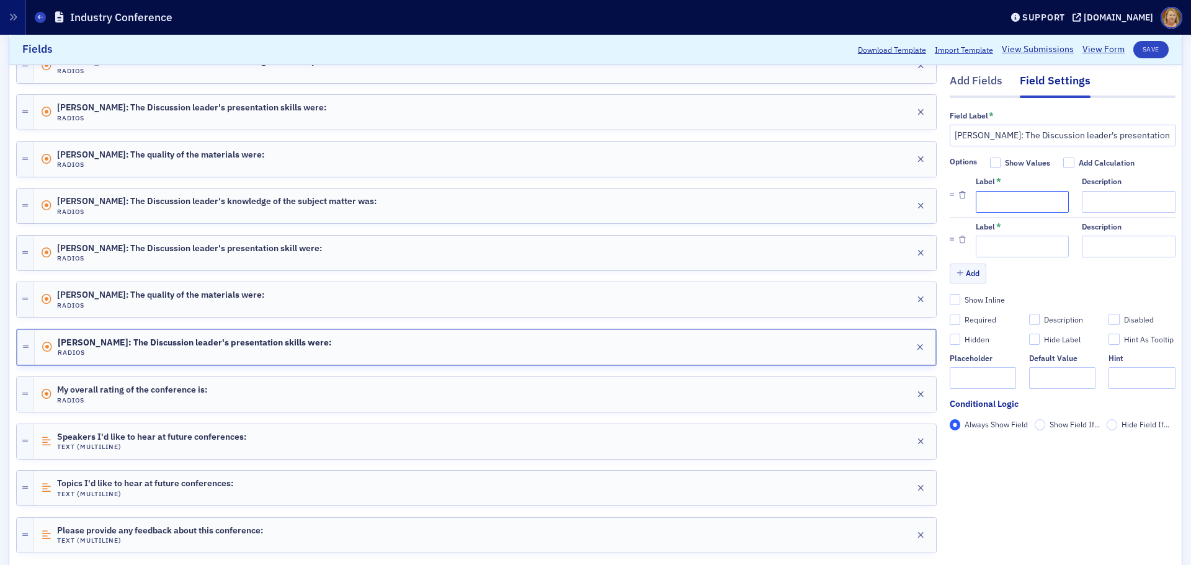
click at [976, 199] on input "Label *" at bounding box center [1022, 202] width 93 height 22
type input "1"
click at [976, 246] on input "Label *" at bounding box center [1022, 247] width 93 height 22
type input "2"
click at [959, 273] on button "Add" at bounding box center [968, 273] width 37 height 19
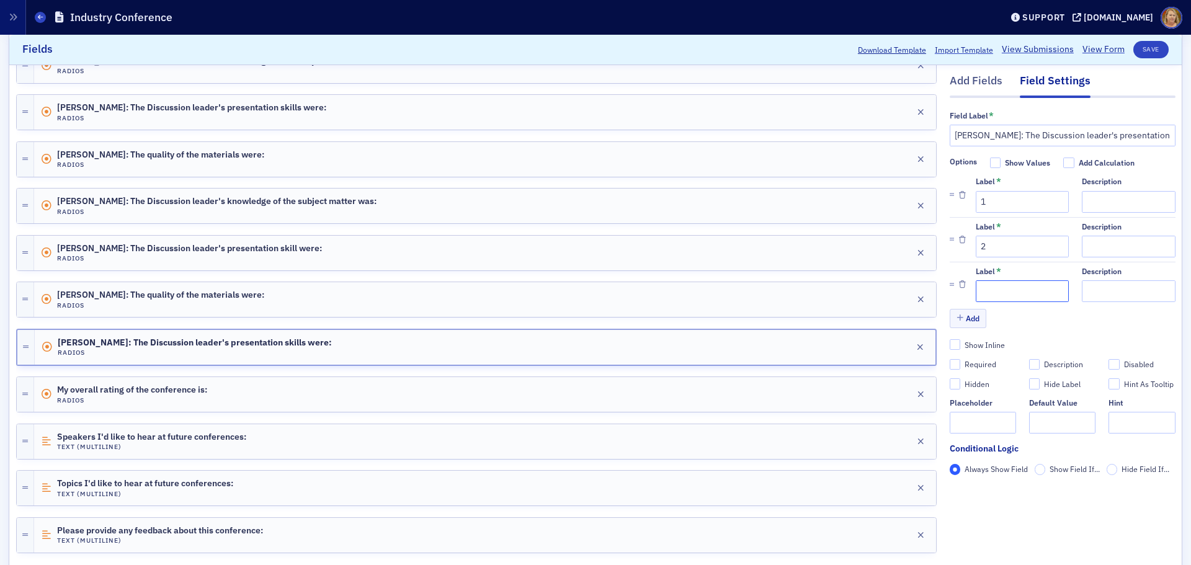
click at [976, 288] on input "Label *" at bounding box center [1022, 291] width 93 height 22
type input "3"
click at [965, 319] on button "Add" at bounding box center [968, 318] width 37 height 19
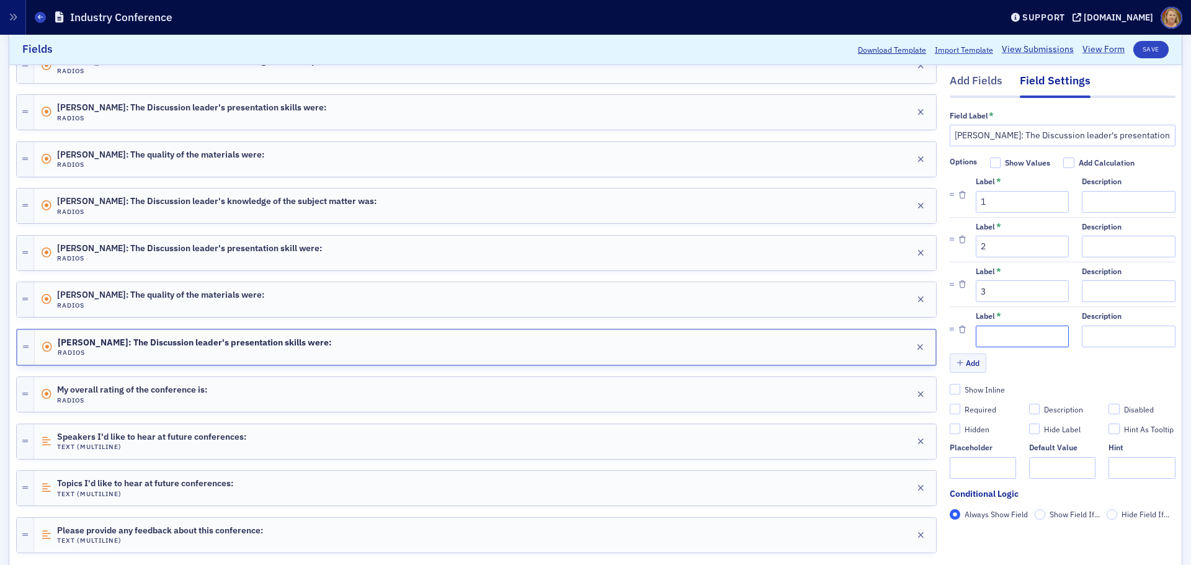
click at [976, 334] on input "Label *" at bounding box center [1022, 337] width 93 height 22
type input "4"
click at [961, 362] on button "Add" at bounding box center [968, 363] width 37 height 19
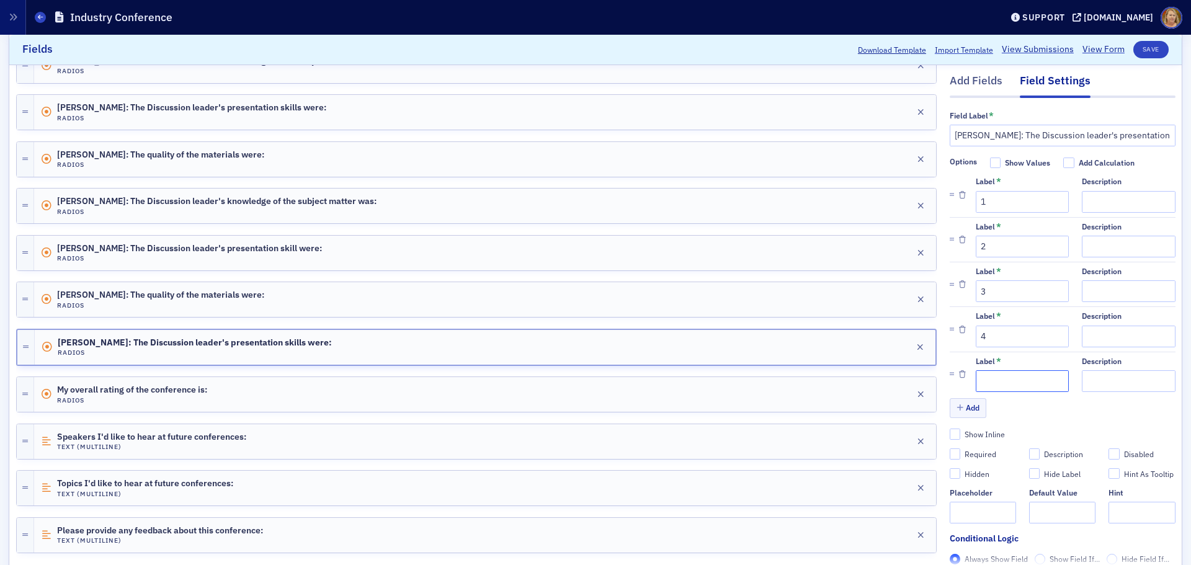
click at [976, 378] on input "Label *" at bounding box center [1022, 381] width 93 height 22
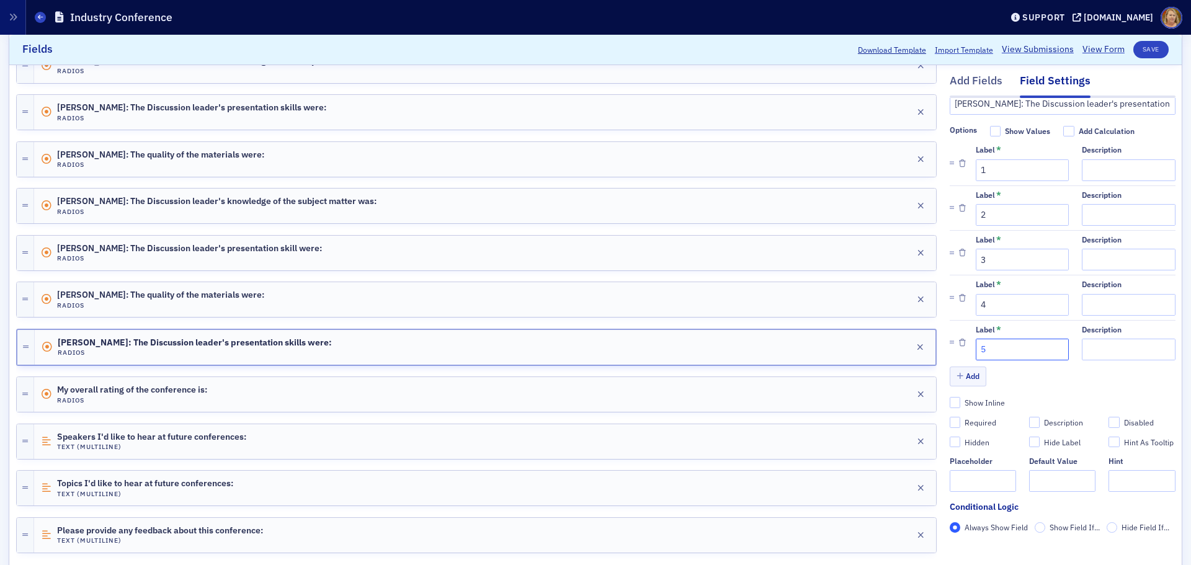
scroll to position [62, 0]
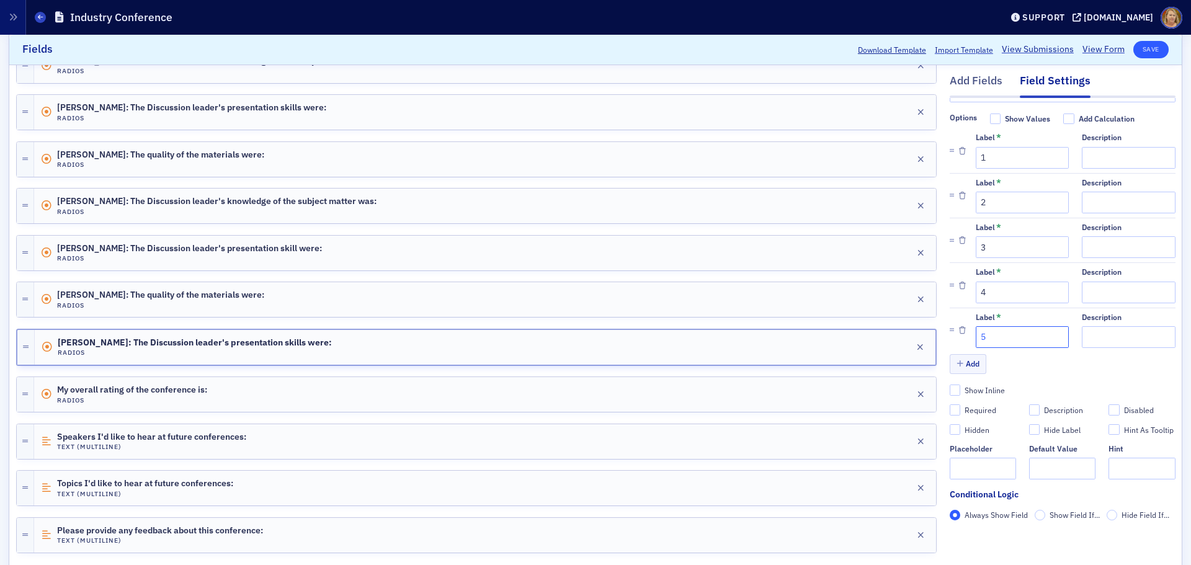
type input "5"
click at [1138, 48] on button "Save" at bounding box center [1150, 49] width 35 height 17
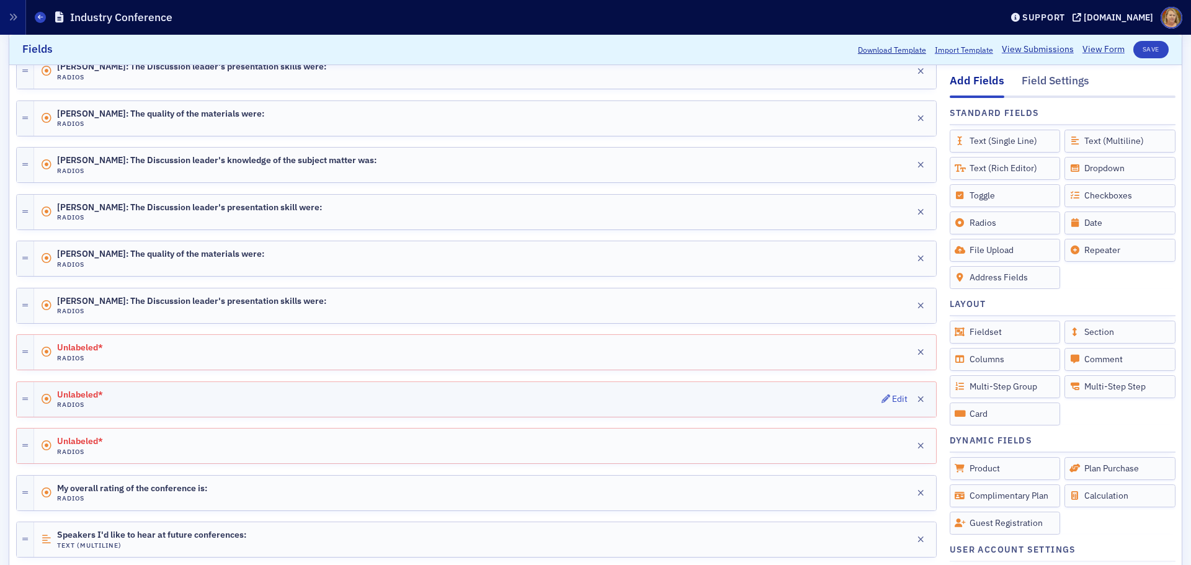
scroll to position [833, 0]
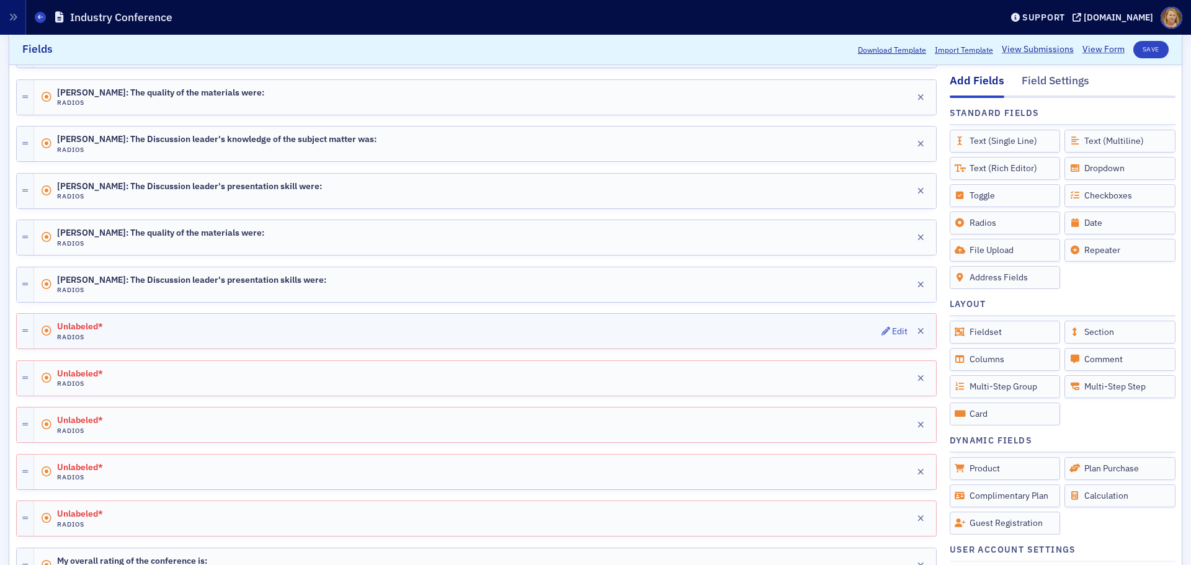
click at [187, 330] on div "Unlabeled* Radios Edit" at bounding box center [485, 331] width 902 height 35
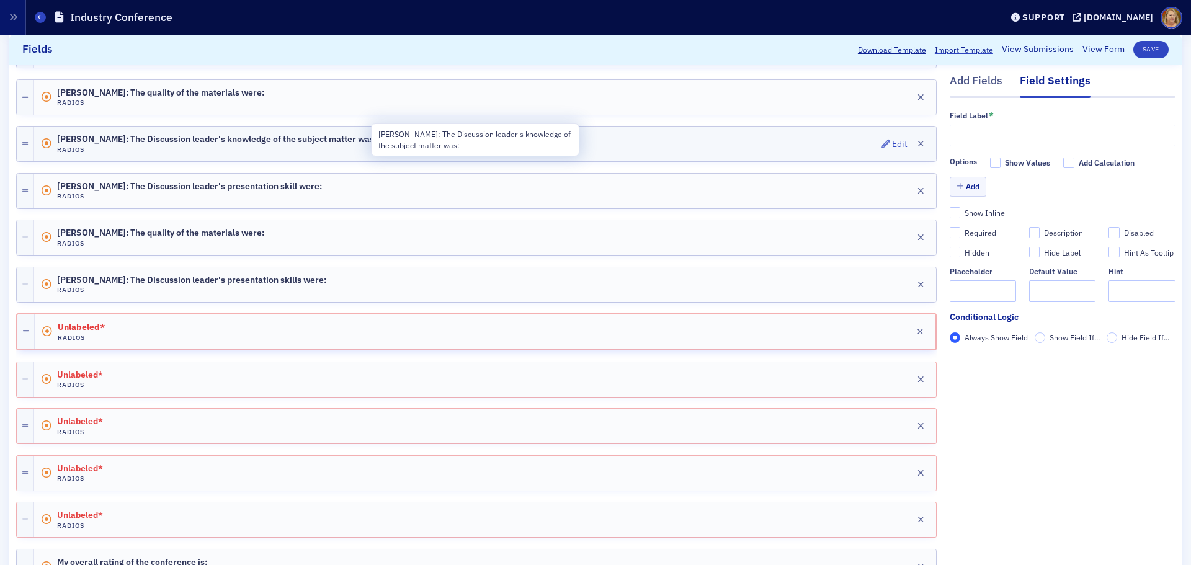
scroll to position [771, 0]
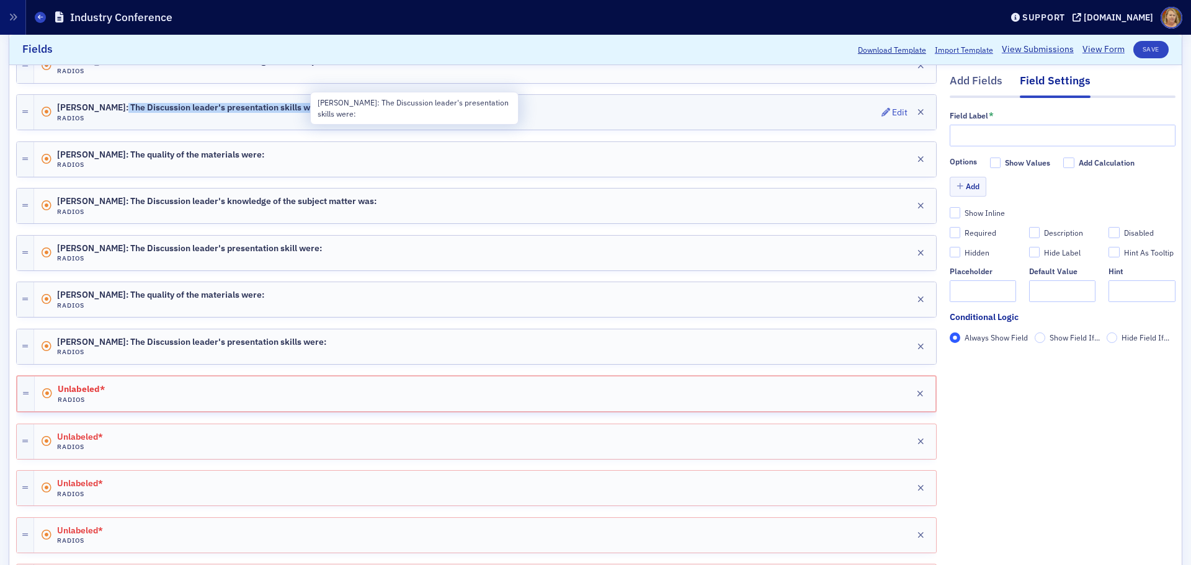
drag, startPoint x: 316, startPoint y: 109, endPoint x: 115, endPoint y: 104, distance: 201.6
click at [115, 104] on div "Mike Skinner: The Discussion leader's presentation skills were: Radios Edit" at bounding box center [485, 112] width 902 height 35
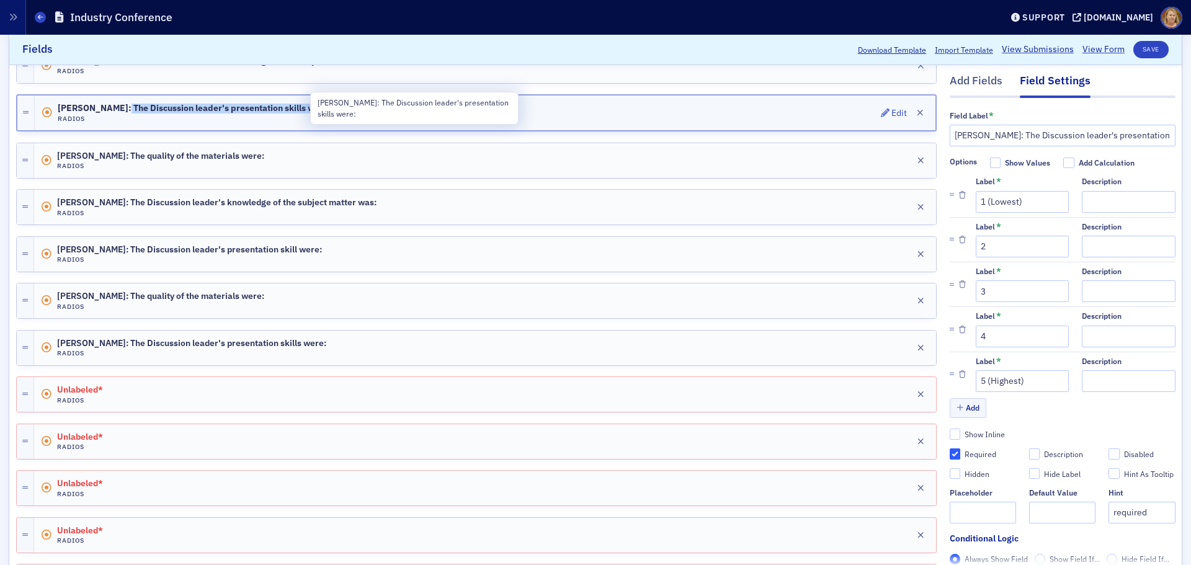
copy span "The Discussion leader's presentation skills were:"
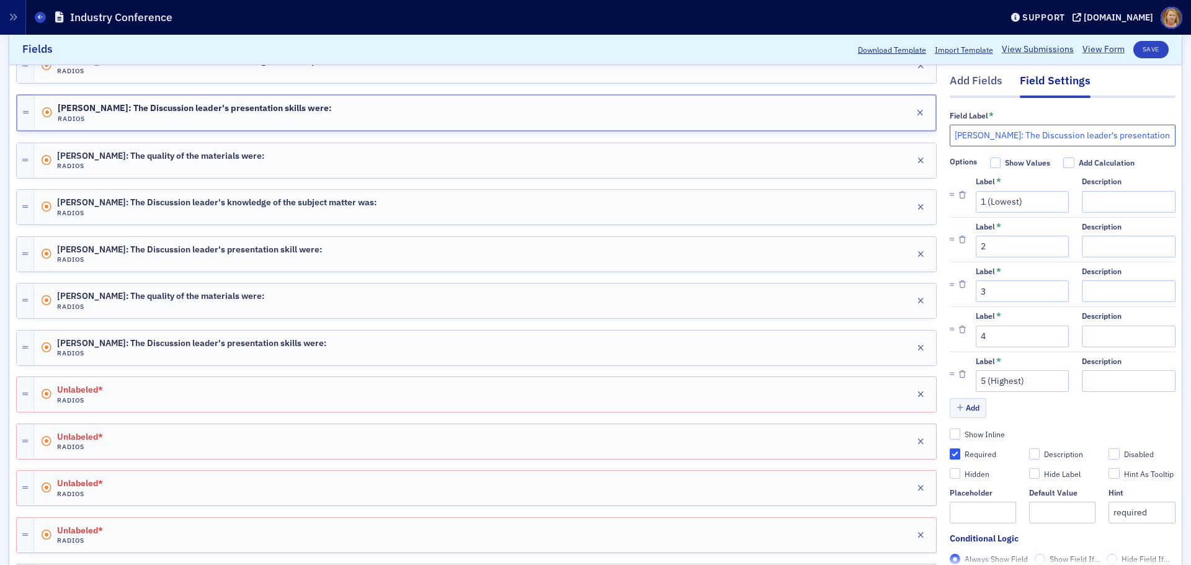
click at [950, 138] on input "Mike Skinner: The Discussion leader's presentation skills were:" at bounding box center [1063, 136] width 226 height 22
drag, startPoint x: 945, startPoint y: 138, endPoint x: 997, endPoint y: 136, distance: 51.5
click at [997, 136] on input "Mike Skinner: The Discussion leader's presentation skills were:" at bounding box center [1063, 136] width 226 height 22
type input "The Discussion leader's presentation skills were:"
click at [1135, 51] on button "Save" at bounding box center [1150, 49] width 35 height 17
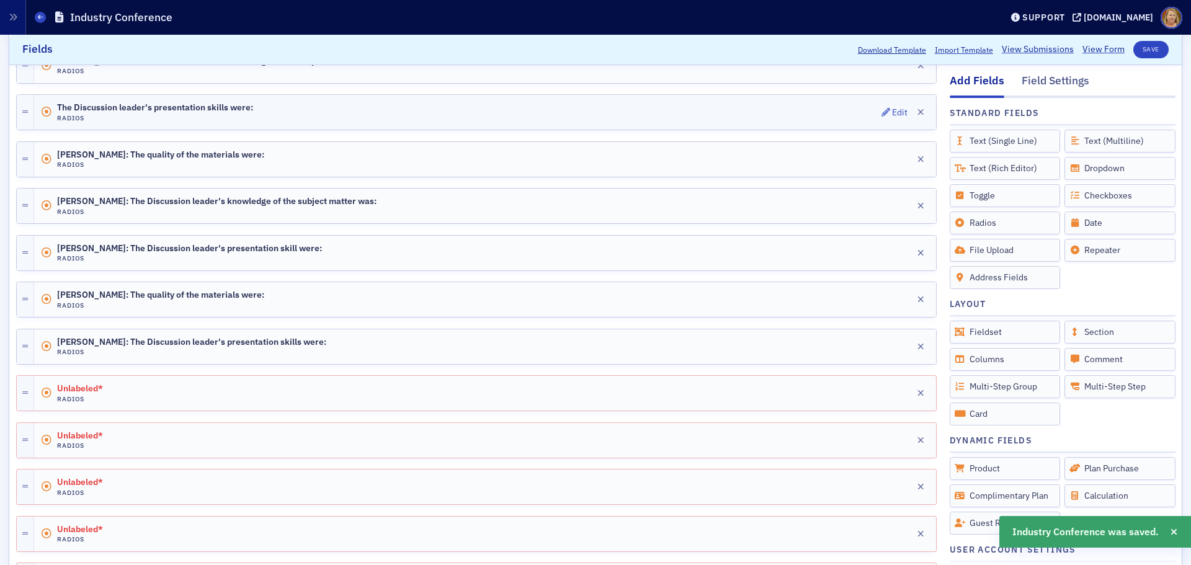
click at [416, 115] on div "The Discussion leader's presentation skills were: Radios Edit" at bounding box center [485, 112] width 902 height 35
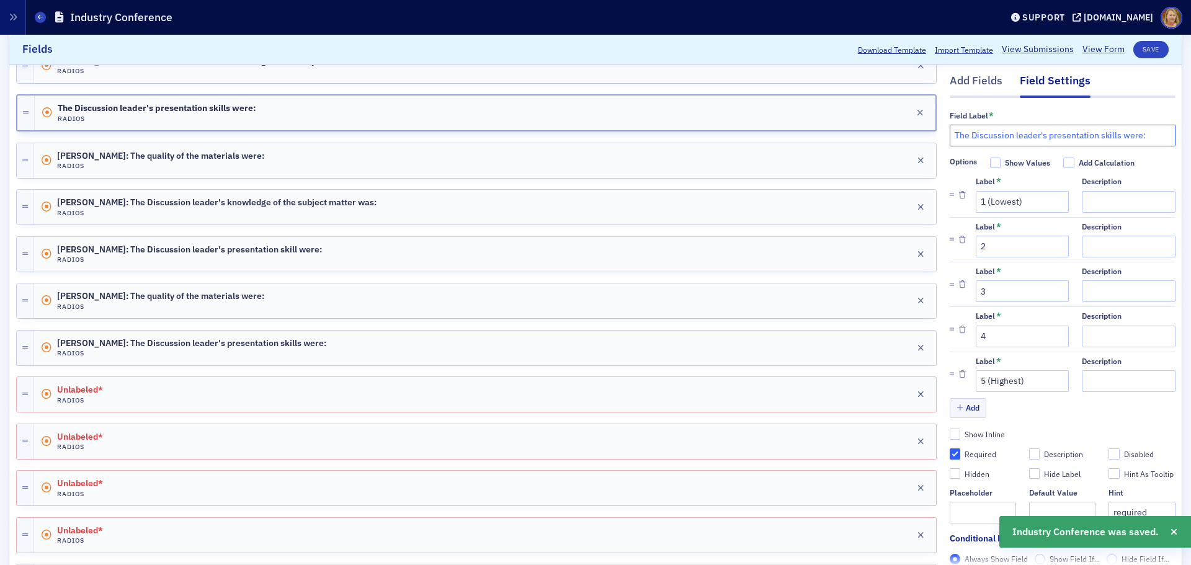
click at [950, 137] on input "The Discussion leader's presentation skills were:" at bounding box center [1063, 136] width 226 height 22
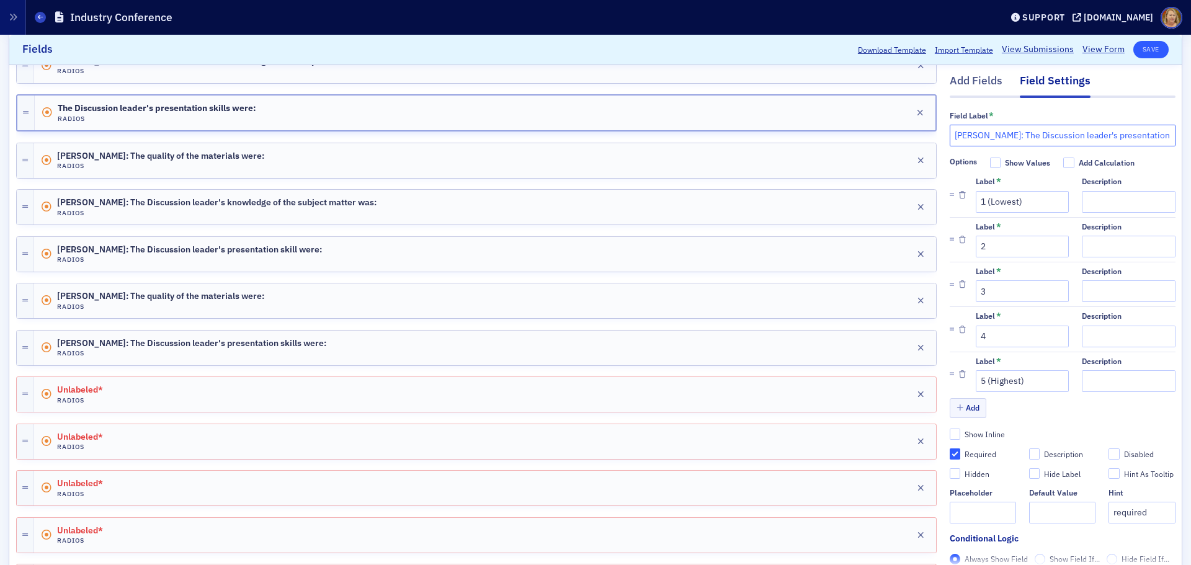
type input "Mike Skinner: The Discussion leader's presentation skills were:"
click at [1136, 45] on button "Save" at bounding box center [1150, 49] width 35 height 17
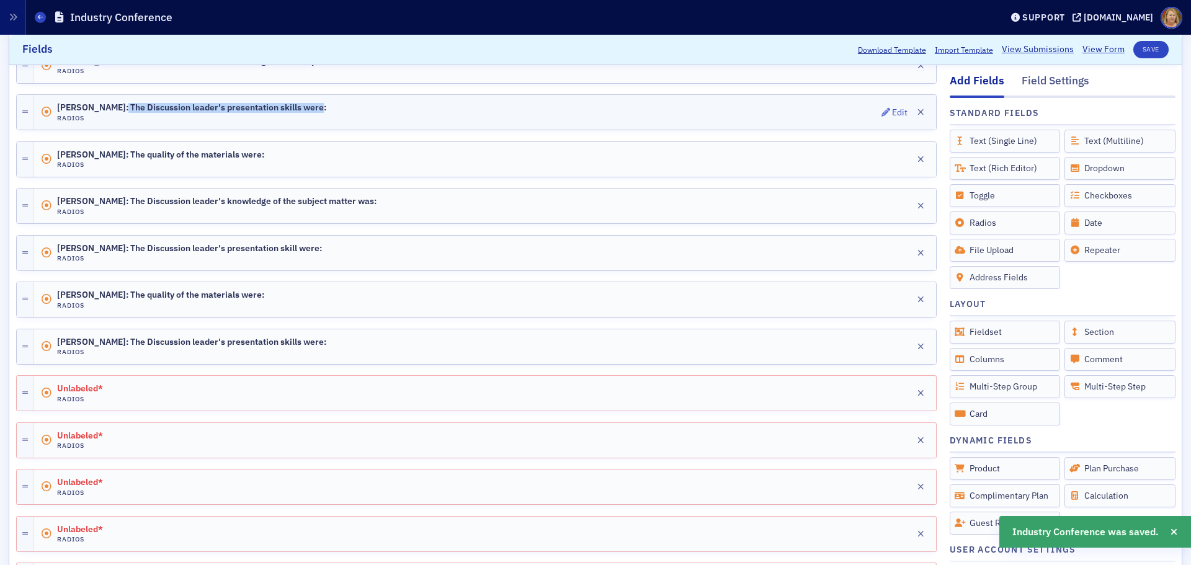
drag, startPoint x: 115, startPoint y: 109, endPoint x: 312, endPoint y: 113, distance: 197.3
click at [312, 113] on div "Mike Skinner: The Discussion leader's presentation skills were: Radios Edit" at bounding box center [485, 112] width 902 height 35
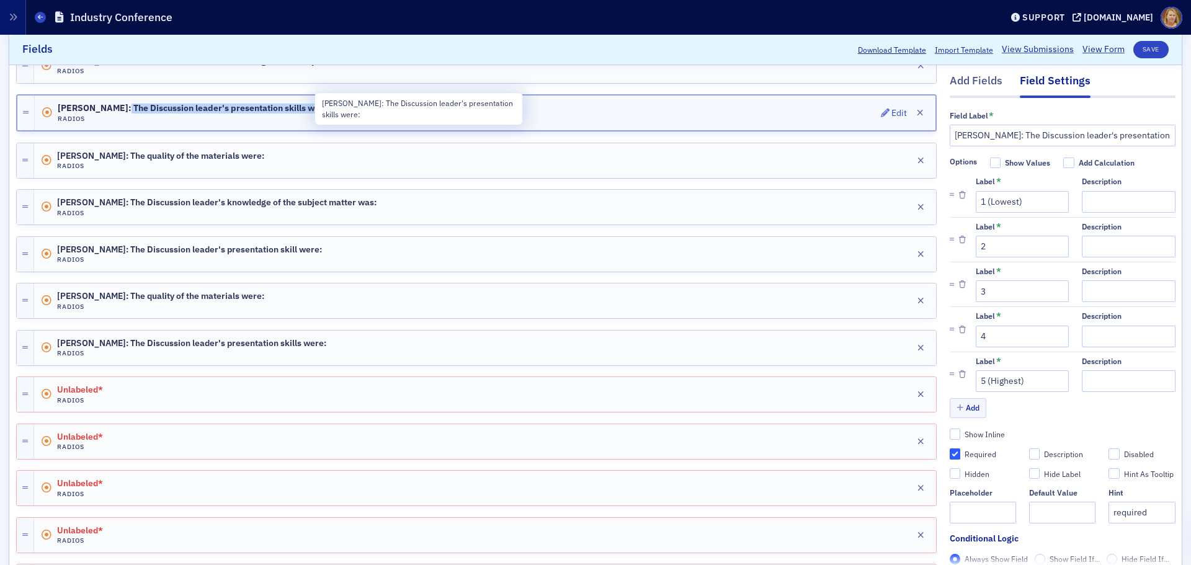
copy span "The Discussion leader's presentation skills were:"
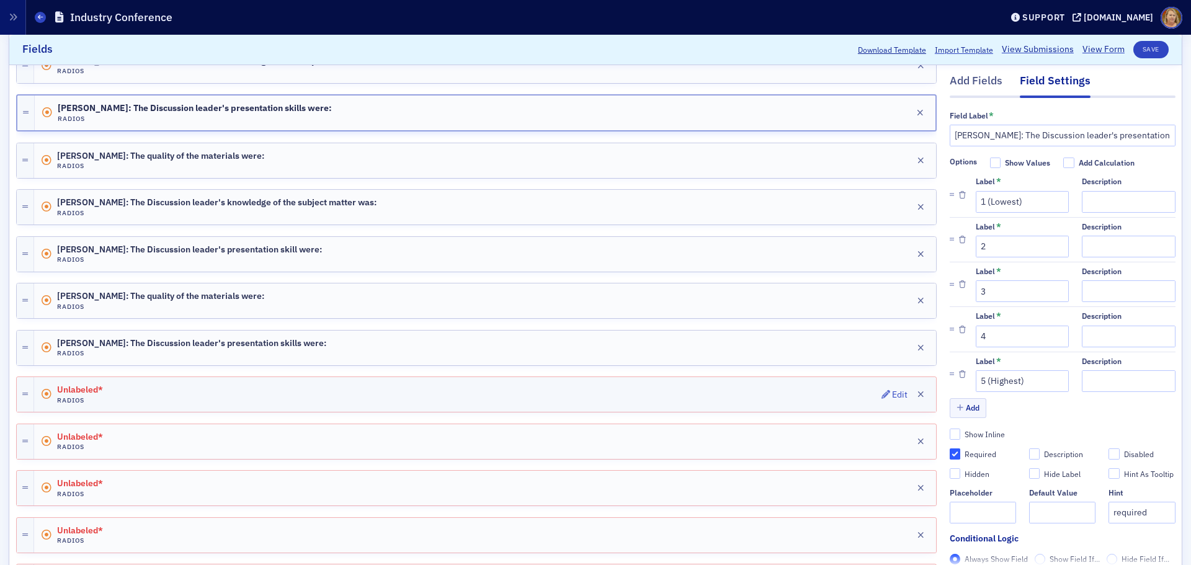
click at [117, 388] on span "Unlabeled*" at bounding box center [91, 390] width 69 height 10
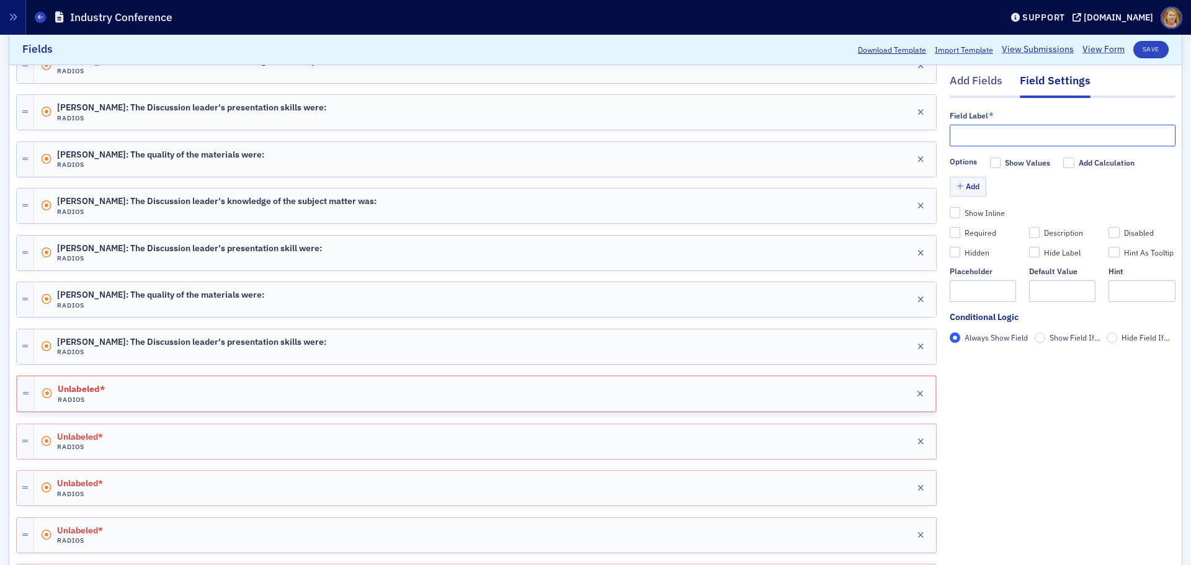
click at [979, 138] on input "text" at bounding box center [1063, 136] width 226 height 22
paste input "The Discussion leader's presentation skills were:"
click at [950, 136] on input "The Discussion leader's presentation skills were:" at bounding box center [1063, 136] width 226 height 22
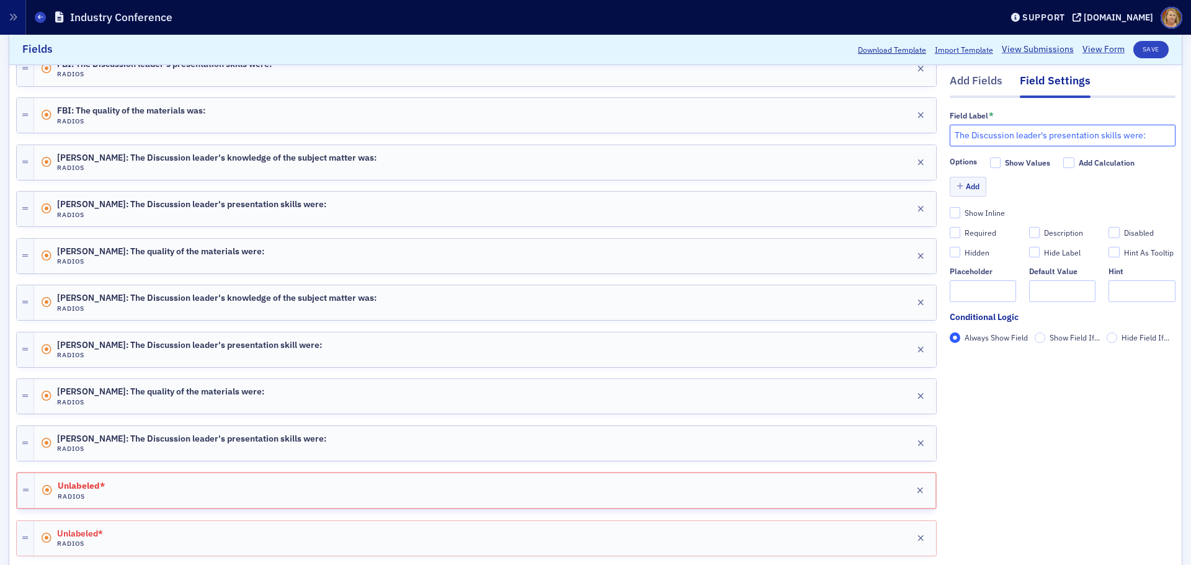
scroll to position [647, 0]
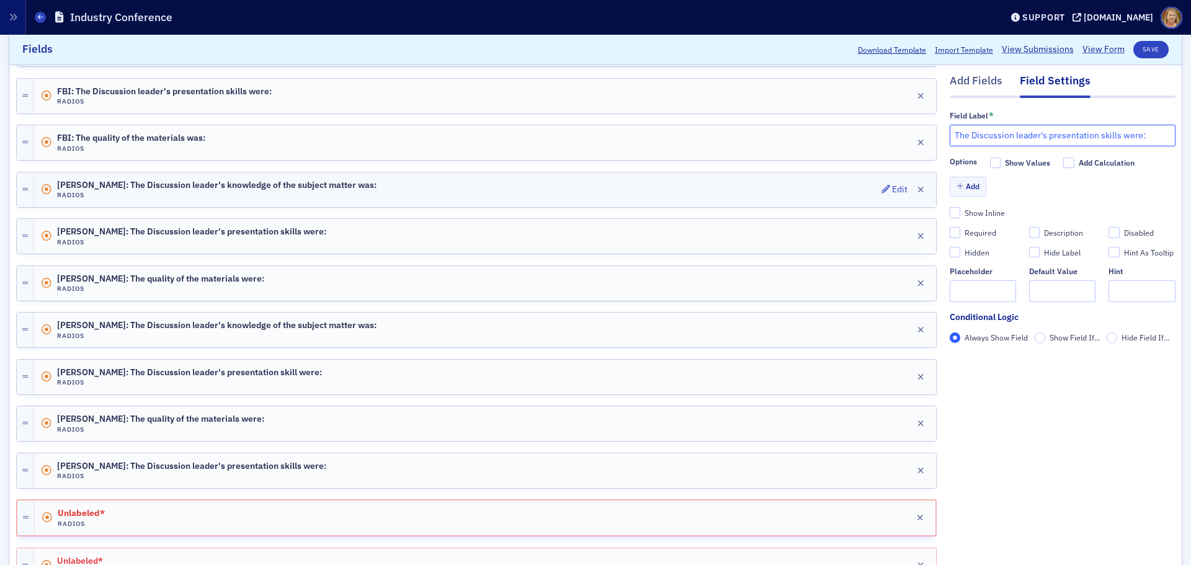
type input "The Discussion leader's presentation skills were:"
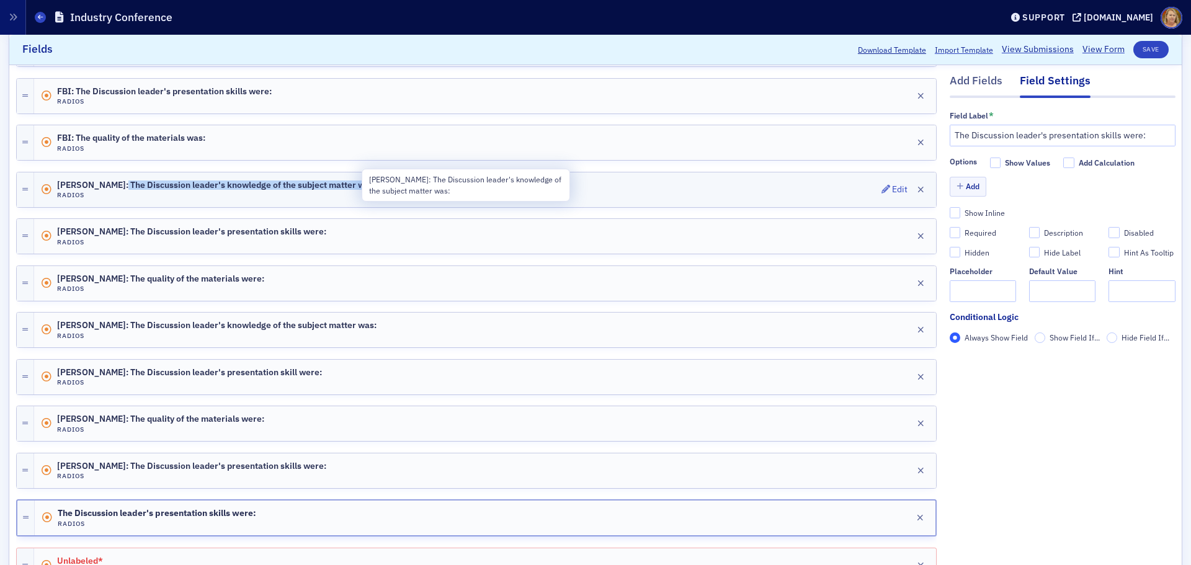
drag, startPoint x: 378, startPoint y: 189, endPoint x: 116, endPoint y: 182, distance: 261.8
click at [116, 182] on div "Mike Skinner: The Discussion leader's knowledge of the subject matter was: Radi…" at bounding box center [485, 189] width 902 height 35
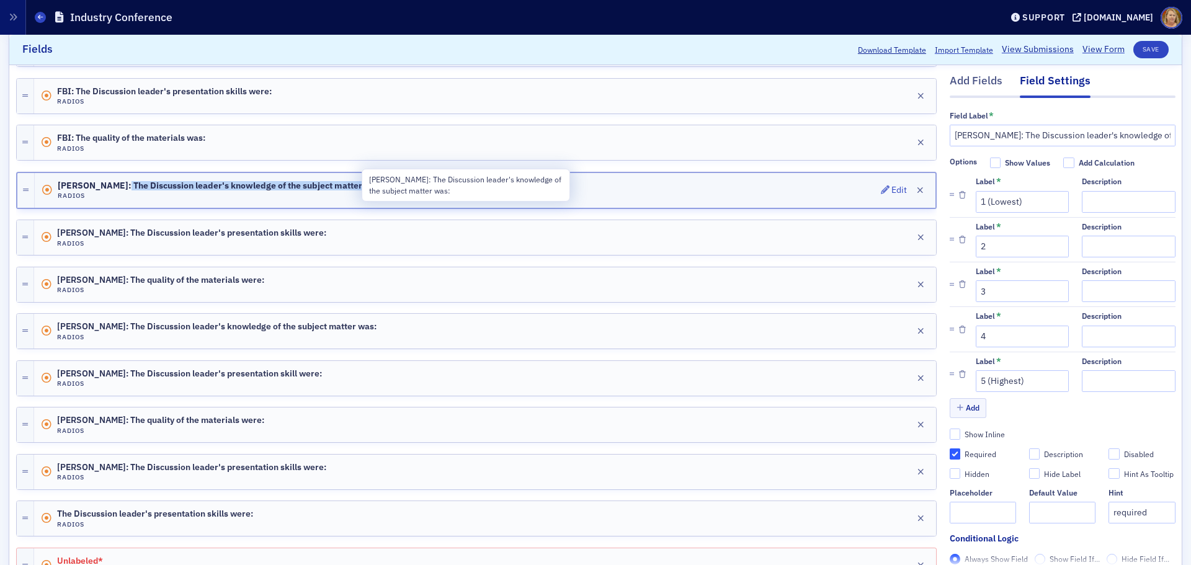
copy span "The Discussion leader's knowledge of the subject matter was:"
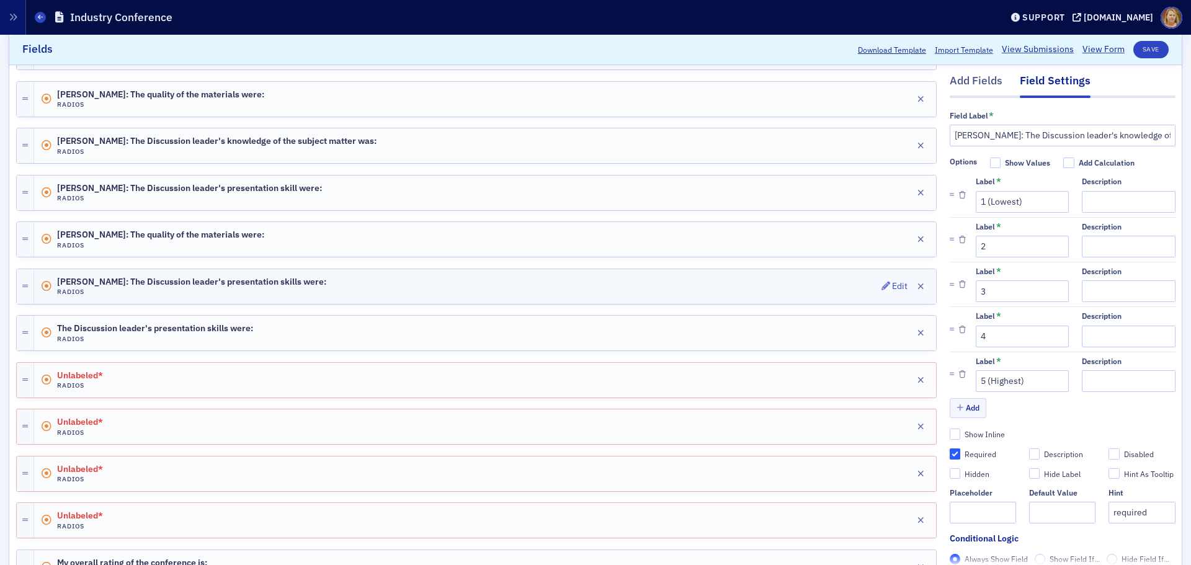
scroll to position [895, 0]
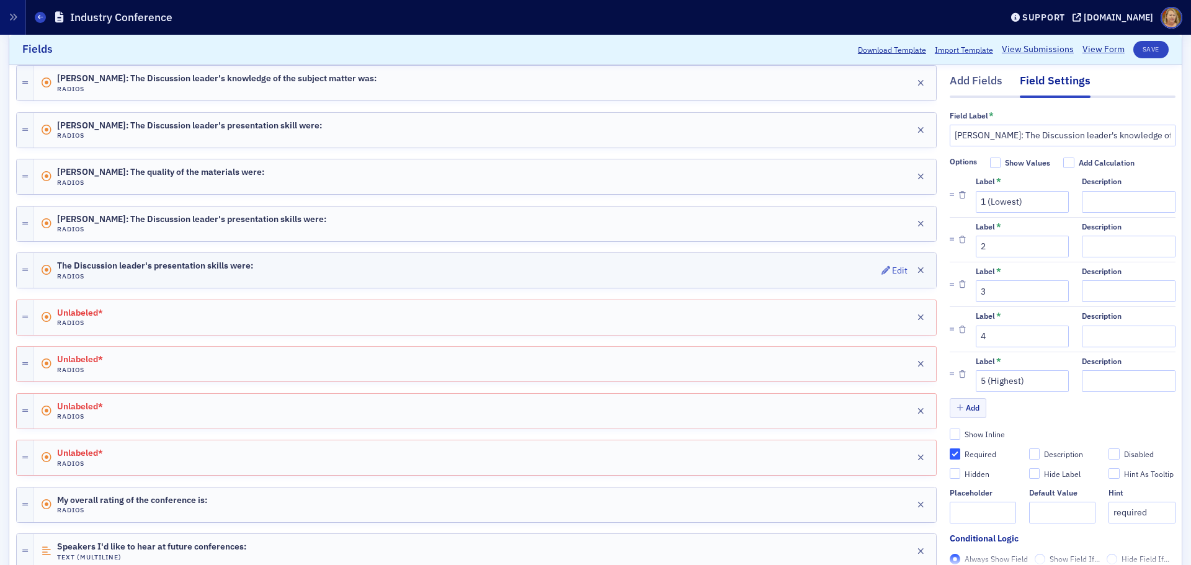
click at [293, 278] on div "The Discussion leader's presentation skills were: Radios Edit" at bounding box center [485, 270] width 902 height 35
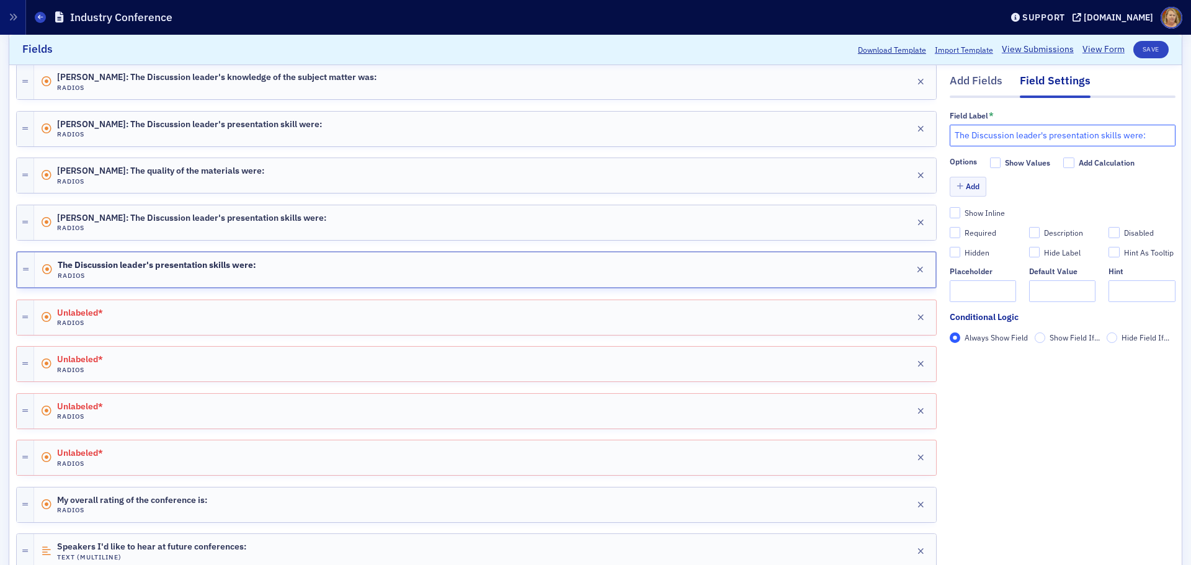
drag, startPoint x: 943, startPoint y: 133, endPoint x: 1146, endPoint y: 145, distance: 203.2
click at [1146, 145] on input "The Discussion leader's presentation skills were:" at bounding box center [1063, 136] width 226 height 22
paste input "knowledge of the subject matter was"
type input "Donna Ingram: The Discussion leader's knowledge of the subject matter was:"
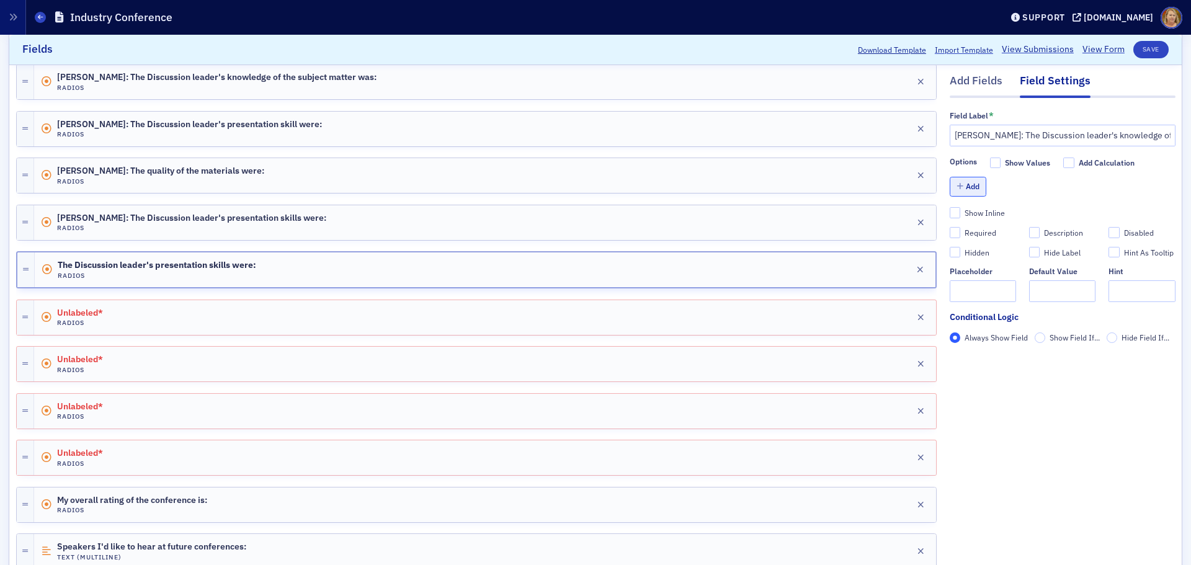
click at [954, 181] on button "Add" at bounding box center [968, 186] width 37 height 19
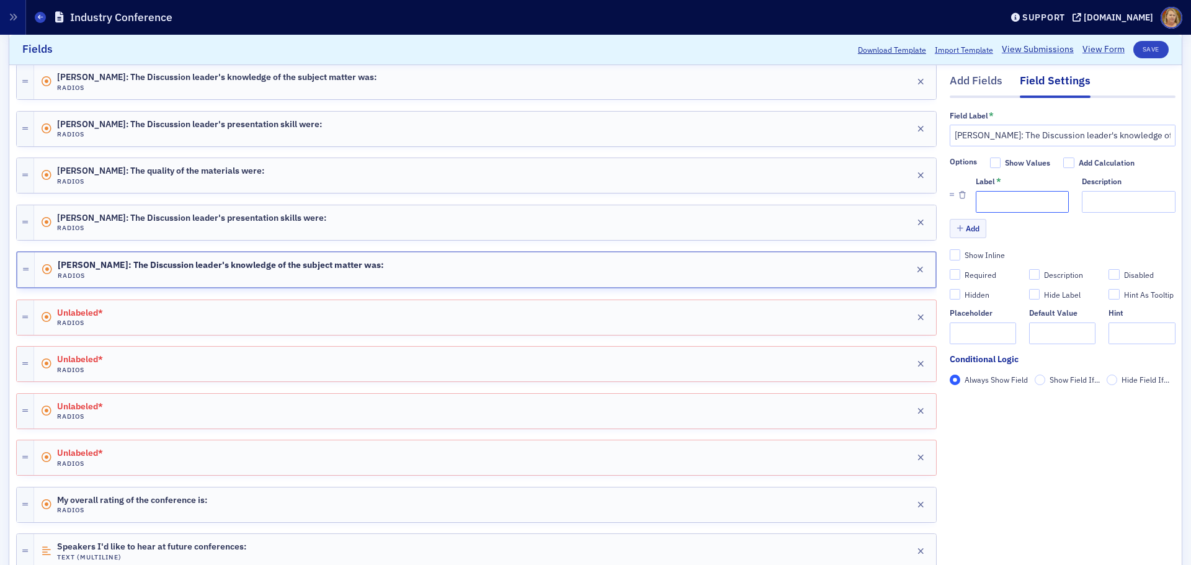
click at [976, 200] on input "Label *" at bounding box center [1022, 202] width 93 height 22
type input "1"
click at [967, 228] on button "Add" at bounding box center [968, 228] width 37 height 19
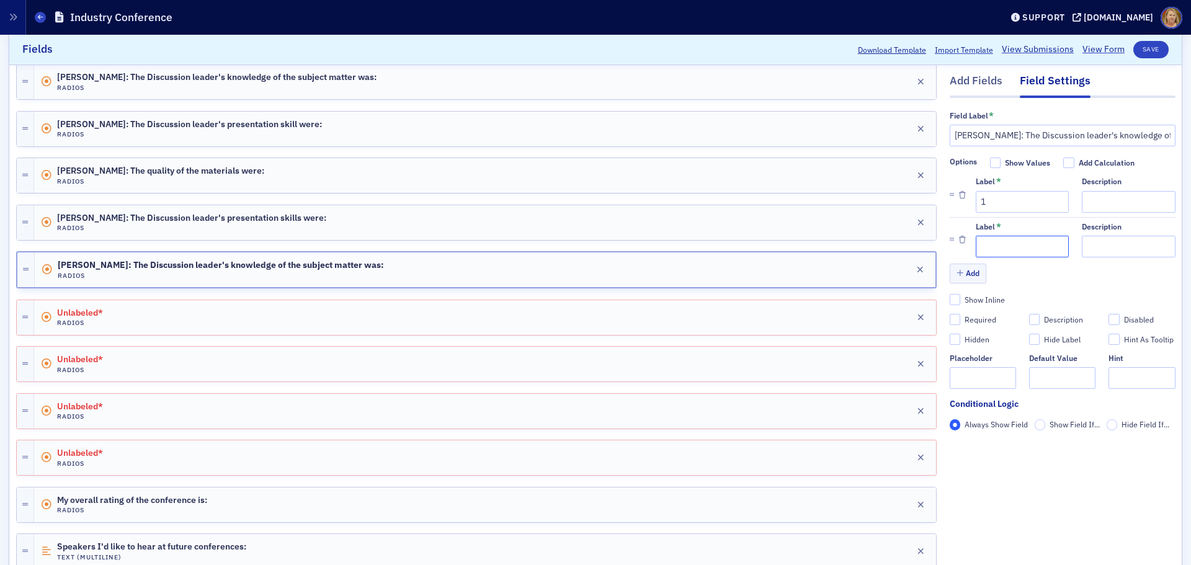
click at [977, 243] on input "Label *" at bounding box center [1022, 247] width 93 height 22
type input "1"
type input "2"
click at [967, 267] on button "Add" at bounding box center [968, 273] width 37 height 19
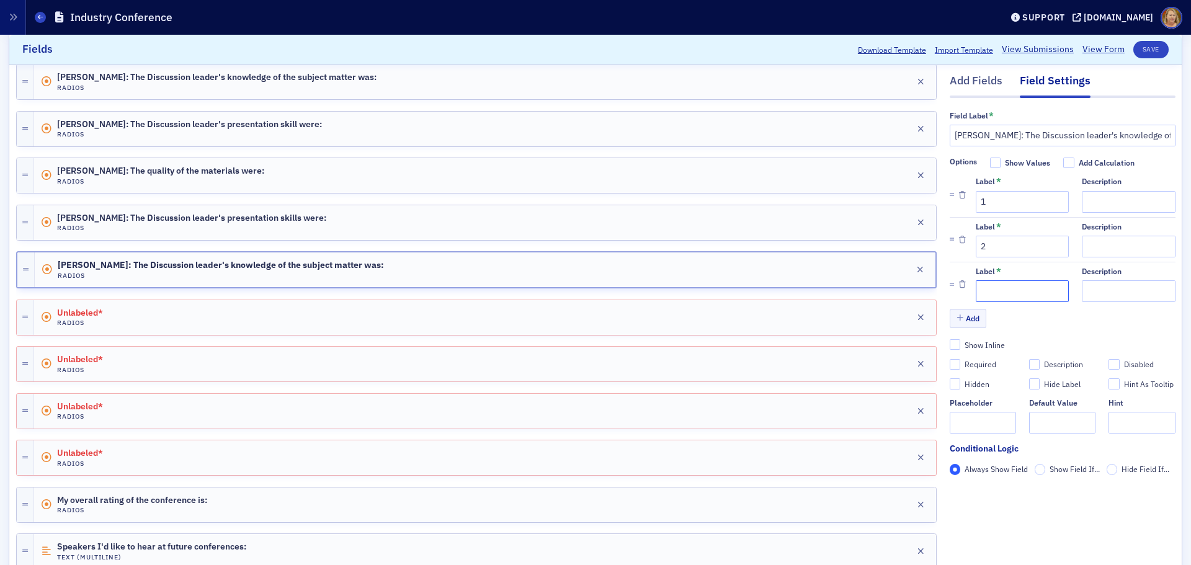
click at [976, 283] on input "Label *" at bounding box center [1022, 291] width 93 height 22
type input "3"
click at [969, 321] on button "Add" at bounding box center [968, 318] width 37 height 19
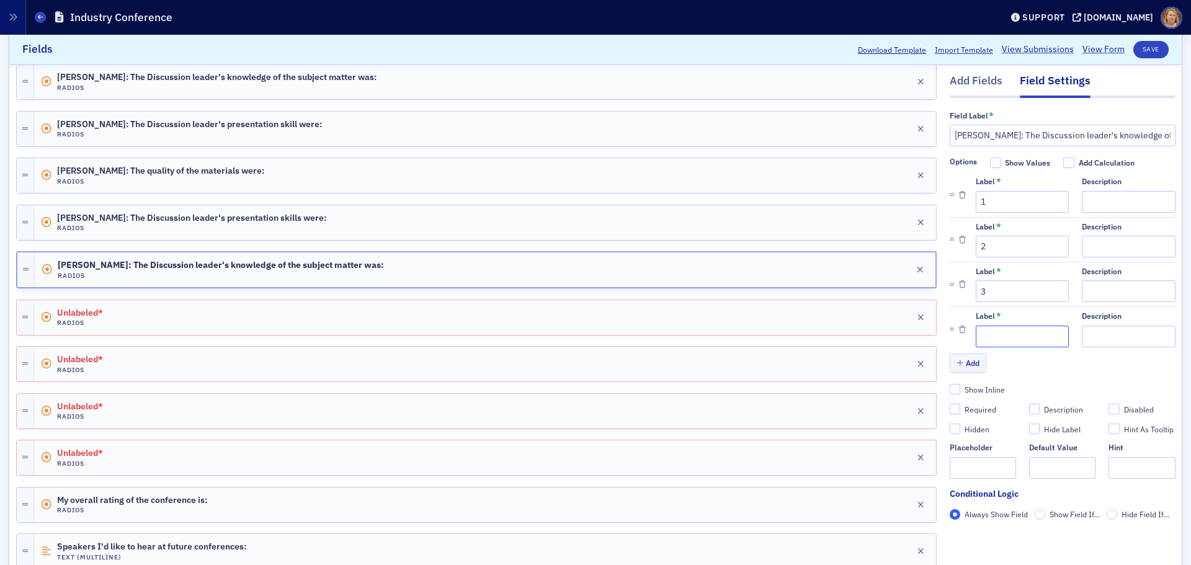
click at [976, 337] on input "Label *" at bounding box center [1022, 337] width 93 height 22
type input "4"
click at [969, 364] on button "Add" at bounding box center [968, 363] width 37 height 19
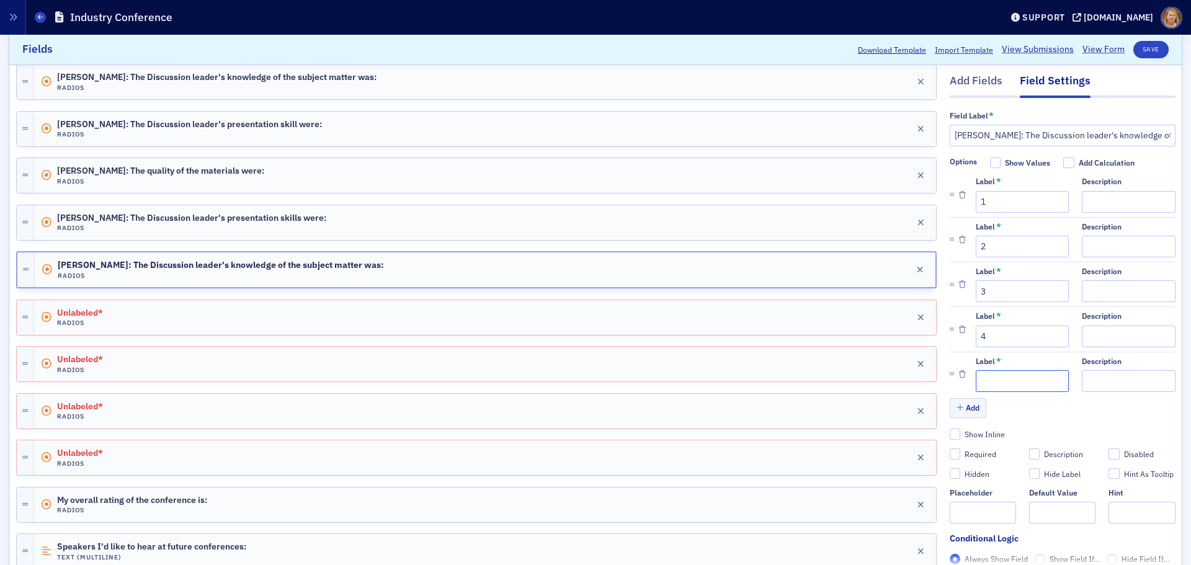
click at [976, 380] on input "Label *" at bounding box center [1022, 381] width 93 height 22
type input "5"
click at [1135, 46] on button "Save" at bounding box center [1150, 49] width 35 height 17
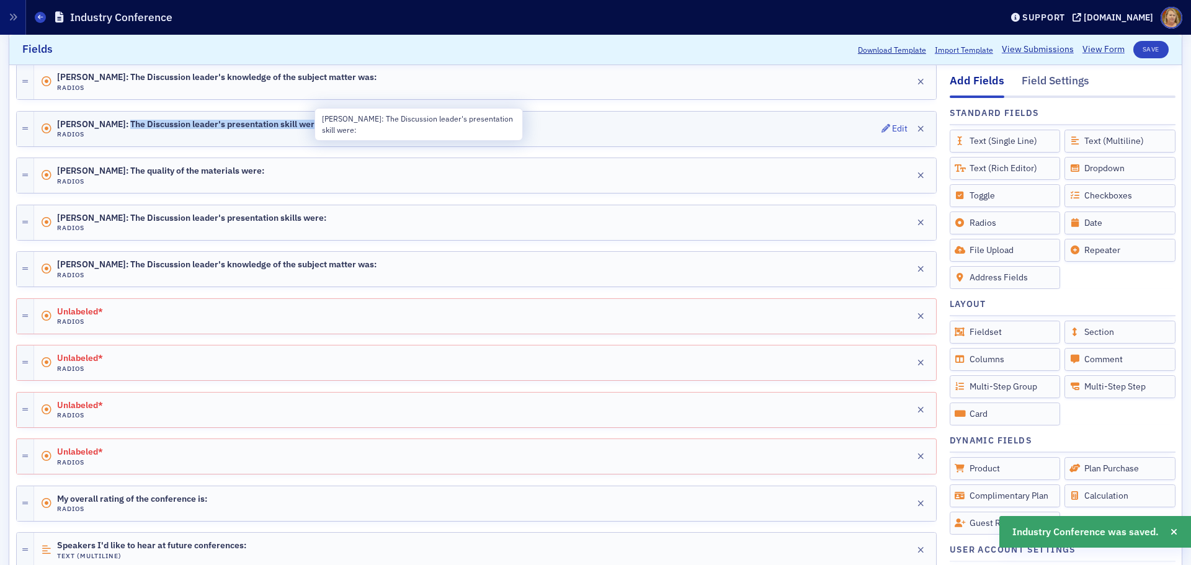
drag, startPoint x: 318, startPoint y: 121, endPoint x: 125, endPoint y: 123, distance: 193.5
click at [125, 123] on div "Andy Copeland: The Discussion leader's presentation skill were: Radios Edit" at bounding box center [485, 129] width 902 height 35
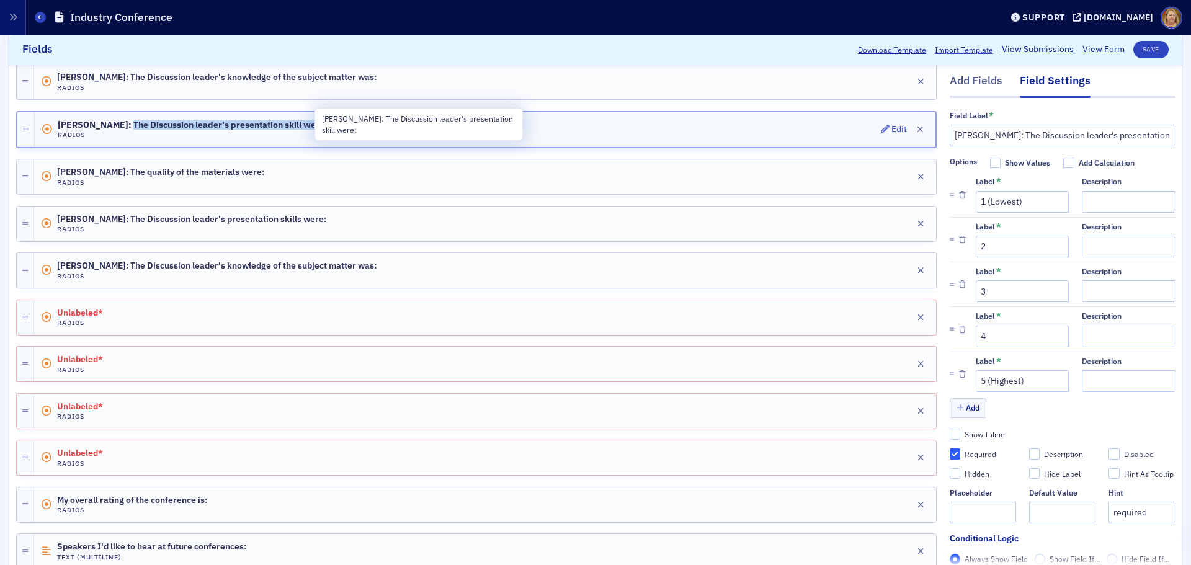
copy span "The Discussion leader's presentation skill were:"
click at [354, 130] on div "Andy Copeland: The Discussion leader's presentation skill were: Radios Edit" at bounding box center [485, 129] width 901 height 35
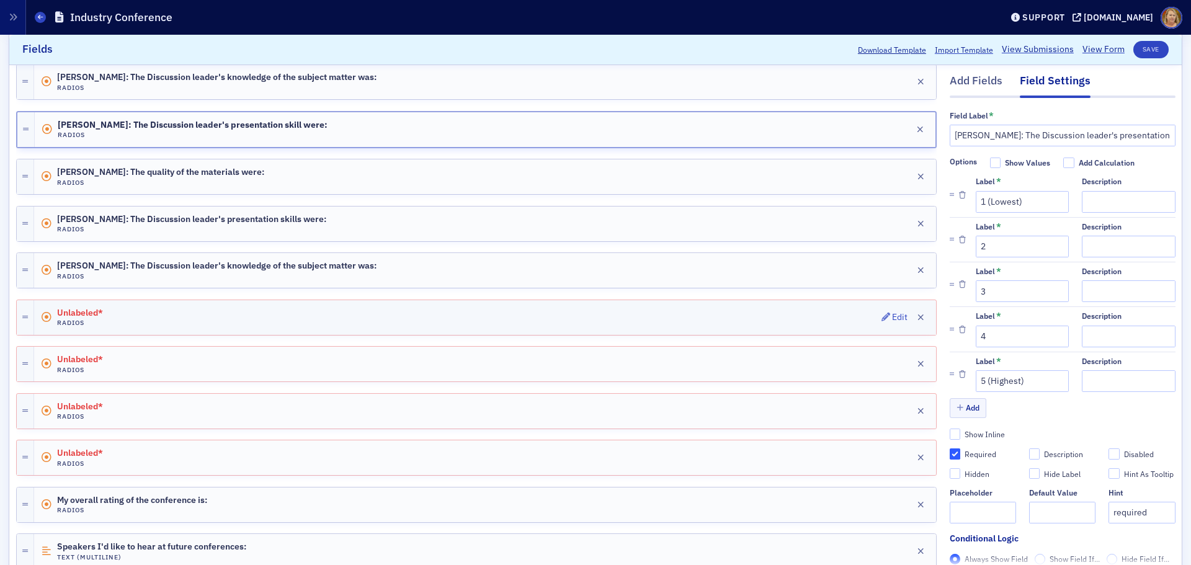
click at [137, 313] on div "Unlabeled* Radios Edit" at bounding box center [485, 317] width 902 height 35
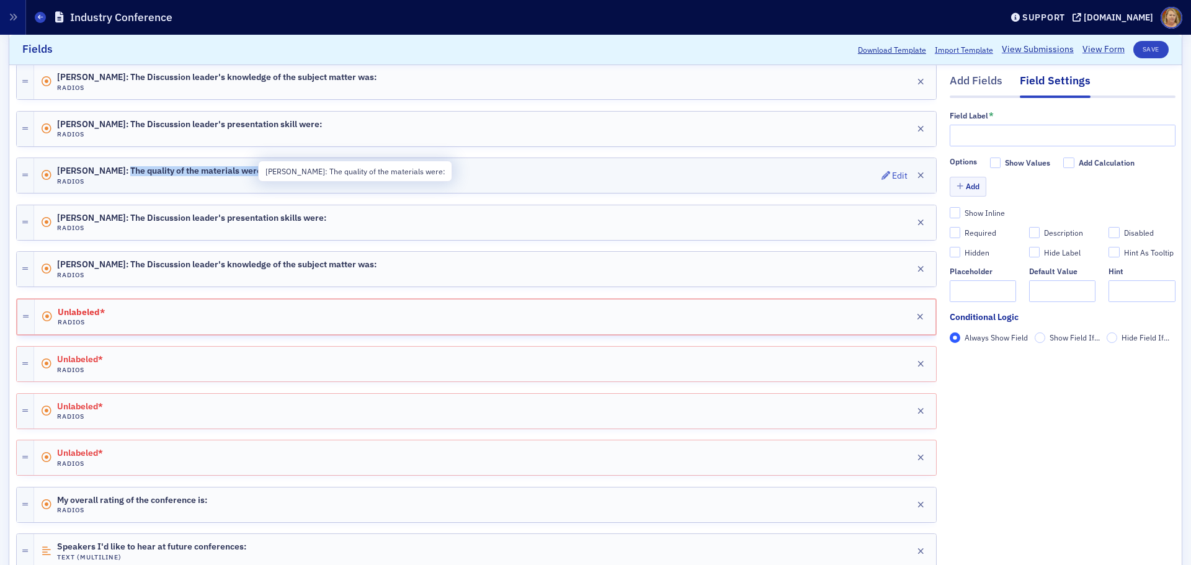
drag, startPoint x: 260, startPoint y: 169, endPoint x: 123, endPoint y: 169, distance: 137.1
click at [123, 169] on div "Andy Copeland: The quality of the materials were: Radios Edit" at bounding box center [485, 175] width 902 height 35
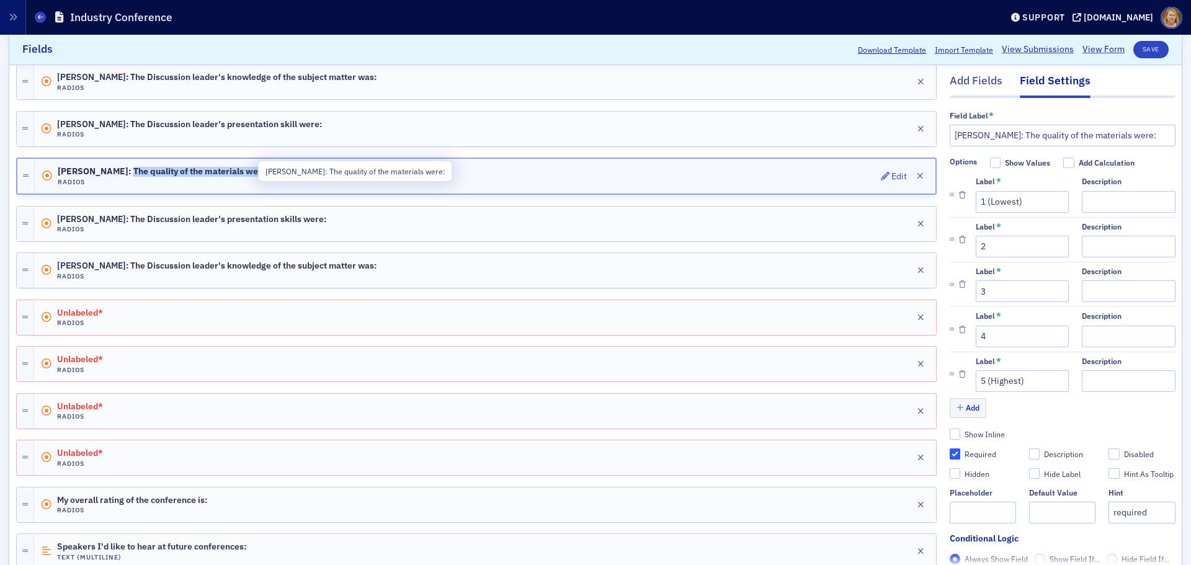
copy span "The quality of the materials were:"
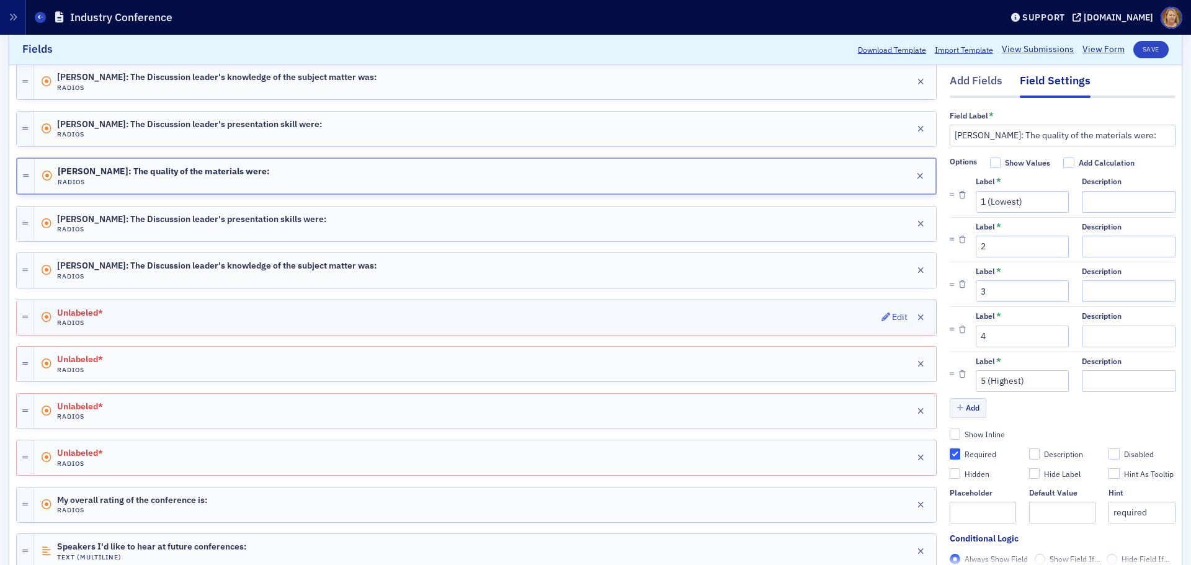
click at [242, 321] on div "Unlabeled* Radios Edit" at bounding box center [485, 317] width 902 height 35
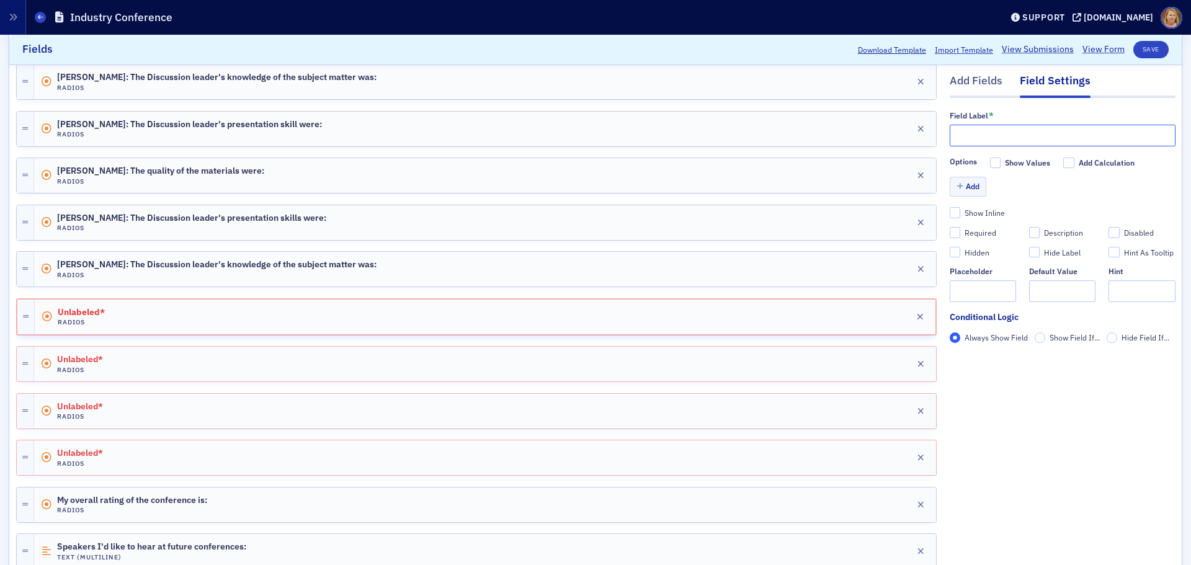
click at [950, 137] on input "text" at bounding box center [1063, 136] width 226 height 22
paste input "The quality of the materials were:"
click at [950, 130] on input "The quality of the materials were:" at bounding box center [1063, 136] width 226 height 22
type input "Donna Ingram: The quality of the materials were:"
click at [961, 187] on button "Add" at bounding box center [968, 186] width 37 height 19
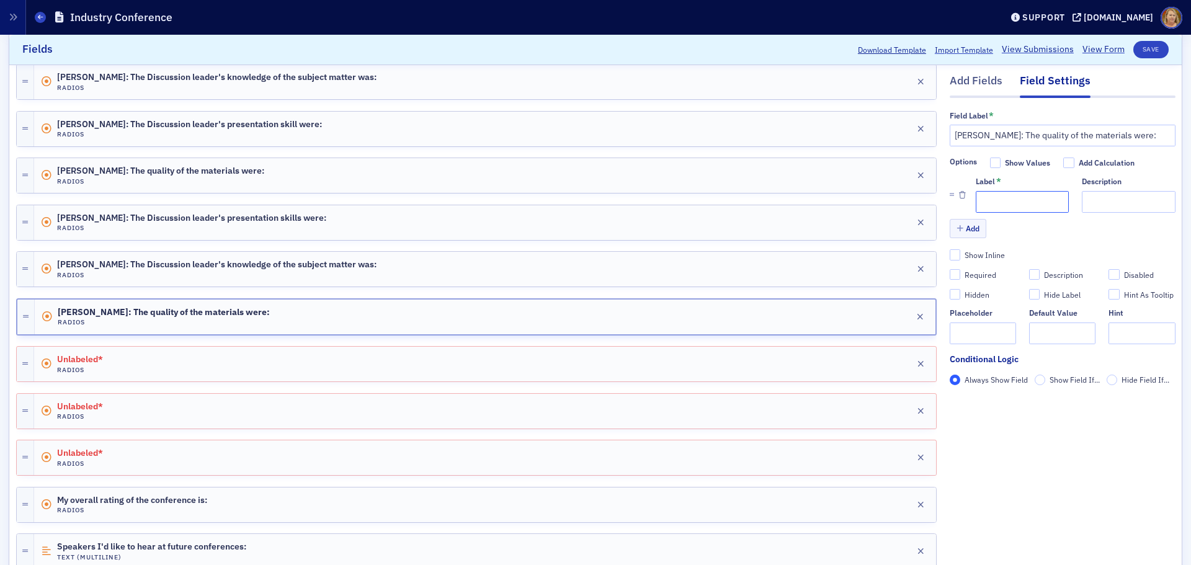
click at [980, 203] on input "Label *" at bounding box center [1022, 202] width 93 height 22
type input "1"
click at [966, 228] on button "Add" at bounding box center [968, 228] width 37 height 19
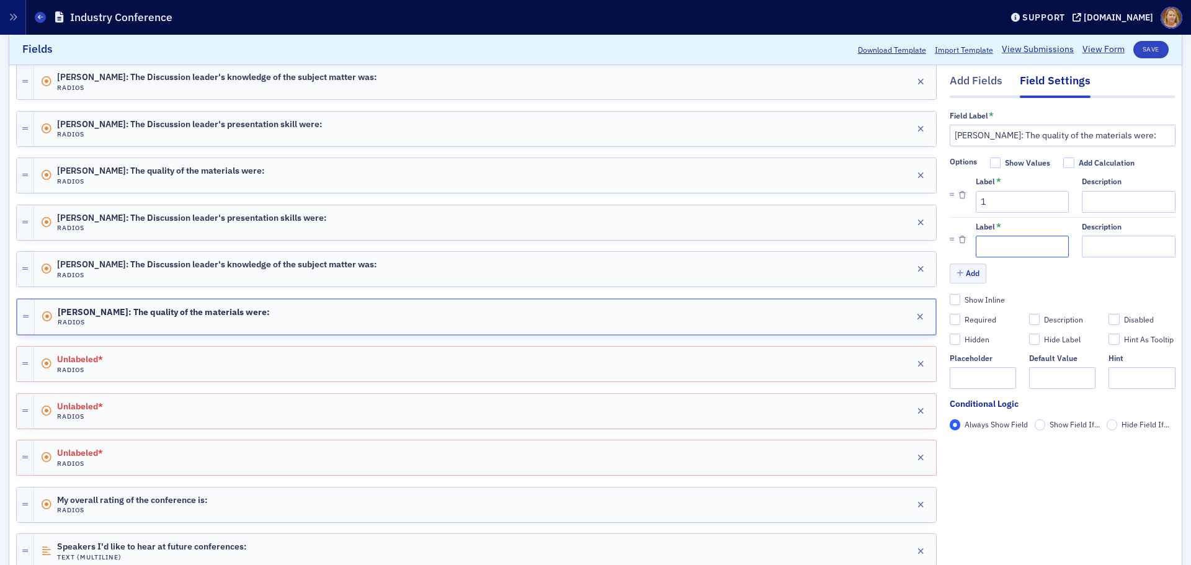
click at [987, 253] on input "Label *" at bounding box center [1022, 247] width 93 height 22
type input "2"
click at [960, 275] on button "Add" at bounding box center [968, 273] width 37 height 19
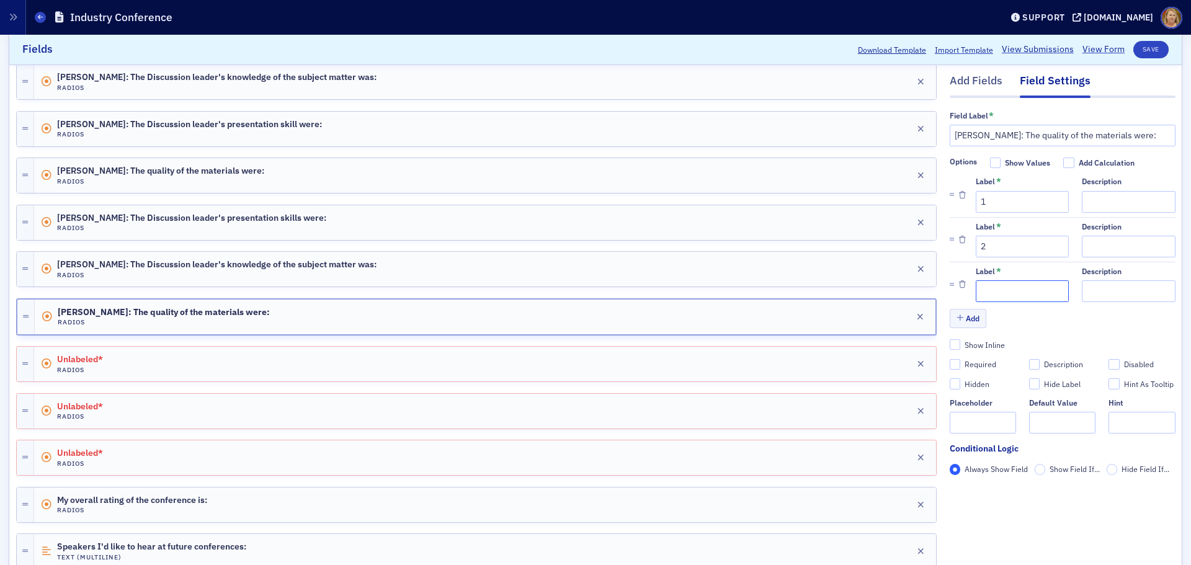
click at [976, 285] on input "Label *" at bounding box center [1022, 291] width 93 height 22
type input "3"
click at [967, 316] on button "Add" at bounding box center [968, 318] width 37 height 19
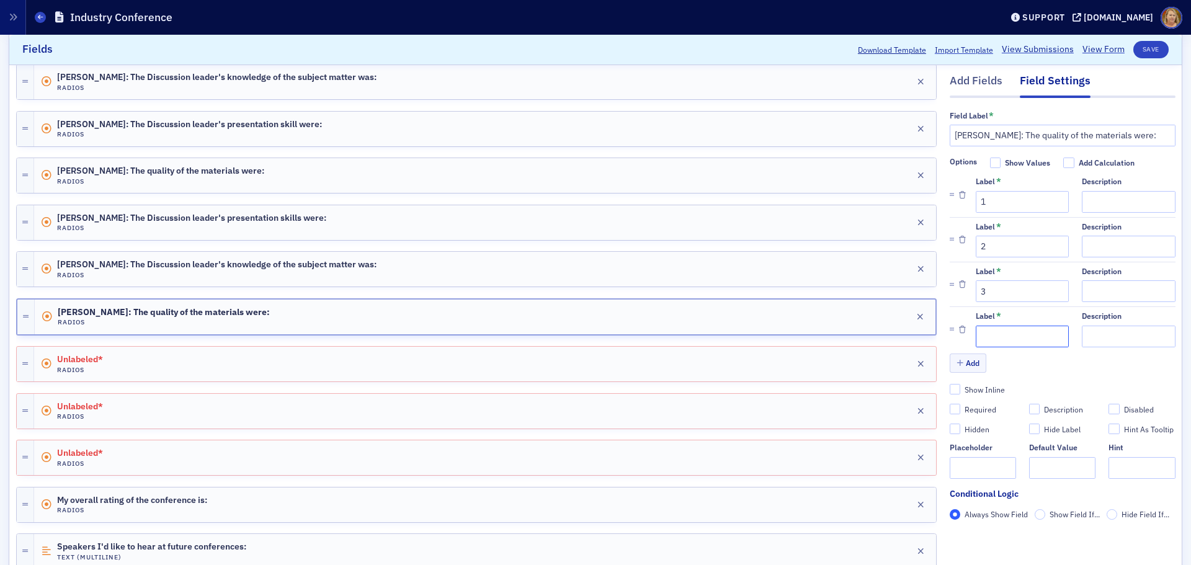
click at [991, 330] on input "Label *" at bounding box center [1022, 337] width 93 height 22
type input "4"
click at [969, 365] on button "Add" at bounding box center [968, 363] width 37 height 19
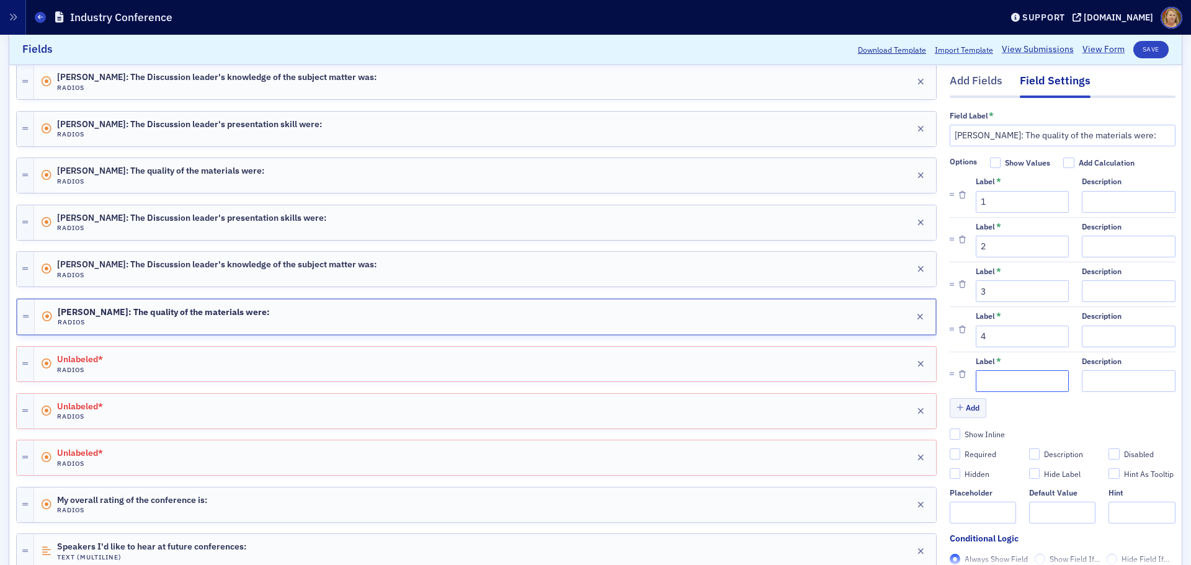
click at [980, 380] on input "Label *" at bounding box center [1022, 381] width 93 height 22
type input "5"
click at [1137, 52] on button "Save" at bounding box center [1150, 49] width 35 height 17
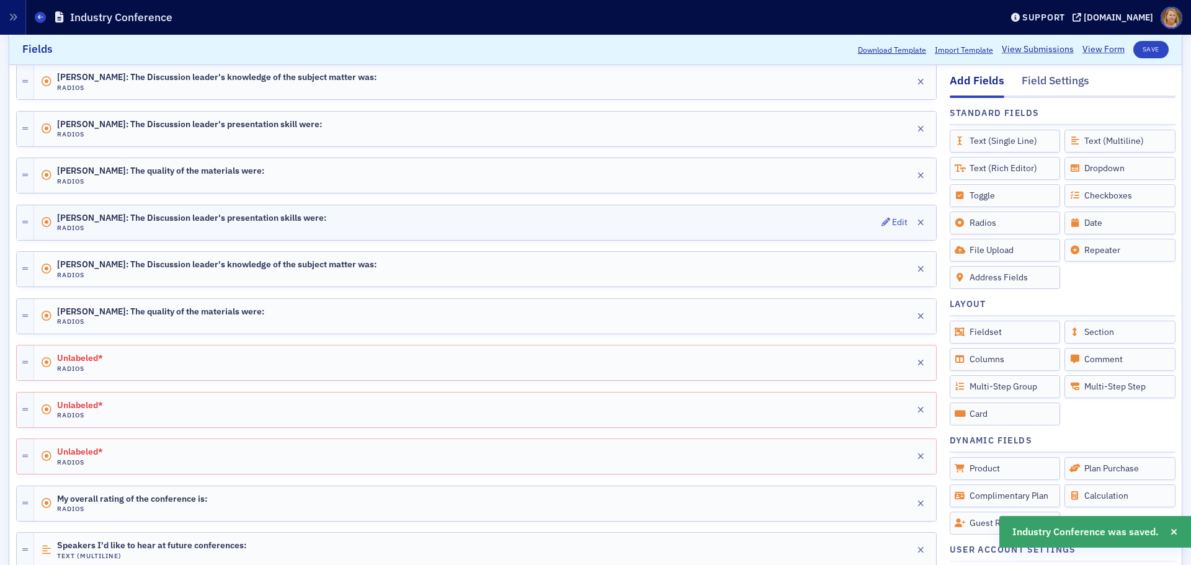
click at [446, 224] on div "Donna Ingram: The Discussion leader's presentation skills were: Radios Edit" at bounding box center [485, 222] width 902 height 35
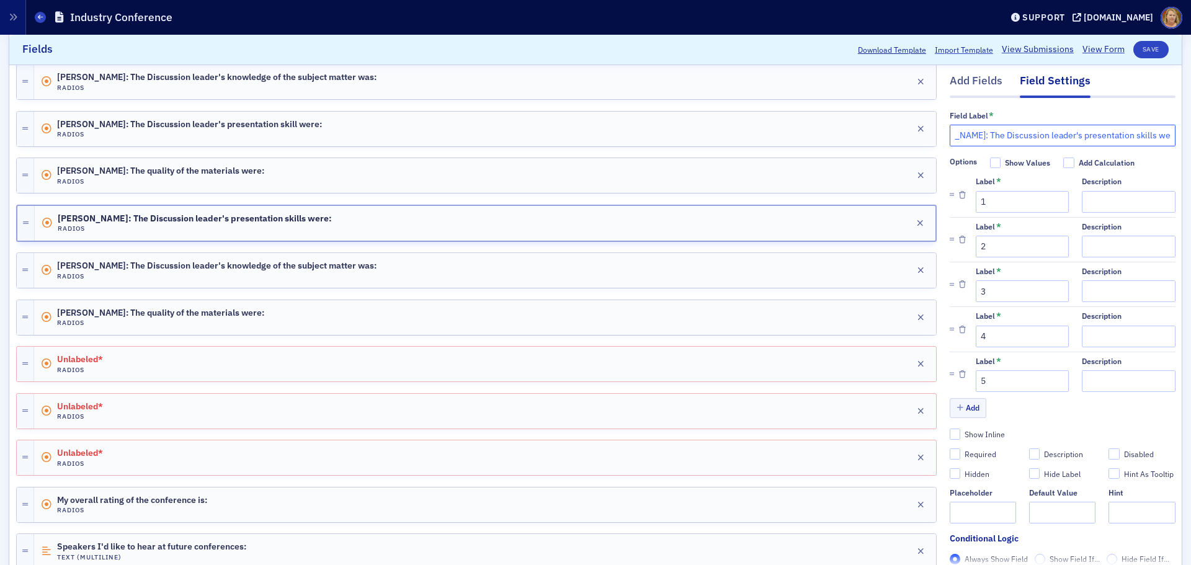
scroll to position [0, 43]
drag, startPoint x: 1006, startPoint y: 133, endPoint x: 1155, endPoint y: 136, distance: 148.9
click at [1155, 136] on input "Donna Ingram: The Discussion leader's presentation skills were:" at bounding box center [1063, 136] width 226 height 22
type input "Donna Ingram:"
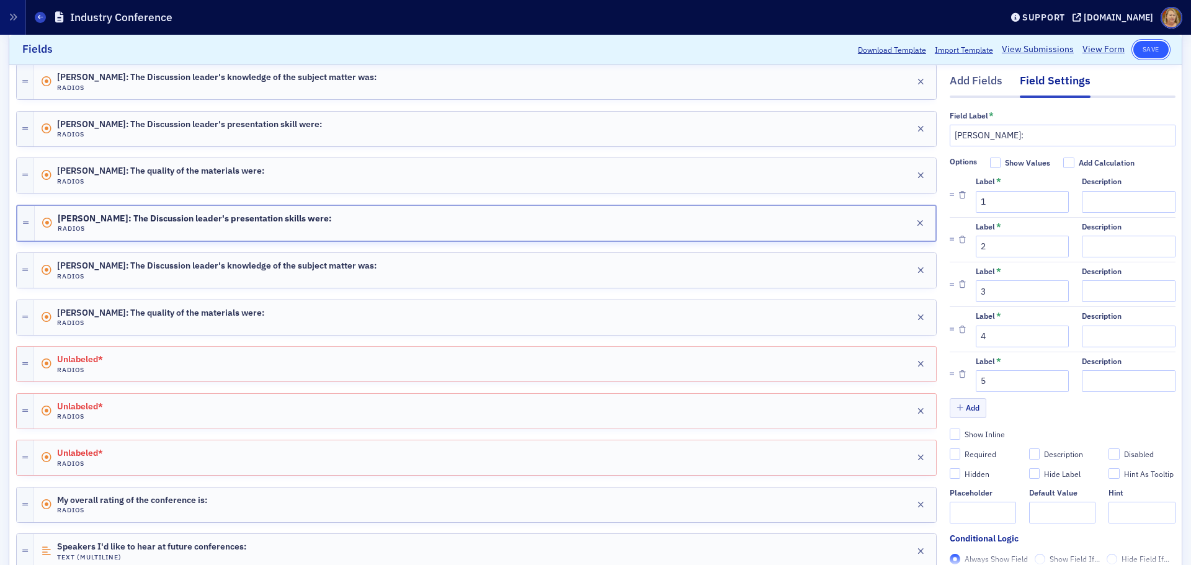
click at [1138, 45] on button "Save" at bounding box center [1150, 49] width 35 height 17
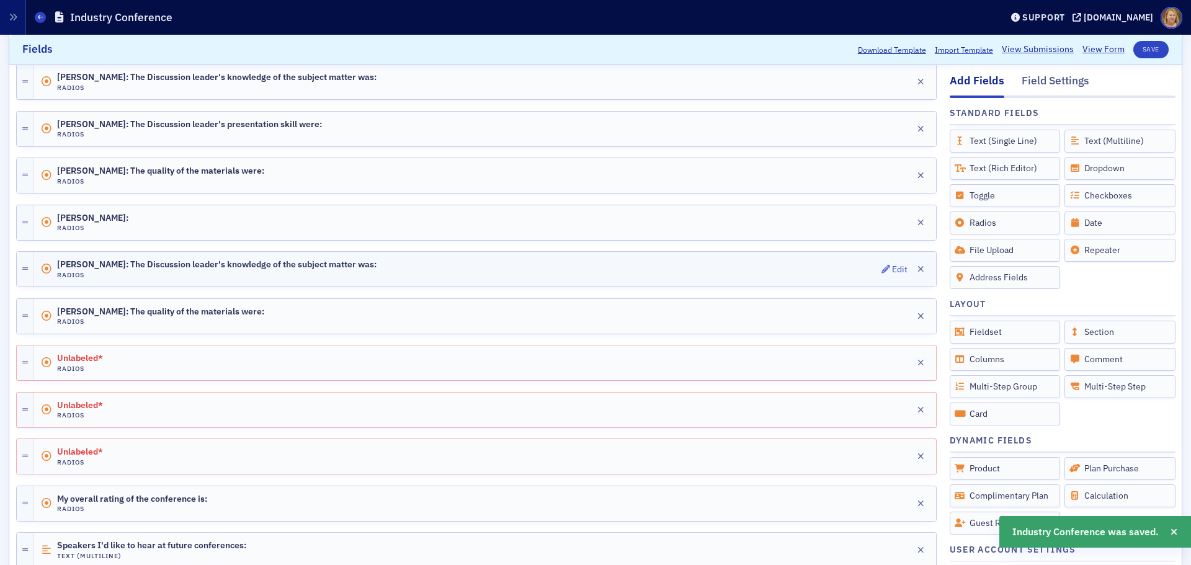
click at [370, 262] on div "Donna Ingram: The Discussion leader's knowledge of the subject matter was: Radi…" at bounding box center [485, 269] width 902 height 35
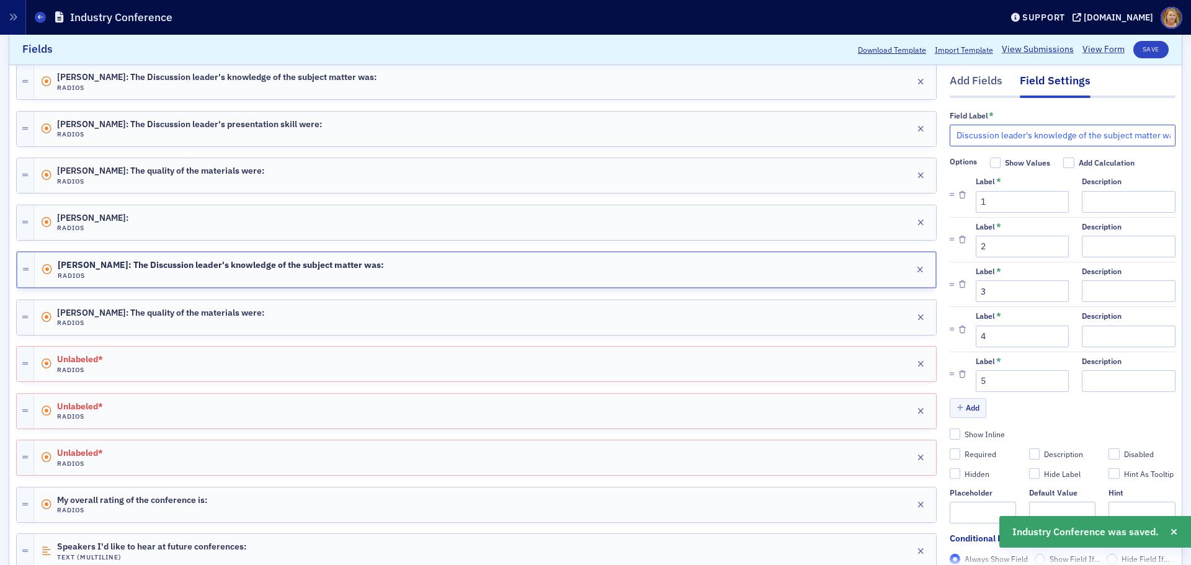
scroll to position [0, 94]
drag, startPoint x: 1005, startPoint y: 134, endPoint x: 1160, endPoint y: 131, distance: 155.7
click at [1160, 131] on div "Field Label * Donna Ingram: The Discussion leader's knowledge of the subject ma…" at bounding box center [1063, 332] width 226 height 469
paste input "presentation skills were"
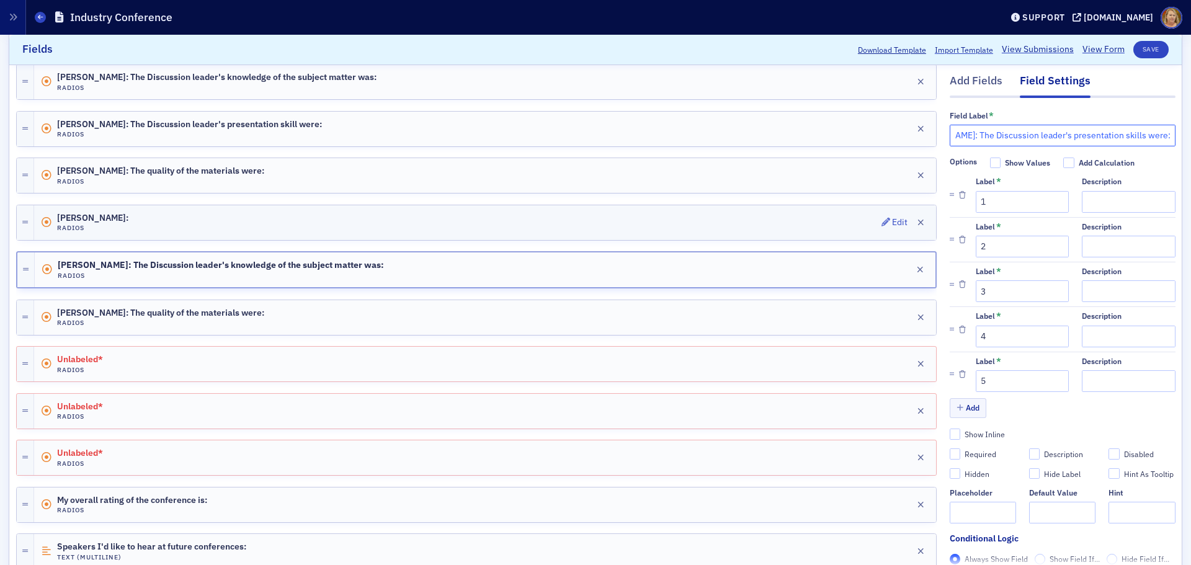
scroll to position [0, 43]
type input "Donna Ingram: The Discussion leader's presentation skills were:"
click at [439, 225] on div "Donna Ingram: Radios Edit" at bounding box center [485, 222] width 902 height 35
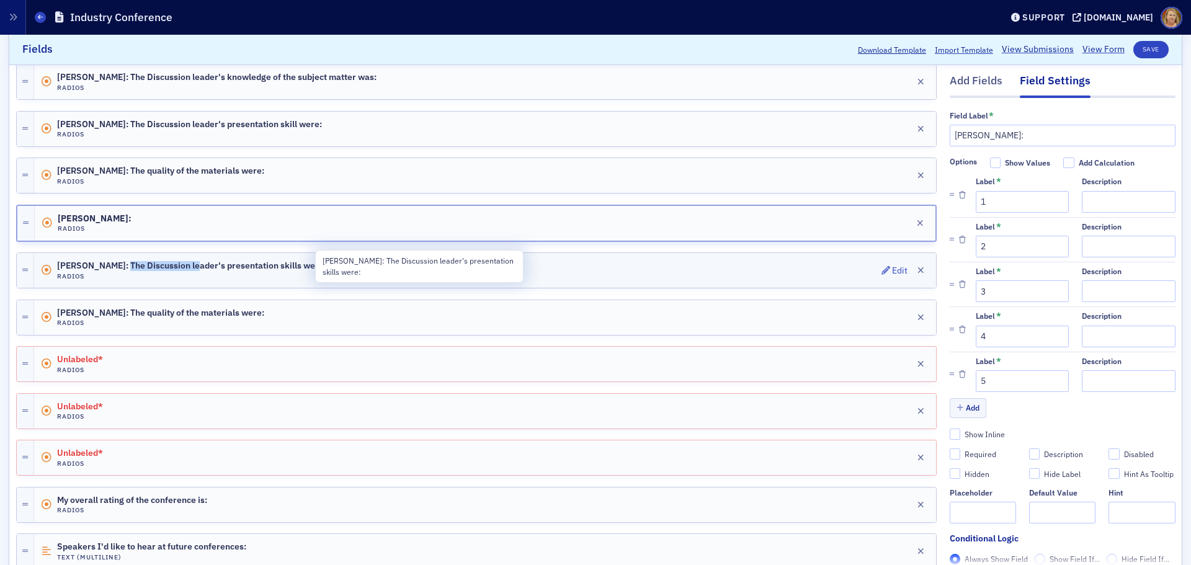
drag, startPoint x: 123, startPoint y: 264, endPoint x: 218, endPoint y: 268, distance: 94.3
click at [202, 265] on span "Donna Ingram: The Discussion leader's presentation skills were:" at bounding box center [191, 266] width 269 height 10
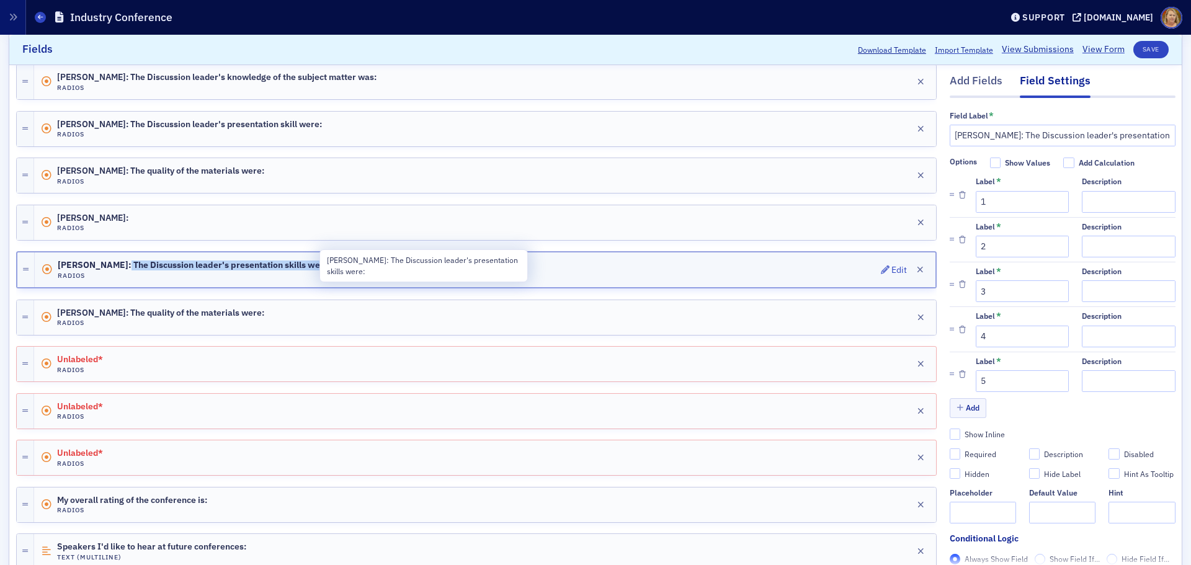
drag, startPoint x: 331, startPoint y: 265, endPoint x: 122, endPoint y: 264, distance: 209.6
click at [122, 264] on div "Donna Ingram: The Discussion leader's presentation skills were: Radios Edit" at bounding box center [485, 269] width 901 height 35
drag, startPoint x: 122, startPoint y: 264, endPoint x: 583, endPoint y: 271, distance: 461.5
click at [583, 271] on div "Donna Ingram: The Discussion leader's presentation skills were: Radios Edit" at bounding box center [485, 269] width 901 height 35
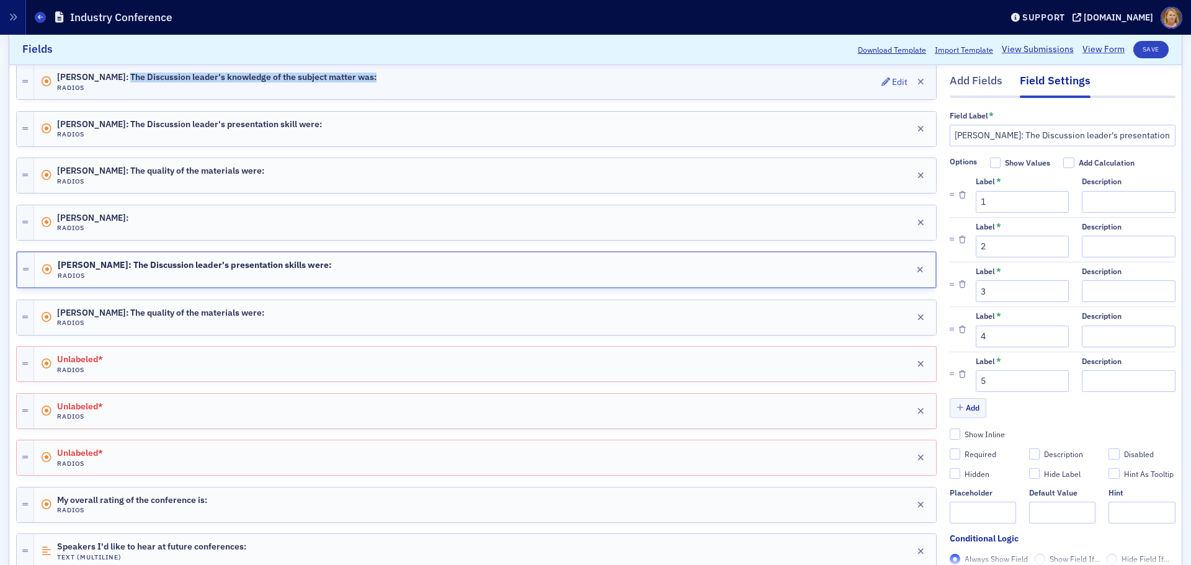
drag, startPoint x: 125, startPoint y: 76, endPoint x: 373, endPoint y: 74, distance: 248.1
click at [373, 74] on div "Andy Copeland: The Discussion leader's knowledge of the subject matter was: Rad…" at bounding box center [485, 81] width 902 height 35
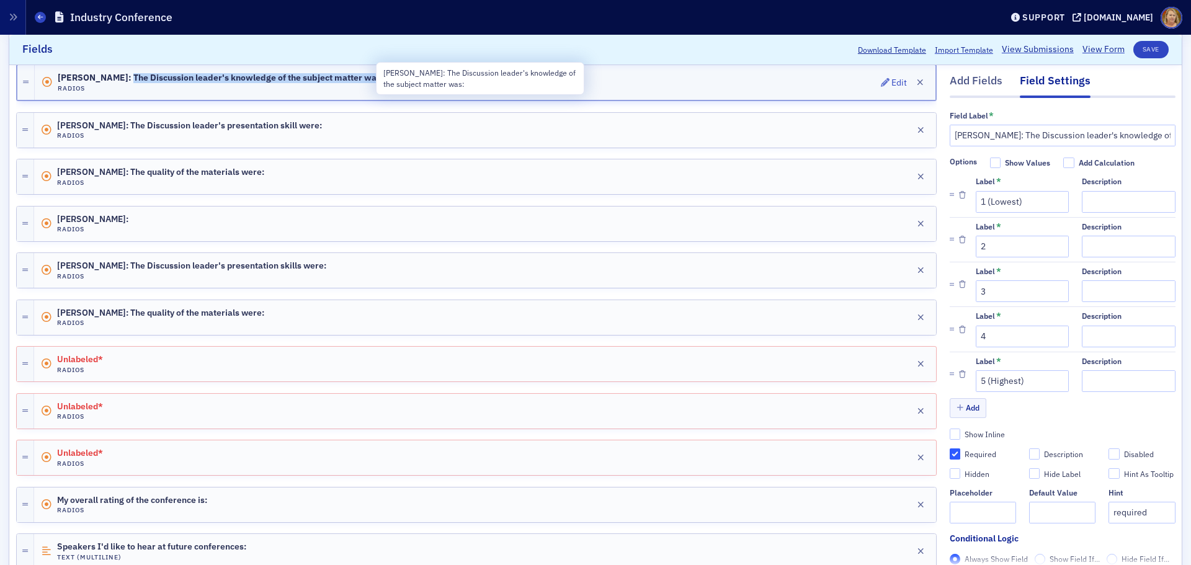
copy span "The Discussion leader's knowledge of the subject matter was:"
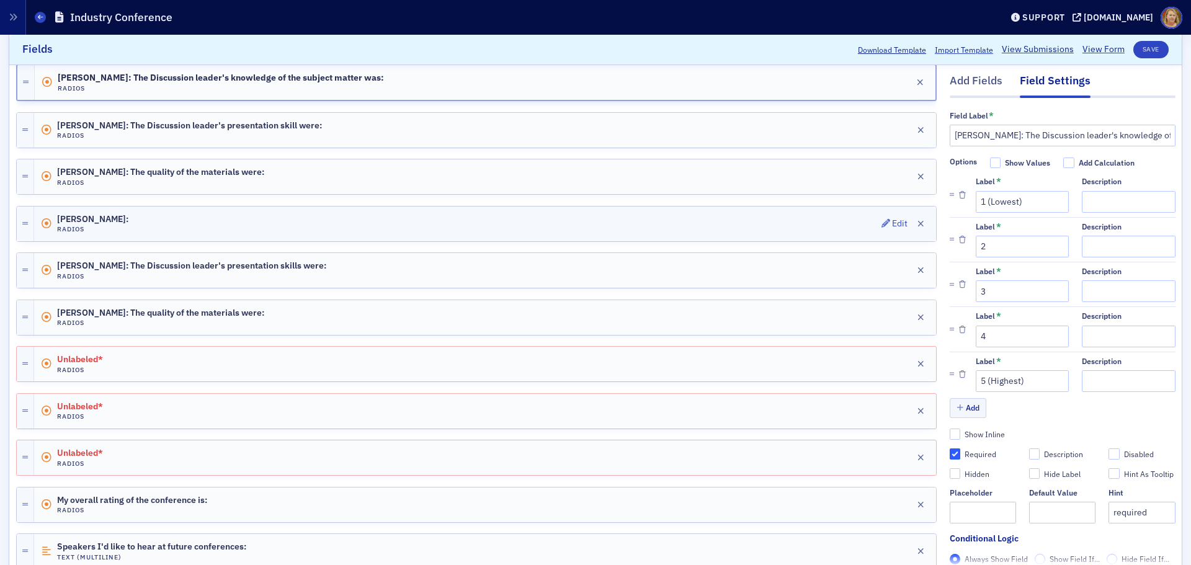
click at [275, 217] on div "Donna Ingram: Radios Edit" at bounding box center [485, 224] width 902 height 35
click at [1015, 135] on input "Donna Ingram:" at bounding box center [1063, 136] width 226 height 22
paste input "The Discussion leader's knowledge of the subject matter was:"
type input "Donna Ingram: The Discussion leader's knowledge of the subject matter was:"
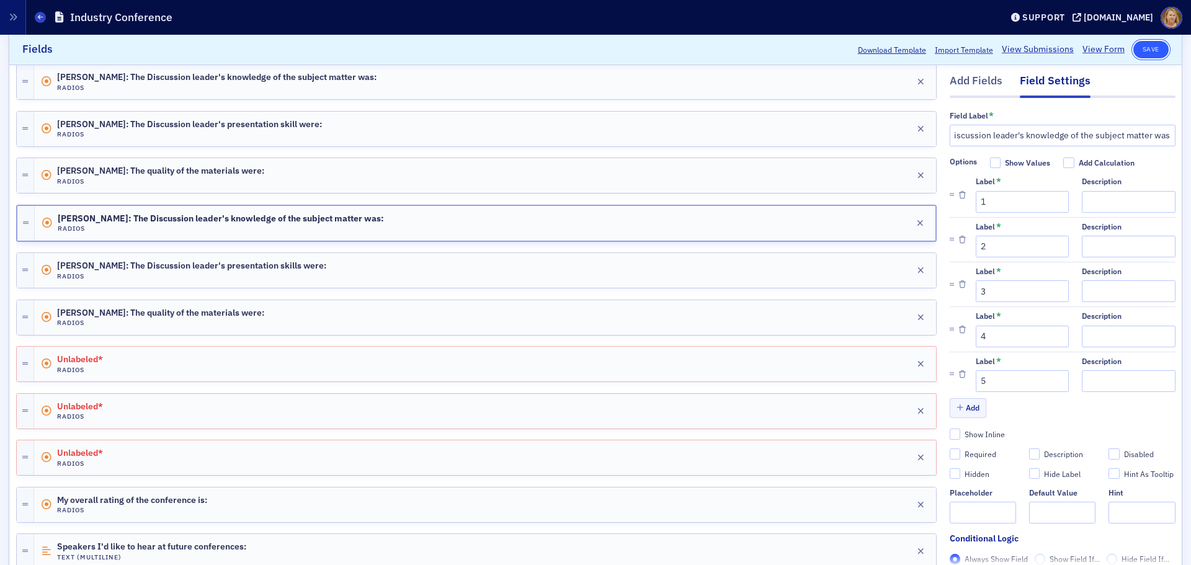
scroll to position [0, 0]
click at [1135, 48] on button "Save" at bounding box center [1150, 49] width 35 height 17
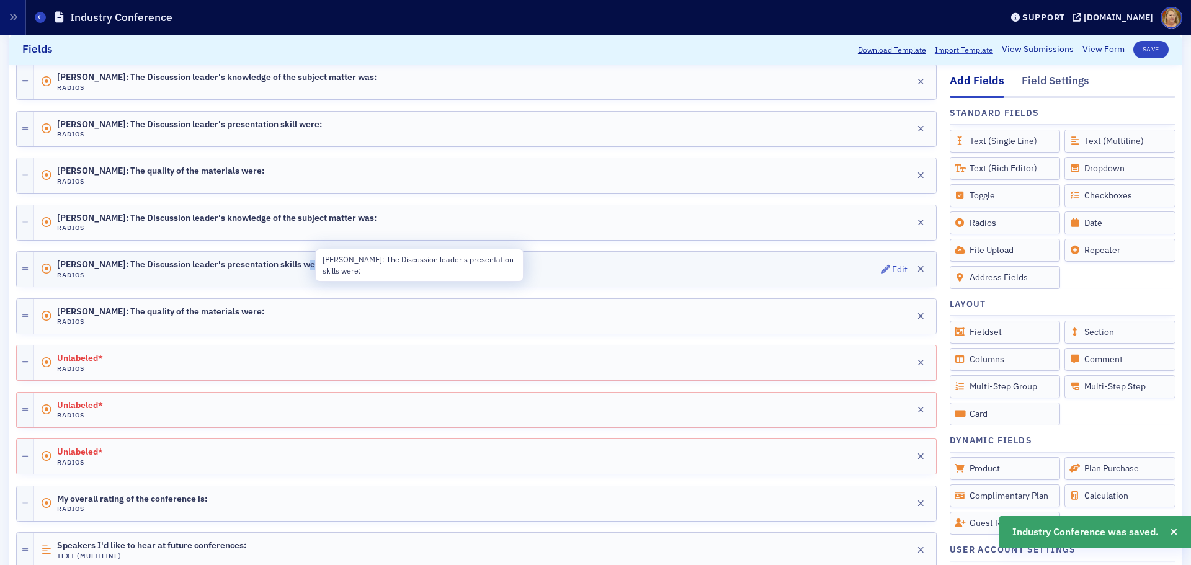
click at [306, 260] on span "Donna Ingram: The Discussion leader's presentation skills were:" at bounding box center [191, 265] width 269 height 10
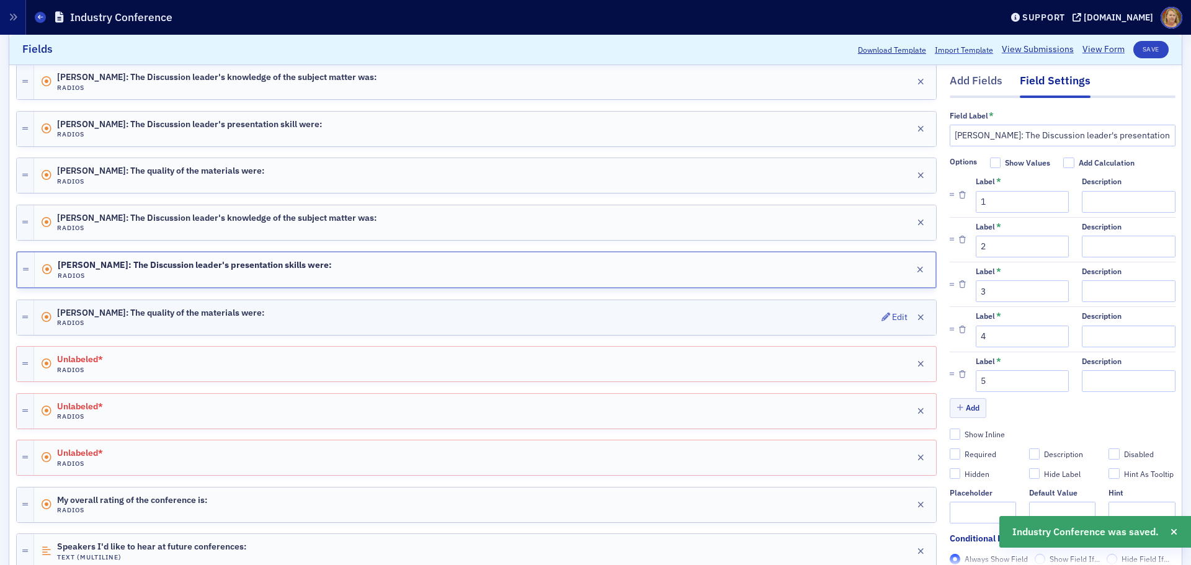
click at [288, 311] on div "Donna Ingram: The quality of the materials were: Radios Edit" at bounding box center [485, 317] width 902 height 35
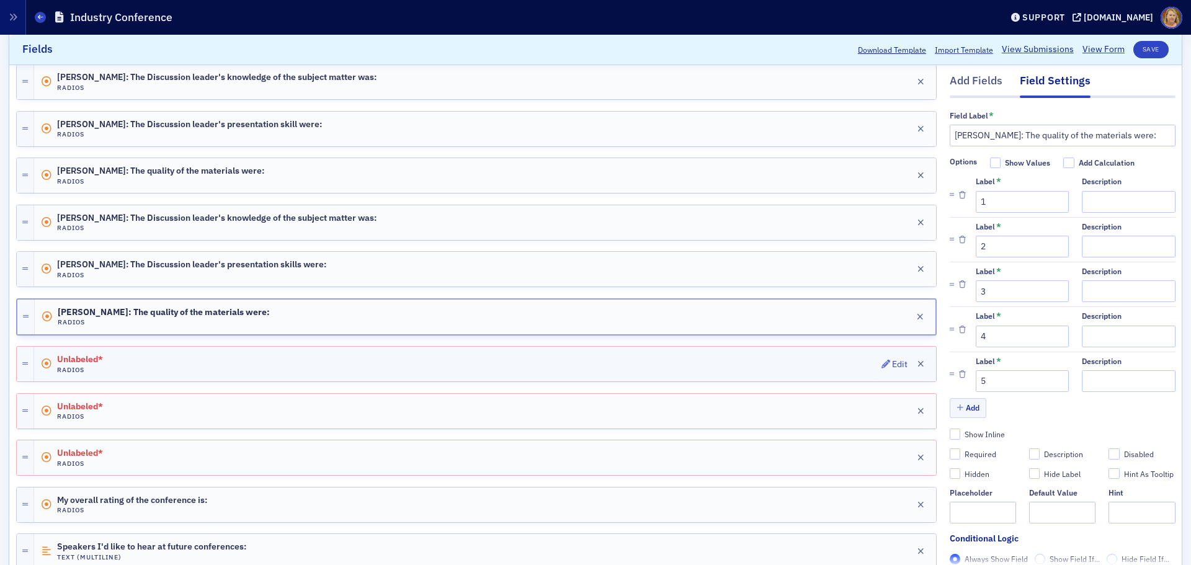
click at [280, 367] on div "Unlabeled* Radios Edit" at bounding box center [485, 364] width 902 height 35
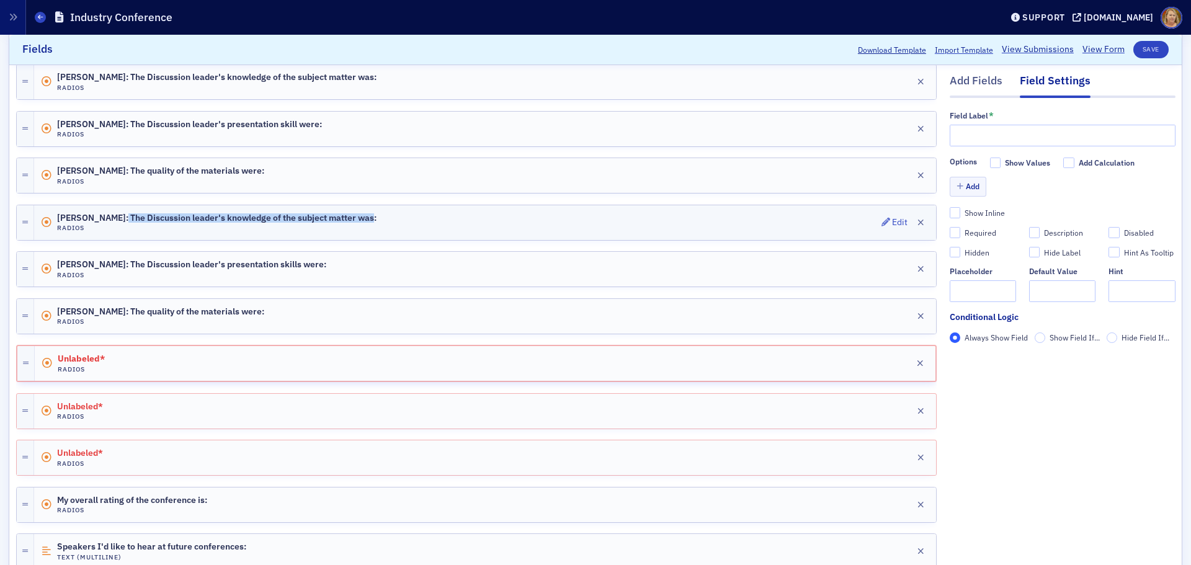
drag, startPoint x: 120, startPoint y: 214, endPoint x: 375, endPoint y: 221, distance: 255.6
click at [375, 221] on div "Donna Ingram: The Discussion leader's knowledge of the subject matter was: Radi…" at bounding box center [485, 222] width 902 height 35
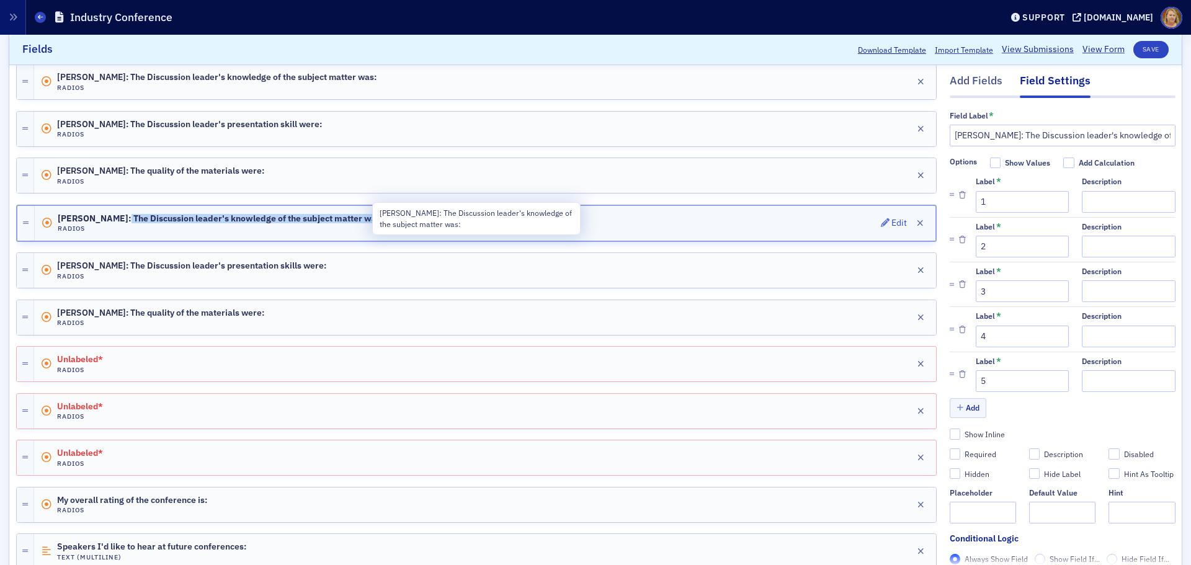
copy span "The Discussion leader's knowledge of the subject matter was:"
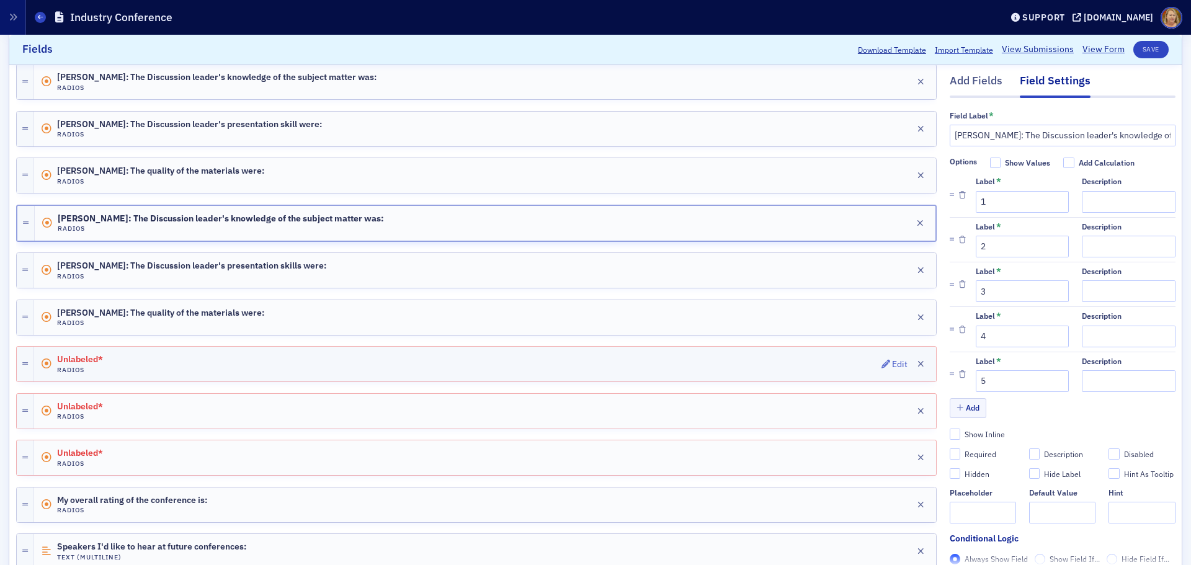
click at [234, 358] on div "Unlabeled* Radios Edit" at bounding box center [485, 364] width 902 height 35
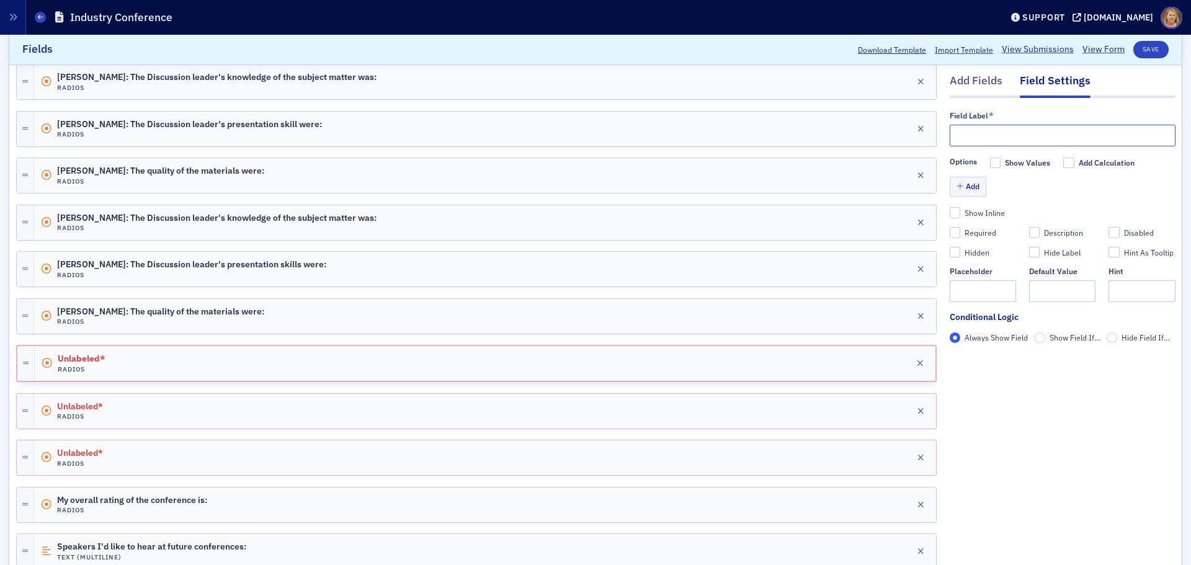
click at [954, 134] on input "text" at bounding box center [1063, 136] width 226 height 22
paste input "The Discussion leader's knowledge of the subject matter was:"
type input "David Peterson: The Discussion leader's knowledge of the subject matter was:"
click at [956, 187] on button "Add" at bounding box center [968, 186] width 37 height 19
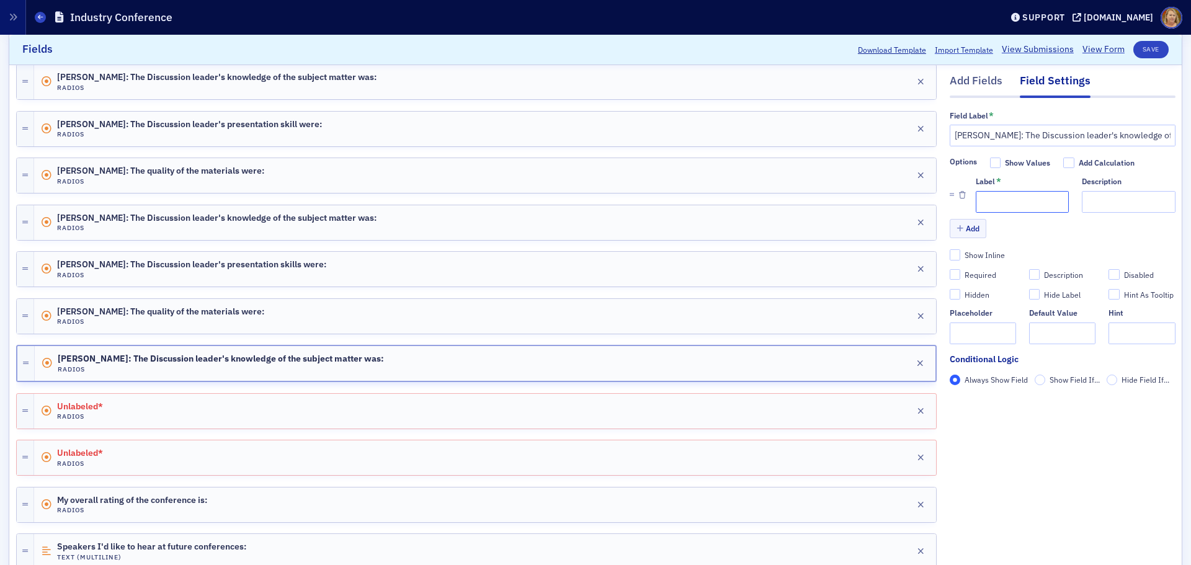
click at [976, 198] on input "Label *" at bounding box center [1022, 202] width 93 height 22
type input "1"
click at [964, 228] on button "Add" at bounding box center [968, 228] width 37 height 19
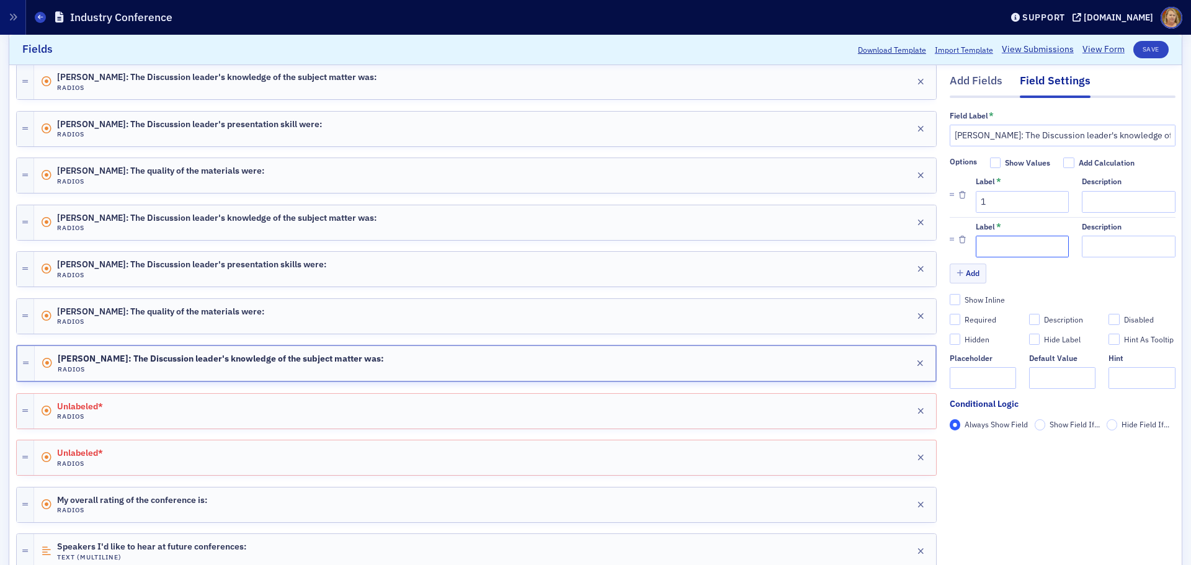
click at [979, 244] on input "Label *" at bounding box center [1022, 247] width 93 height 22
type input "2"
click at [967, 275] on button "Add" at bounding box center [968, 273] width 37 height 19
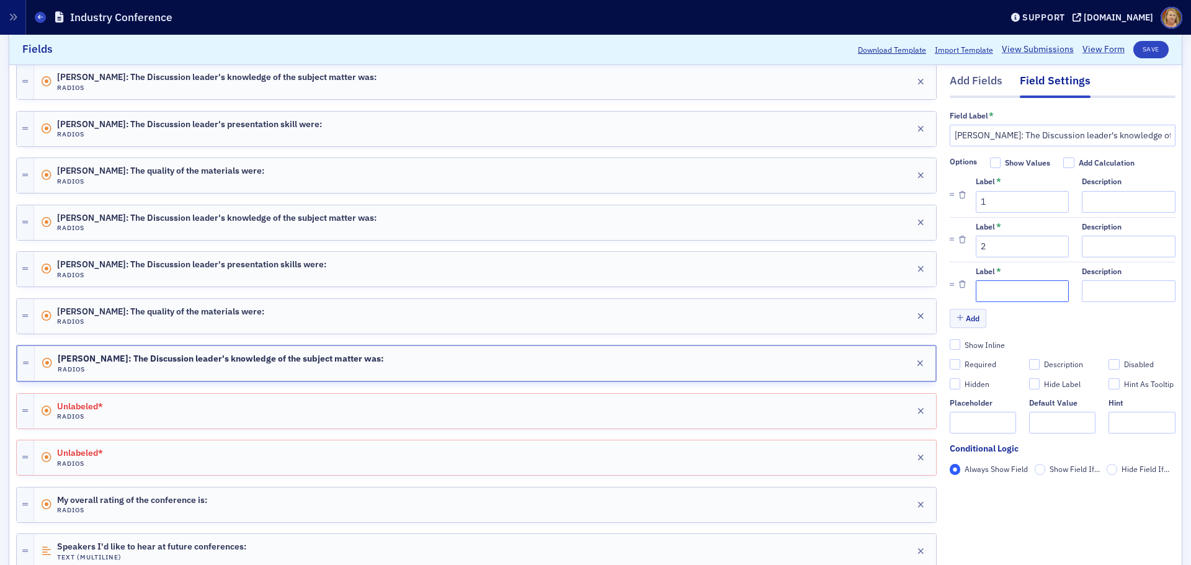
click at [976, 285] on input "Label *" at bounding box center [1022, 291] width 93 height 22
type input "3"
click at [966, 317] on button "Add" at bounding box center [968, 318] width 37 height 19
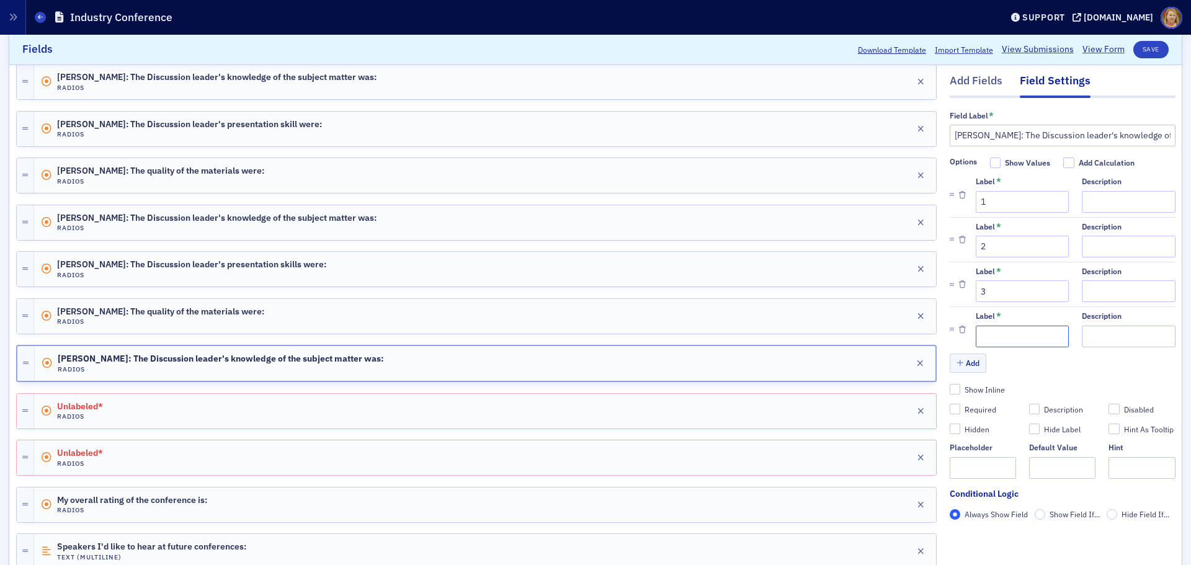
click at [976, 331] on input "Label *" at bounding box center [1022, 337] width 93 height 22
type input "4"
click at [965, 364] on button "Add" at bounding box center [968, 363] width 37 height 19
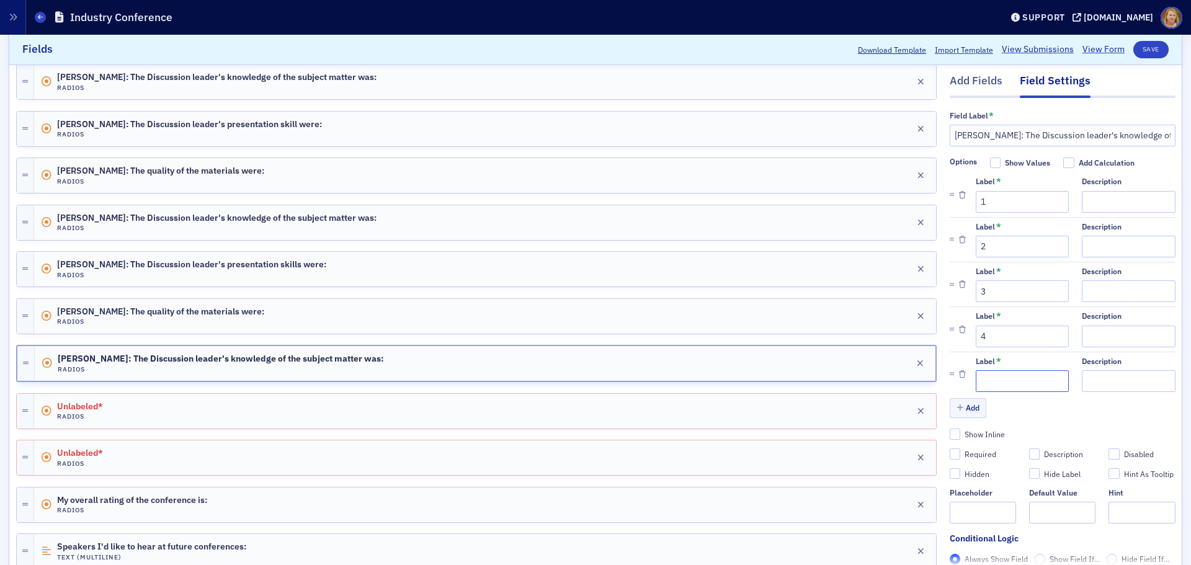
click at [976, 375] on input "Label *" at bounding box center [1022, 381] width 93 height 22
type input "5"
click at [1146, 51] on button "Save" at bounding box center [1150, 49] width 35 height 17
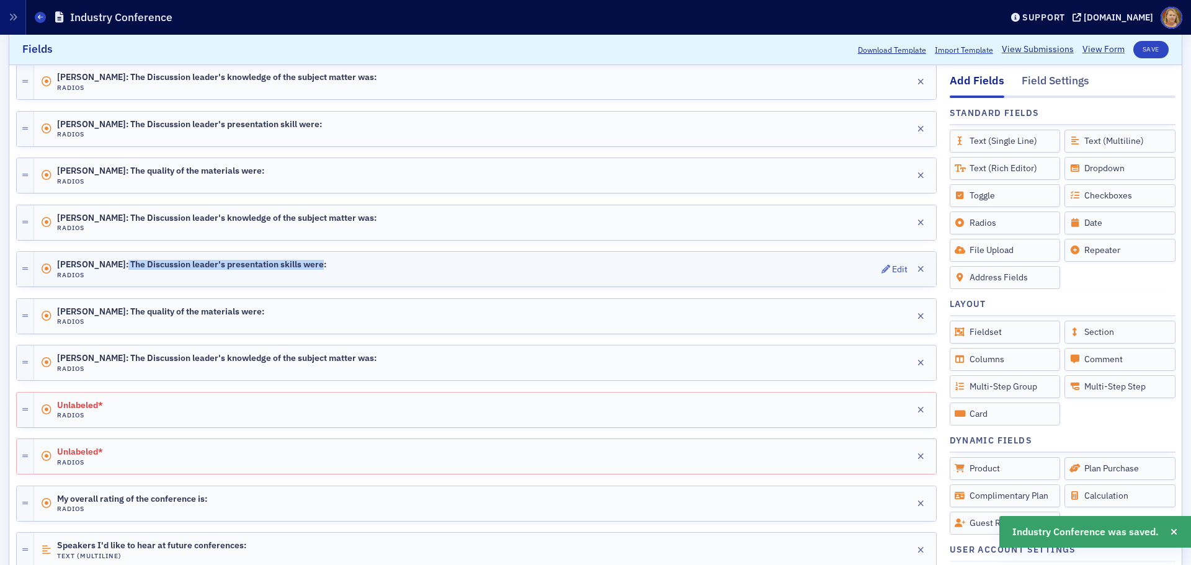
drag, startPoint x: 118, startPoint y: 264, endPoint x: 318, endPoint y: 265, distance: 199.1
click at [318, 265] on div "Donna Ingram: The Discussion leader's presentation skills were: Radios Edit" at bounding box center [485, 269] width 902 height 35
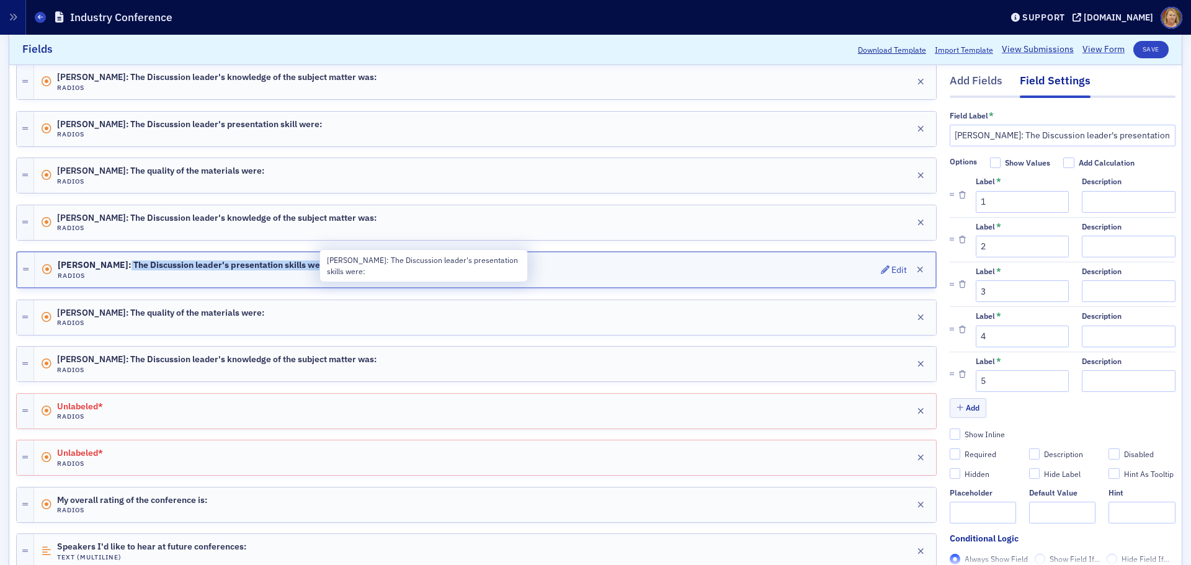
copy span "The Discussion leader's presentation skills were:"
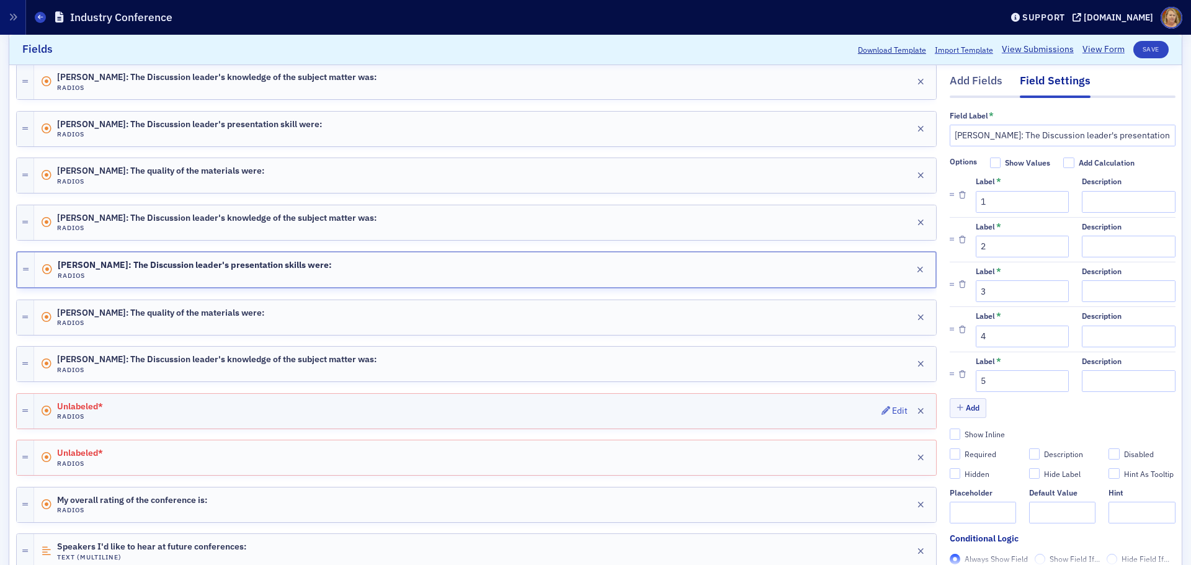
click at [283, 412] on div "Unlabeled* Radios Edit" at bounding box center [485, 411] width 902 height 35
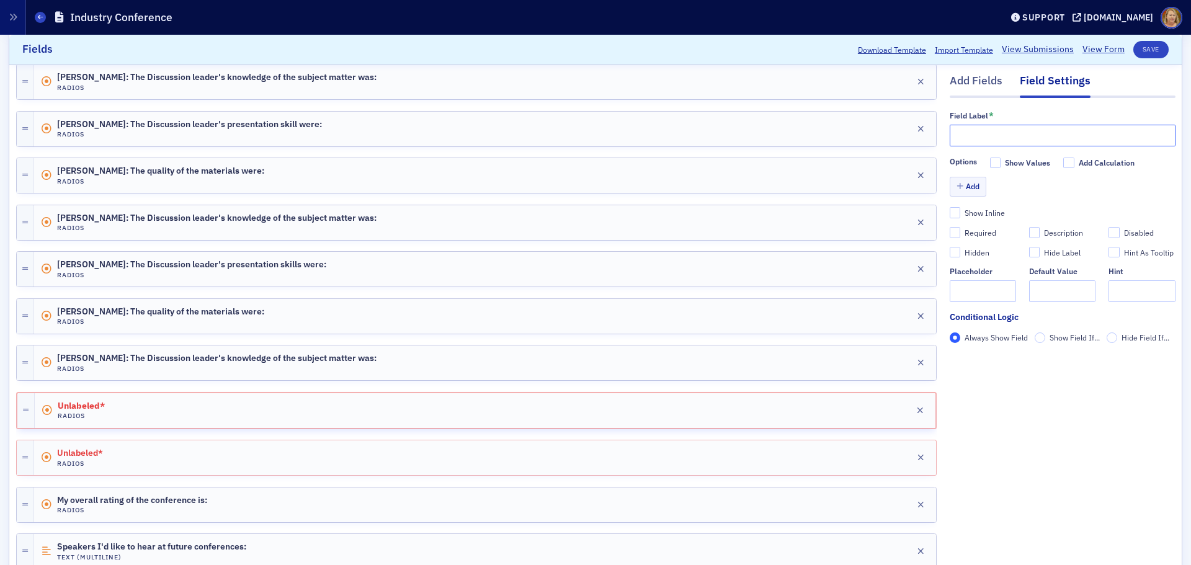
click at [965, 136] on input "text" at bounding box center [1063, 136] width 226 height 22
paste input "The Discussion leader's presentation skills were:"
click at [950, 129] on input "The Discussion leader's presentation skills were:" at bounding box center [1063, 136] width 226 height 22
type input "David Peterson: The Discussion leader's presentation skills were:"
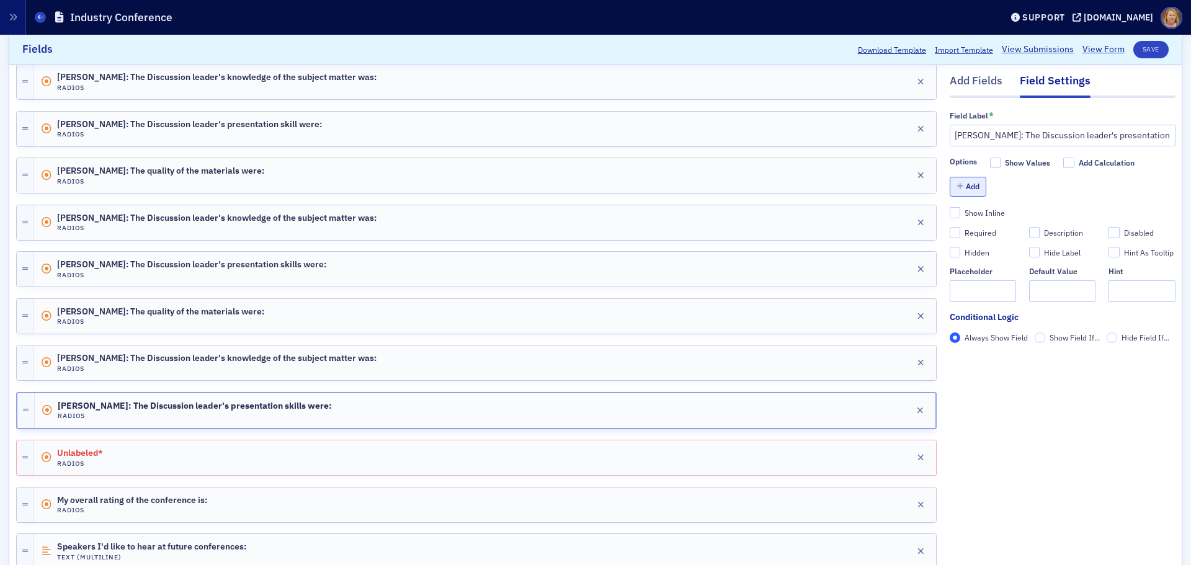
click at [967, 188] on button "Add" at bounding box center [968, 186] width 37 height 19
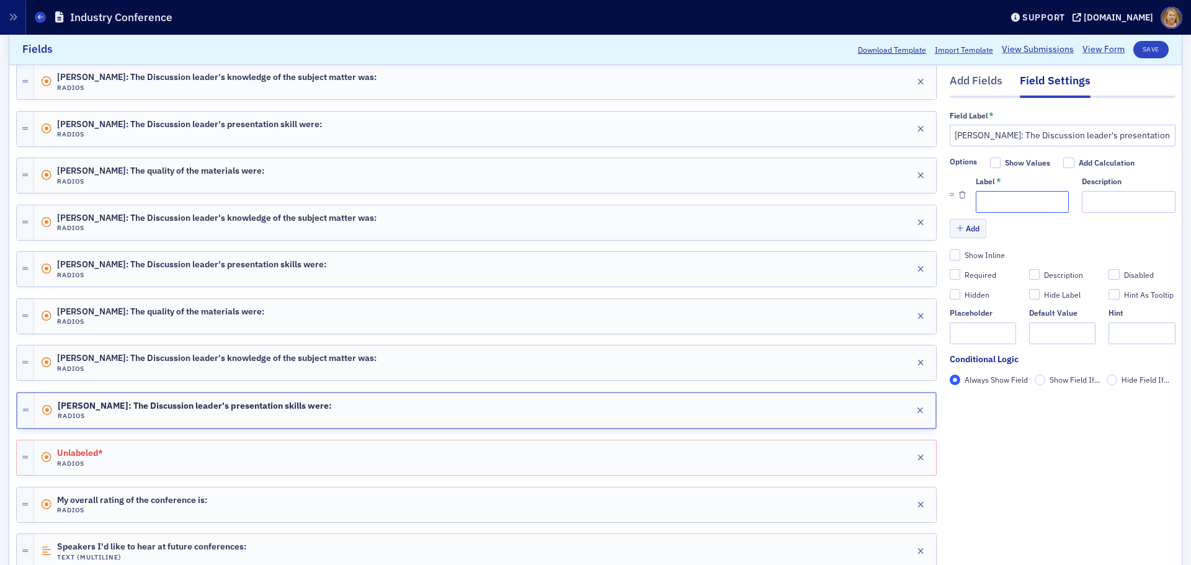
click at [976, 197] on input "Label *" at bounding box center [1022, 202] width 93 height 22
type input "1"
click at [961, 234] on button "Add" at bounding box center [968, 228] width 37 height 19
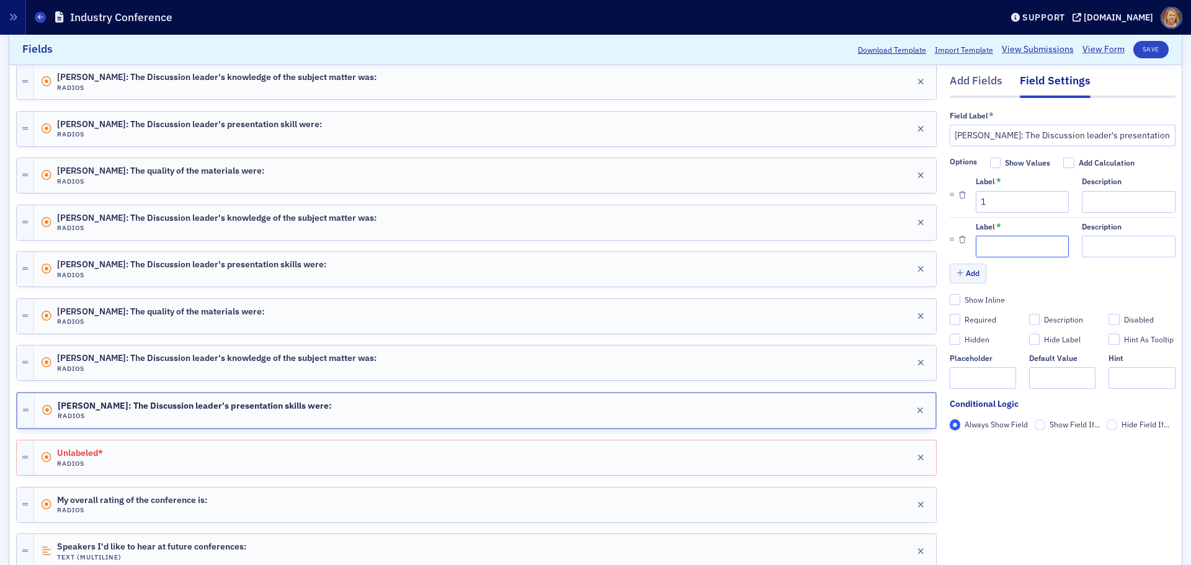
click at [984, 240] on input "Label *" at bounding box center [1022, 247] width 93 height 22
type input "2"
click at [963, 269] on button "Add" at bounding box center [968, 273] width 37 height 19
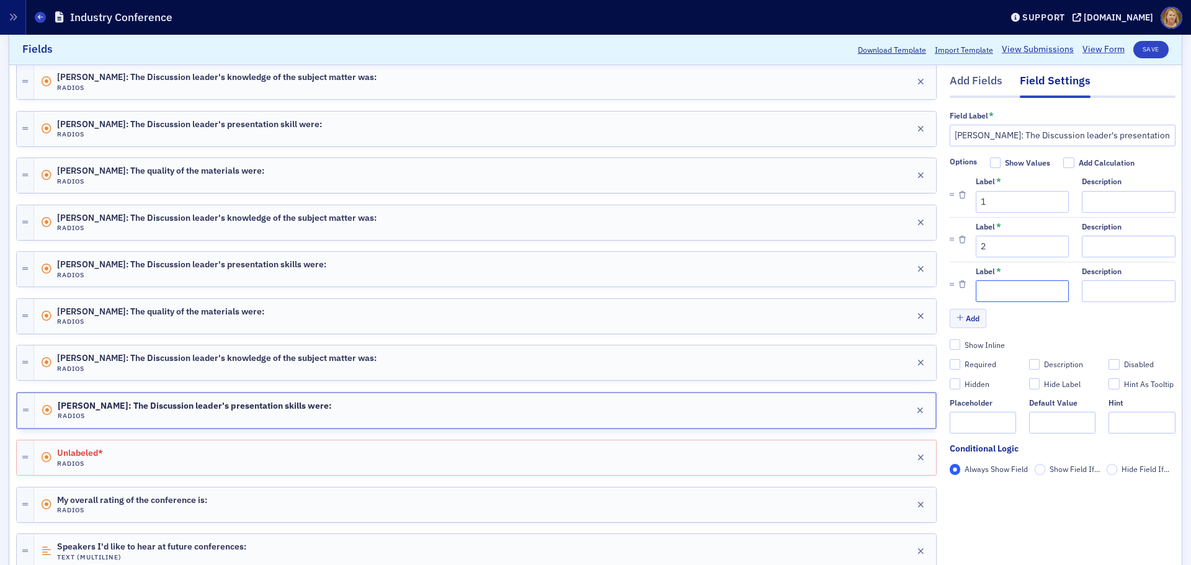
click at [983, 290] on input "Label *" at bounding box center [1022, 291] width 93 height 22
type input "3"
click at [965, 322] on button "Add" at bounding box center [968, 318] width 37 height 19
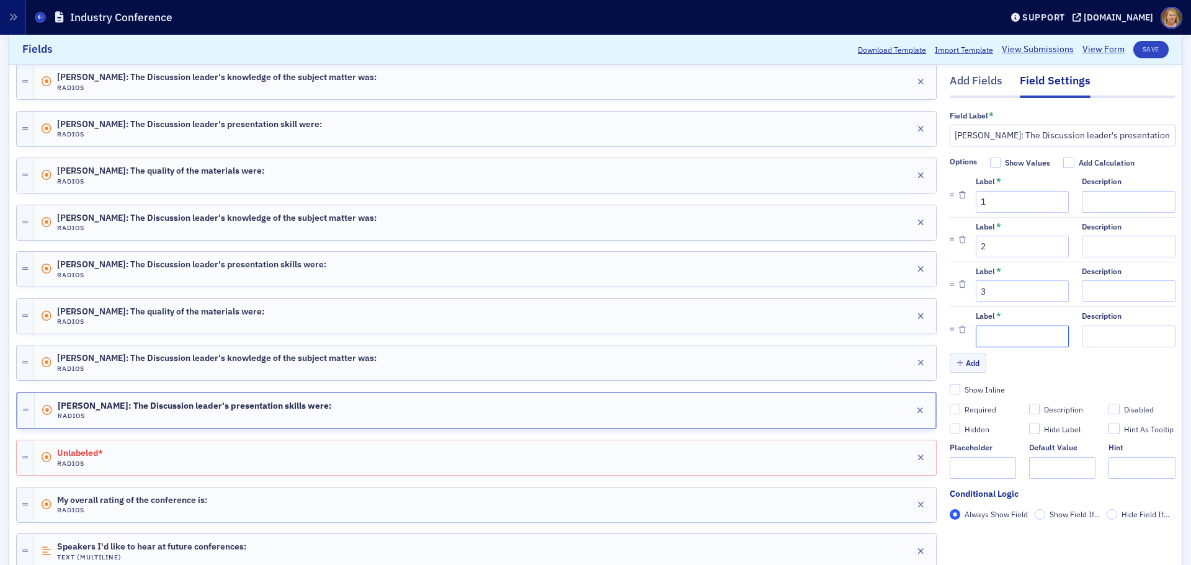
click at [976, 332] on input "Label *" at bounding box center [1022, 337] width 93 height 22
type input "4"
click at [962, 355] on button "Add" at bounding box center [968, 363] width 37 height 19
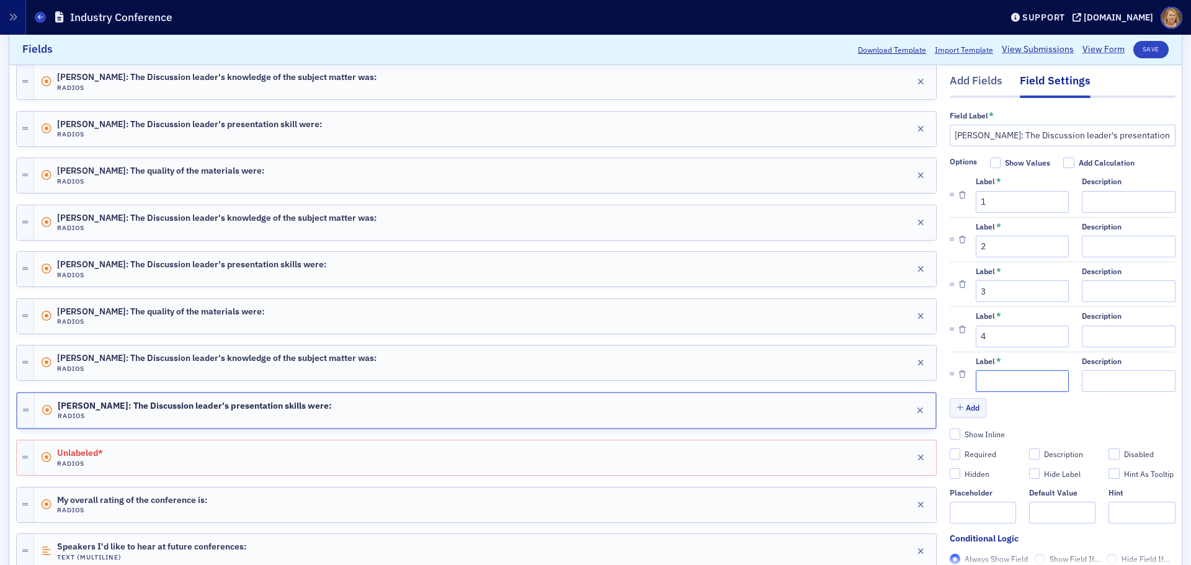
click at [978, 376] on input "Label *" at bounding box center [1022, 381] width 93 height 22
type input "5"
click at [1146, 49] on button "Save" at bounding box center [1150, 49] width 35 height 17
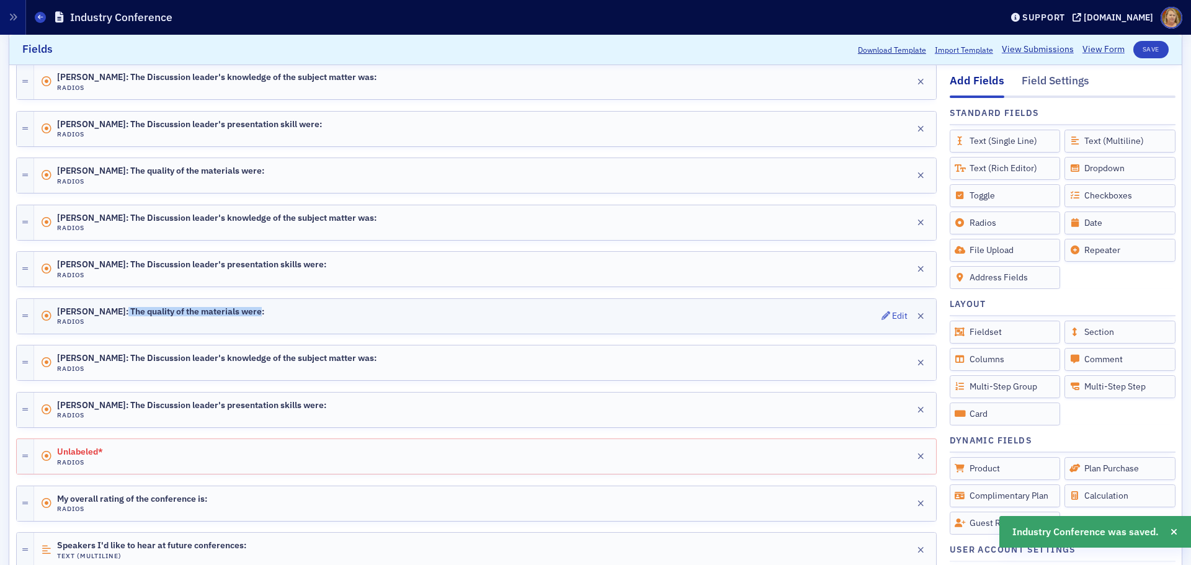
drag, startPoint x: 121, startPoint y: 311, endPoint x: 259, endPoint y: 314, distance: 138.3
click at [259, 314] on div "Donna Ingram: The quality of the materials were: Radios Edit" at bounding box center [485, 316] width 902 height 35
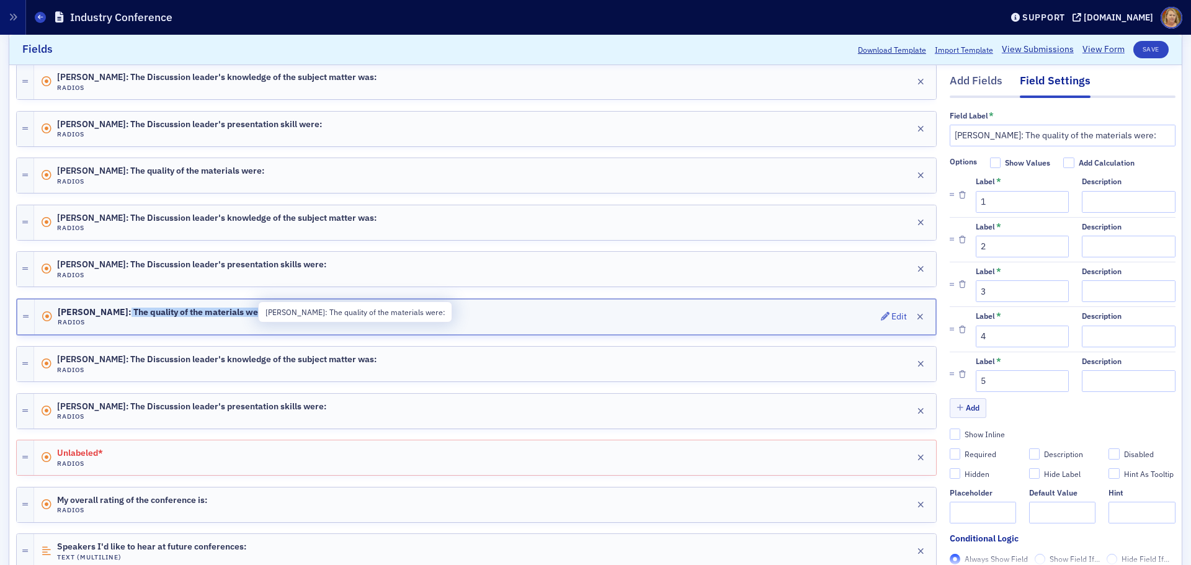
copy span "The quality of the materials were:"
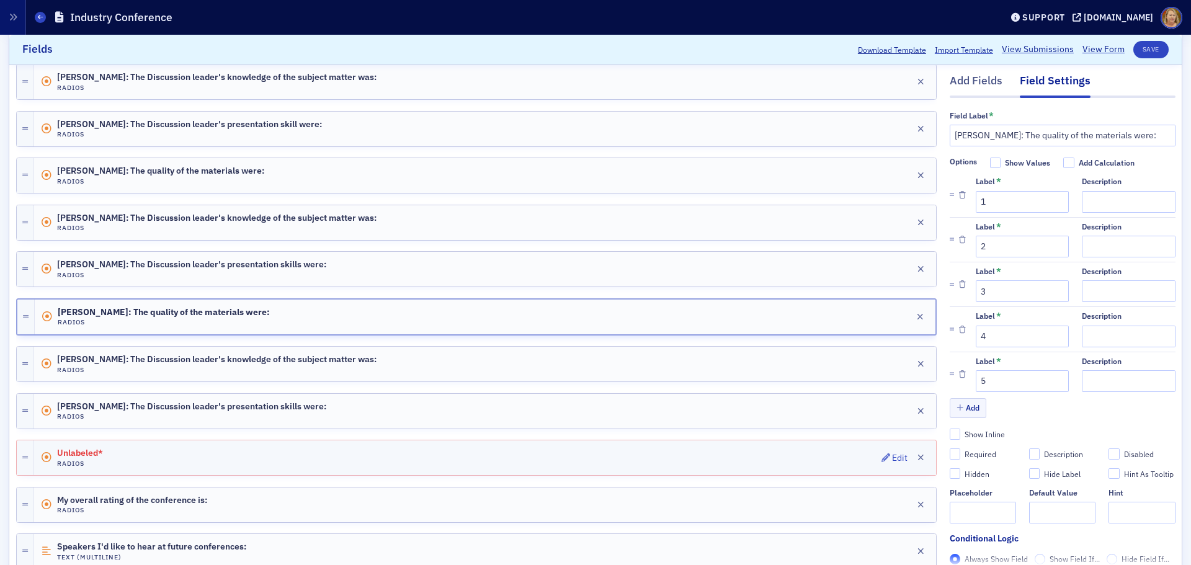
click at [271, 456] on div "Unlabeled* Radios Edit" at bounding box center [485, 457] width 902 height 35
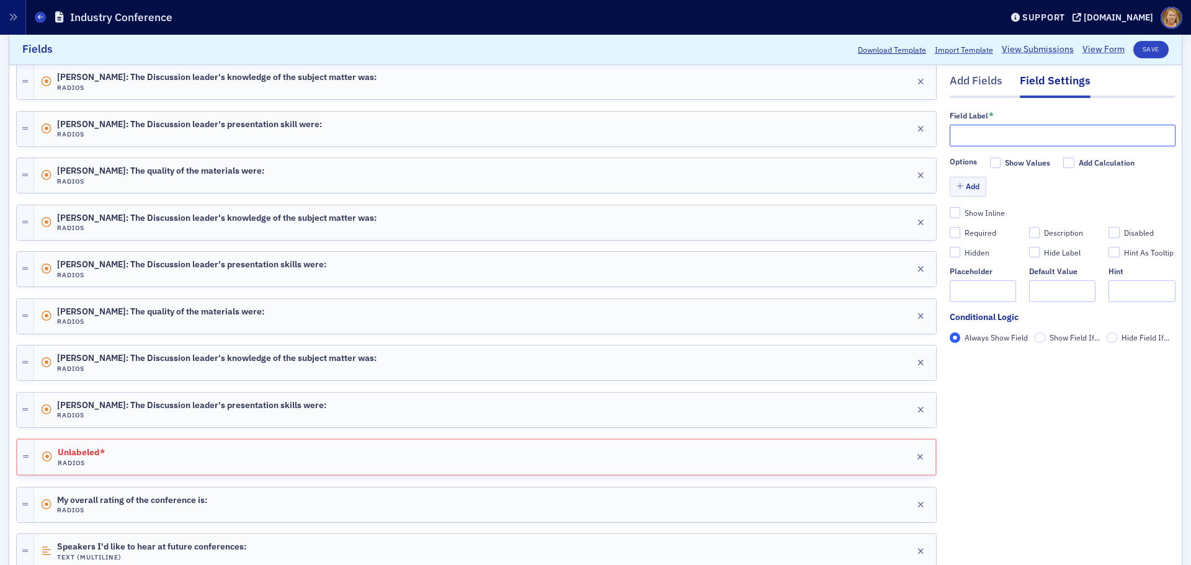
click at [956, 131] on input "text" at bounding box center [1063, 136] width 226 height 22
paste input "The quality of the materials were:"
click at [950, 135] on input "The quality of the materials were:" at bounding box center [1063, 136] width 226 height 22
type input "David Peterson: The quality of the materials were:"
click at [953, 180] on button "Add" at bounding box center [968, 186] width 37 height 19
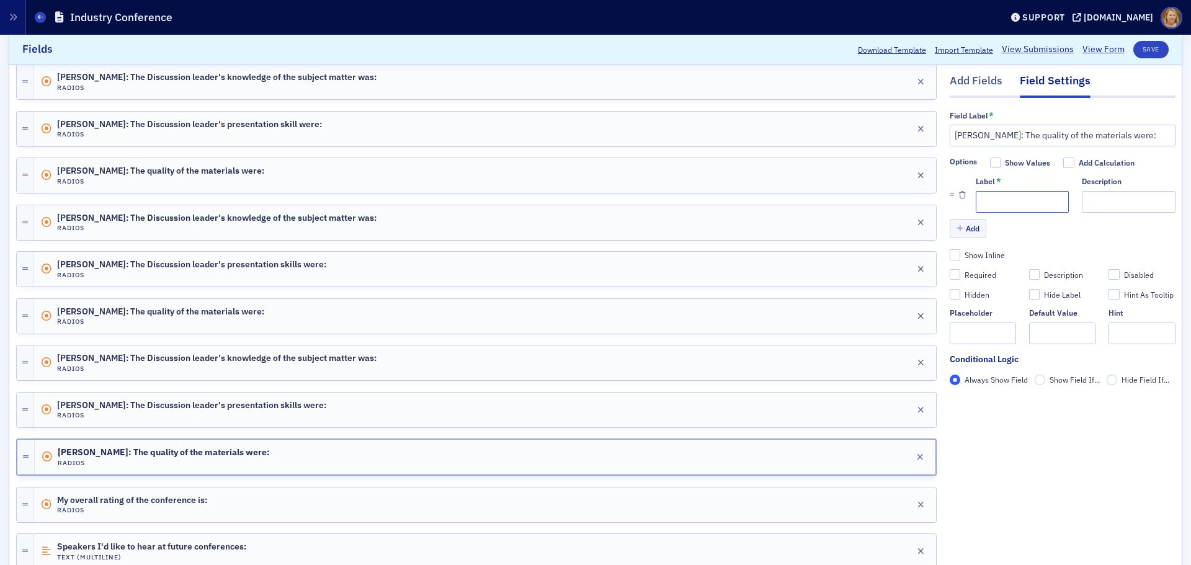
click at [990, 208] on input "Label *" at bounding box center [1022, 202] width 93 height 22
type input "1"
click at [959, 229] on button "Add" at bounding box center [968, 228] width 37 height 19
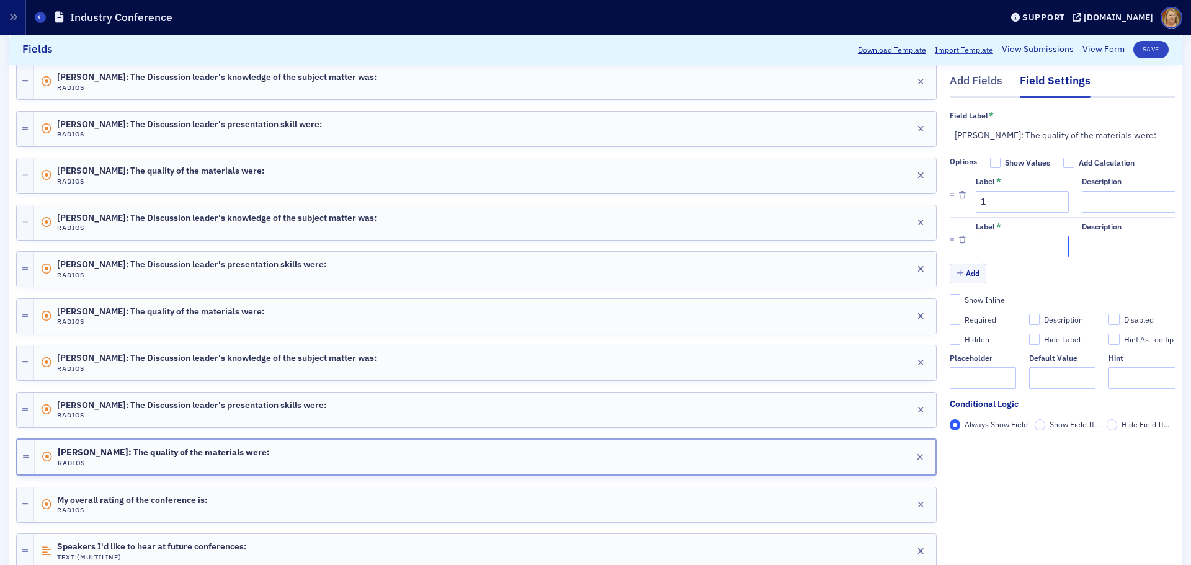
click at [979, 246] on input "Label *" at bounding box center [1022, 247] width 93 height 22
type input "2"
click at [967, 270] on button "Add" at bounding box center [968, 273] width 37 height 19
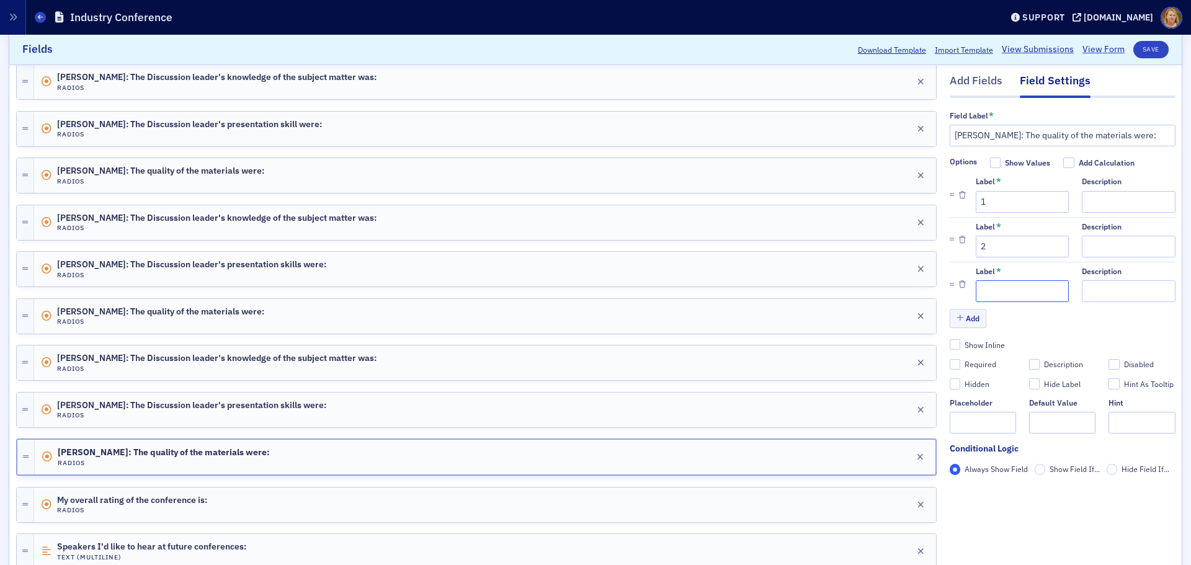
click at [982, 292] on input "Label *" at bounding box center [1022, 291] width 93 height 22
type input "3"
click at [965, 317] on button "Add" at bounding box center [968, 318] width 37 height 19
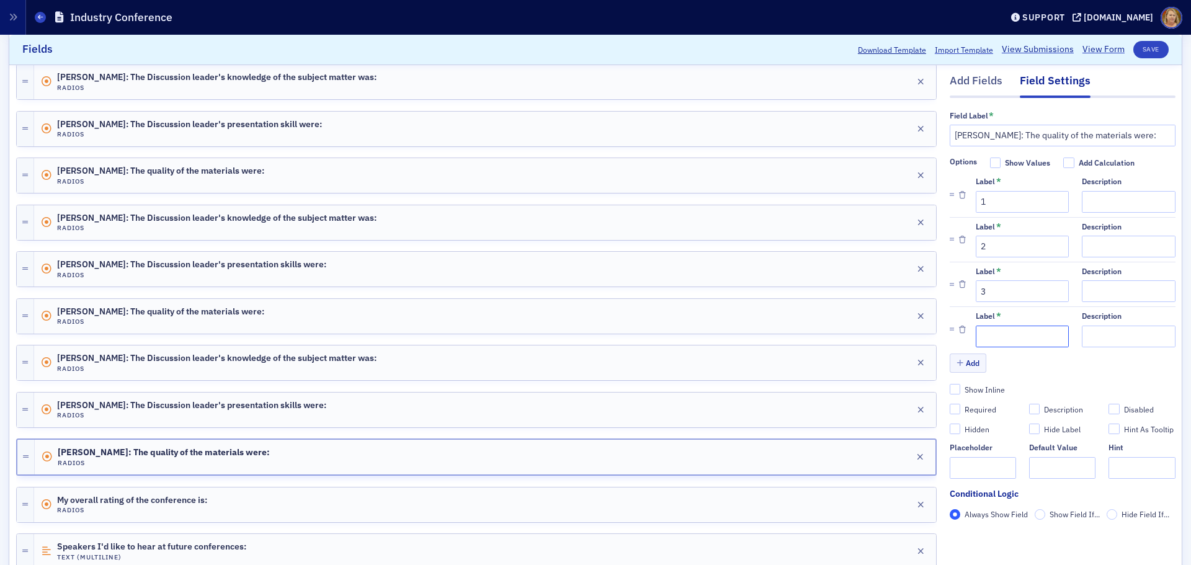
click at [976, 330] on input "Label *" at bounding box center [1022, 337] width 93 height 22
type input "4"
click at [957, 357] on button "Add" at bounding box center [968, 363] width 37 height 19
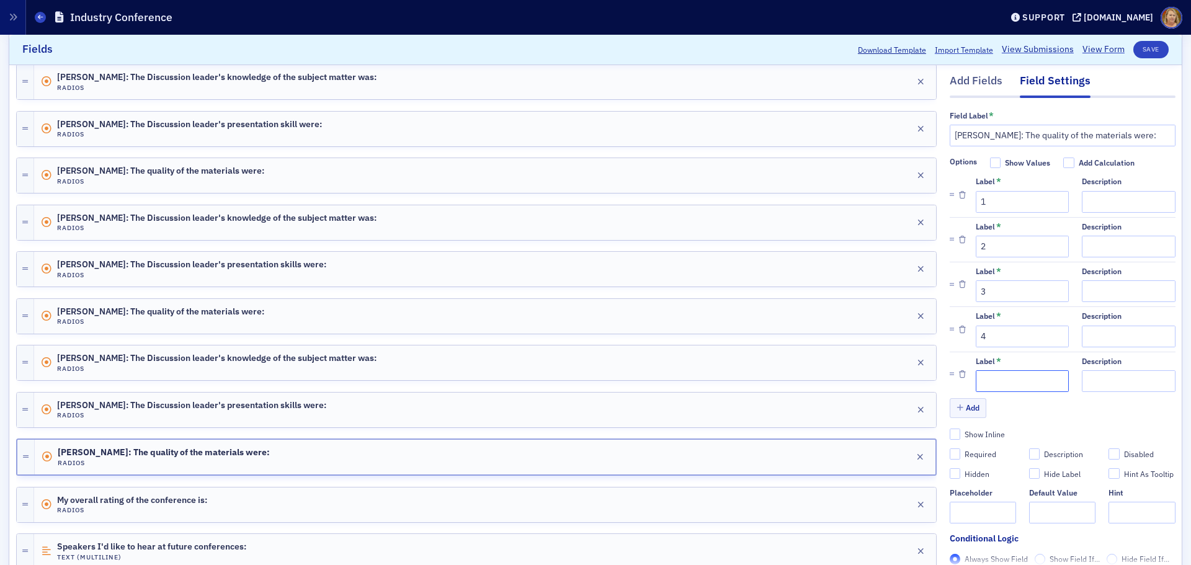
click at [976, 375] on input "Label *" at bounding box center [1022, 381] width 93 height 22
type input "5"
click at [1133, 51] on button "Save" at bounding box center [1150, 49] width 35 height 17
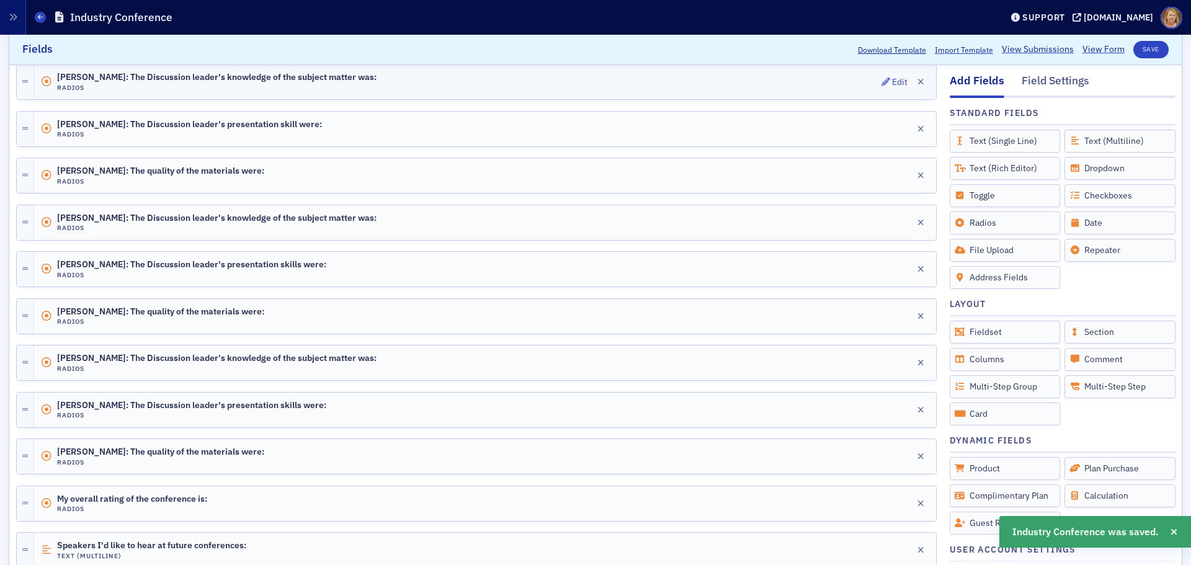
click at [581, 89] on div "Andy Copeland: The Discussion leader's knowledge of the subject matter was: Rad…" at bounding box center [485, 81] width 902 height 35
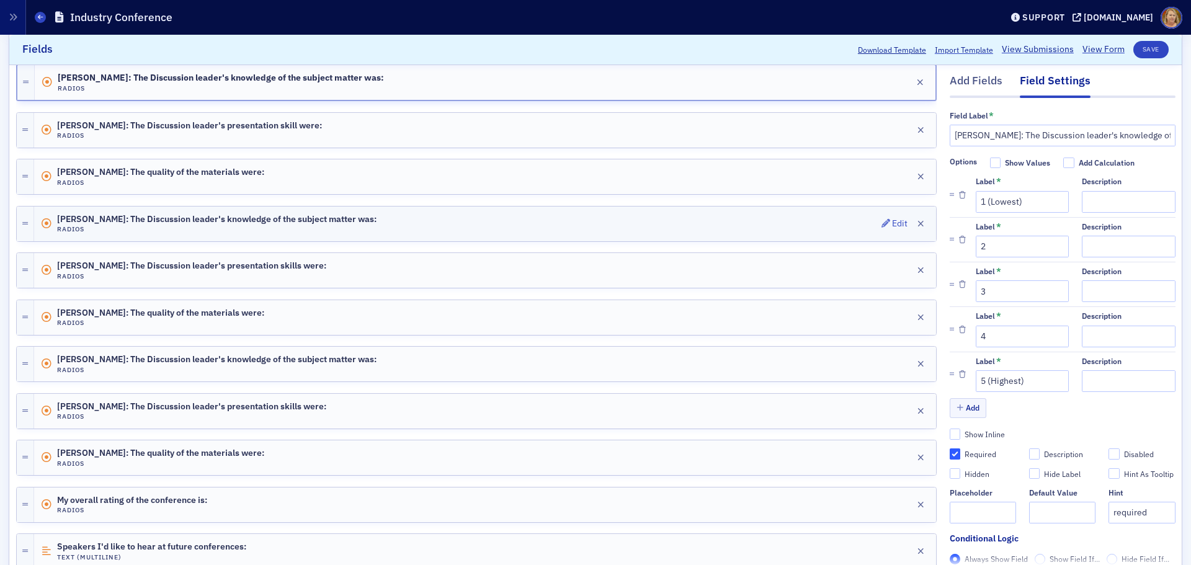
click at [584, 214] on div "Donna Ingram: The Discussion leader's knowledge of the subject matter was: Radi…" at bounding box center [485, 224] width 902 height 35
click at [577, 266] on div "Donna Ingram: The Discussion leader's presentation skills were: Radios Edit" at bounding box center [485, 270] width 902 height 35
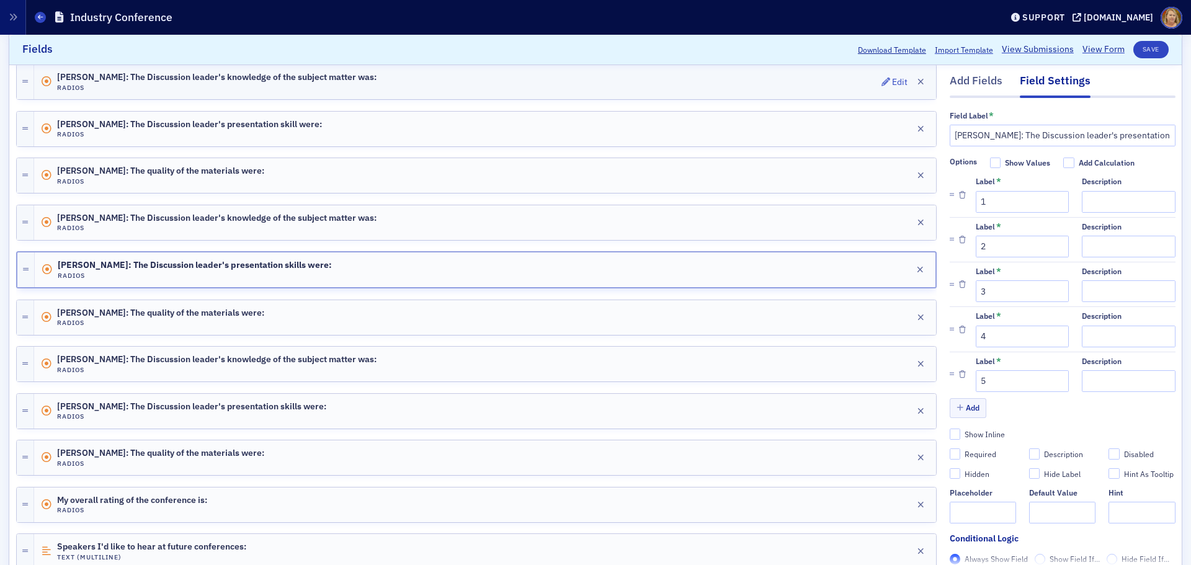
click at [559, 92] on div "Andy Copeland: The Discussion leader's knowledge of the subject matter was: Rad…" at bounding box center [485, 81] width 902 height 35
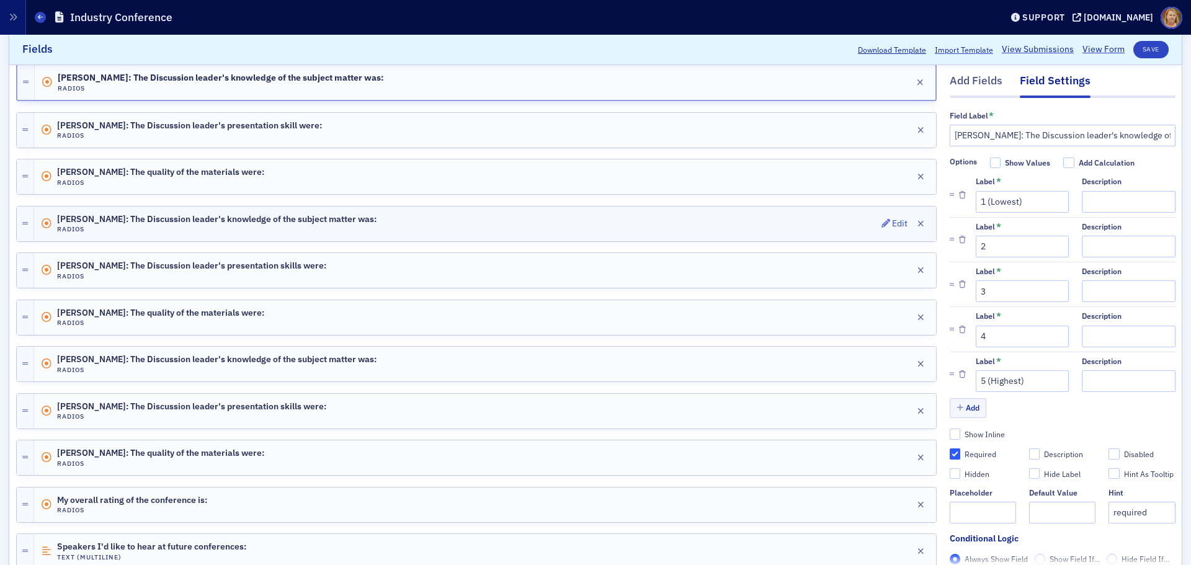
click at [551, 222] on div "Donna Ingram: The Discussion leader's knowledge of the subject matter was: Radi…" at bounding box center [485, 224] width 902 height 35
click at [982, 202] on input "1" at bounding box center [1022, 202] width 93 height 22
type input "1(Lowest)"
click at [989, 373] on input "5" at bounding box center [1022, 381] width 93 height 22
type input "5(Highest)"
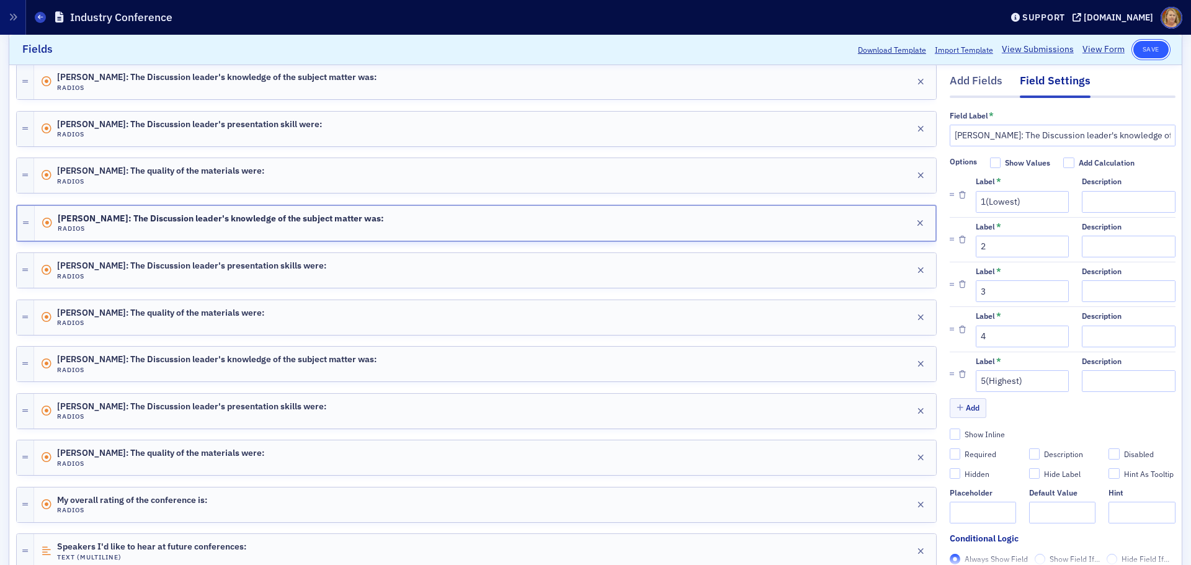
click at [1140, 47] on button "Save" at bounding box center [1150, 49] width 35 height 17
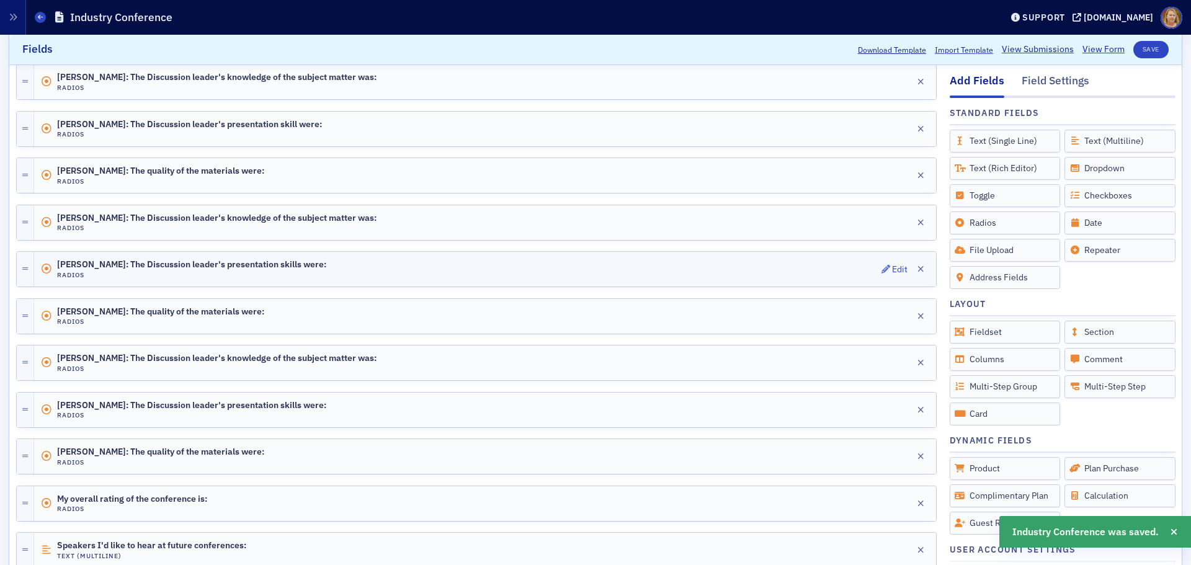
click at [422, 276] on div "Donna Ingram: The Discussion leader's presentation skills were: Radios Edit" at bounding box center [485, 269] width 902 height 35
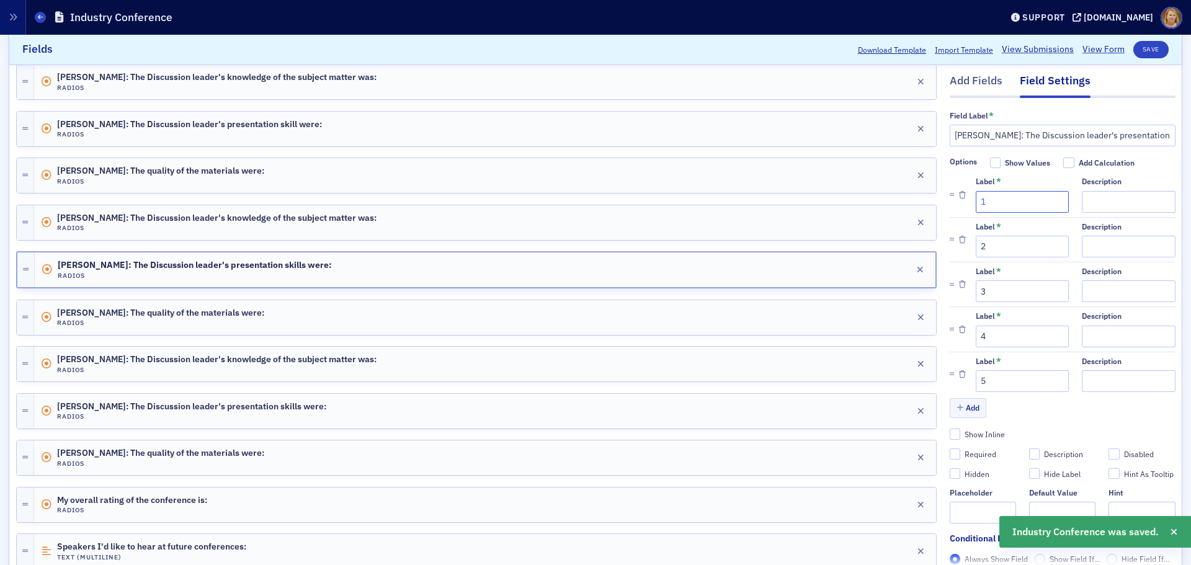
click at [978, 197] on input "1" at bounding box center [1022, 202] width 93 height 22
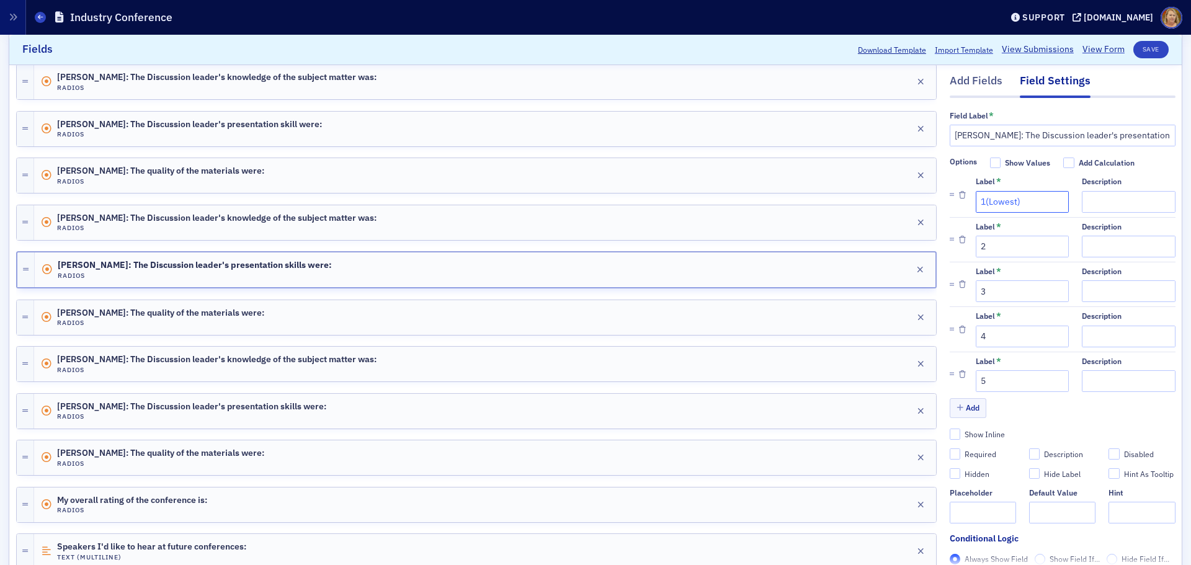
type input "1(Lowest)"
click at [980, 383] on input "5" at bounding box center [1022, 381] width 93 height 22
type input "5(Highest)"
click at [1137, 45] on button "Save" at bounding box center [1150, 49] width 35 height 17
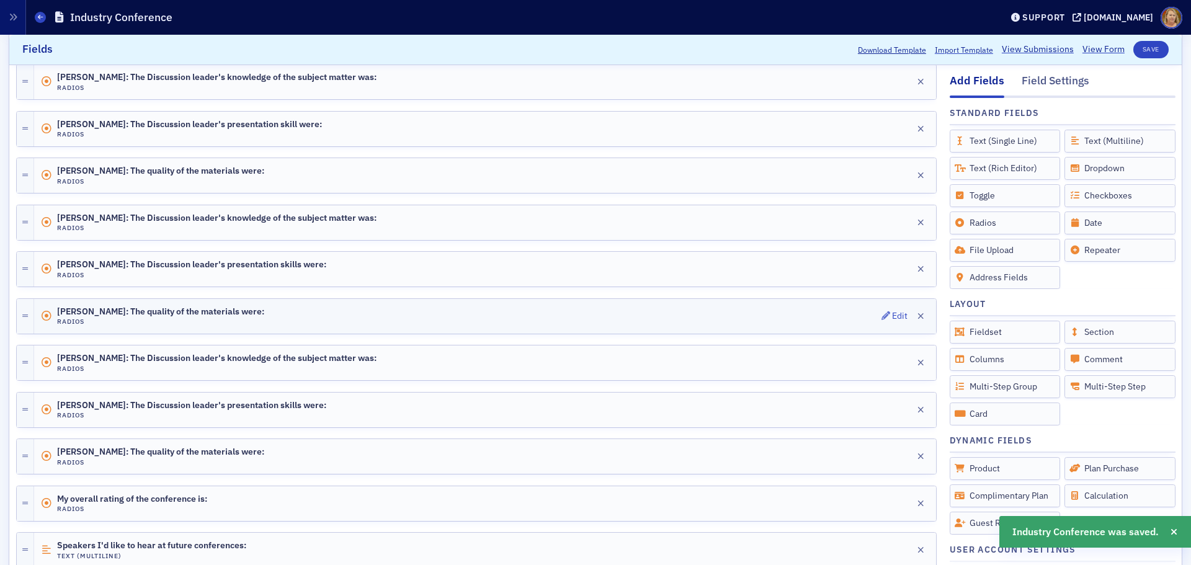
click at [447, 316] on div "Donna Ingram: The quality of the materials were: Radios Edit" at bounding box center [485, 316] width 902 height 35
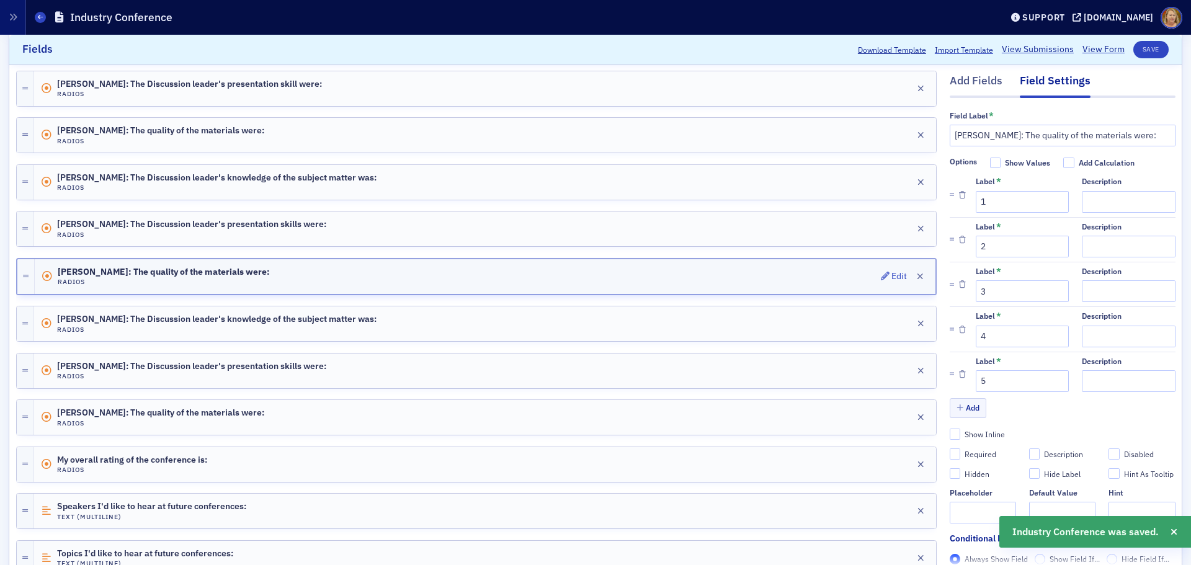
scroll to position [957, 0]
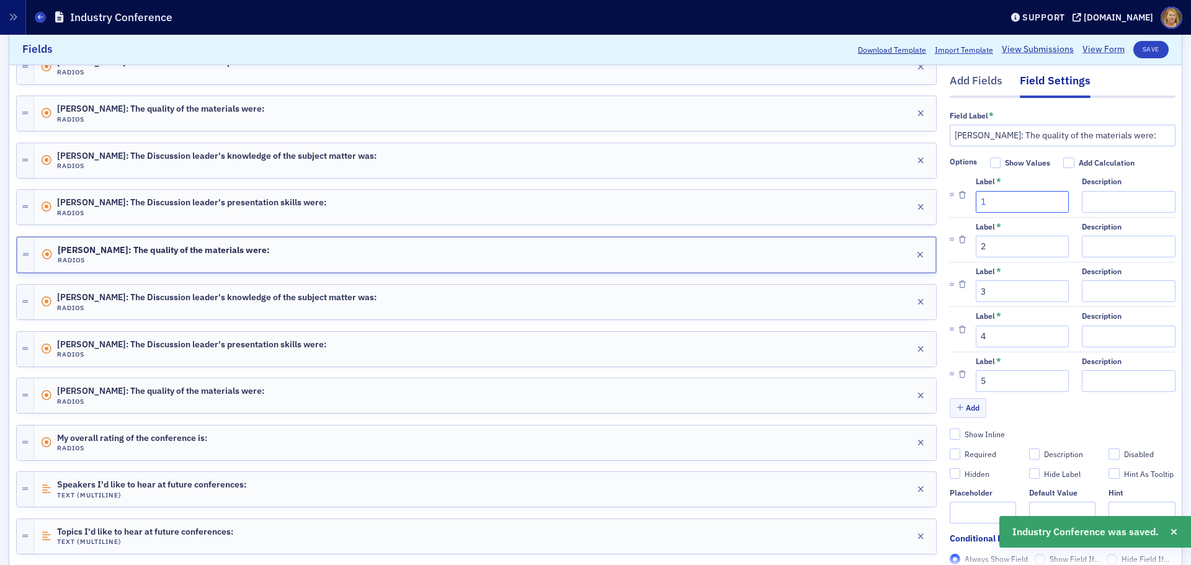
click at [990, 199] on input "1" at bounding box center [1022, 202] width 93 height 22
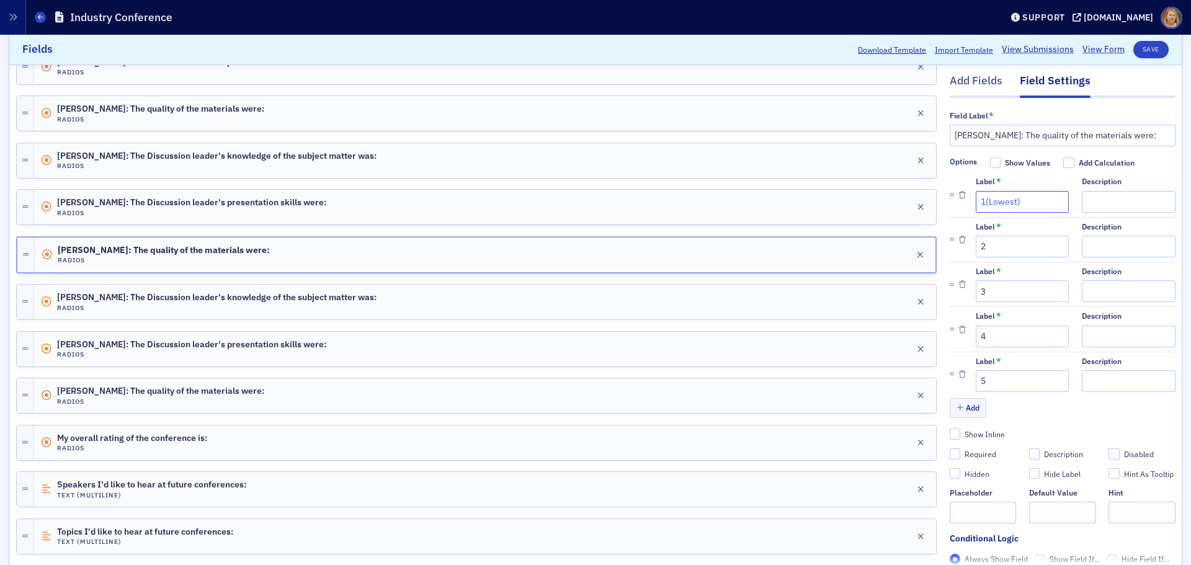
type input "1(Lowest)"
click at [994, 372] on input "5" at bounding box center [1022, 381] width 93 height 22
type input "5(Highest)"
click at [1136, 48] on button "Save" at bounding box center [1150, 49] width 35 height 17
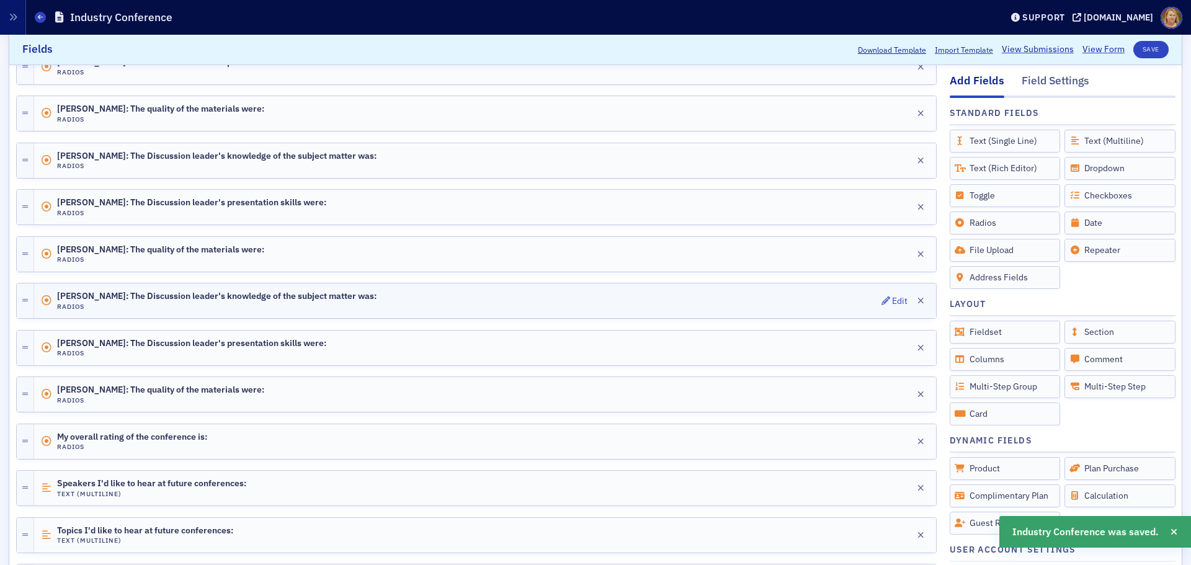
click at [367, 300] on span "David Peterson: The Discussion leader's knowledge of the subject matter was:" at bounding box center [216, 296] width 319 height 10
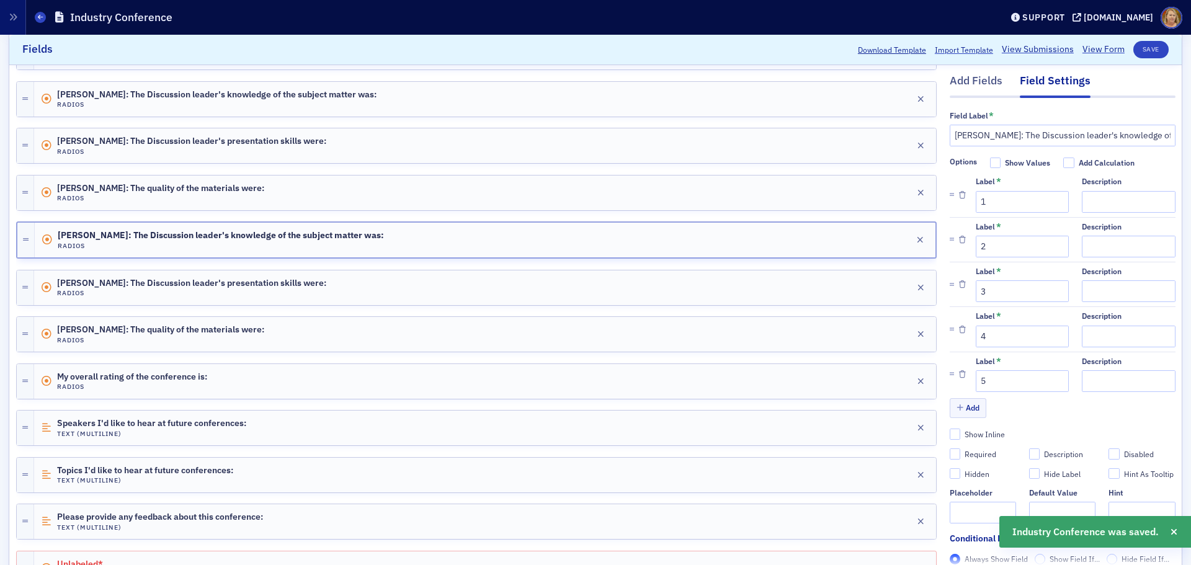
scroll to position [1019, 0]
click at [981, 200] on input "1" at bounding box center [1022, 202] width 93 height 22
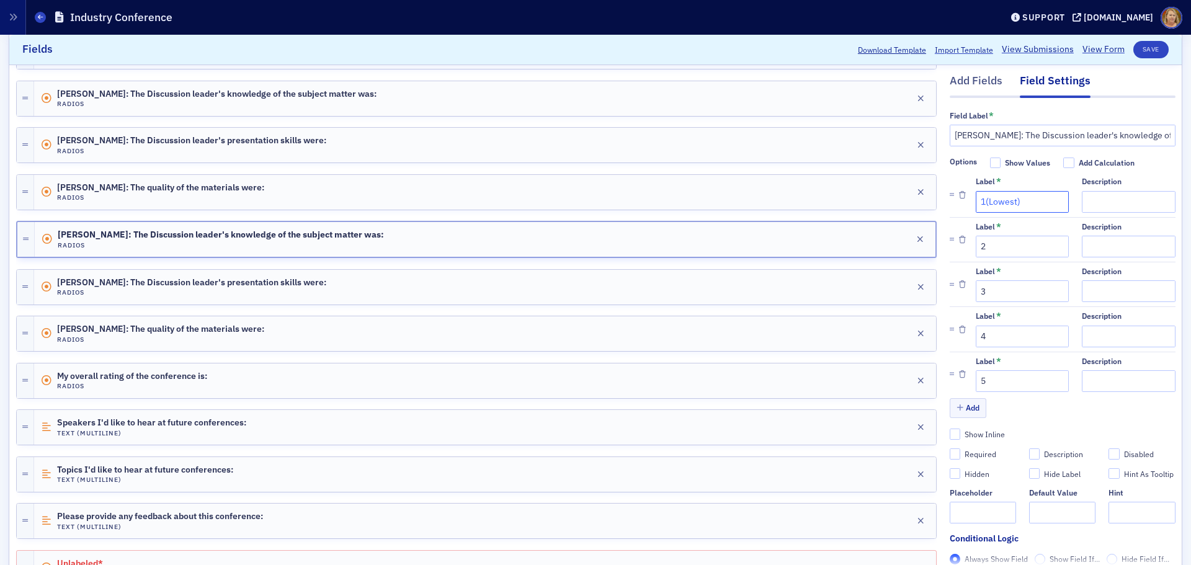
type input "1(Lowest)"
click at [992, 383] on input "5" at bounding box center [1022, 381] width 93 height 22
type input "5(Highest)"
click at [1140, 48] on button "Save" at bounding box center [1150, 49] width 35 height 17
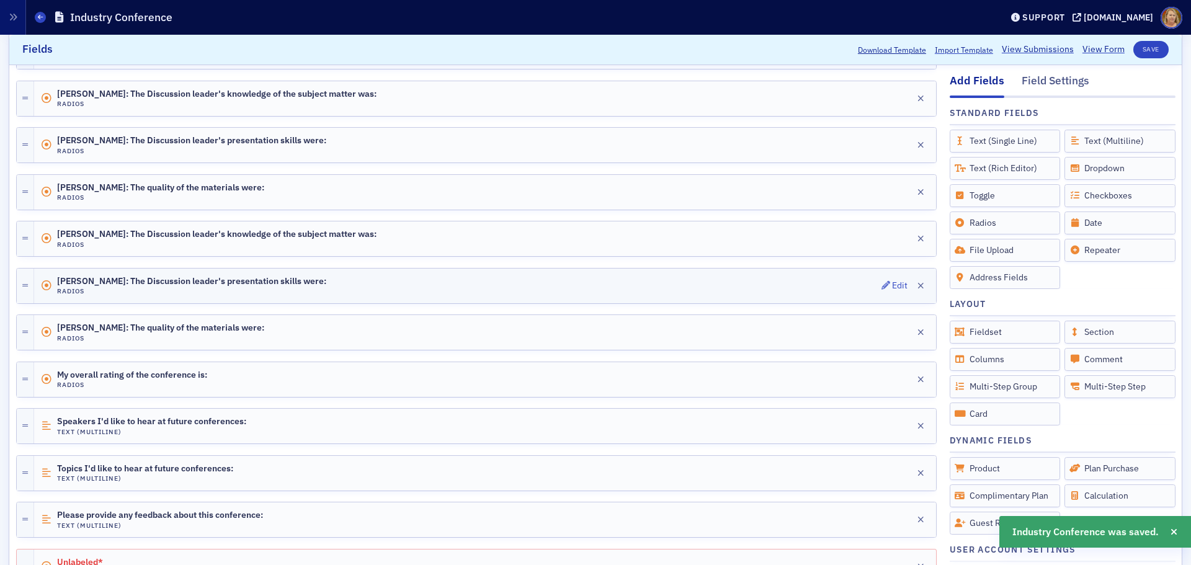
click at [446, 285] on div "David Peterson: The Discussion leader's presentation skills were: Radios Edit" at bounding box center [485, 286] width 902 height 35
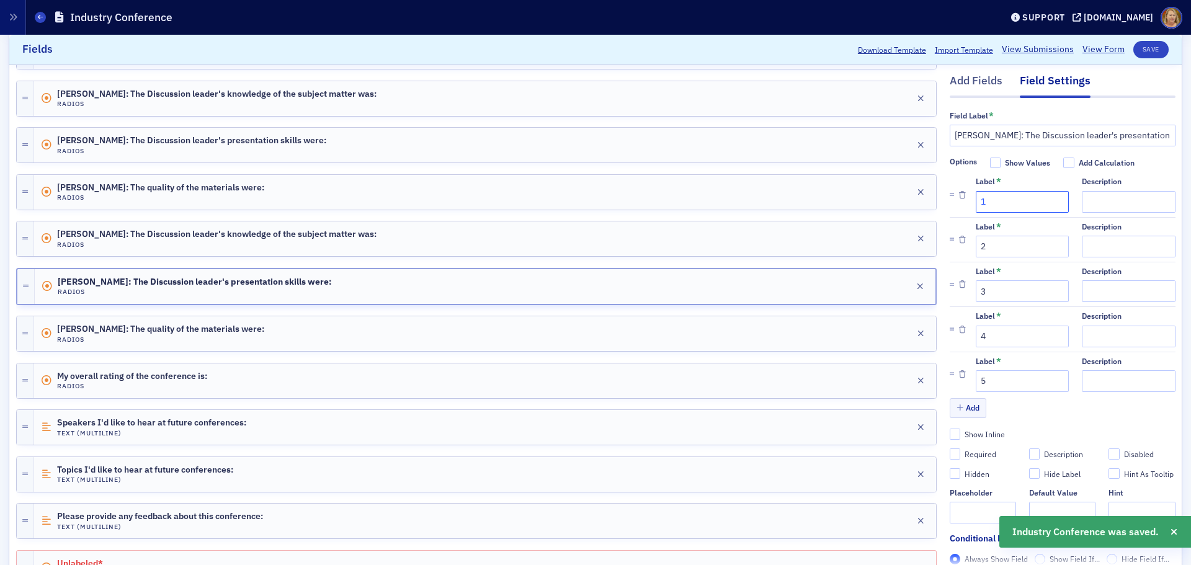
click at [977, 203] on input "1" at bounding box center [1022, 202] width 93 height 22
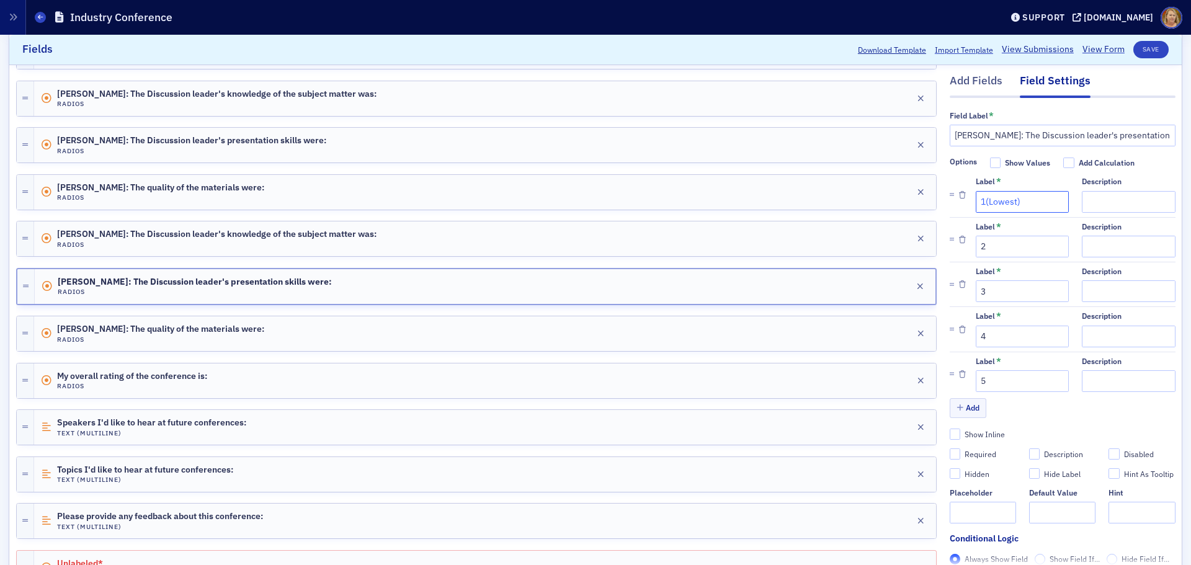
type input "1(Lowest)"
click at [979, 377] on input "5" at bounding box center [1022, 381] width 93 height 22
type input "5(Highest)"
click at [1133, 49] on button "Save" at bounding box center [1150, 49] width 35 height 17
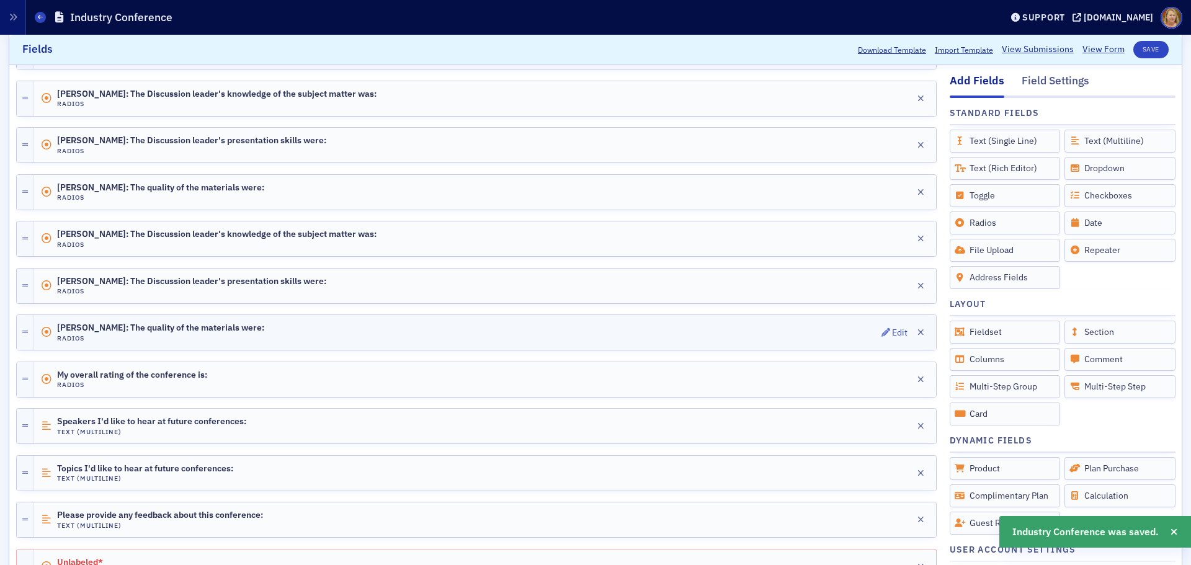
click at [293, 332] on div "David Peterson: The quality of the materials were: Radios Edit" at bounding box center [485, 332] width 902 height 35
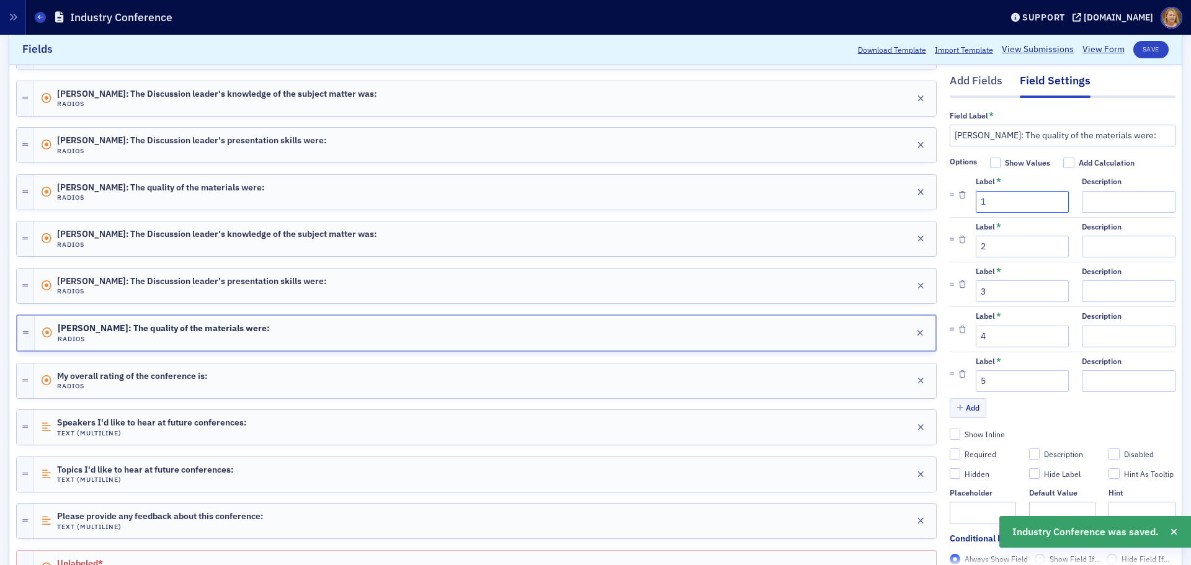
click at [976, 204] on input "1" at bounding box center [1022, 202] width 93 height 22
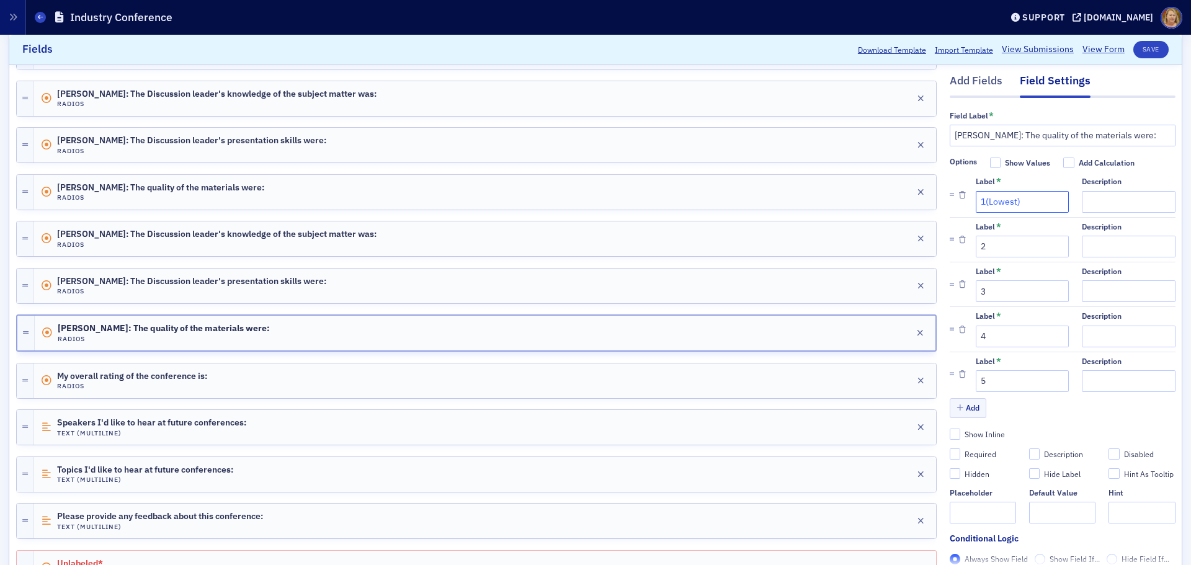
type input "1(Lowest)"
click at [992, 388] on input "5" at bounding box center [1022, 381] width 93 height 22
type input "5(Highest)"
click at [1145, 46] on button "Save" at bounding box center [1150, 49] width 35 height 17
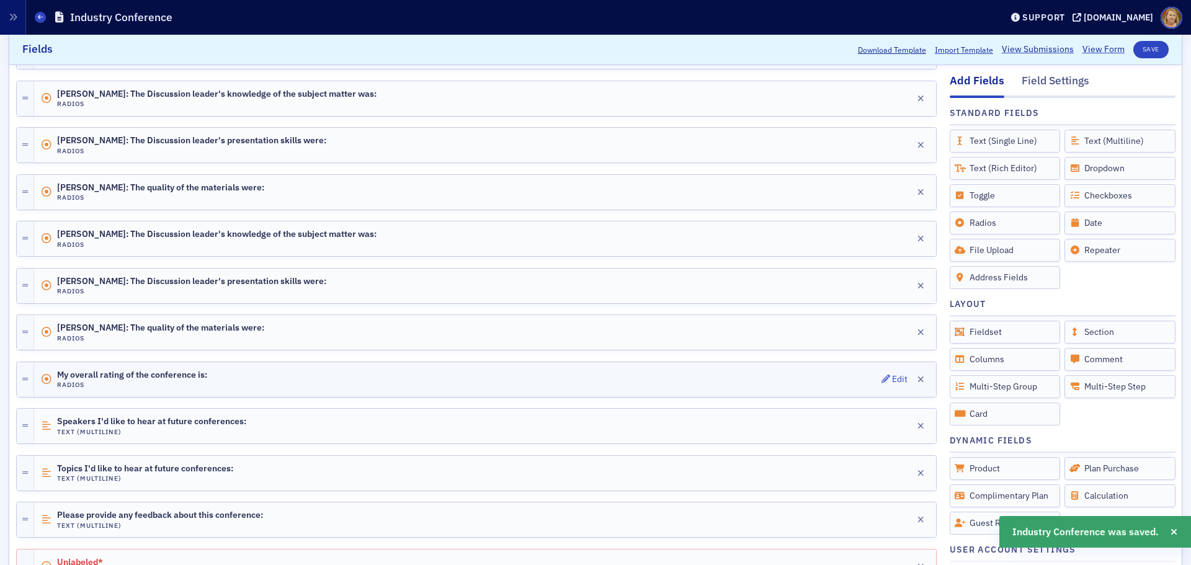
click at [667, 371] on div "My overall rating of the conference is: Radios Edit" at bounding box center [485, 379] width 902 height 35
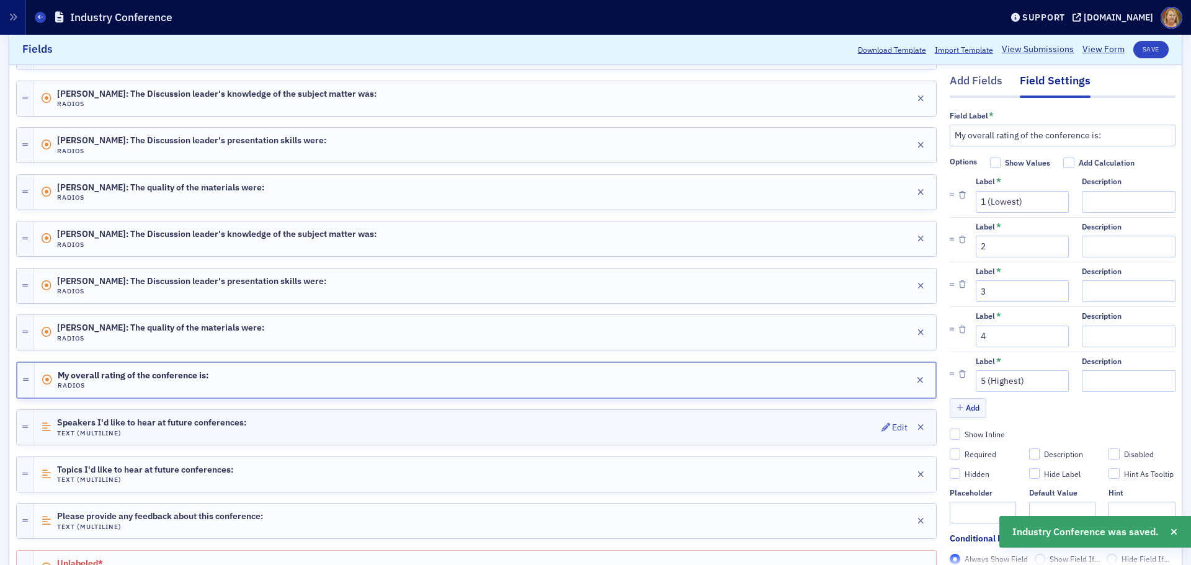
click at [667, 420] on div "Speakers I'd like to hear at future conferences: Text (Multiline) Edit" at bounding box center [485, 427] width 902 height 35
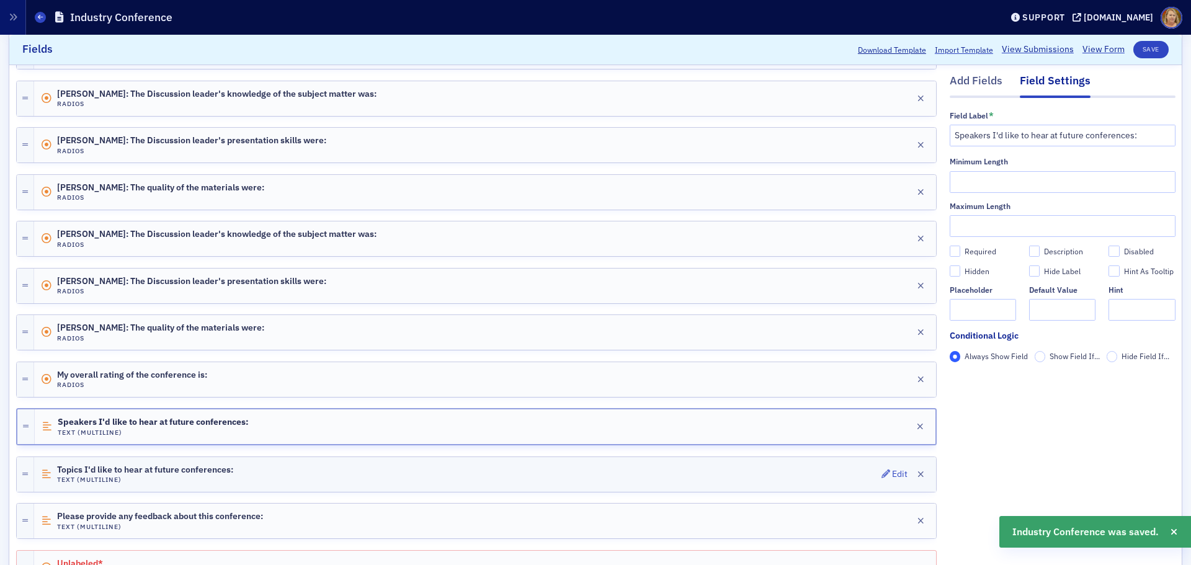
click at [667, 461] on div "Topics I'd like to hear at future conferences: Text (Multiline) Edit" at bounding box center [485, 474] width 902 height 35
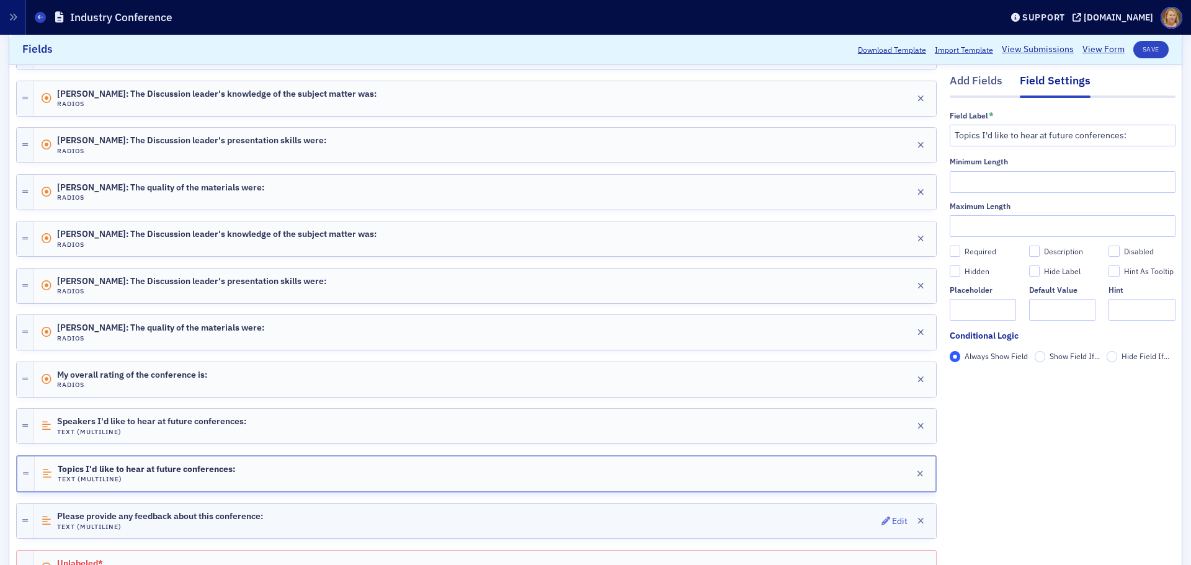
click at [680, 514] on div "Please provide any feedback about this conference: Text (Multiline) Edit" at bounding box center [485, 521] width 902 height 35
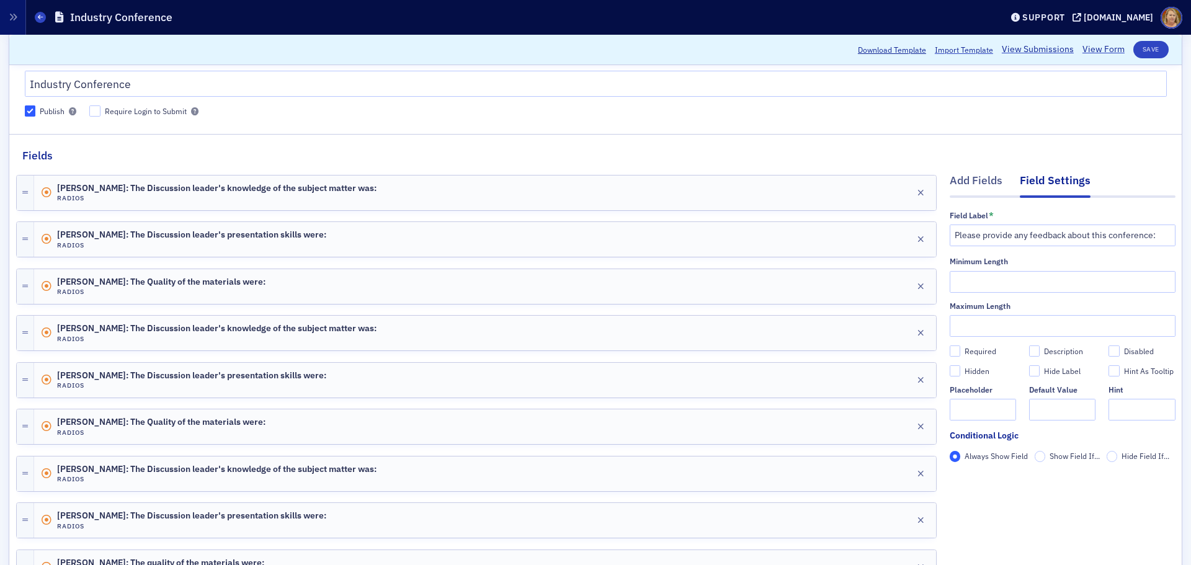
scroll to position [0, 0]
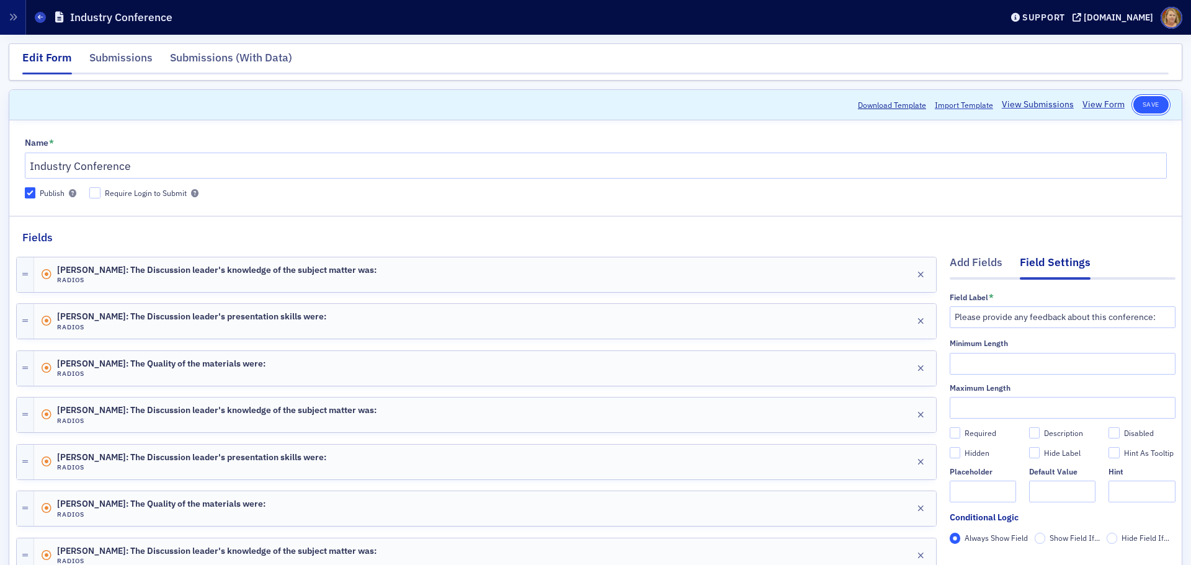
click at [1147, 99] on button "Save" at bounding box center [1150, 104] width 35 height 17
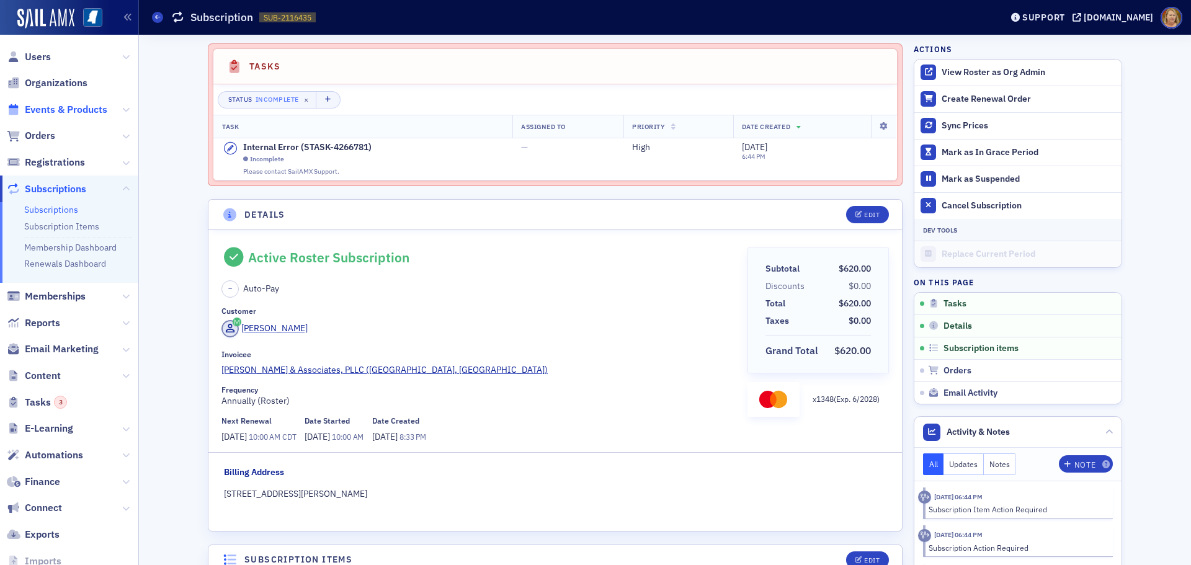
click at [79, 109] on span "Events & Products" at bounding box center [66, 110] width 82 height 14
